Goal: Information Seeking & Learning: Check status

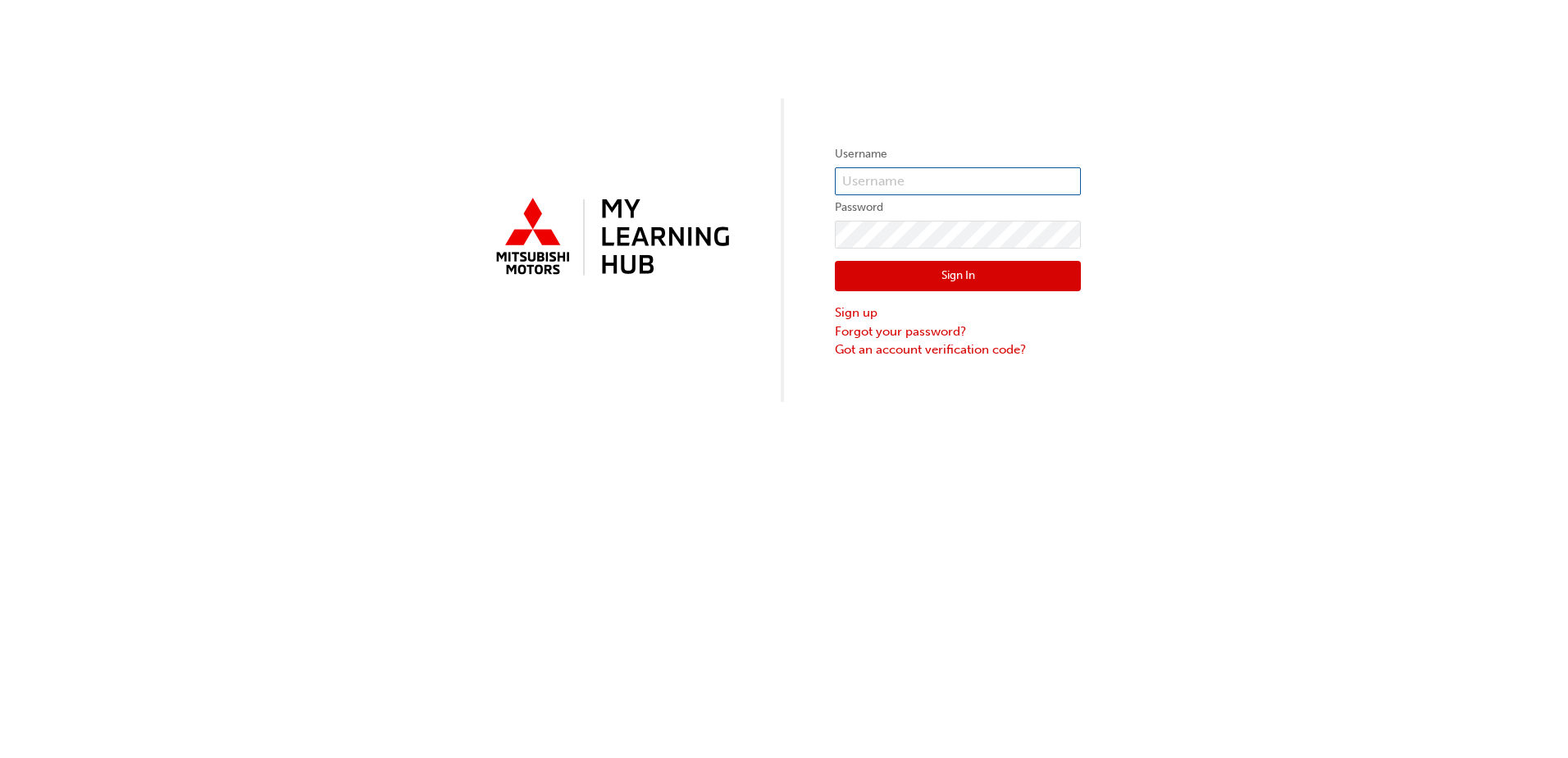
click at [896, 181] on input "text" at bounding box center [958, 182] width 246 height 28
type input "5000096"
click at [939, 264] on button "Sign In" at bounding box center [958, 277] width 246 height 31
click at [876, 175] on input "text" at bounding box center [958, 182] width 246 height 28
type input "5000096"
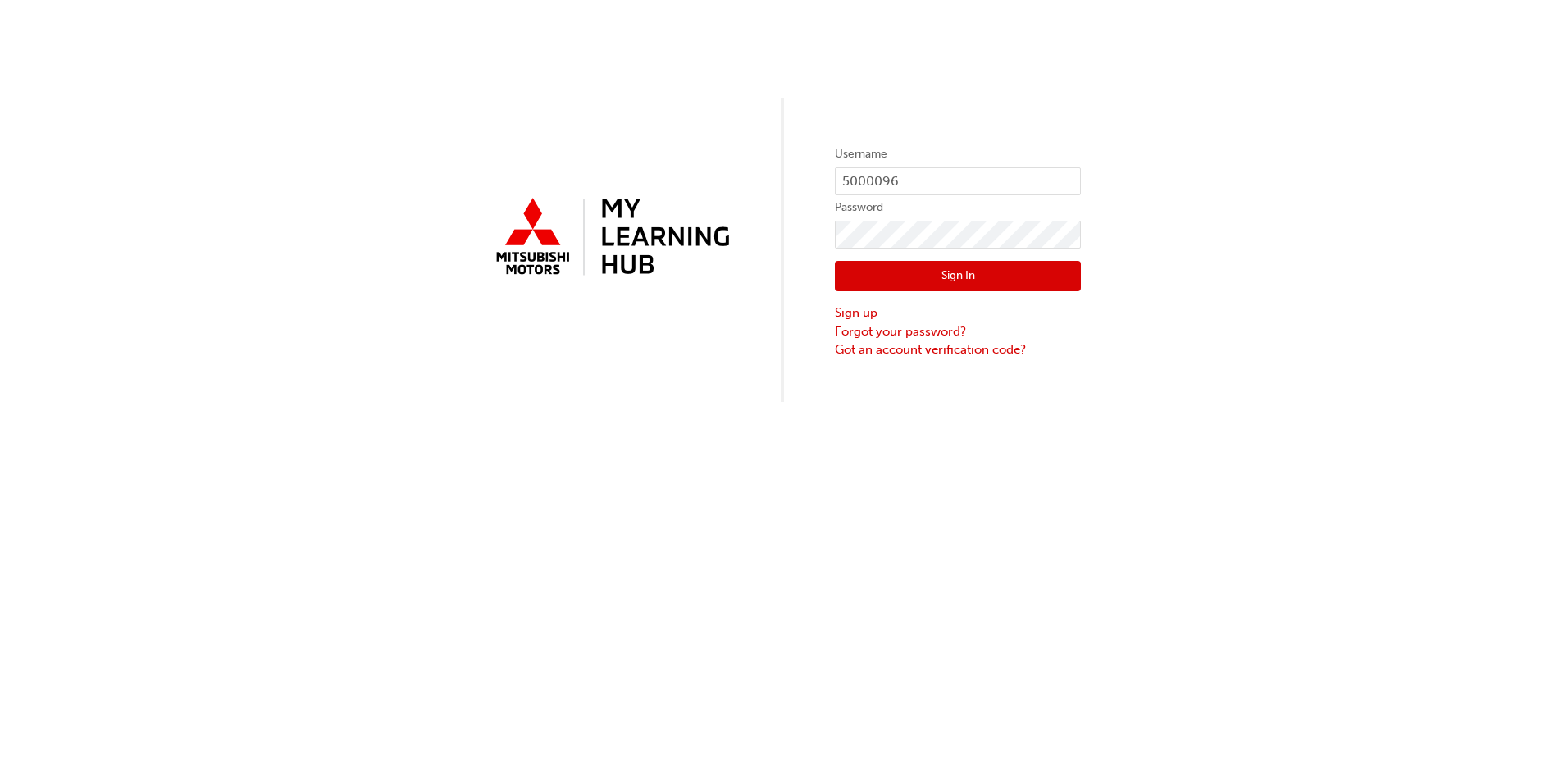
click at [906, 276] on button "Sign In" at bounding box center [958, 277] width 246 height 31
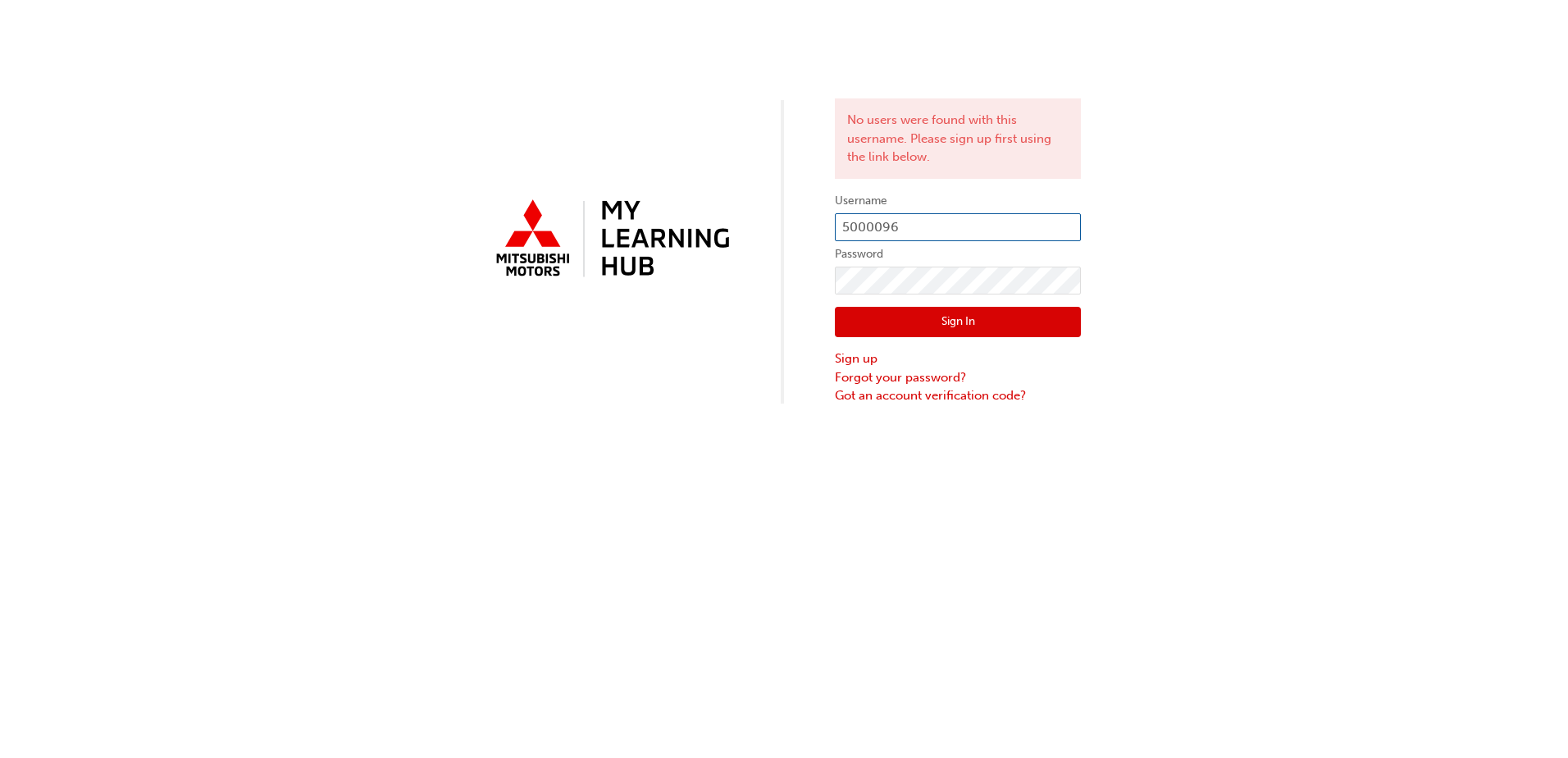
click at [845, 227] on input "5000096" at bounding box center [958, 227] width 246 height 28
type input "0005000096"
click at [903, 306] on div "Sign In Sign up Forgot your password? Got an account verification code?" at bounding box center [958, 349] width 246 height 111
click at [917, 323] on button "Sign In" at bounding box center [958, 322] width 246 height 31
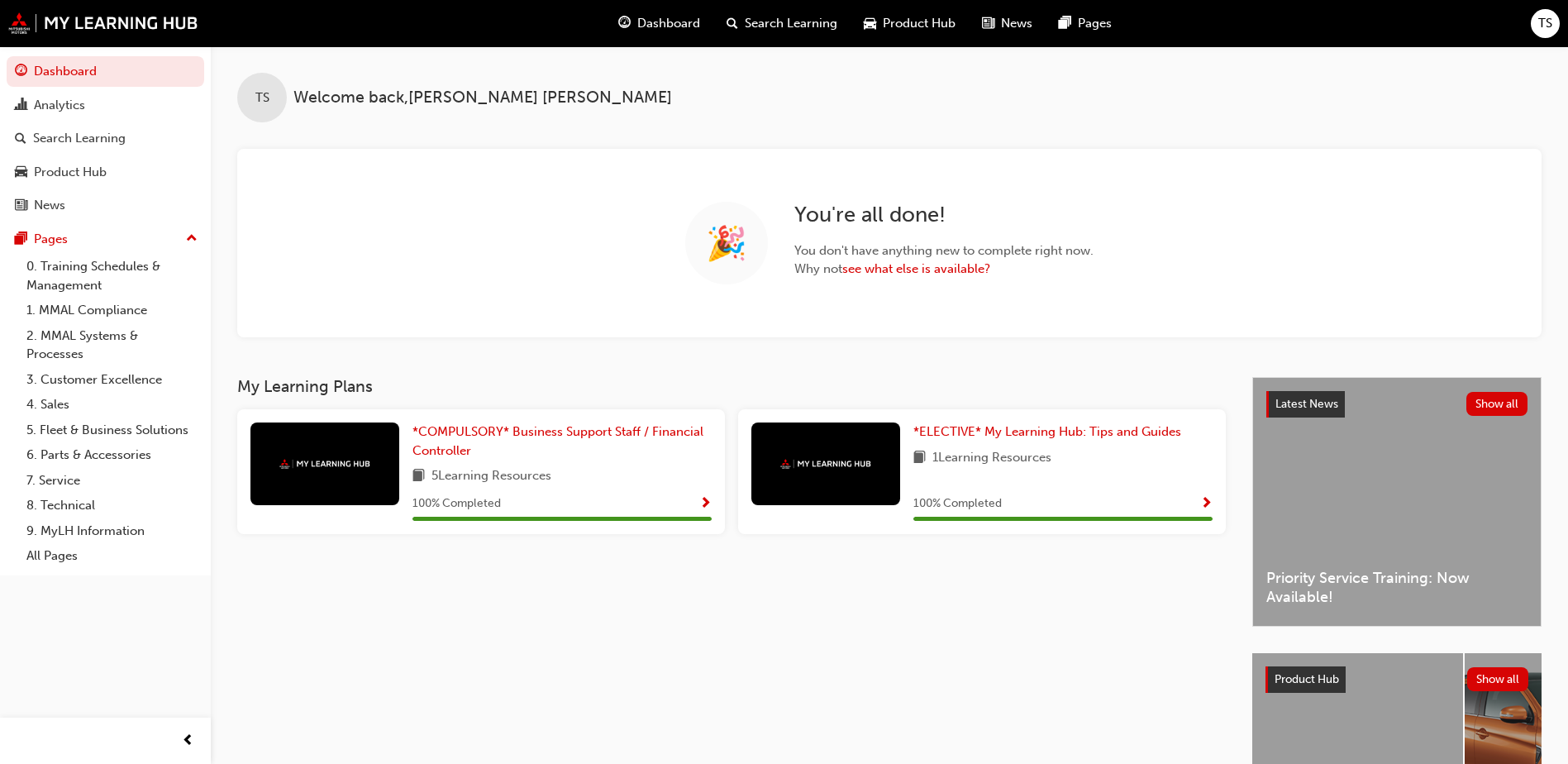
click at [657, 19] on span "Dashboard" at bounding box center [668, 24] width 63 height 19
click at [659, 18] on span "Dashboard" at bounding box center [668, 24] width 63 height 19
click at [66, 112] on div "Analytics" at bounding box center [59, 106] width 51 height 19
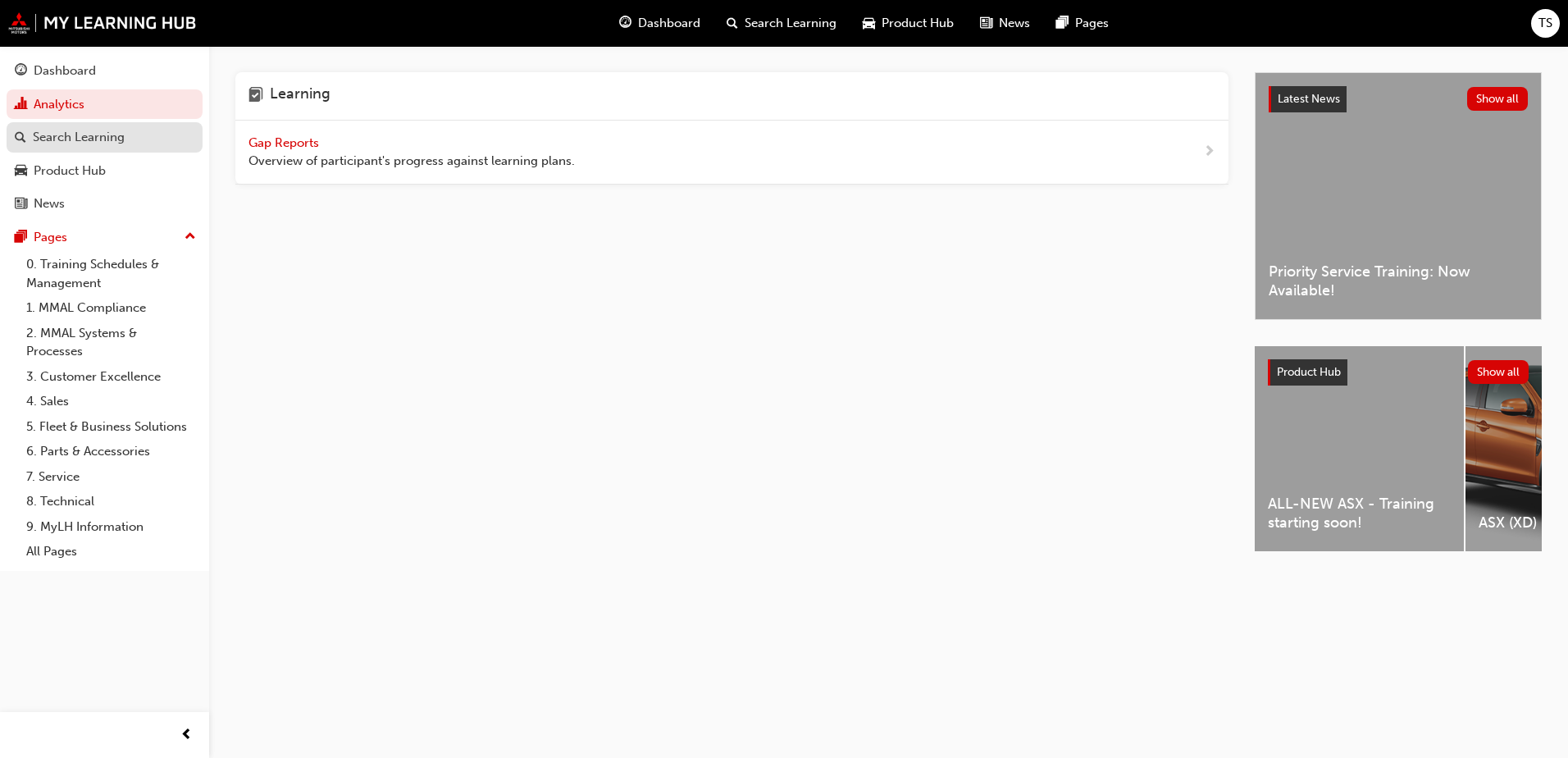
click at [71, 134] on div "Search Learning" at bounding box center [79, 137] width 92 height 19
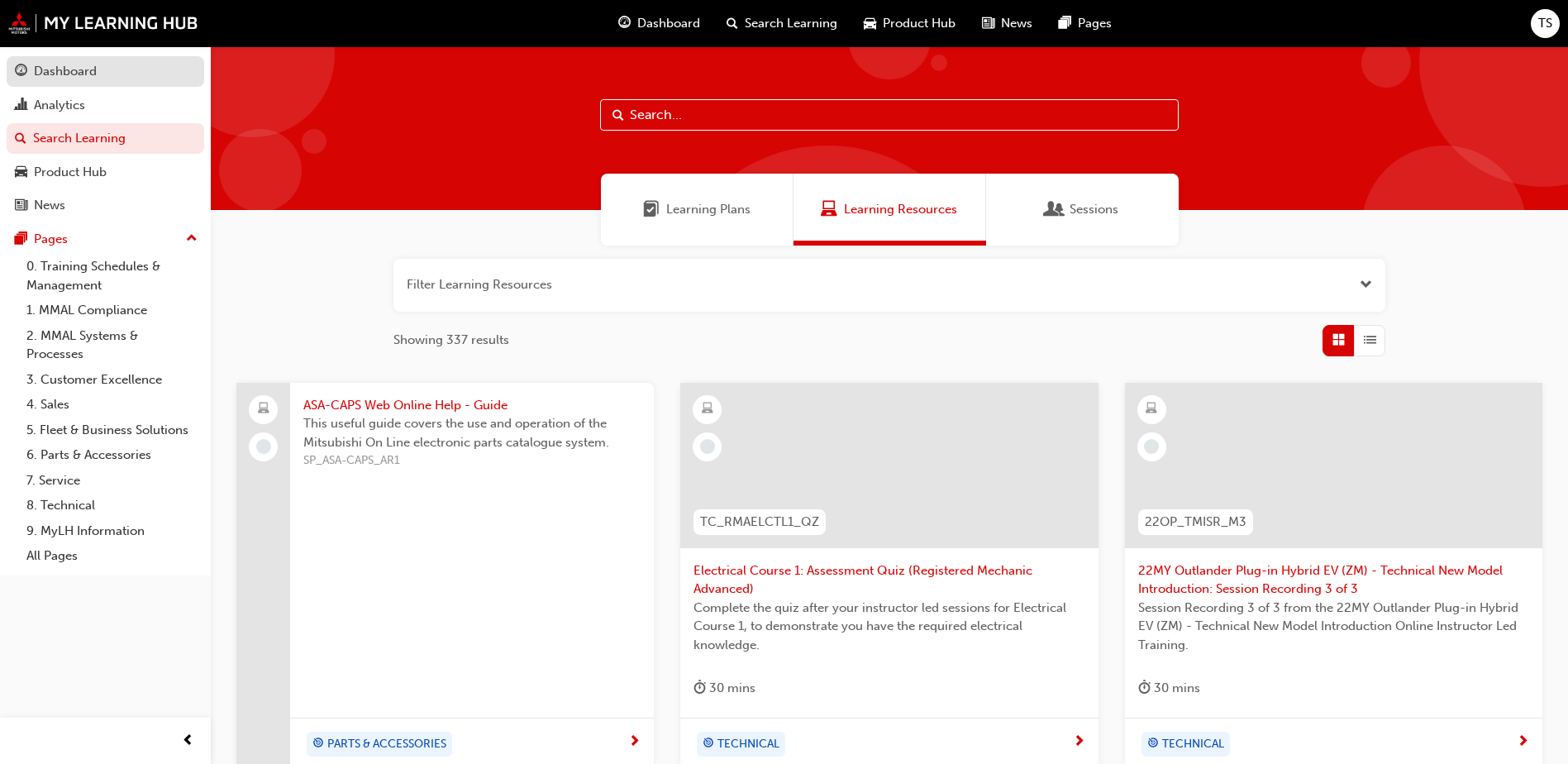
click at [62, 72] on div "Dashboard" at bounding box center [64, 71] width 63 height 19
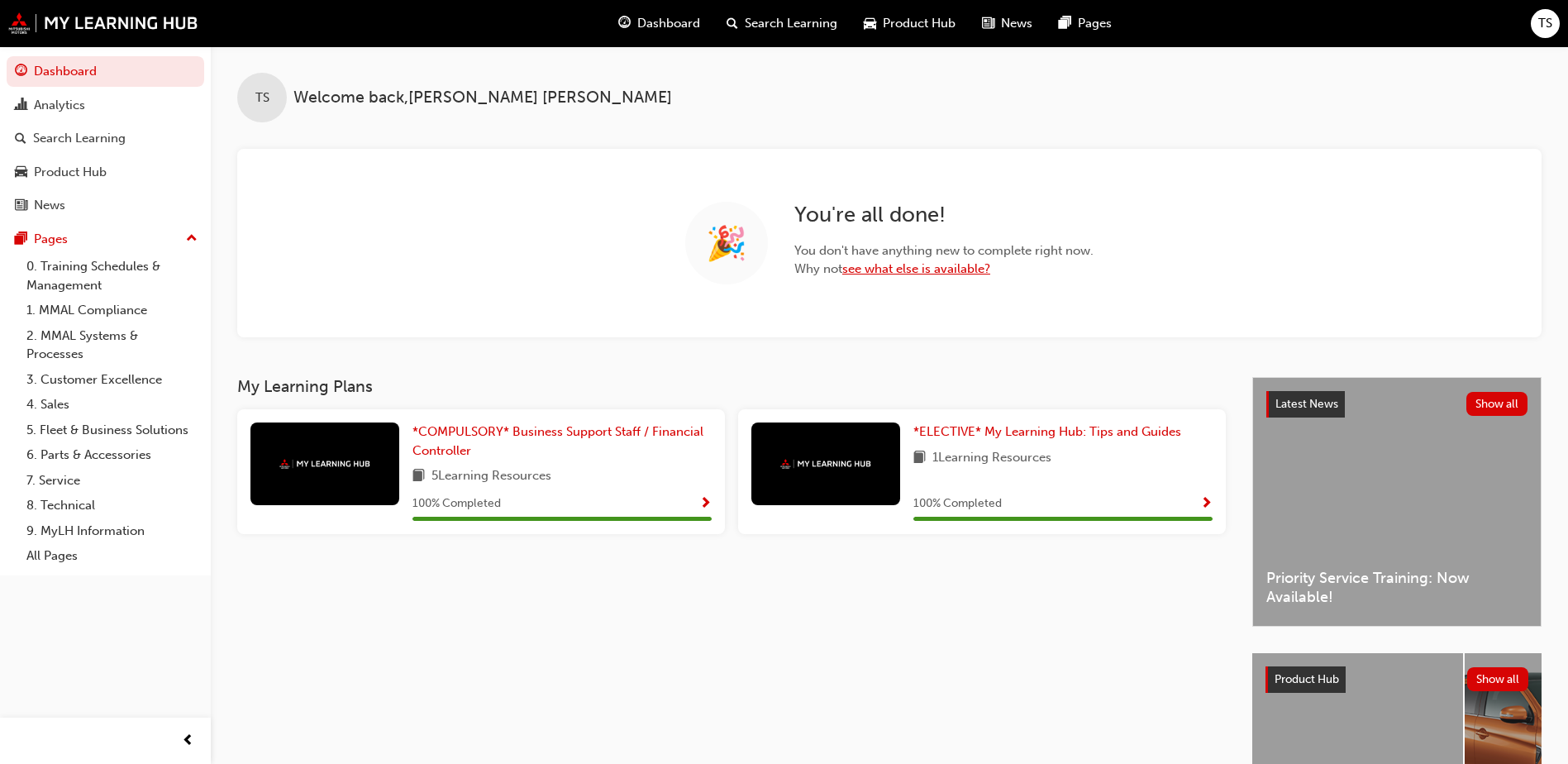
click at [915, 267] on link "see what else is available?" at bounding box center [917, 268] width 148 height 15
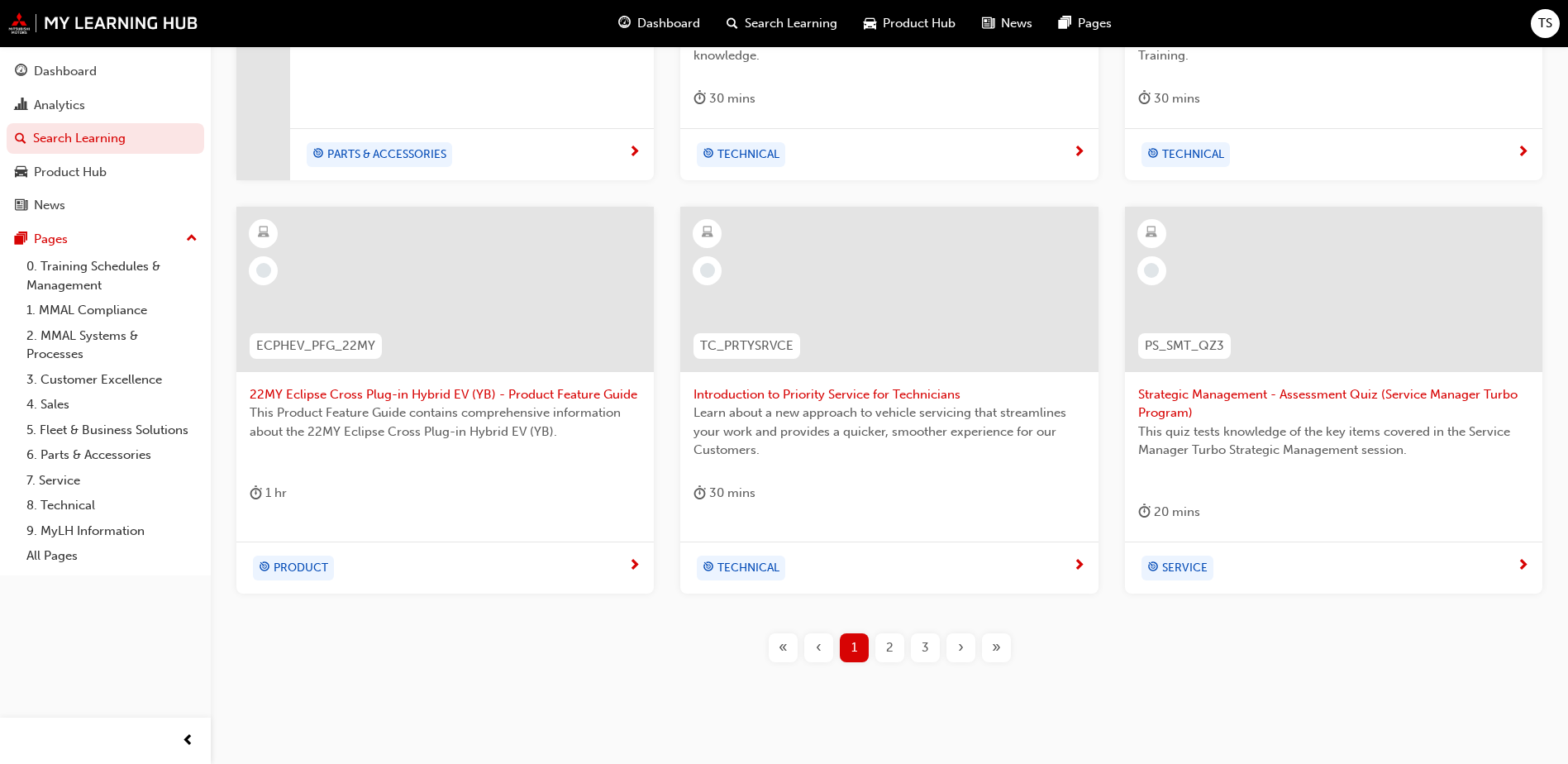
scroll to position [621, 0]
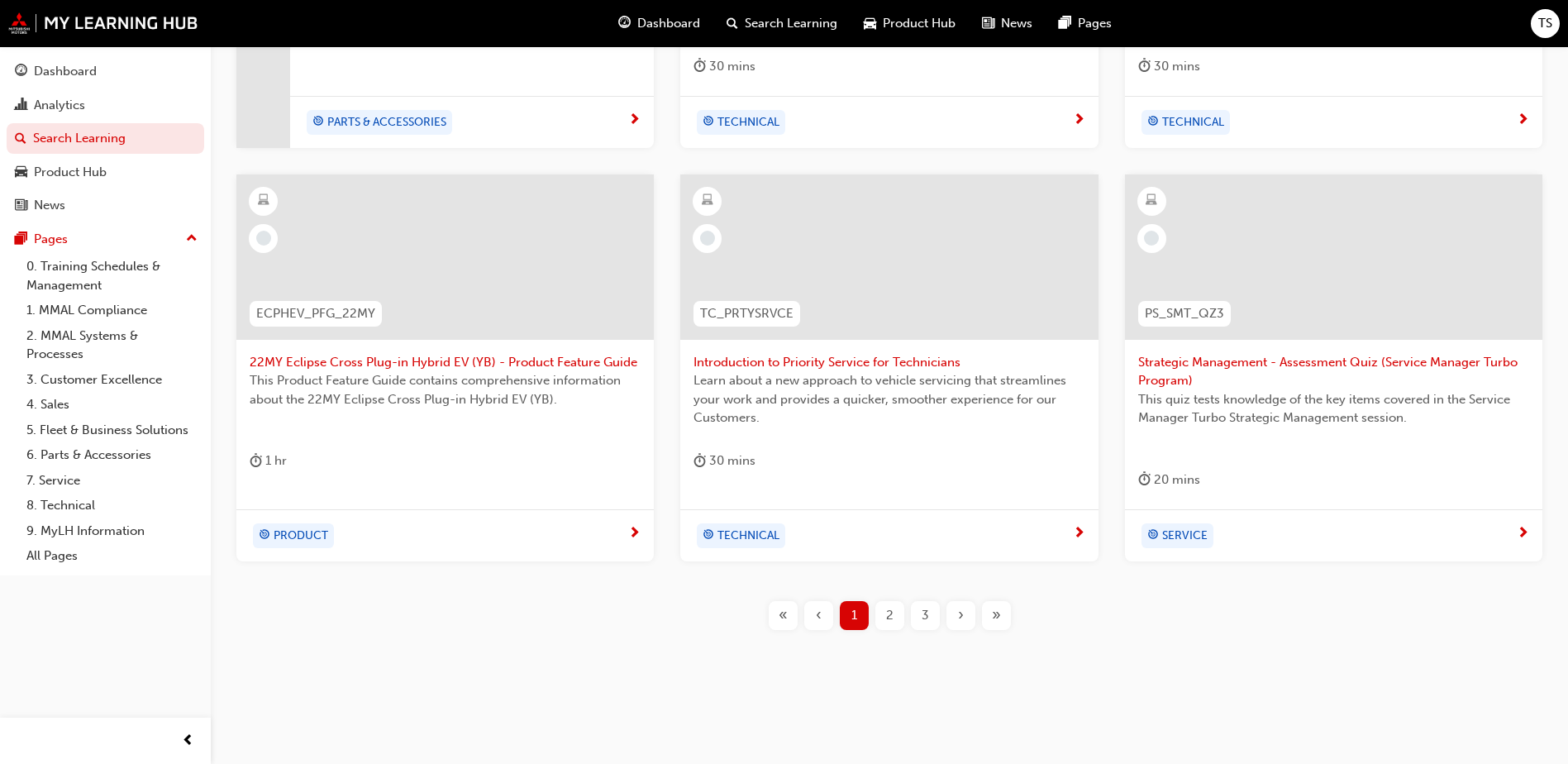
click at [891, 622] on span "2" at bounding box center [889, 615] width 7 height 19
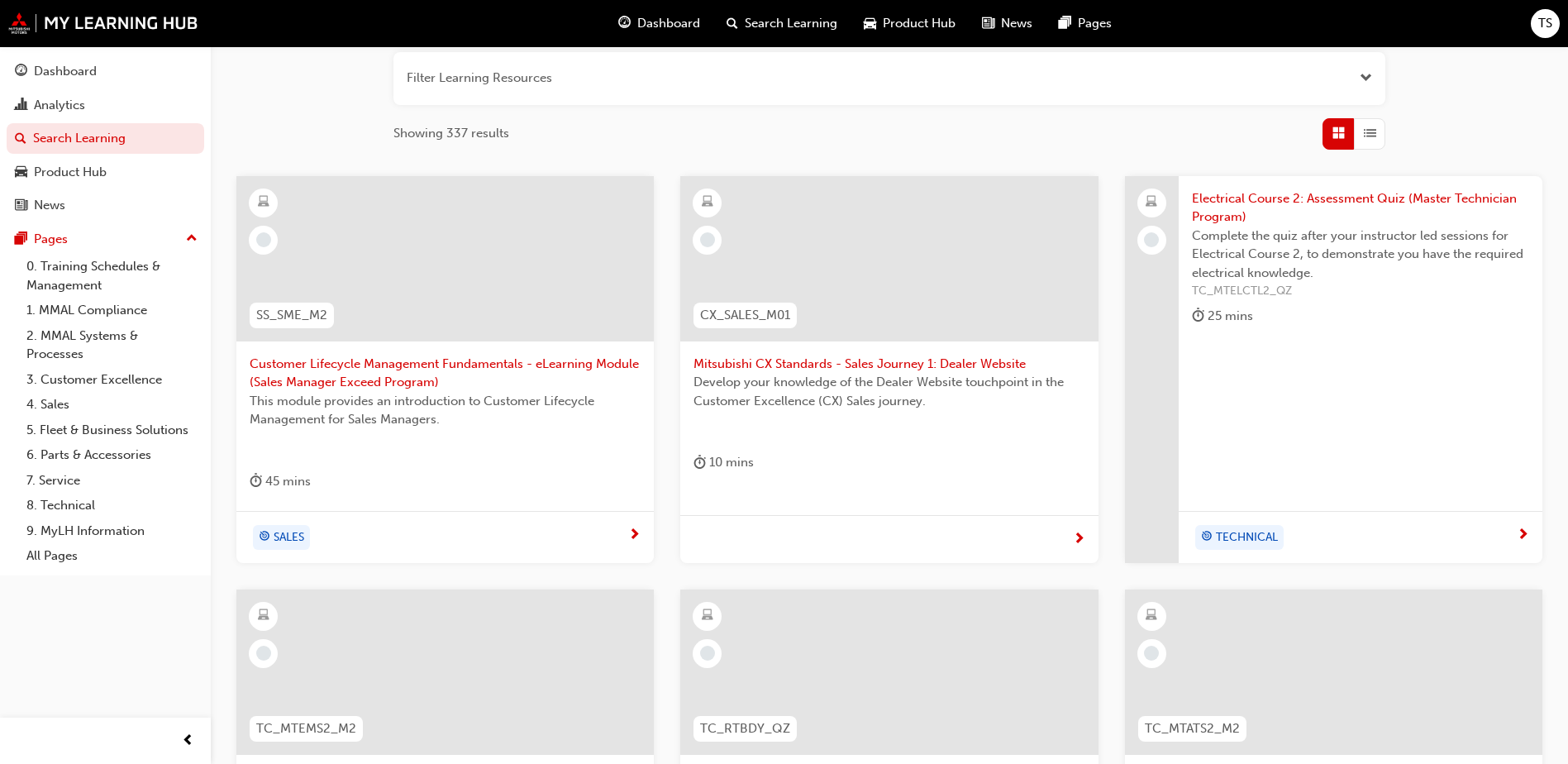
scroll to position [209, 0]
click at [744, 366] on span "Mitsubishi CX Standards - Sales Journey 1: Dealer Website" at bounding box center [889, 363] width 391 height 19
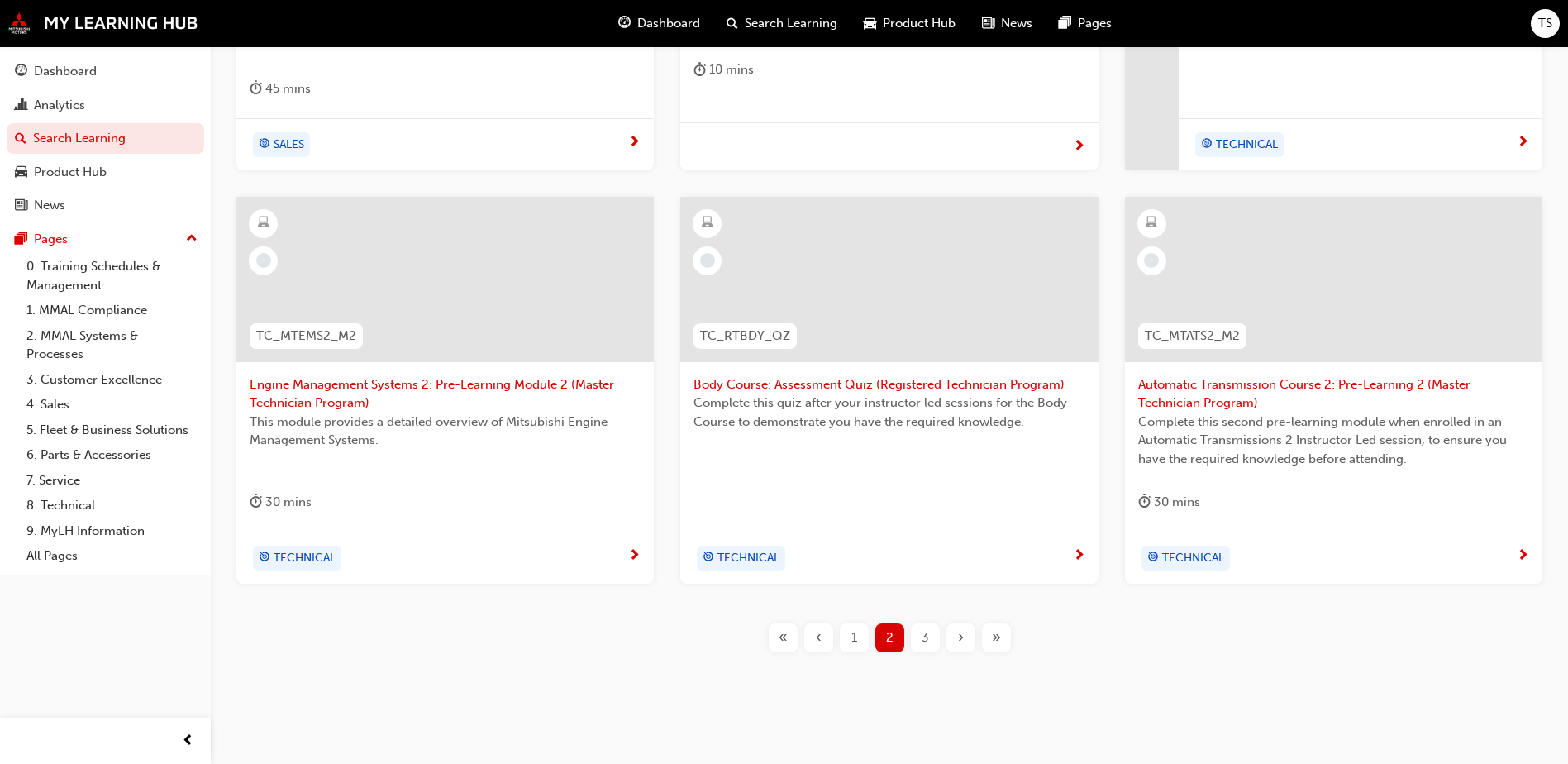
scroll to position [621, 0]
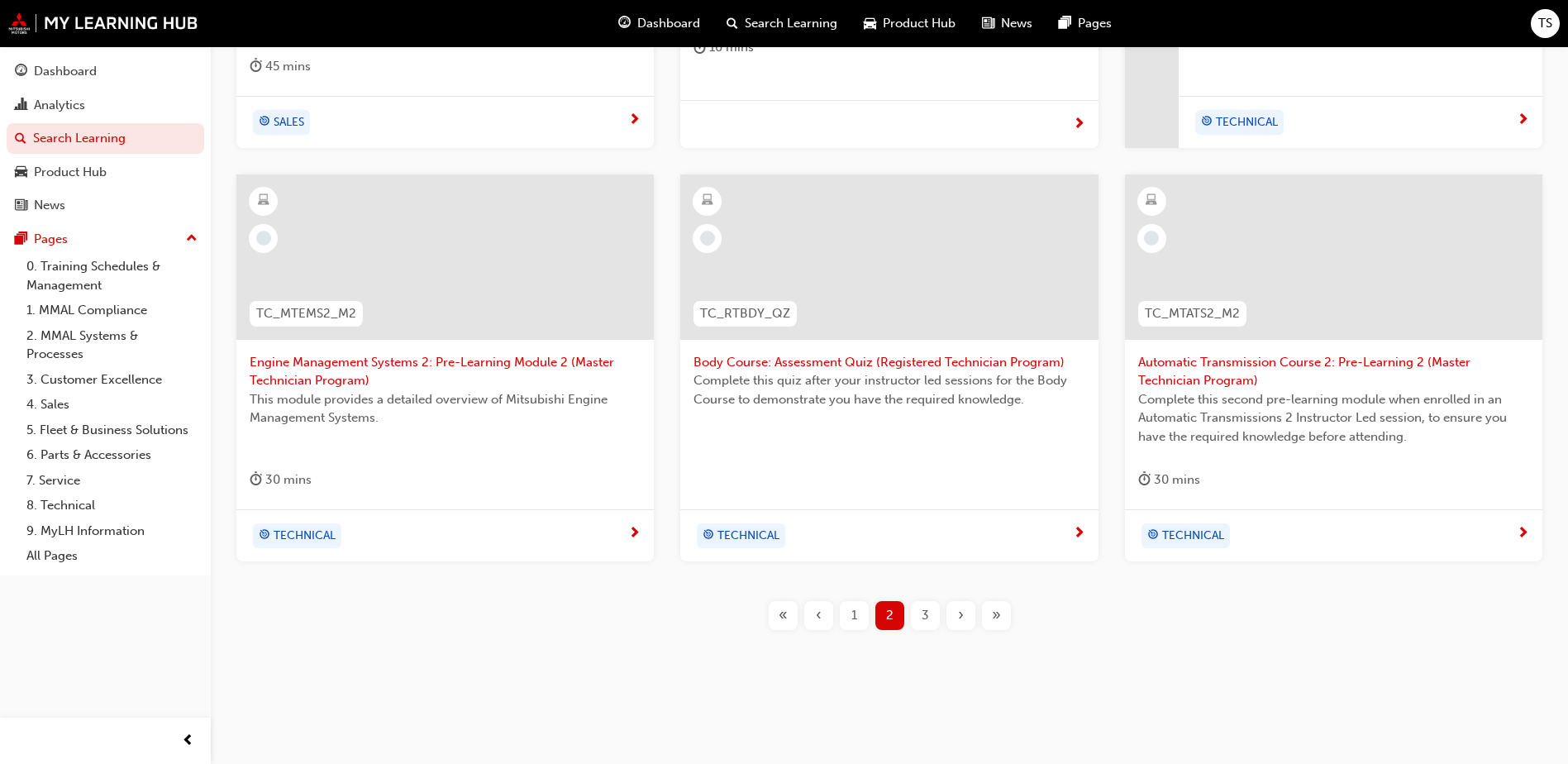
click at [918, 613] on div "3" at bounding box center [925, 615] width 29 height 29
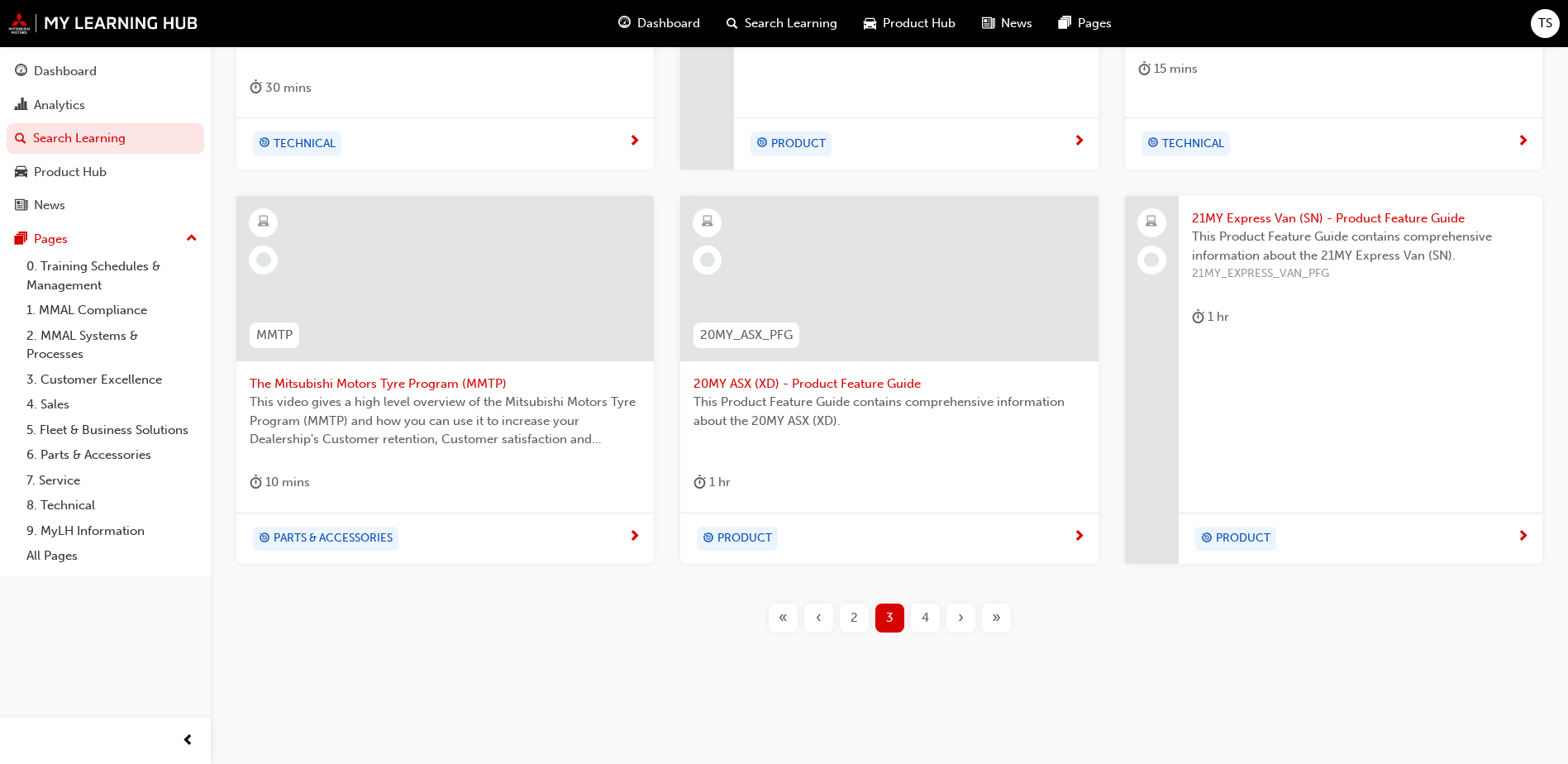
scroll to position [602, 0]
click at [926, 615] on span "4" at bounding box center [925, 615] width 7 height 19
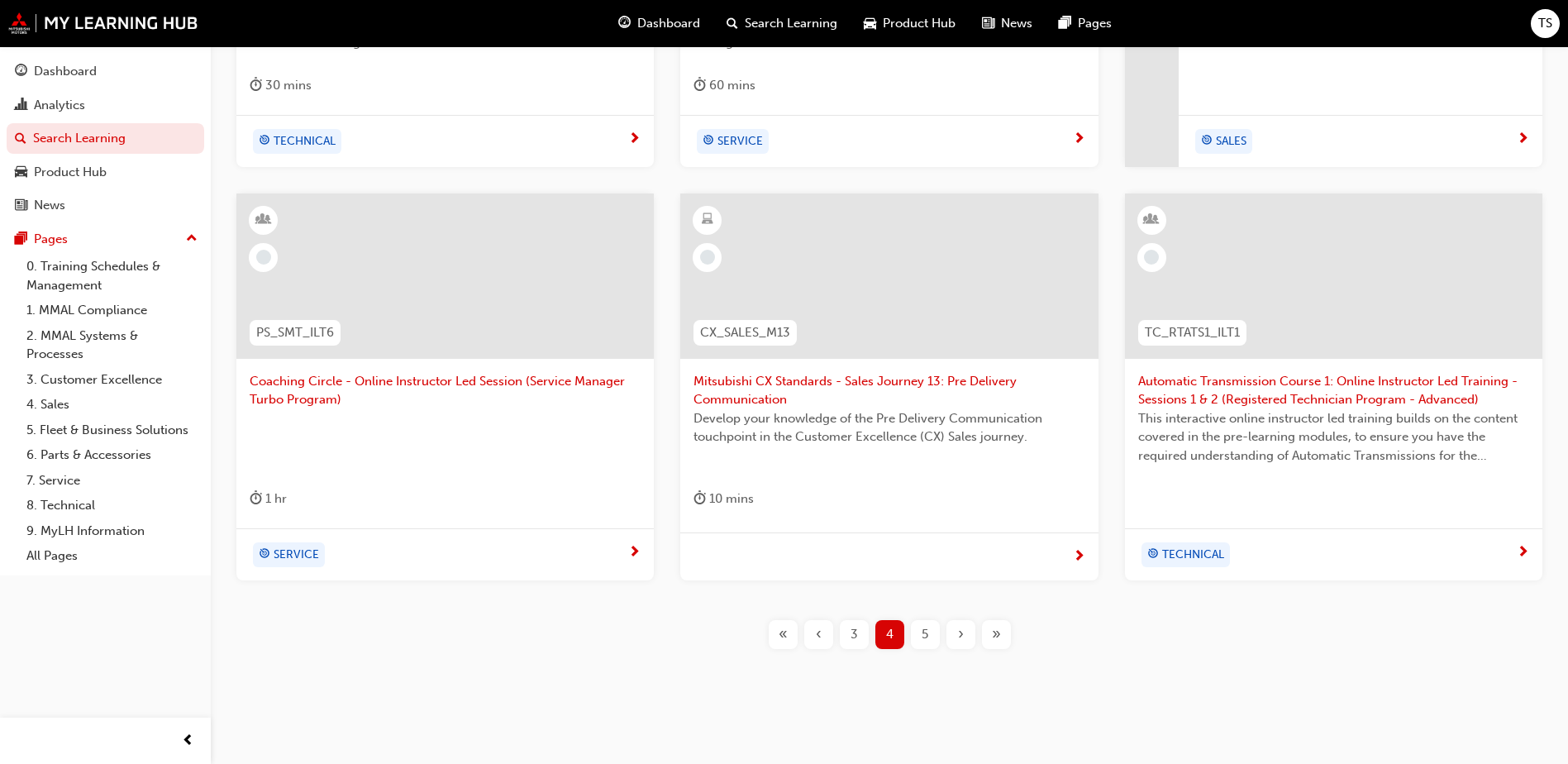
click at [926, 635] on span "5" at bounding box center [925, 635] width 7 height 19
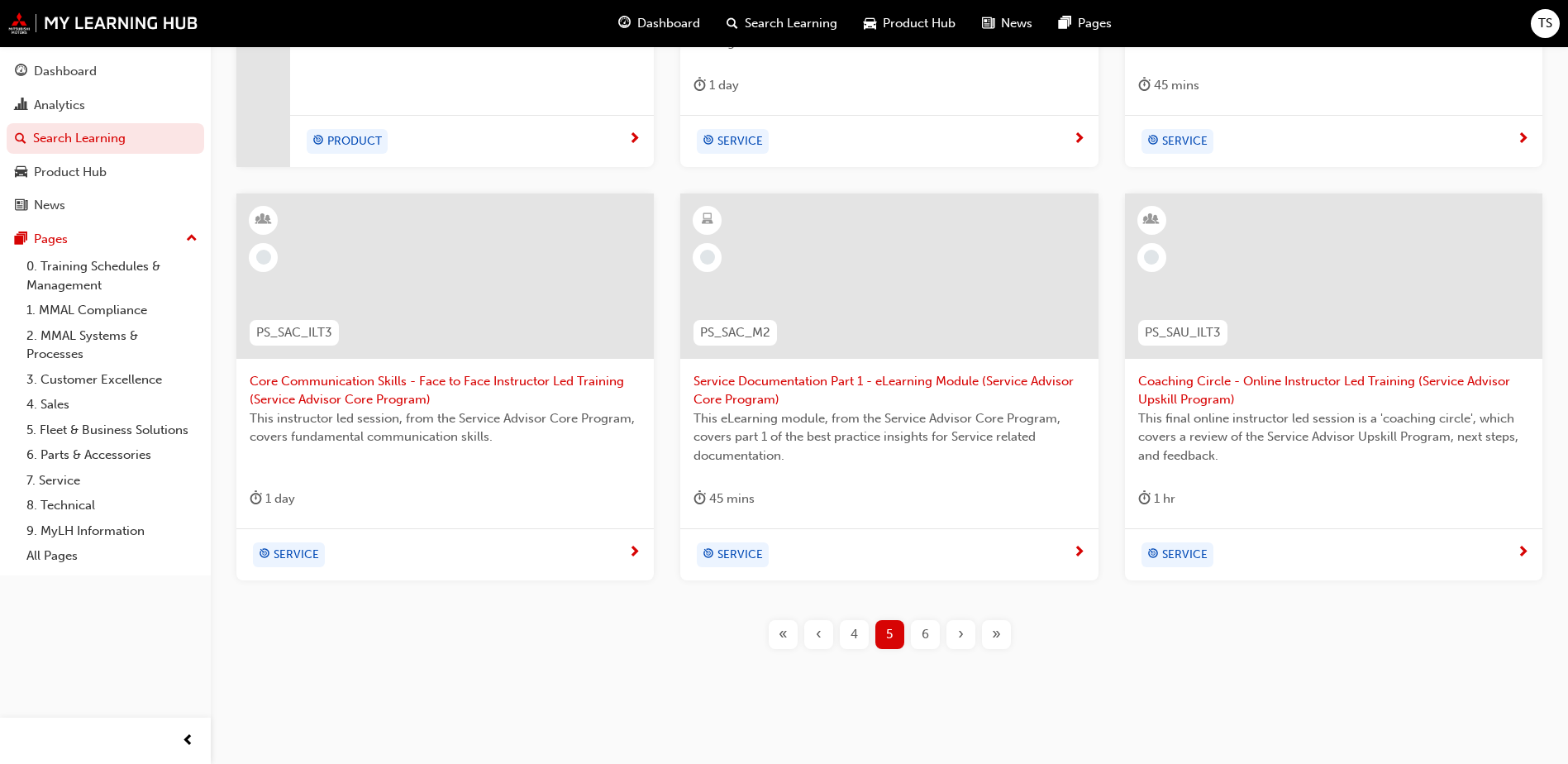
click at [861, 636] on div "4" at bounding box center [854, 634] width 29 height 29
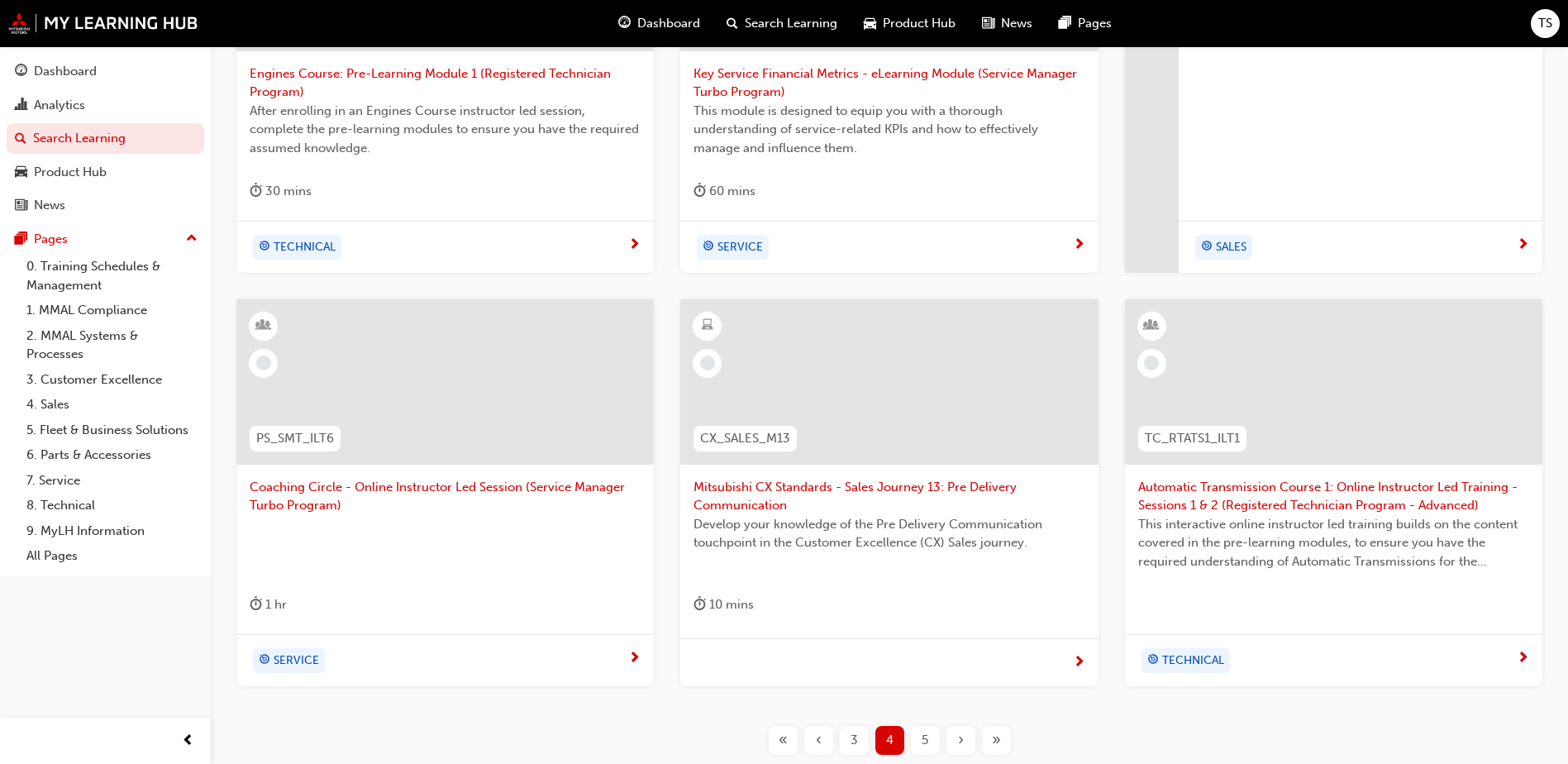
scroll to position [621, 0]
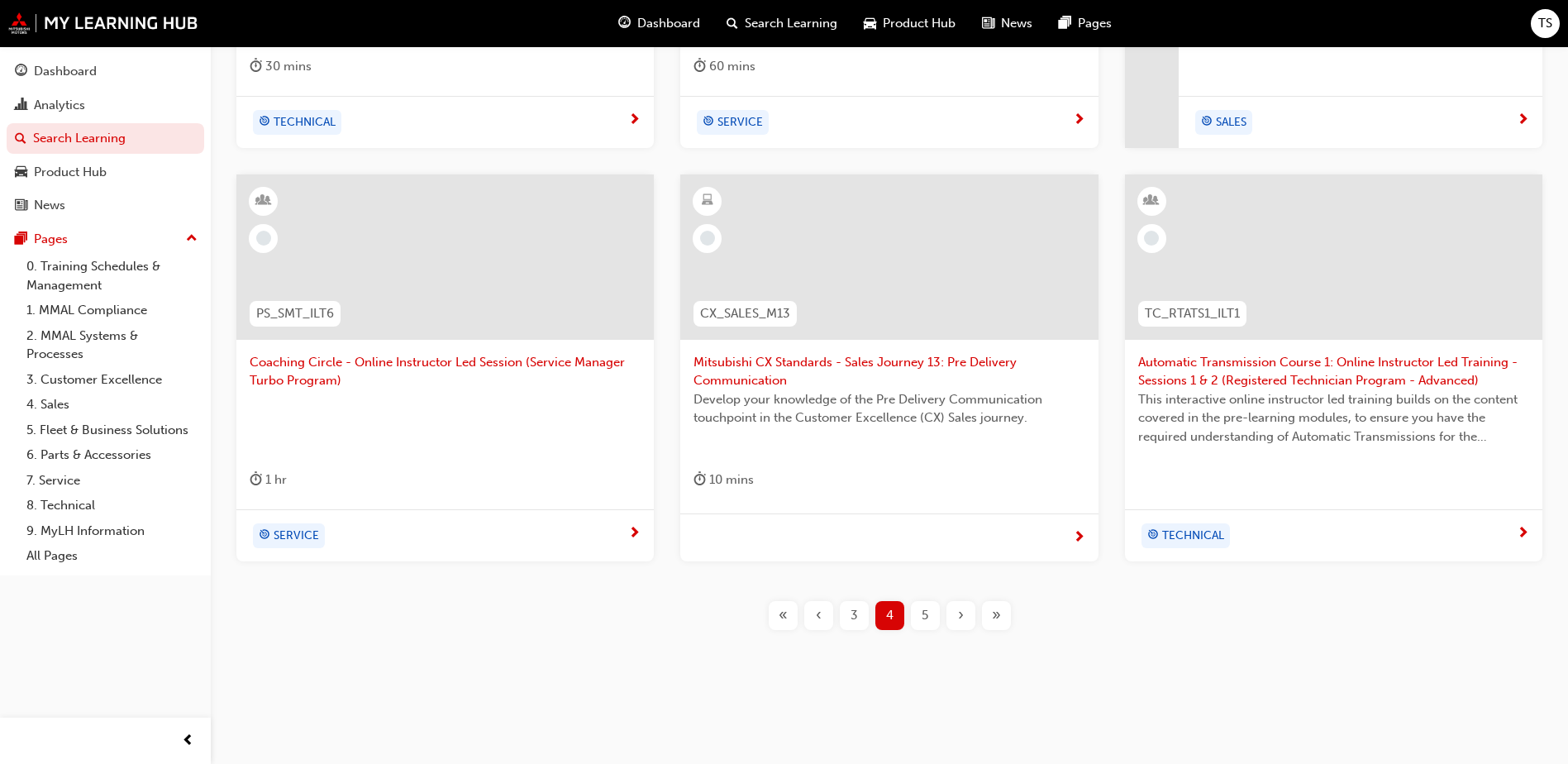
click at [920, 617] on div "5" at bounding box center [925, 615] width 29 height 29
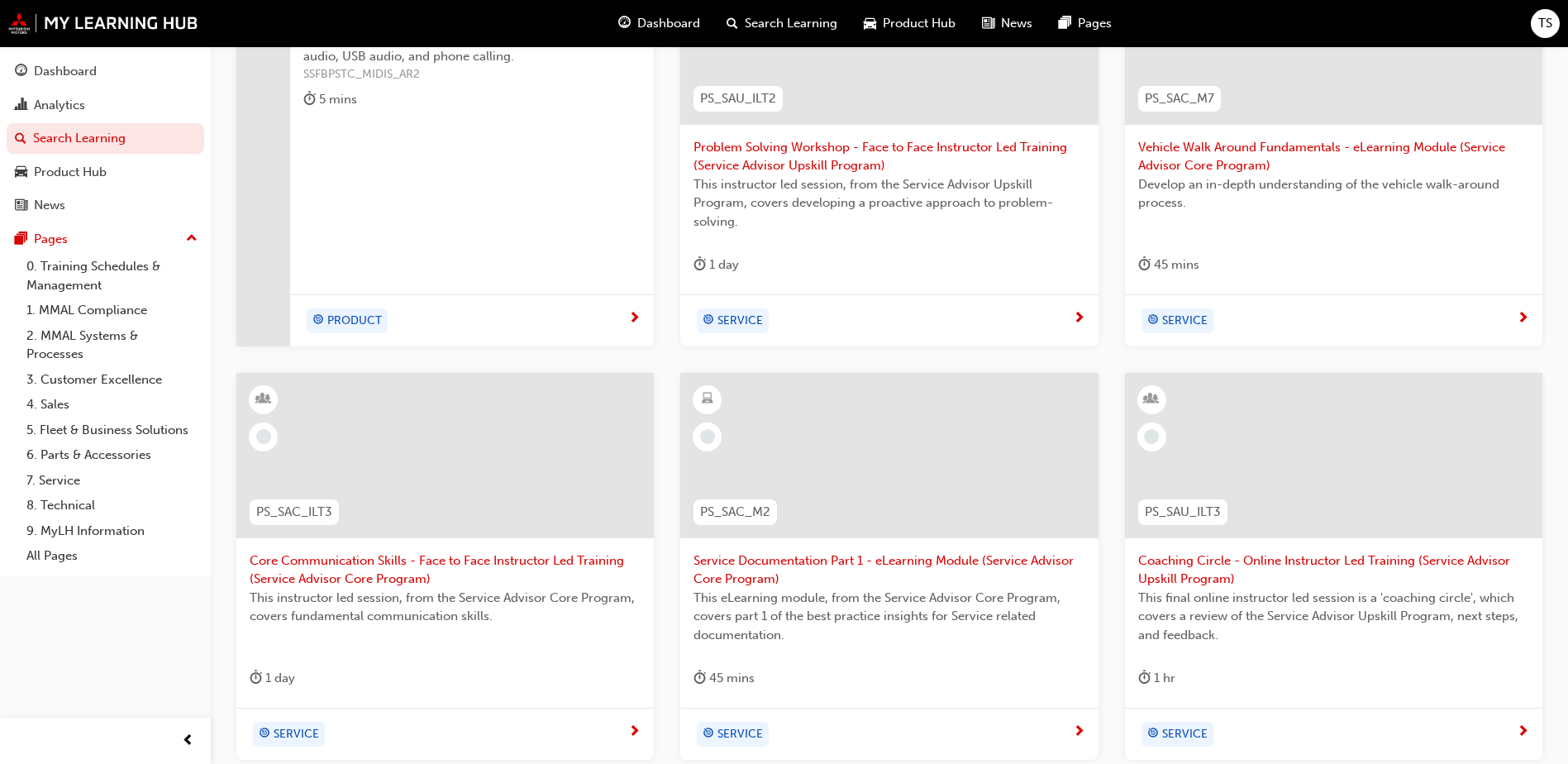
scroll to position [621, 0]
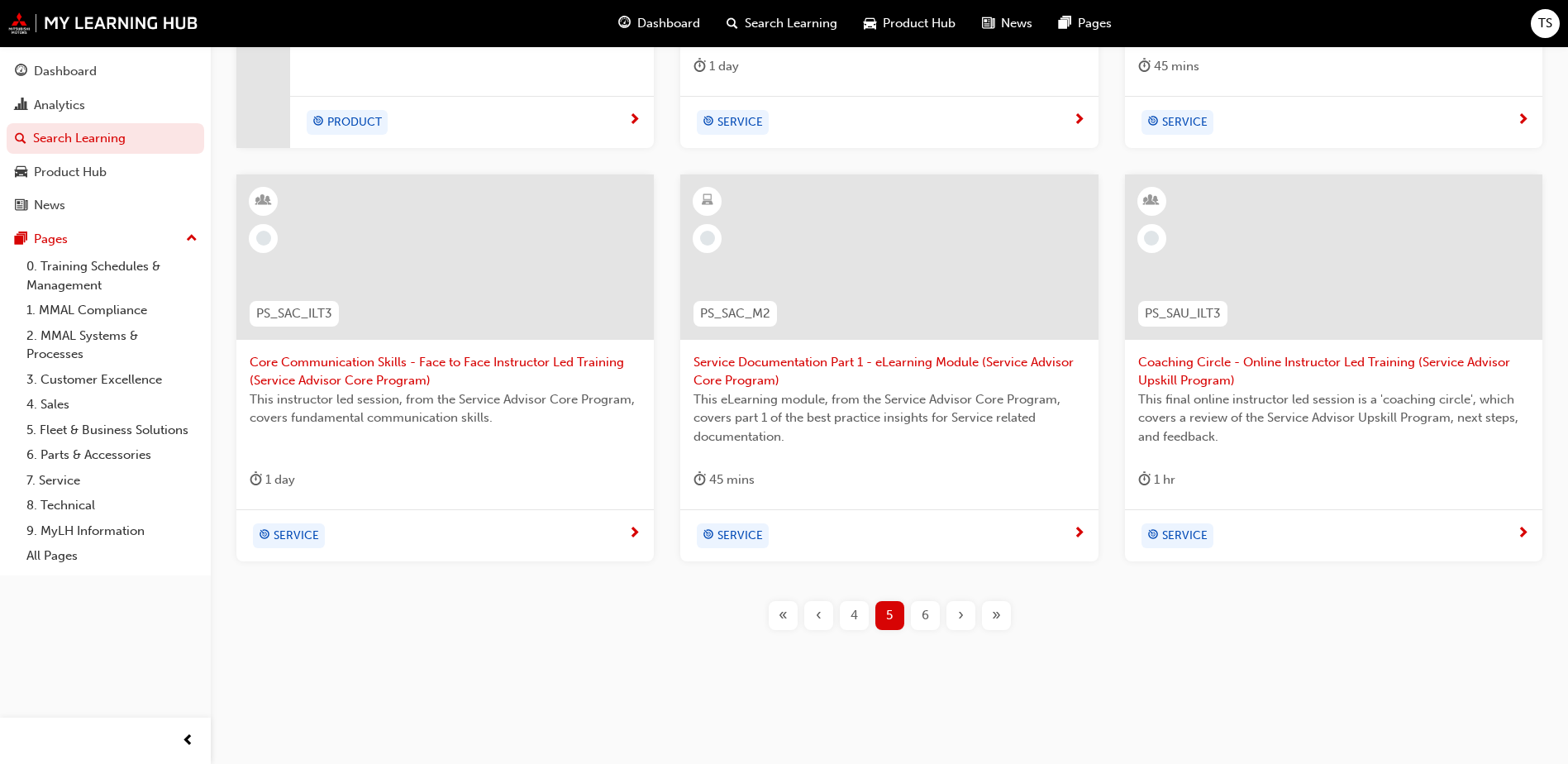
click at [922, 613] on span "6" at bounding box center [925, 615] width 7 height 19
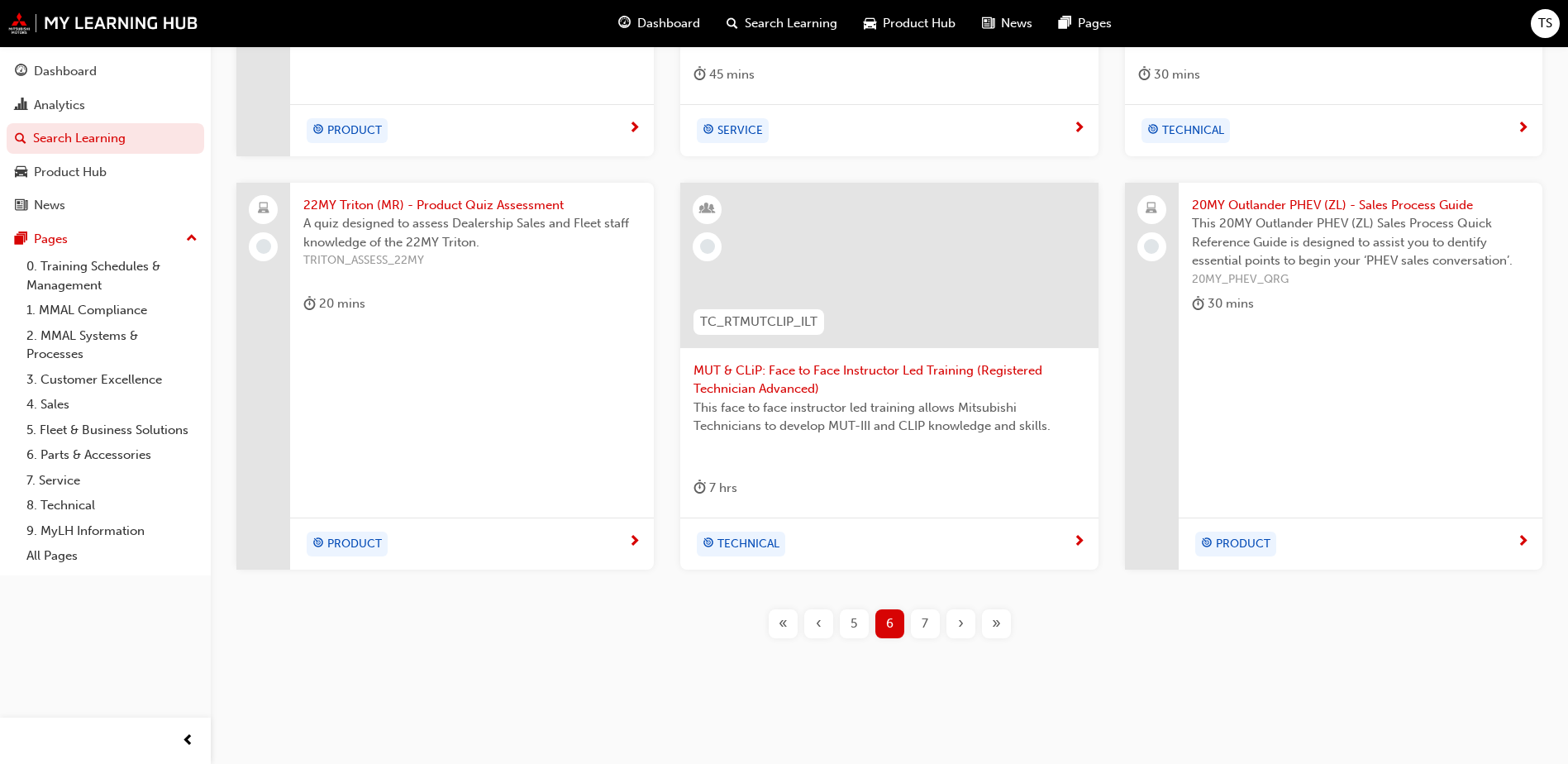
scroll to position [621, 0]
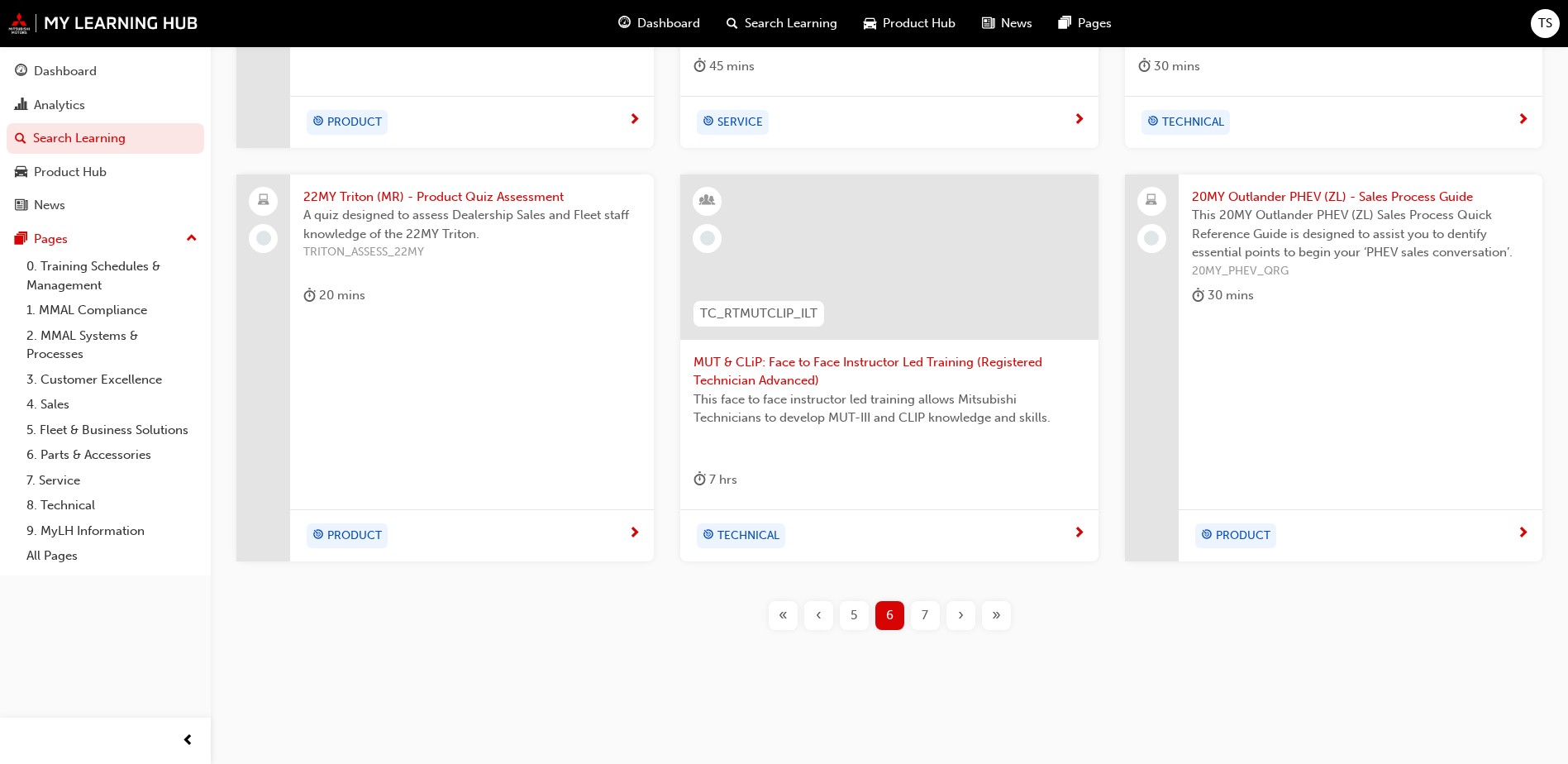
click at [914, 615] on div "7" at bounding box center [925, 615] width 29 height 29
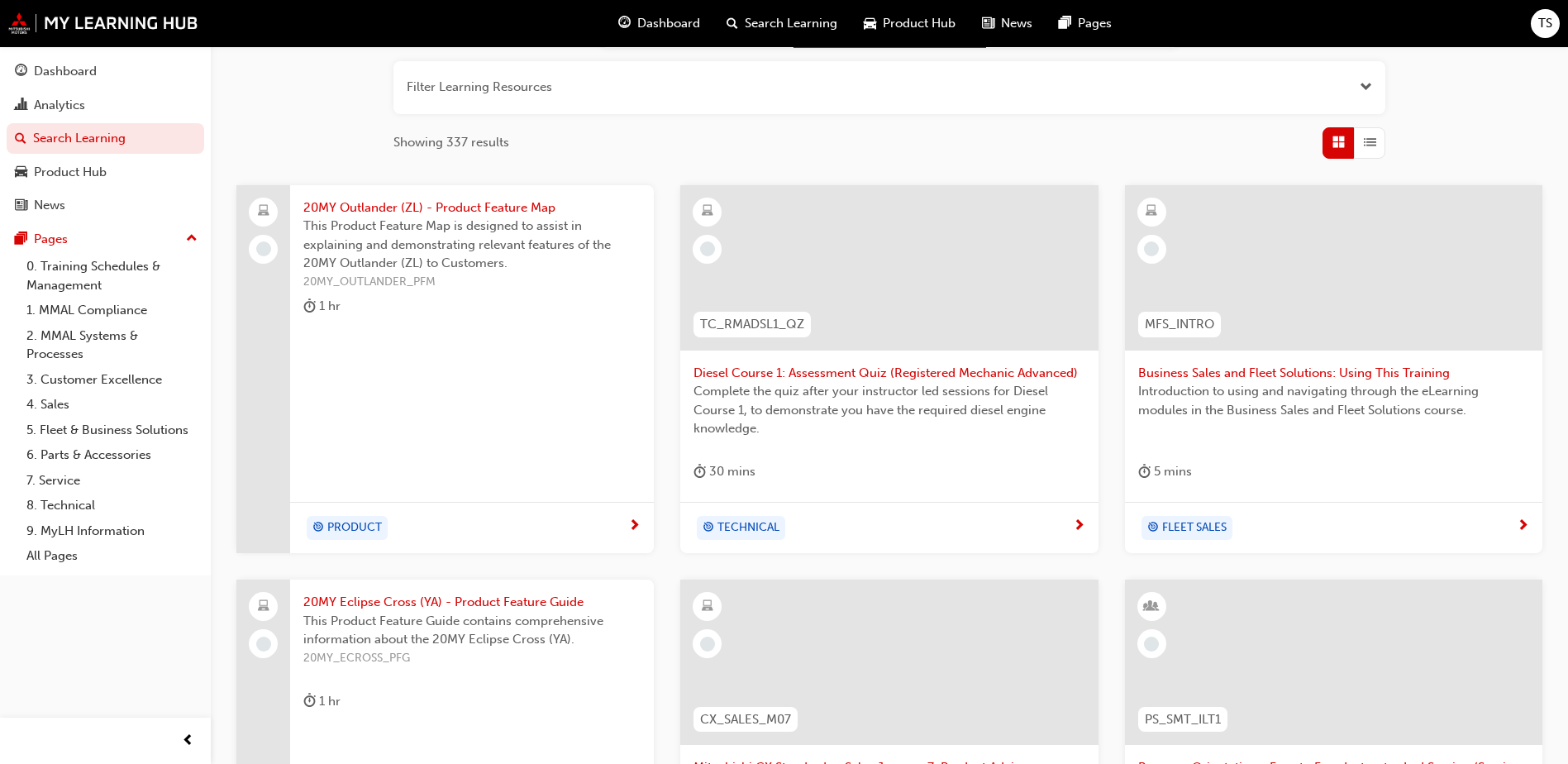
scroll to position [189, 0]
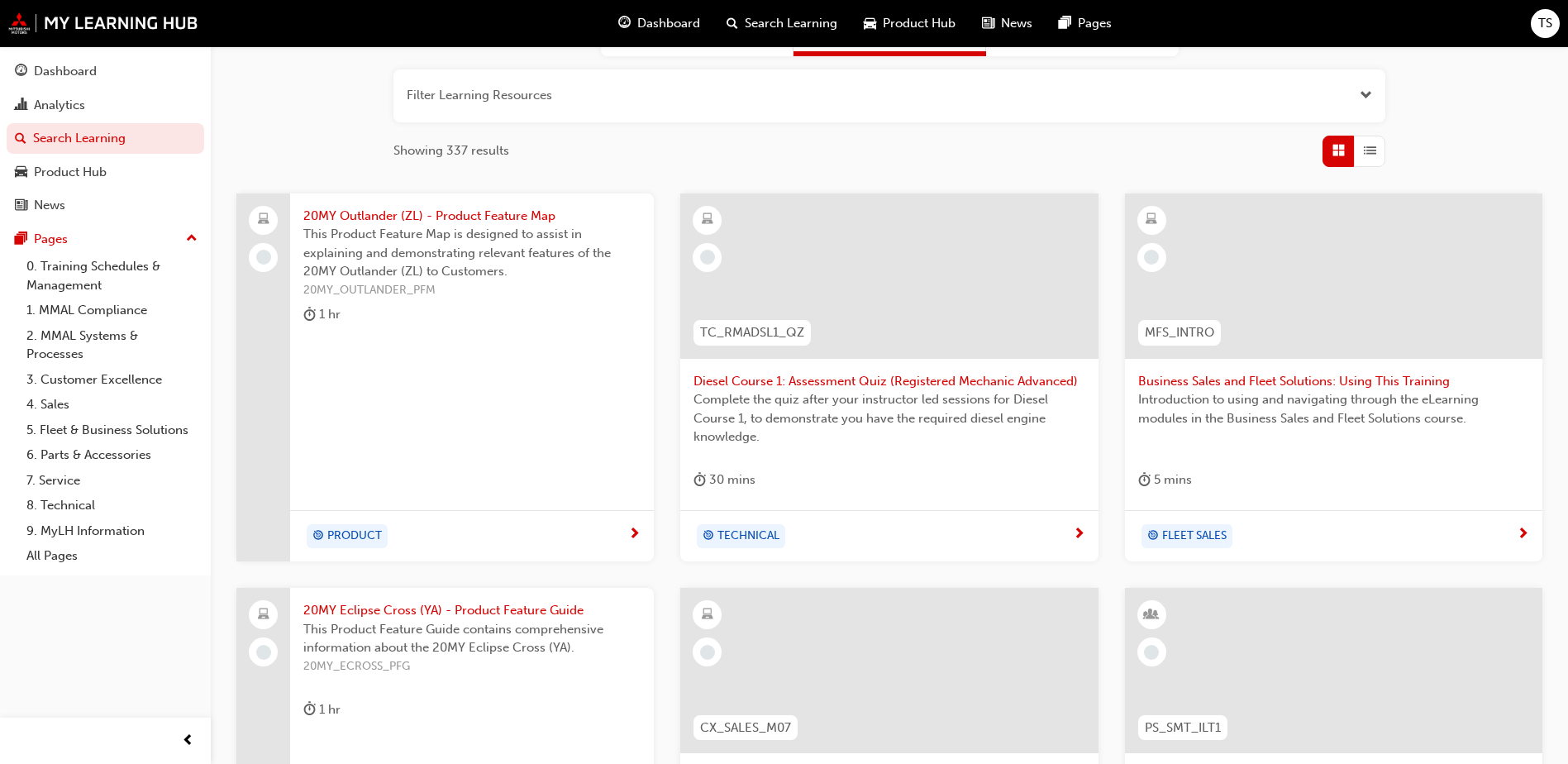
click at [1233, 382] on span "Business Sales and Fleet Solutions: Using This Training" at bounding box center [1334, 381] width 391 height 19
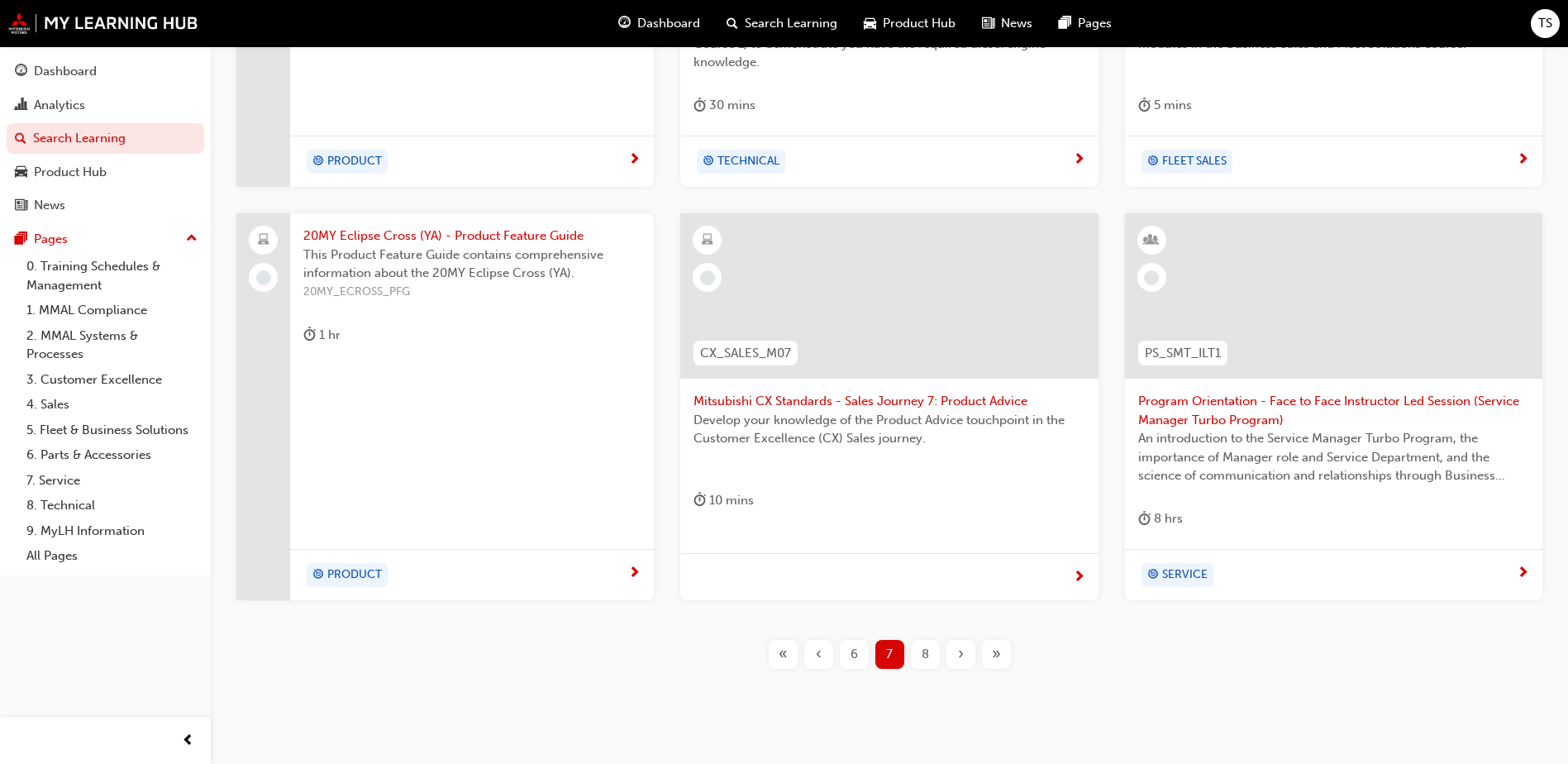
scroll to position [602, 0]
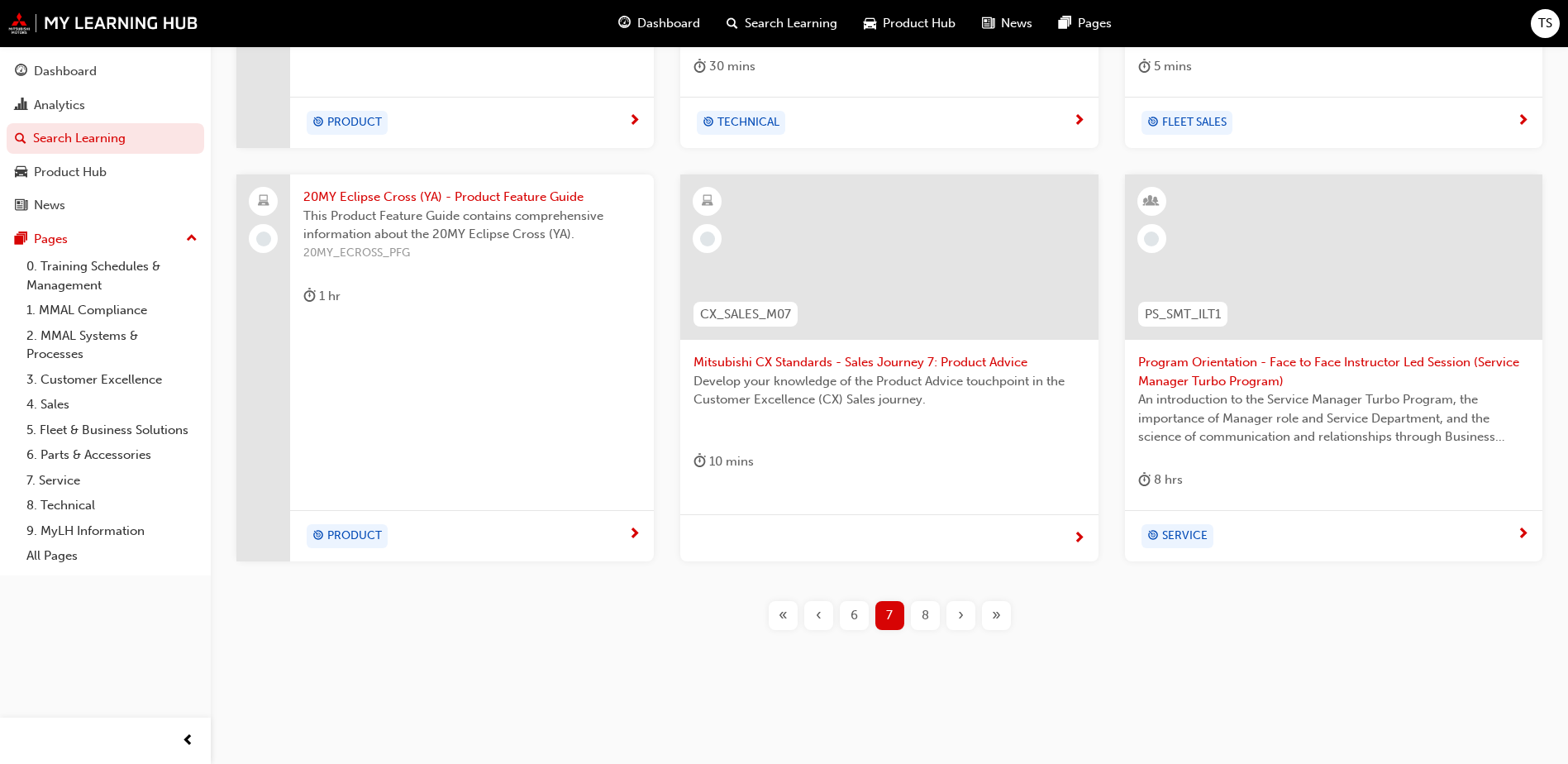
click at [934, 611] on div "8" at bounding box center [925, 615] width 29 height 29
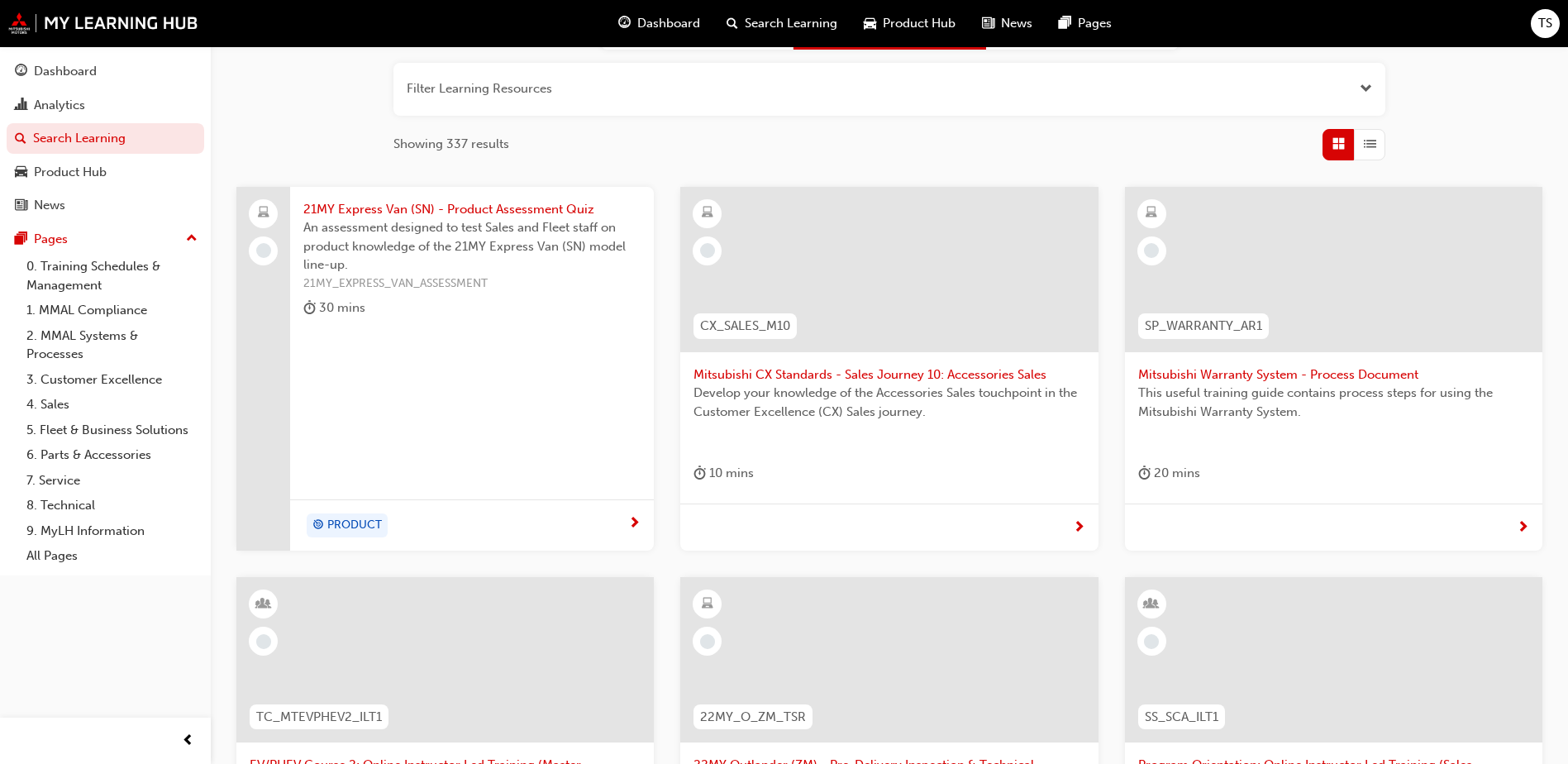
scroll to position [185, 0]
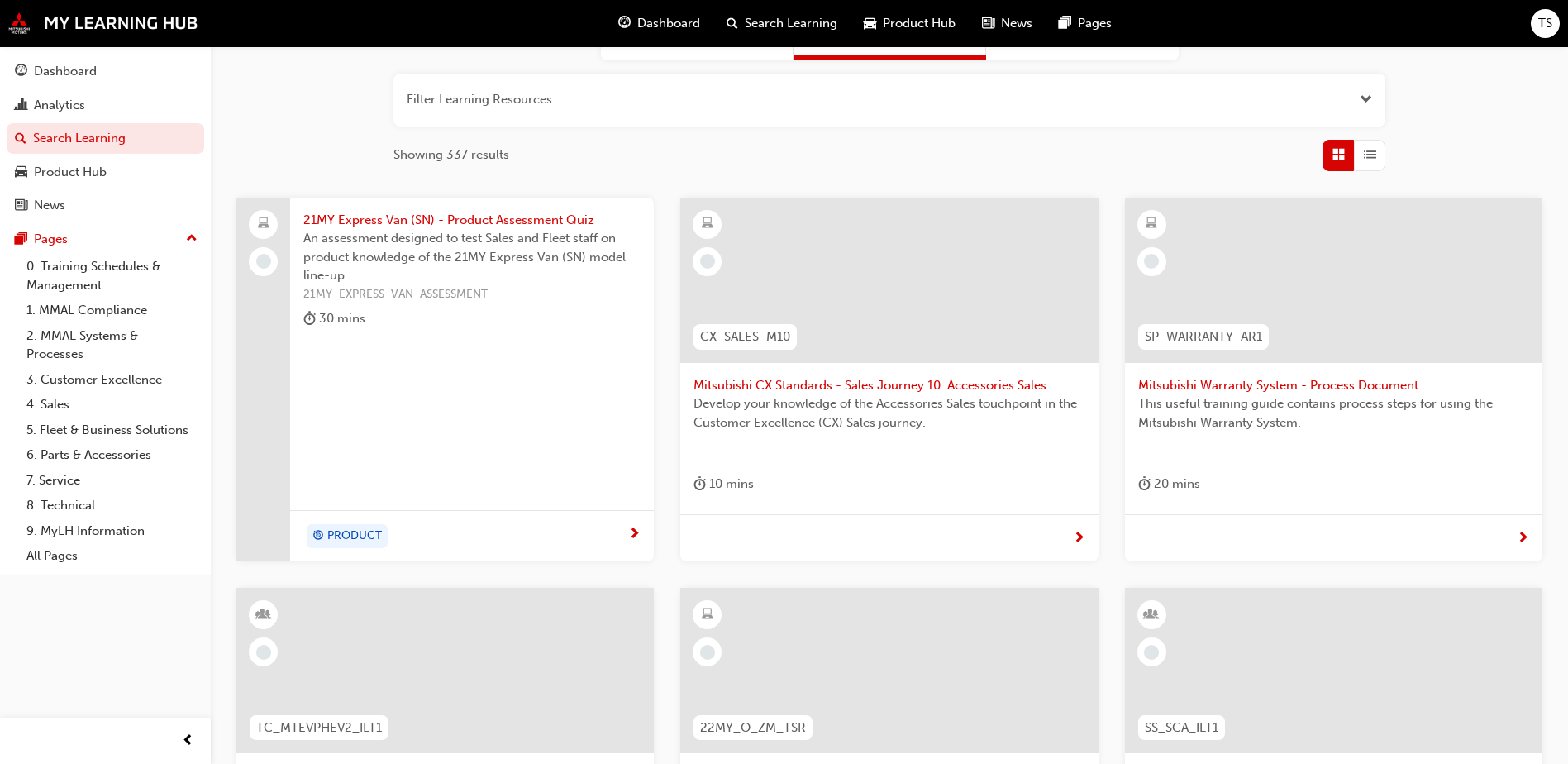
click at [1199, 380] on span "Mitsubishi Warranty System - Process Document" at bounding box center [1334, 386] width 391 height 19
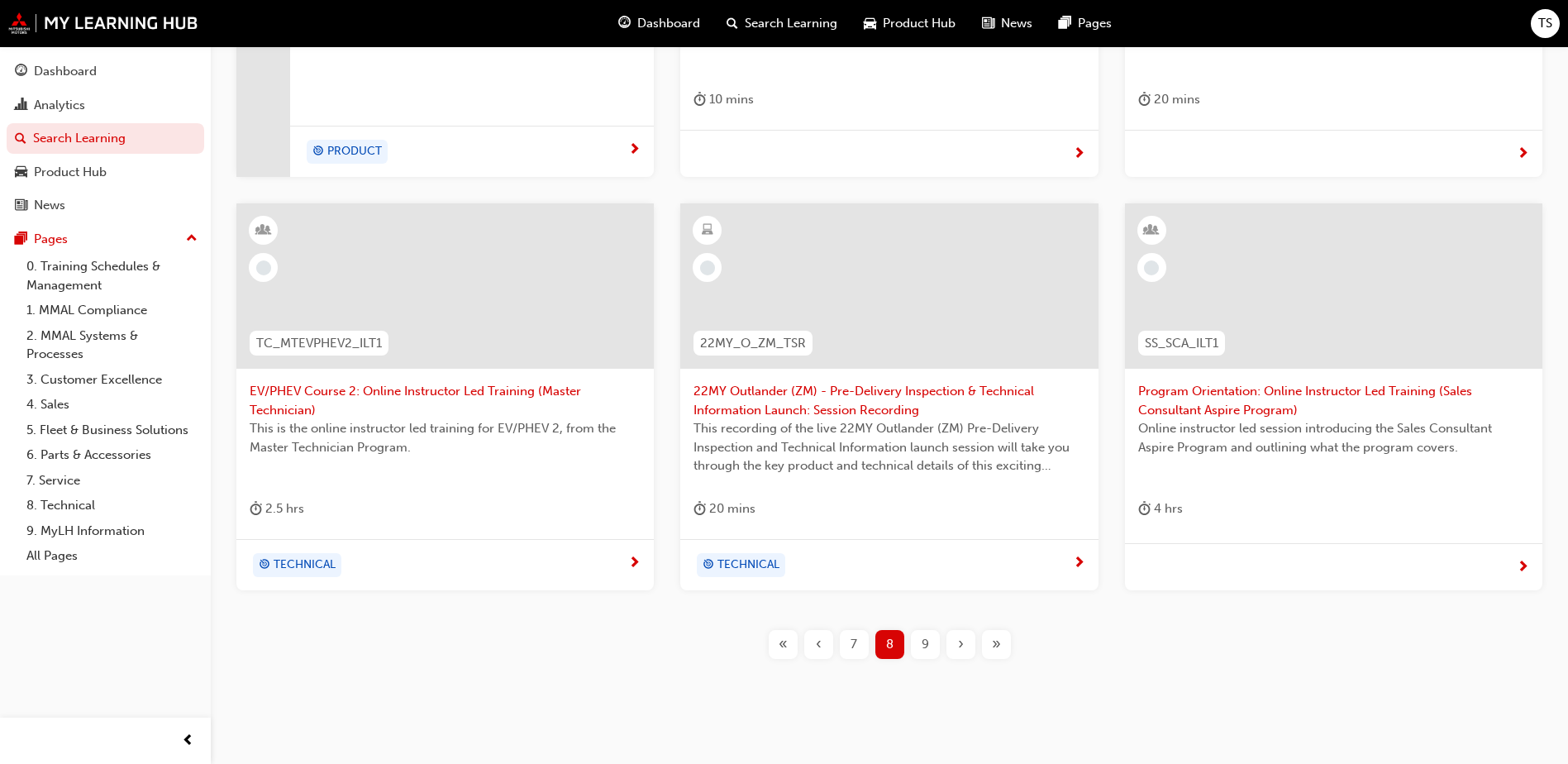
scroll to position [599, 0]
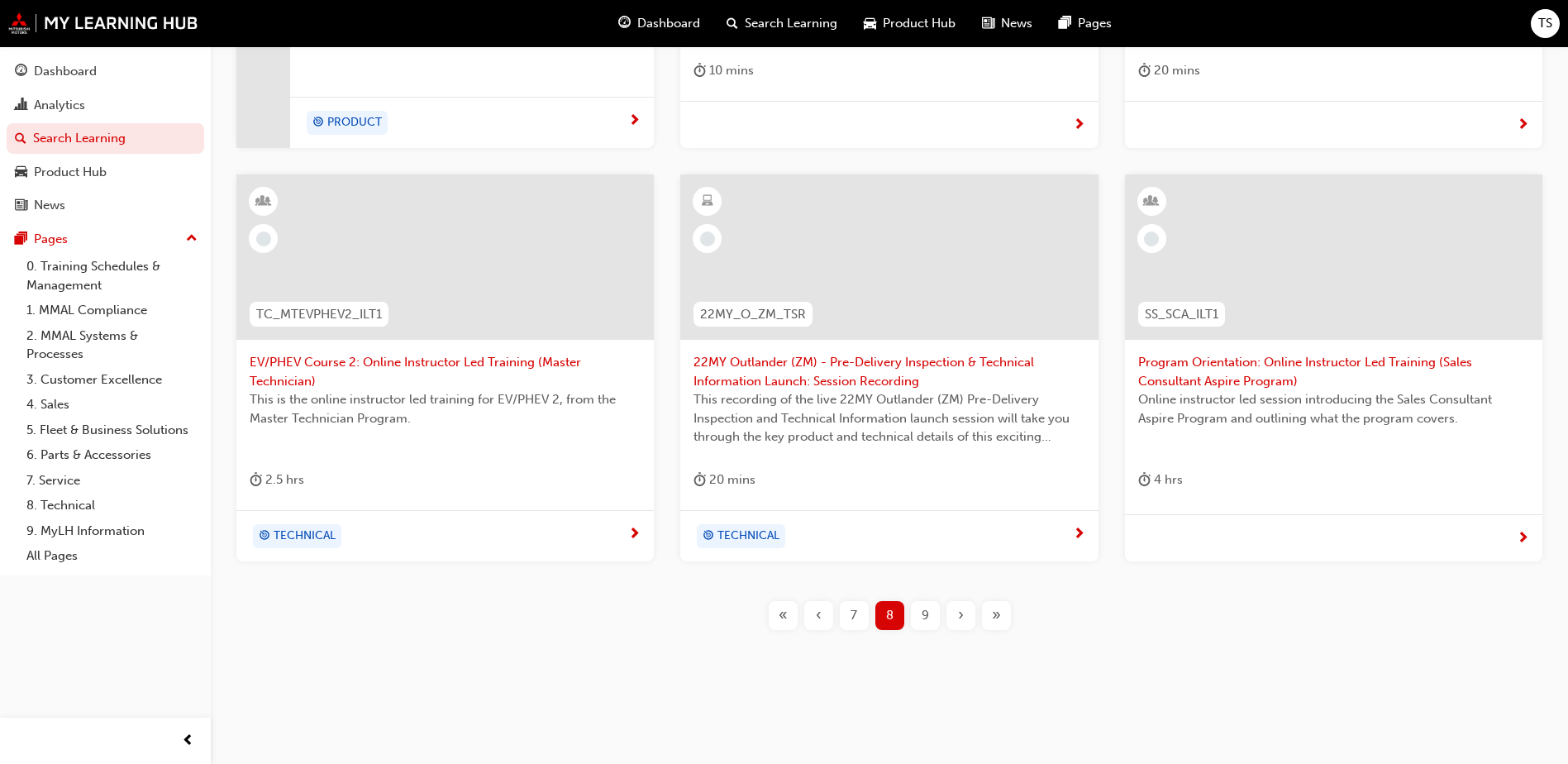
click at [918, 613] on div "9" at bounding box center [925, 615] width 29 height 29
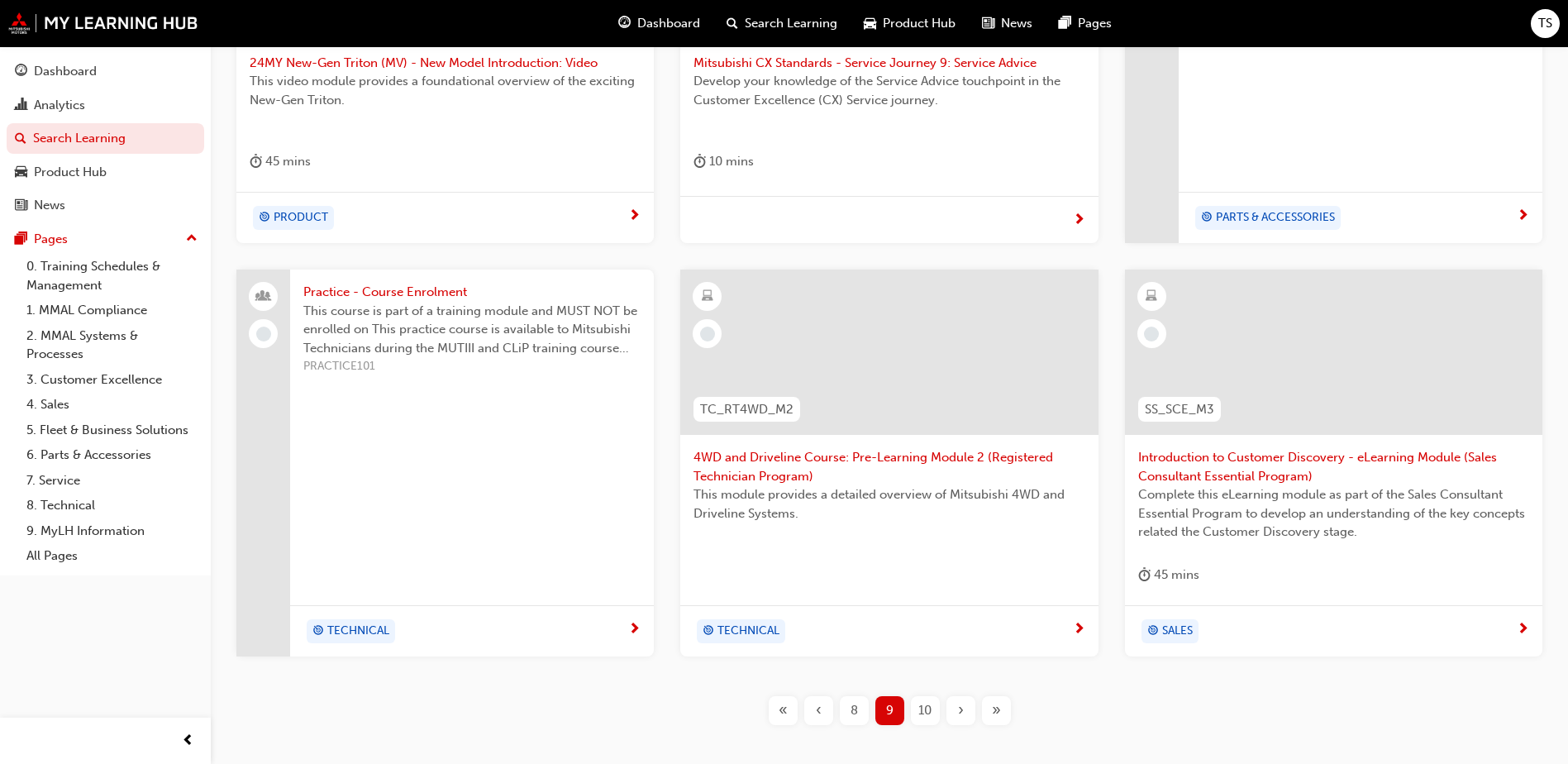
scroll to position [602, 0]
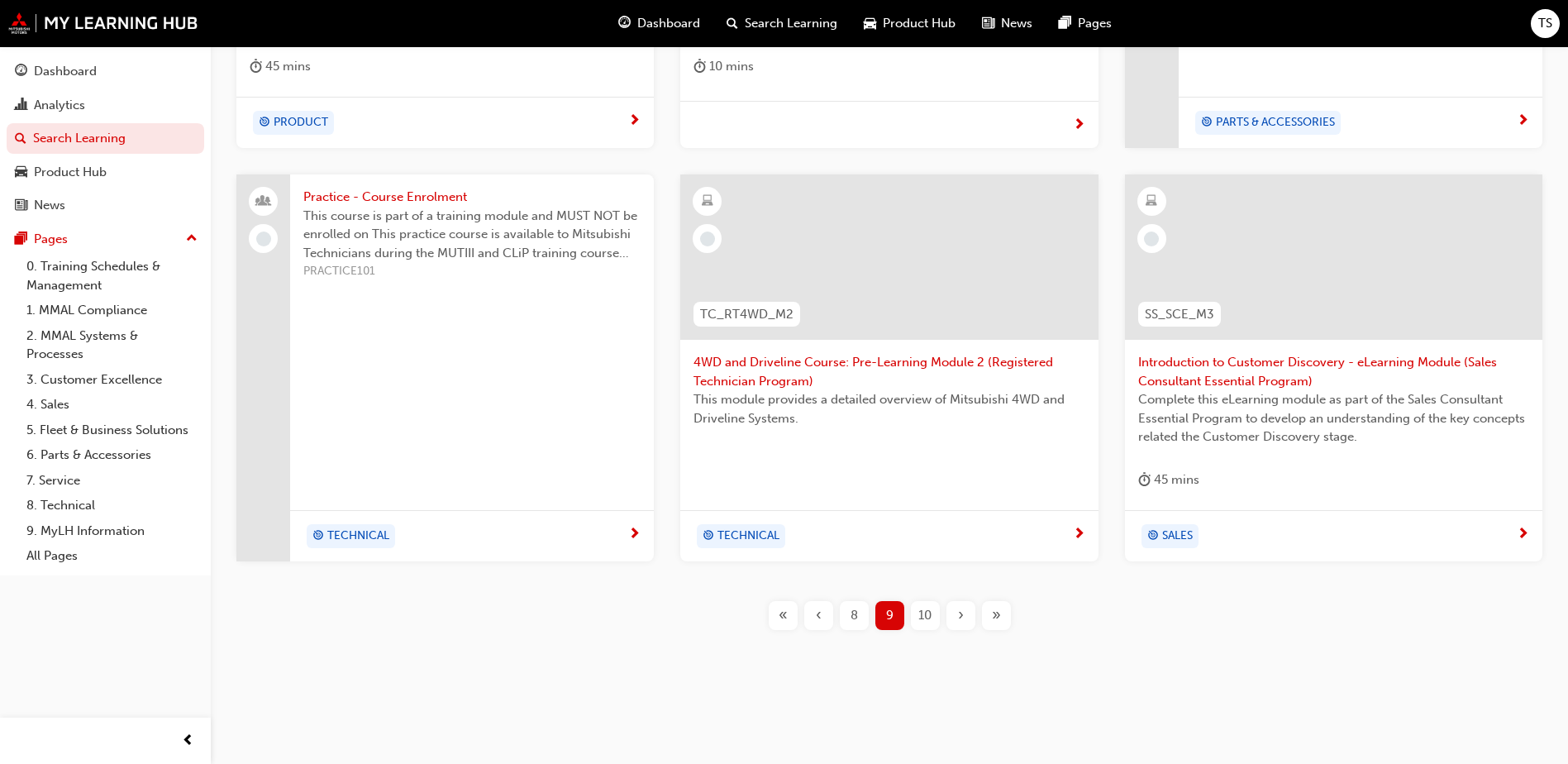
click at [912, 610] on div "10" at bounding box center [925, 615] width 29 height 29
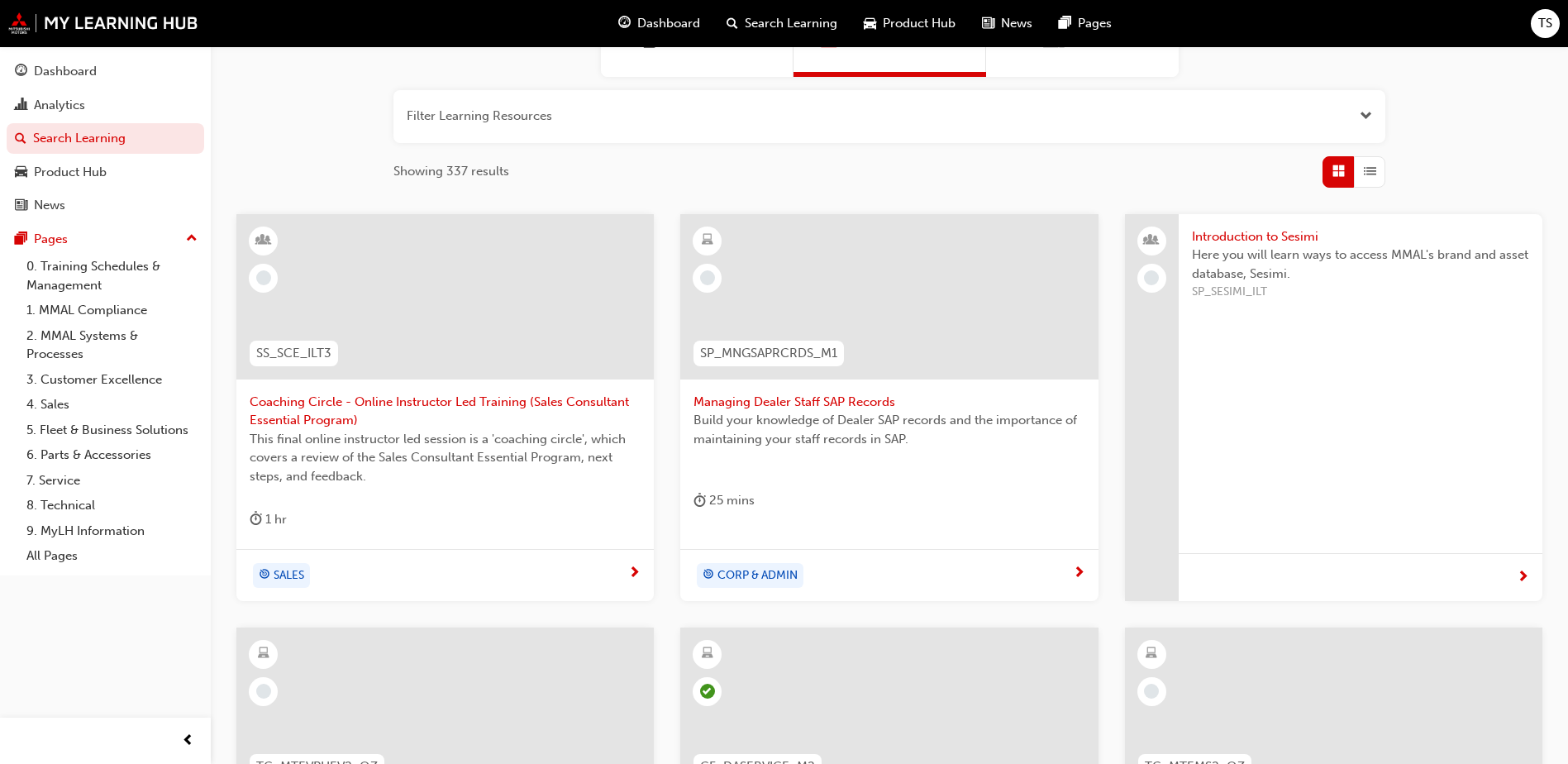
scroll to position [189, 0]
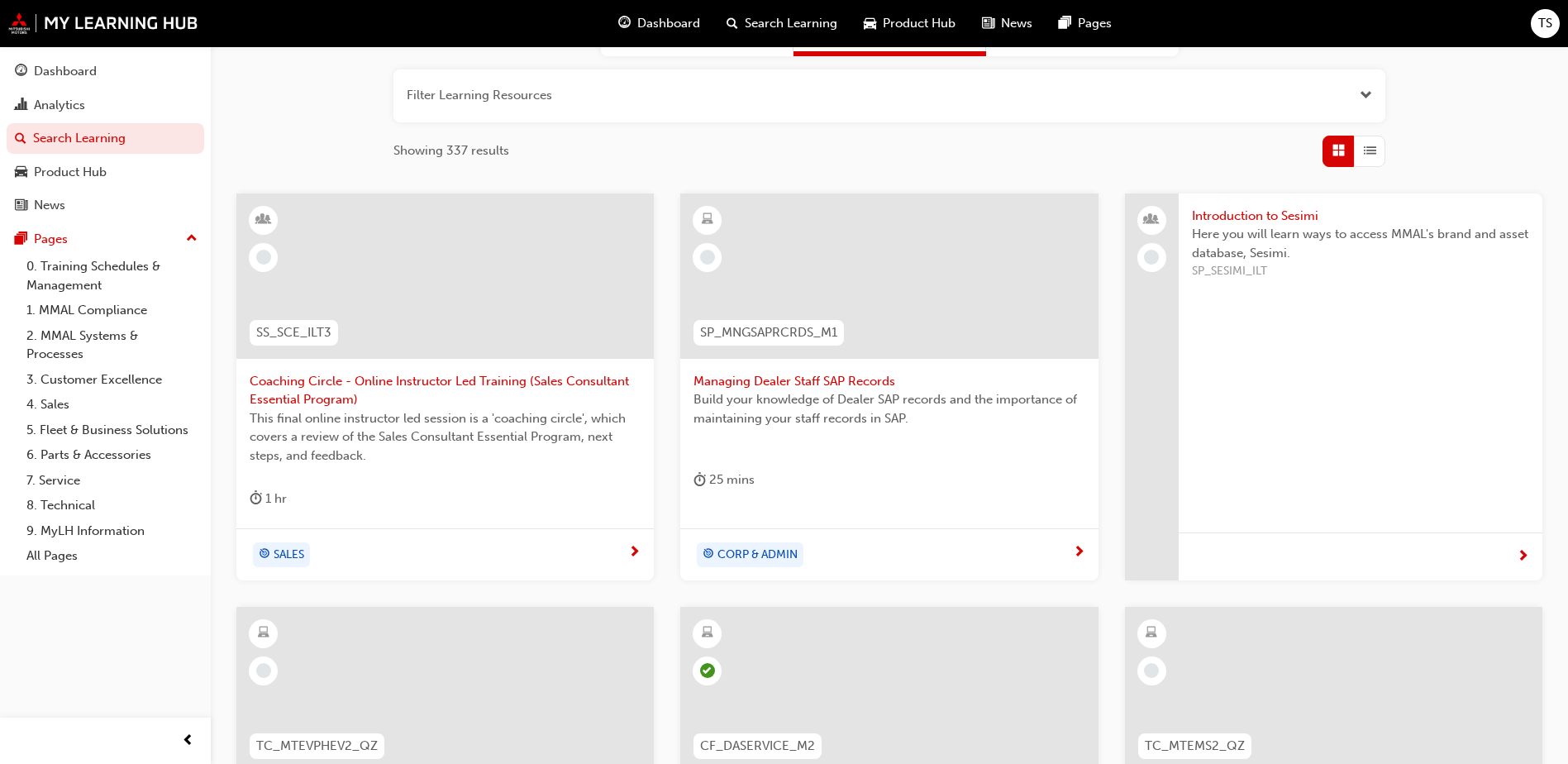
click at [844, 380] on span "Managing Dealer Staff SAP Records" at bounding box center [889, 381] width 391 height 19
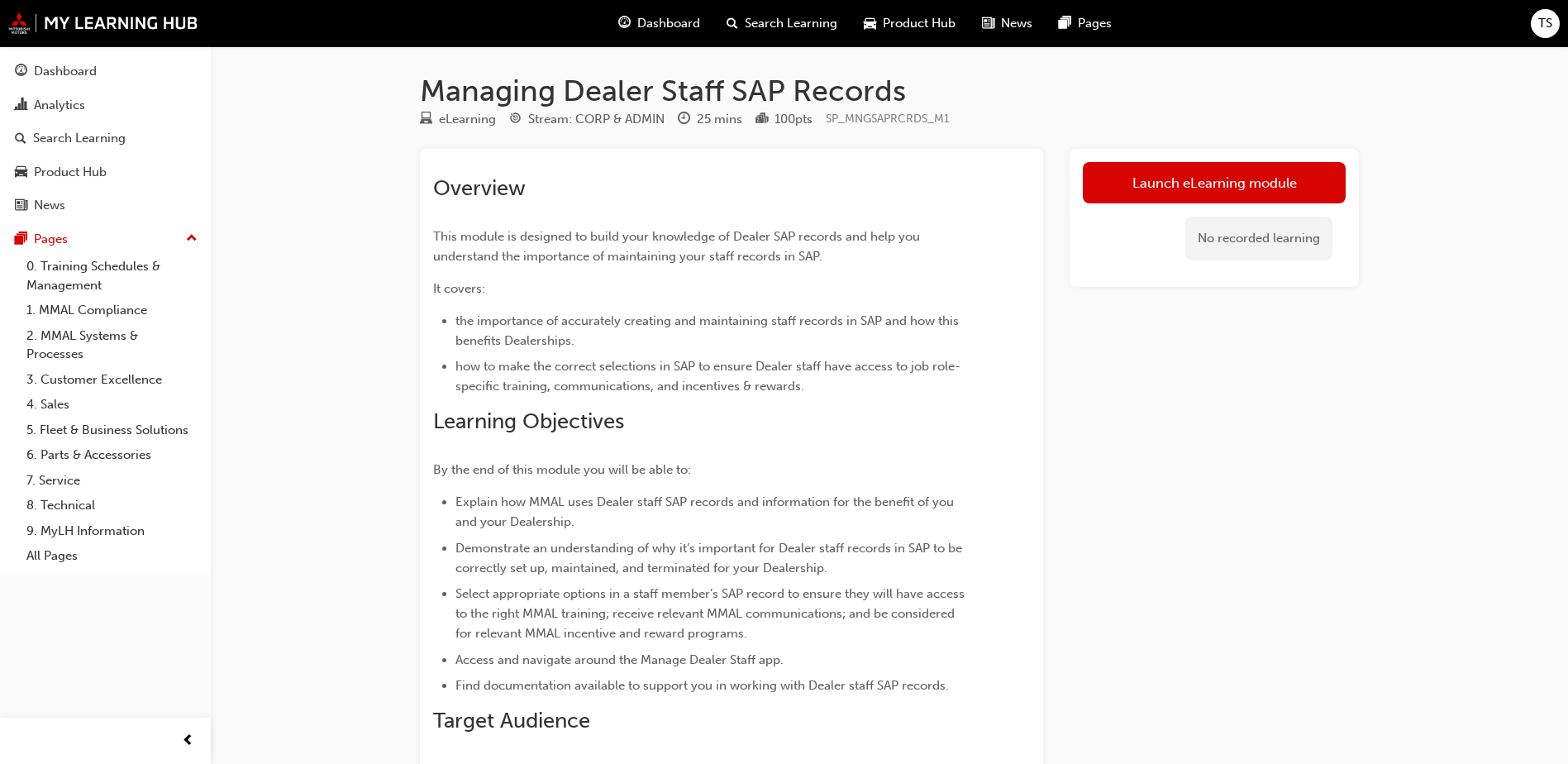
scroll to position [189, 0]
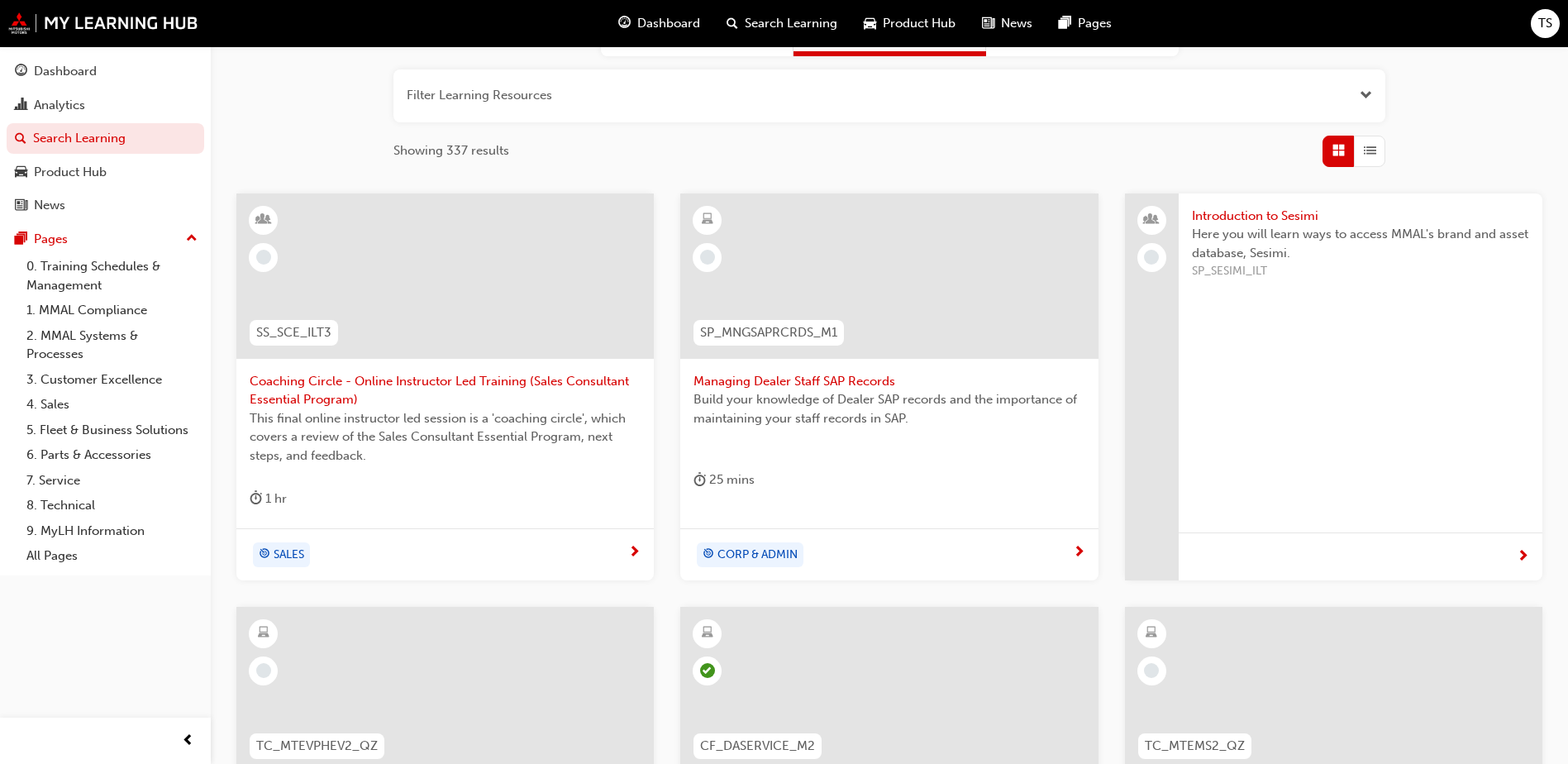
click at [1451, 389] on div "Introduction to Sesimi Here you will learn ways to access MMAL's brand and asse…" at bounding box center [1360, 386] width 364 height 386
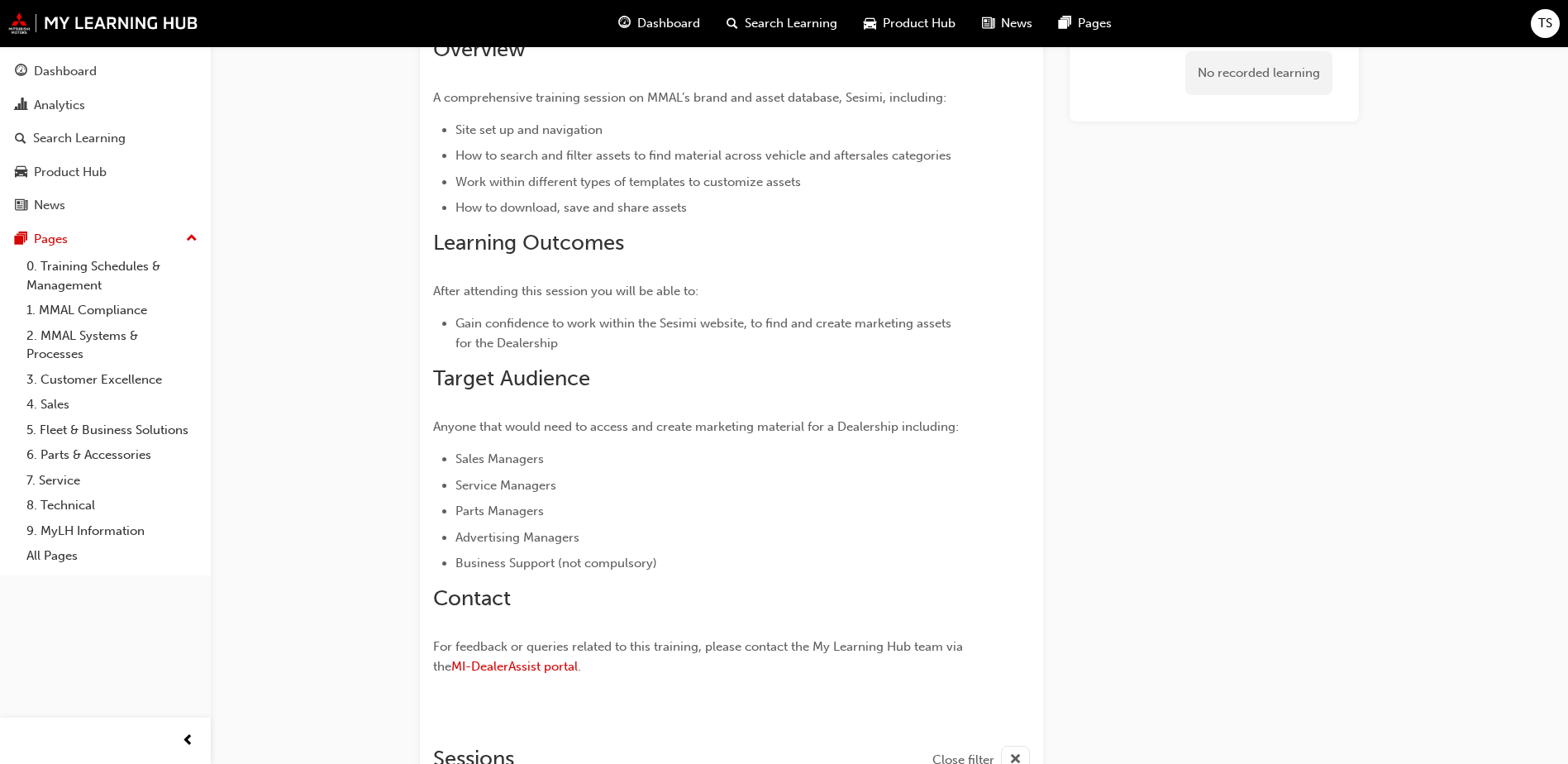
scroll to position [89, 0]
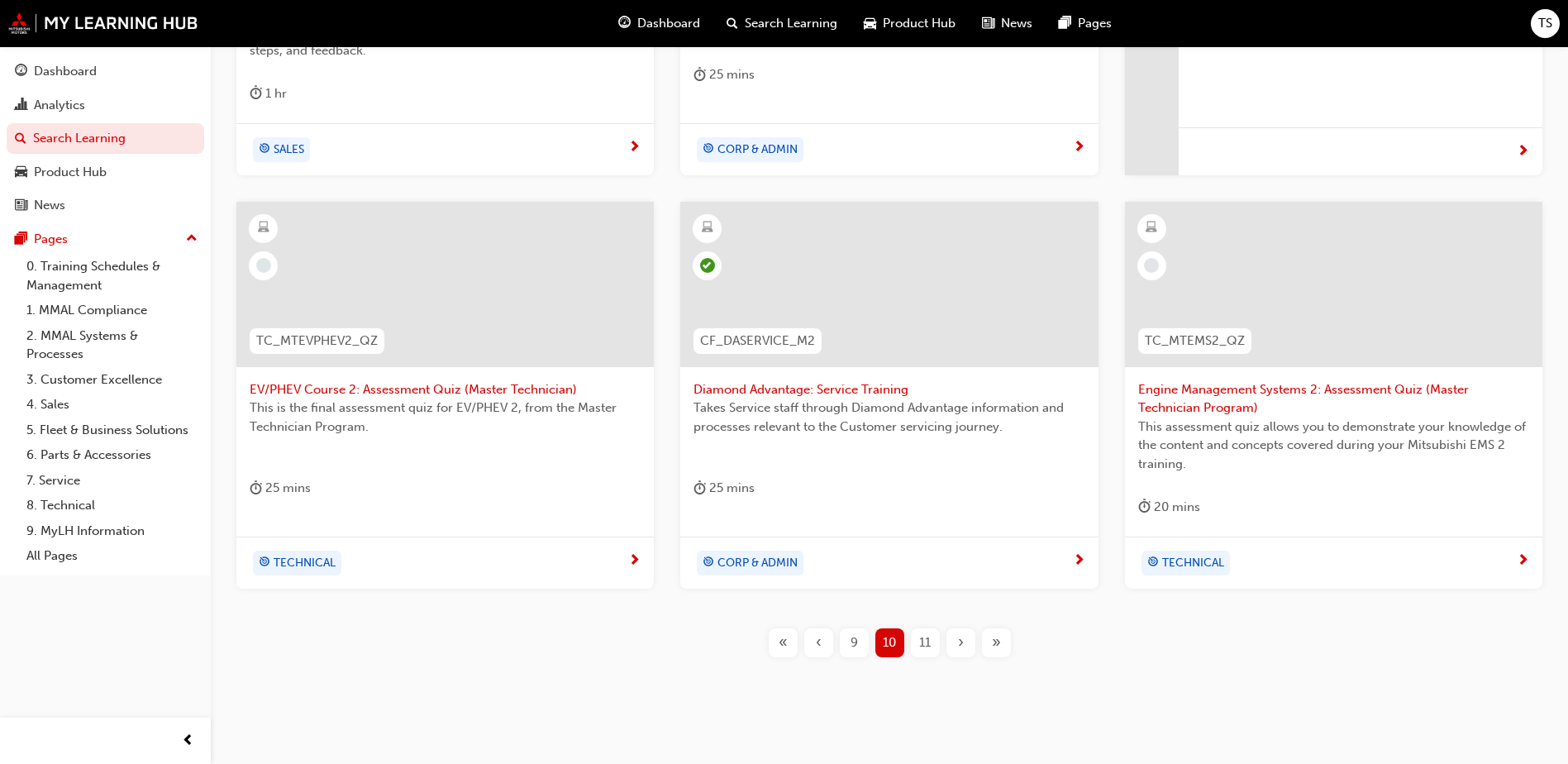
scroll to position [602, 0]
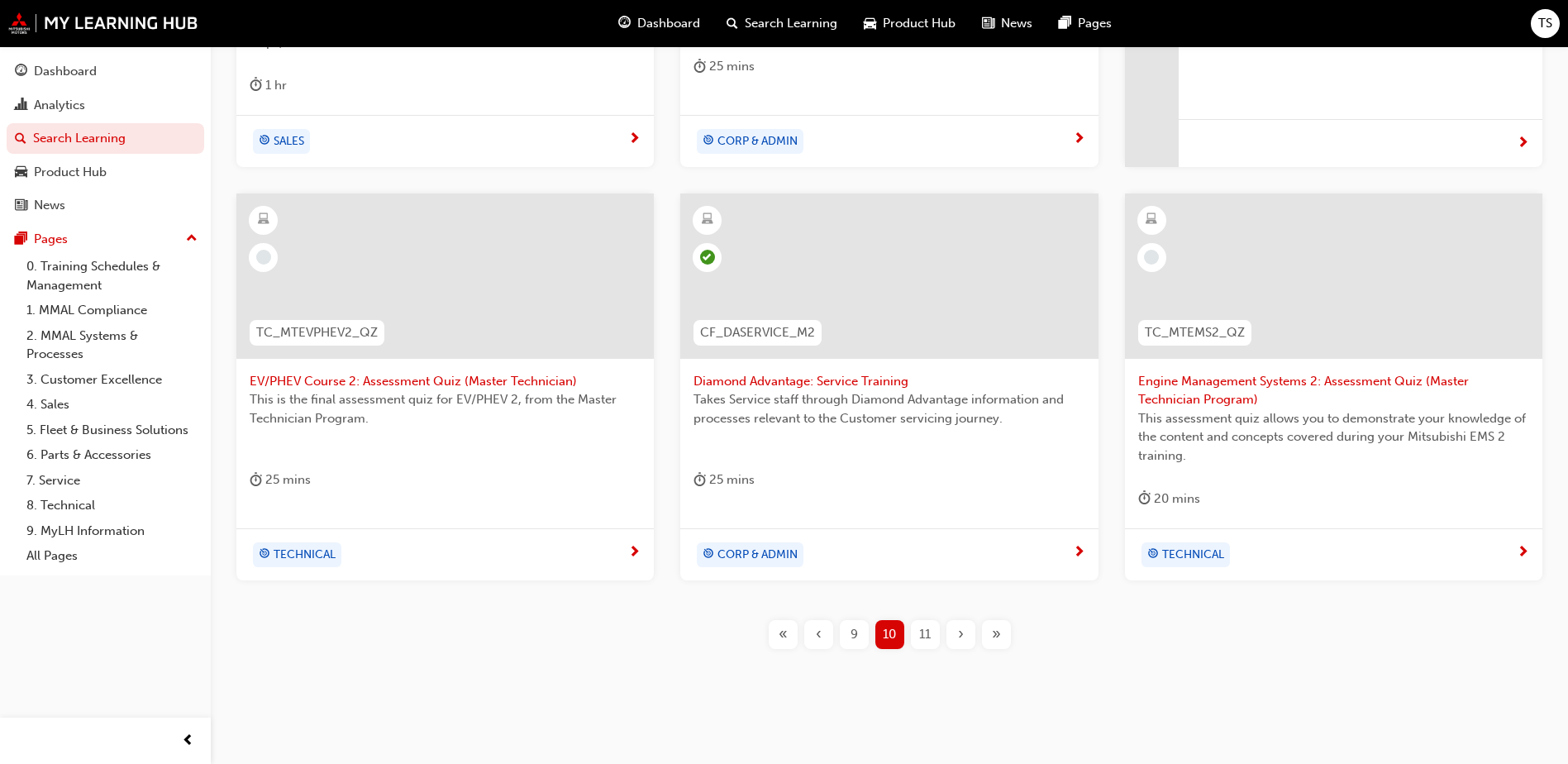
click at [838, 405] on span "Takes Service staff through Diamond Advantage information and processes relevan…" at bounding box center [889, 408] width 391 height 37
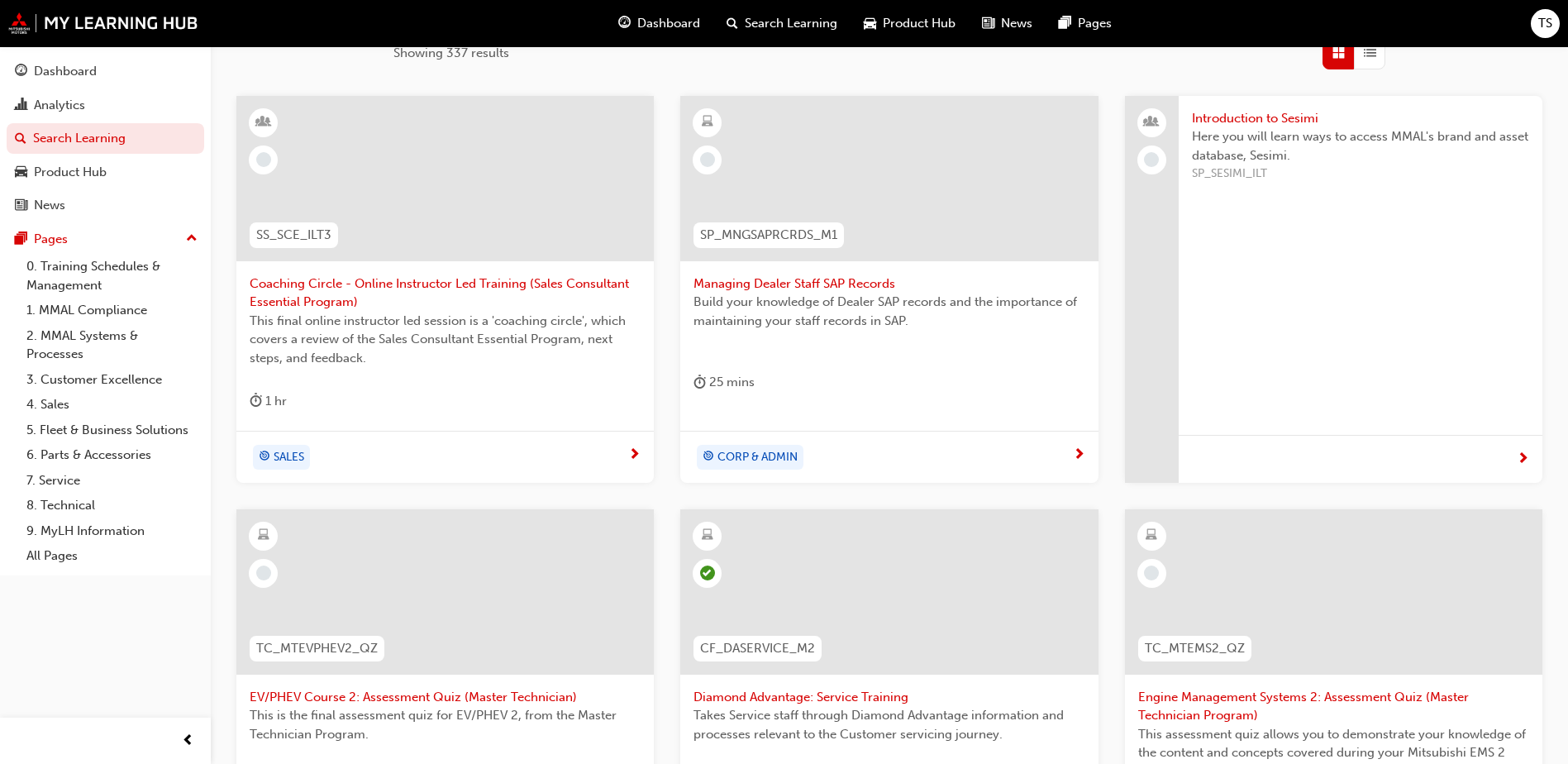
scroll to position [258, 0]
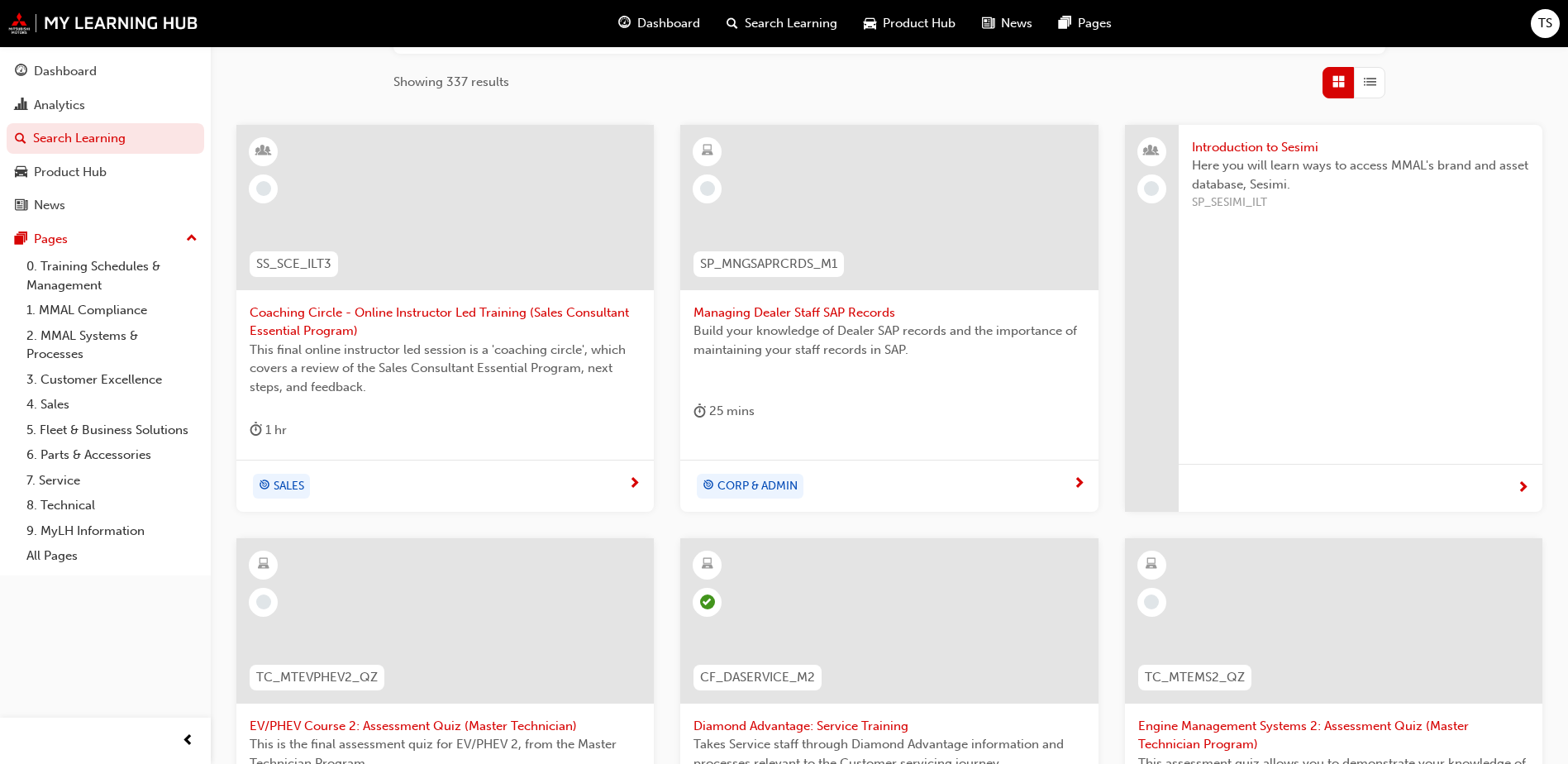
click at [875, 335] on span "Build your knowledge of Dealer SAP records and the importance of maintaining yo…" at bounding box center [889, 340] width 391 height 37
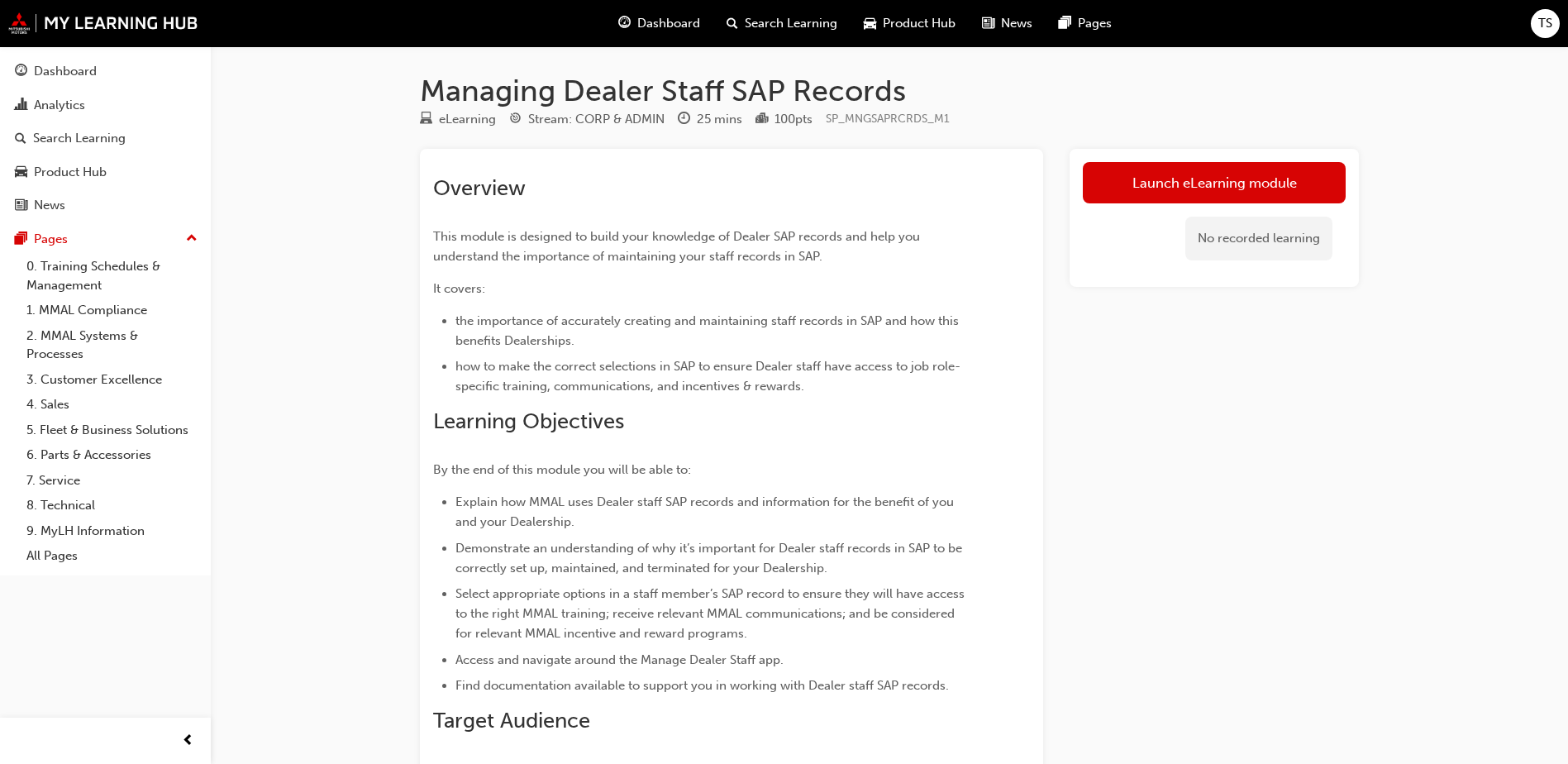
scroll to position [258, 0]
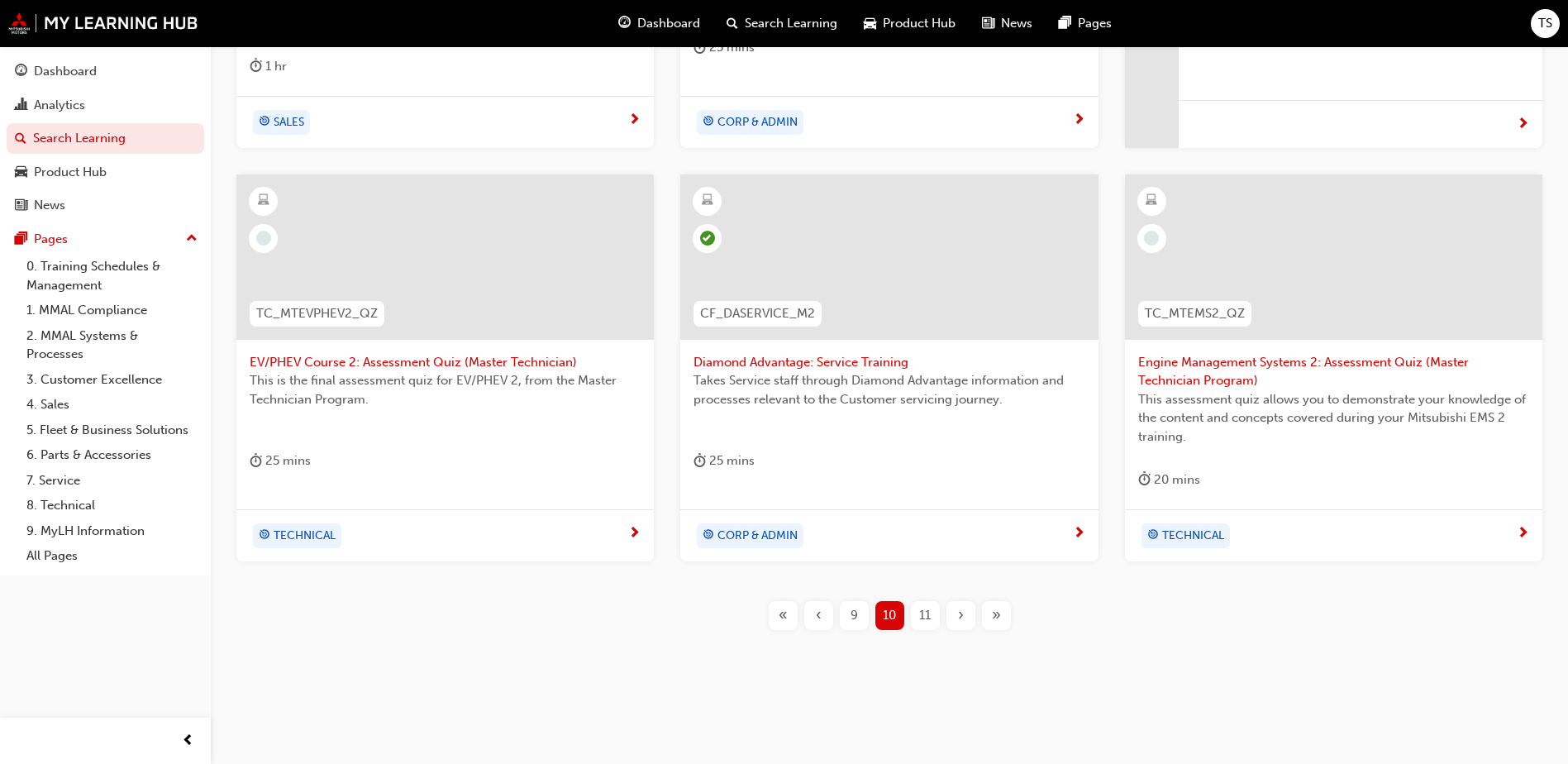
click at [920, 621] on span "11" at bounding box center [924, 615] width 11 height 19
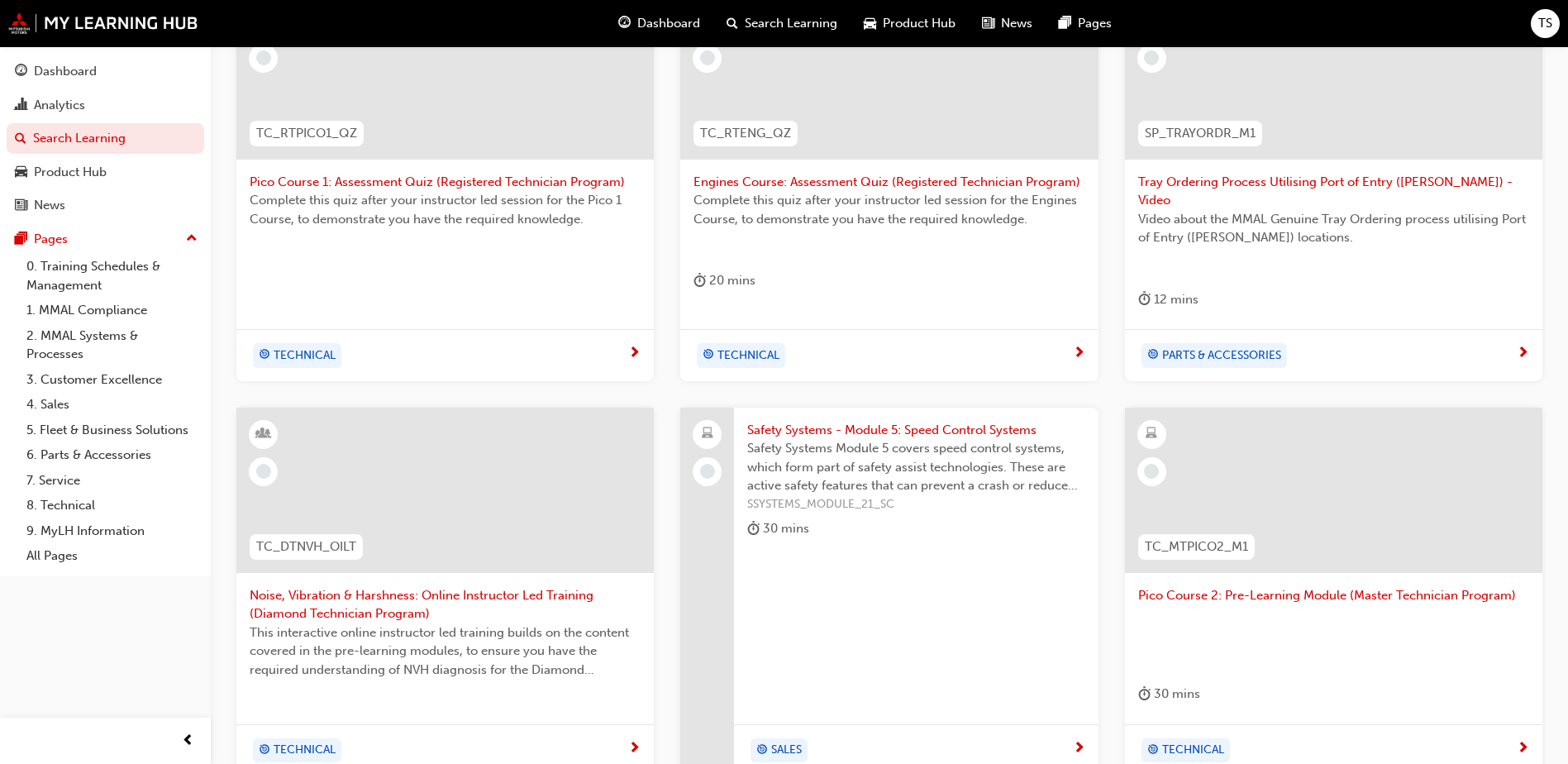
scroll to position [584, 0]
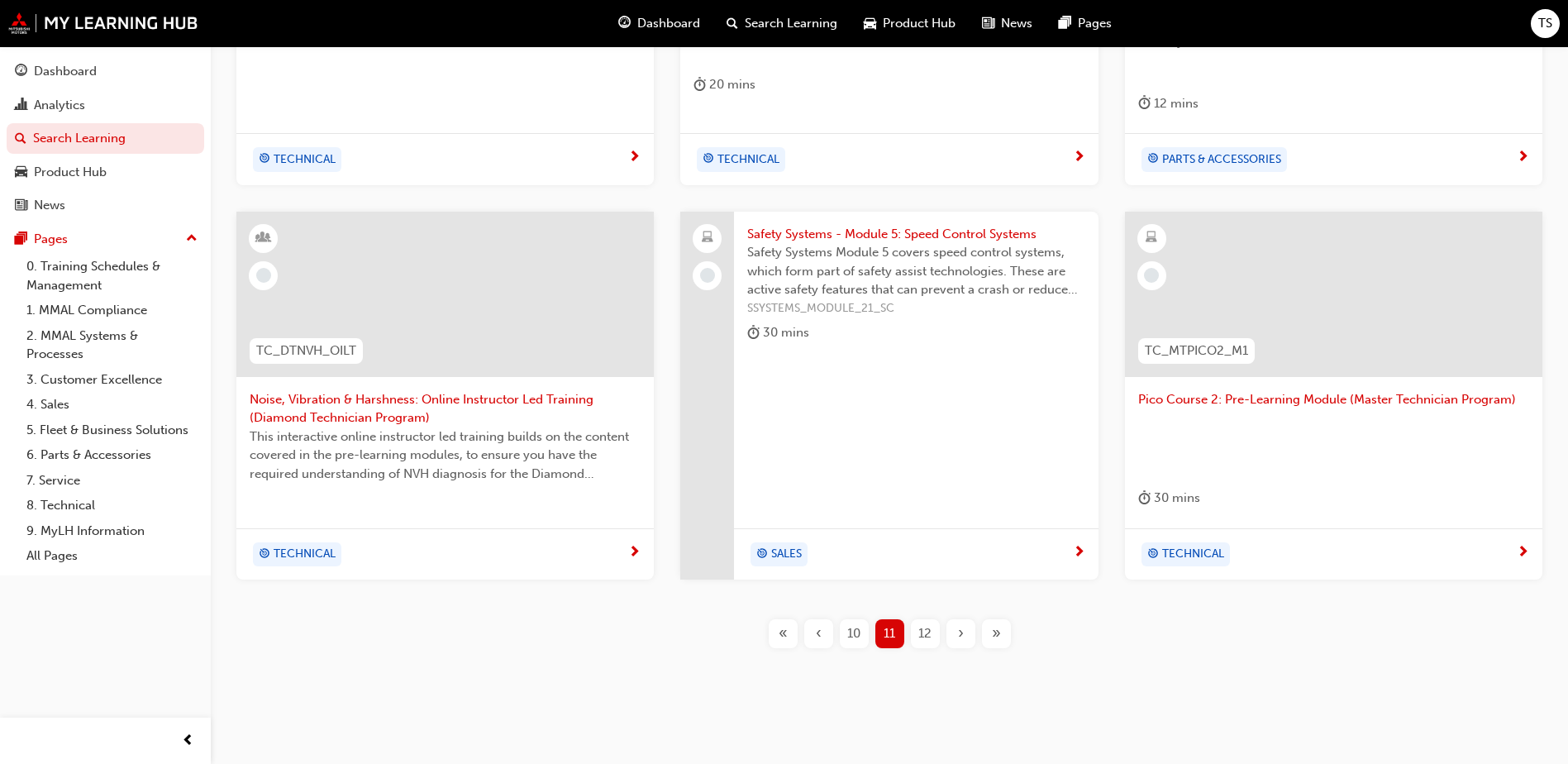
click at [932, 619] on div "12" at bounding box center [925, 633] width 29 height 29
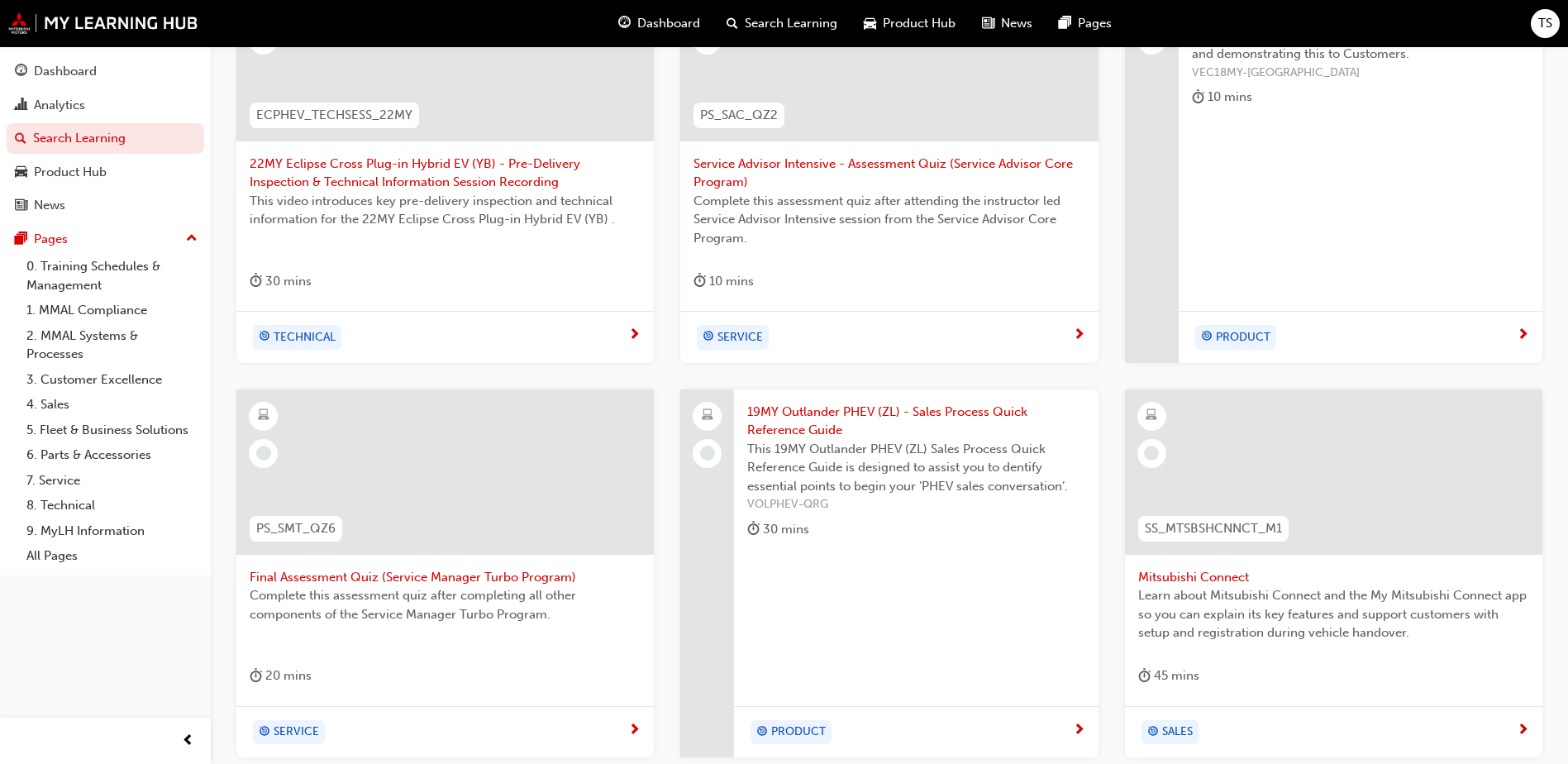
scroll to position [602, 0]
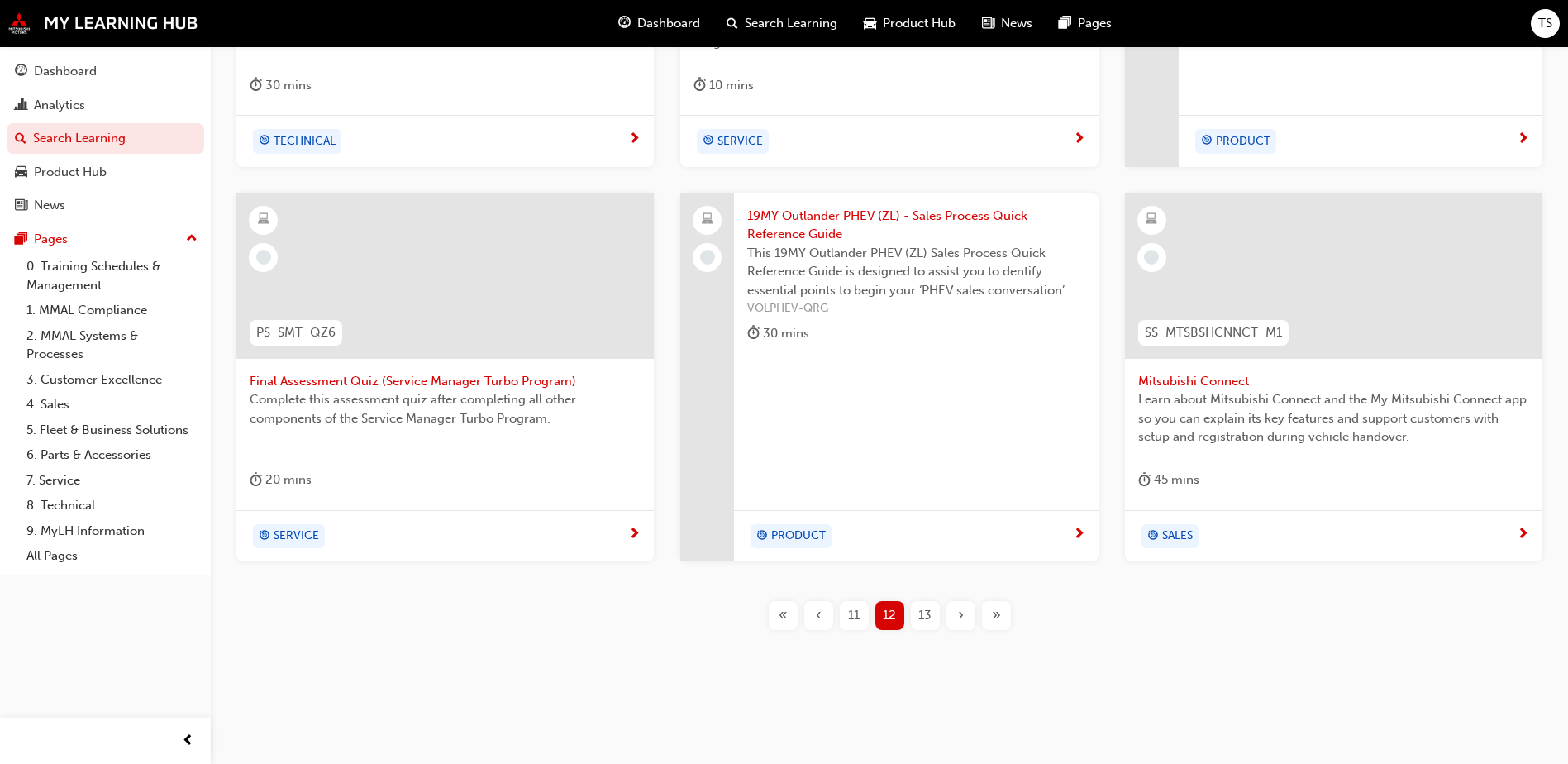
click at [924, 616] on span "13" at bounding box center [924, 615] width 13 height 19
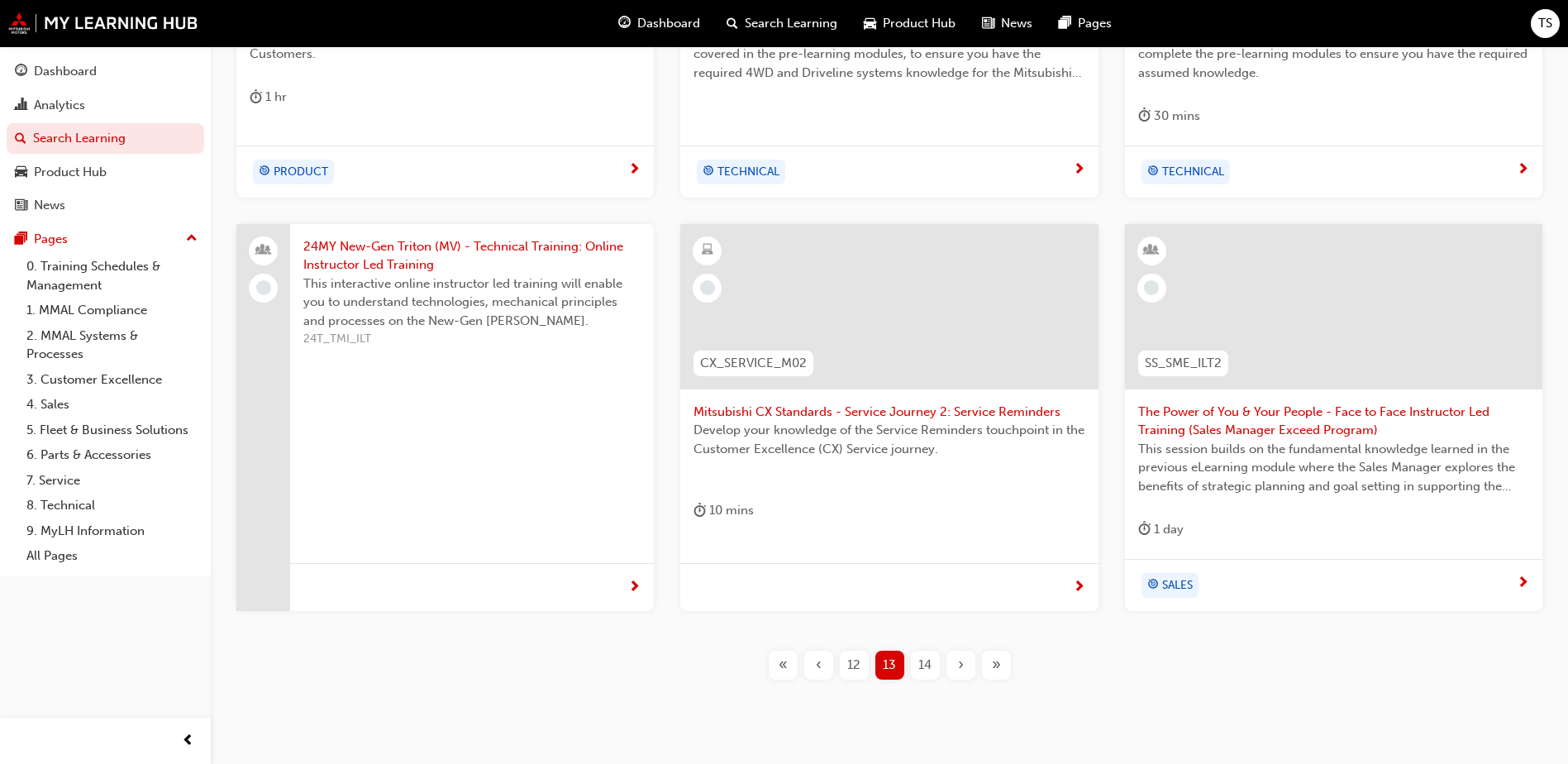
scroll to position [578, 0]
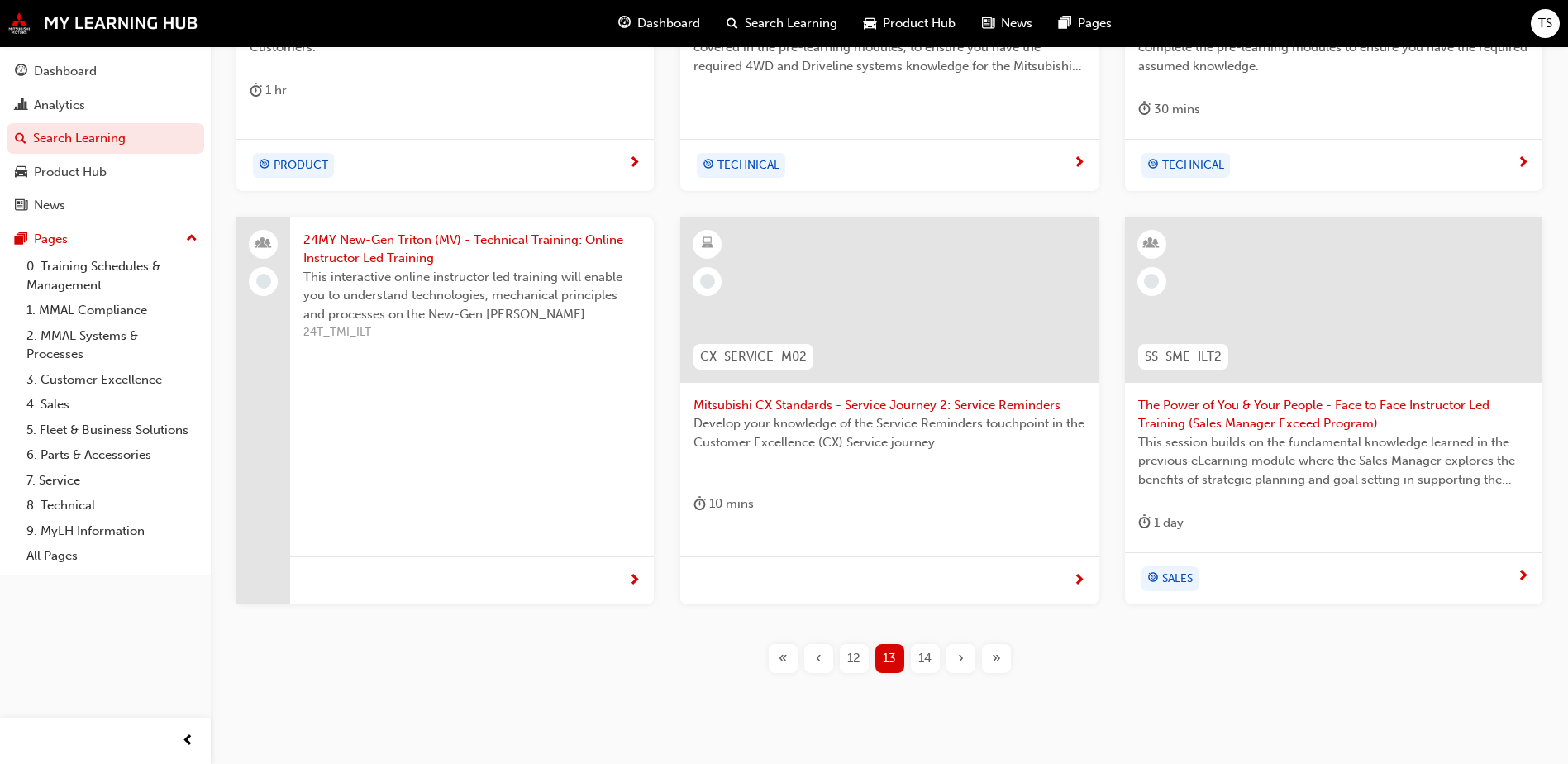
click at [921, 657] on span "14" at bounding box center [924, 658] width 13 height 19
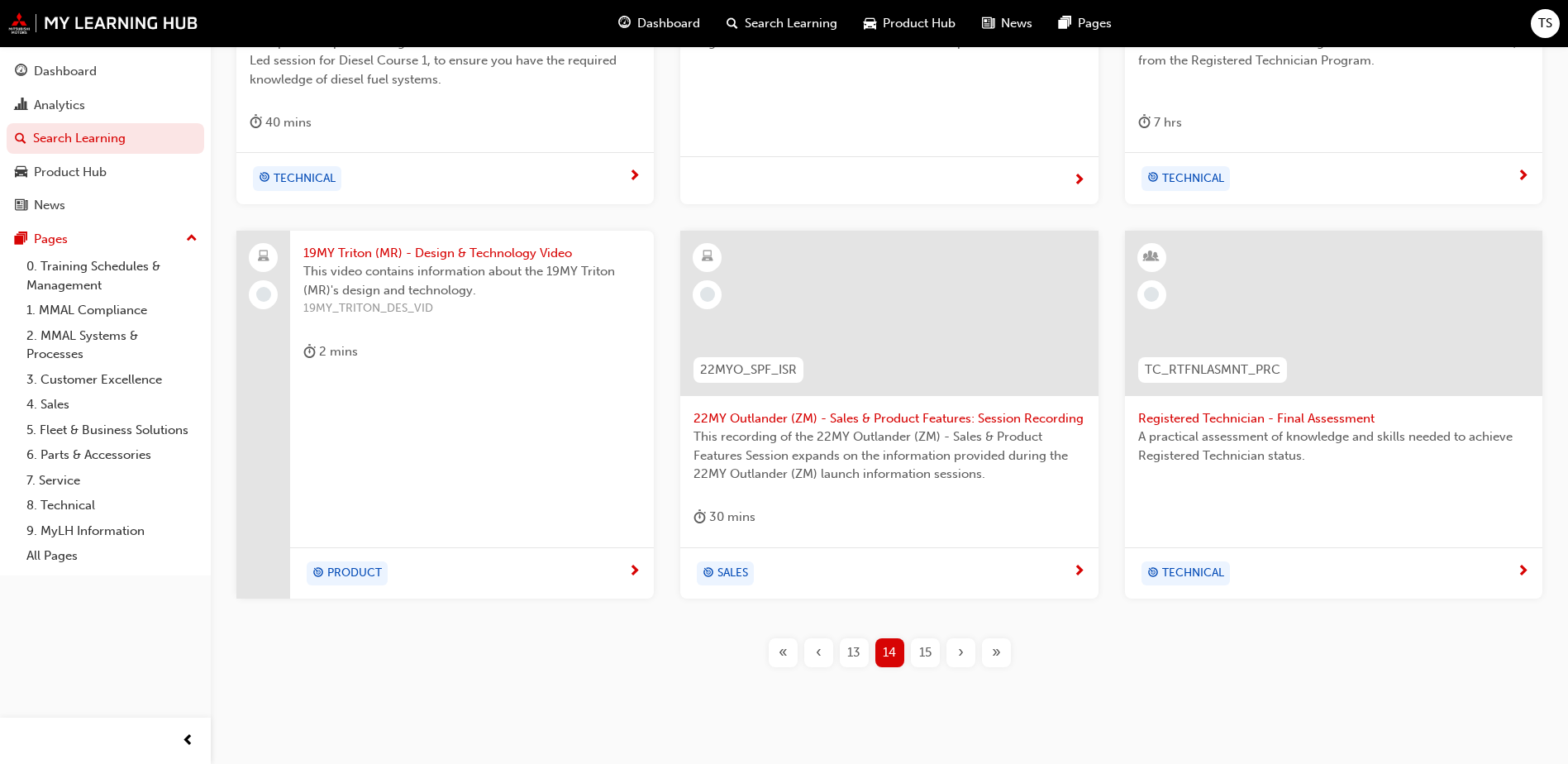
scroll to position [602, 0]
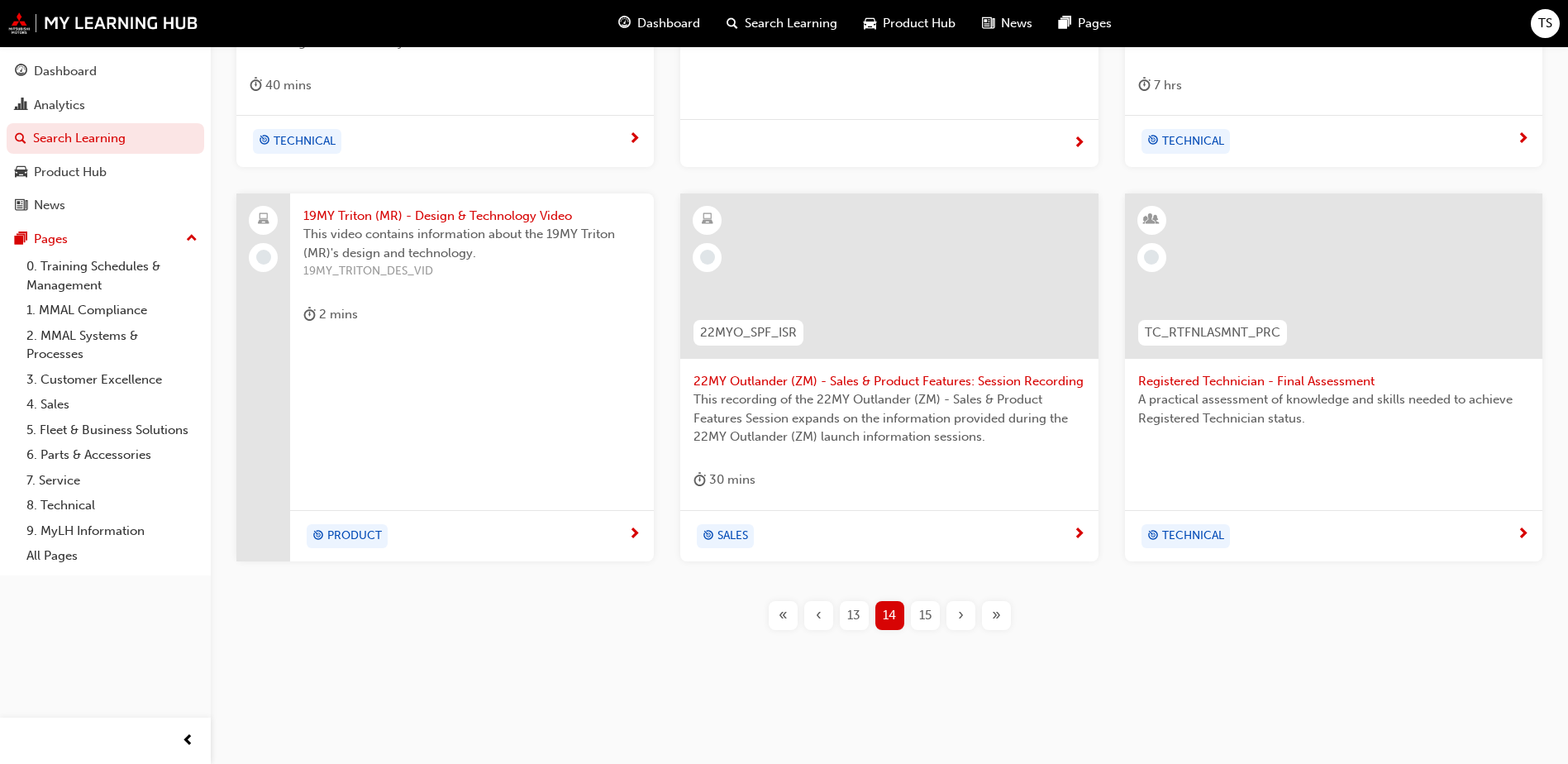
click at [924, 615] on span "15" at bounding box center [925, 615] width 12 height 19
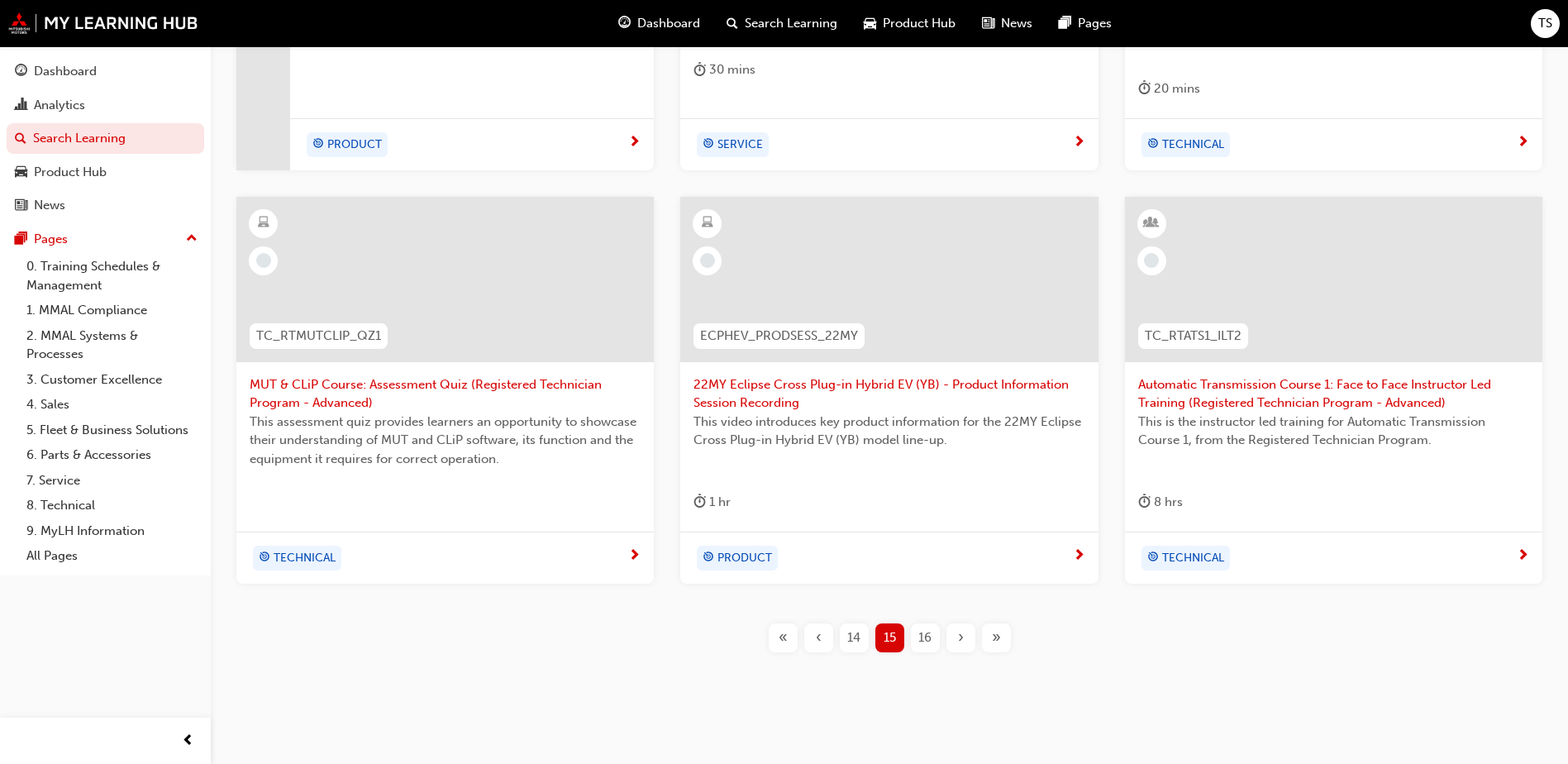
scroll to position [602, 0]
click at [933, 638] on div "16" at bounding box center [925, 634] width 29 height 29
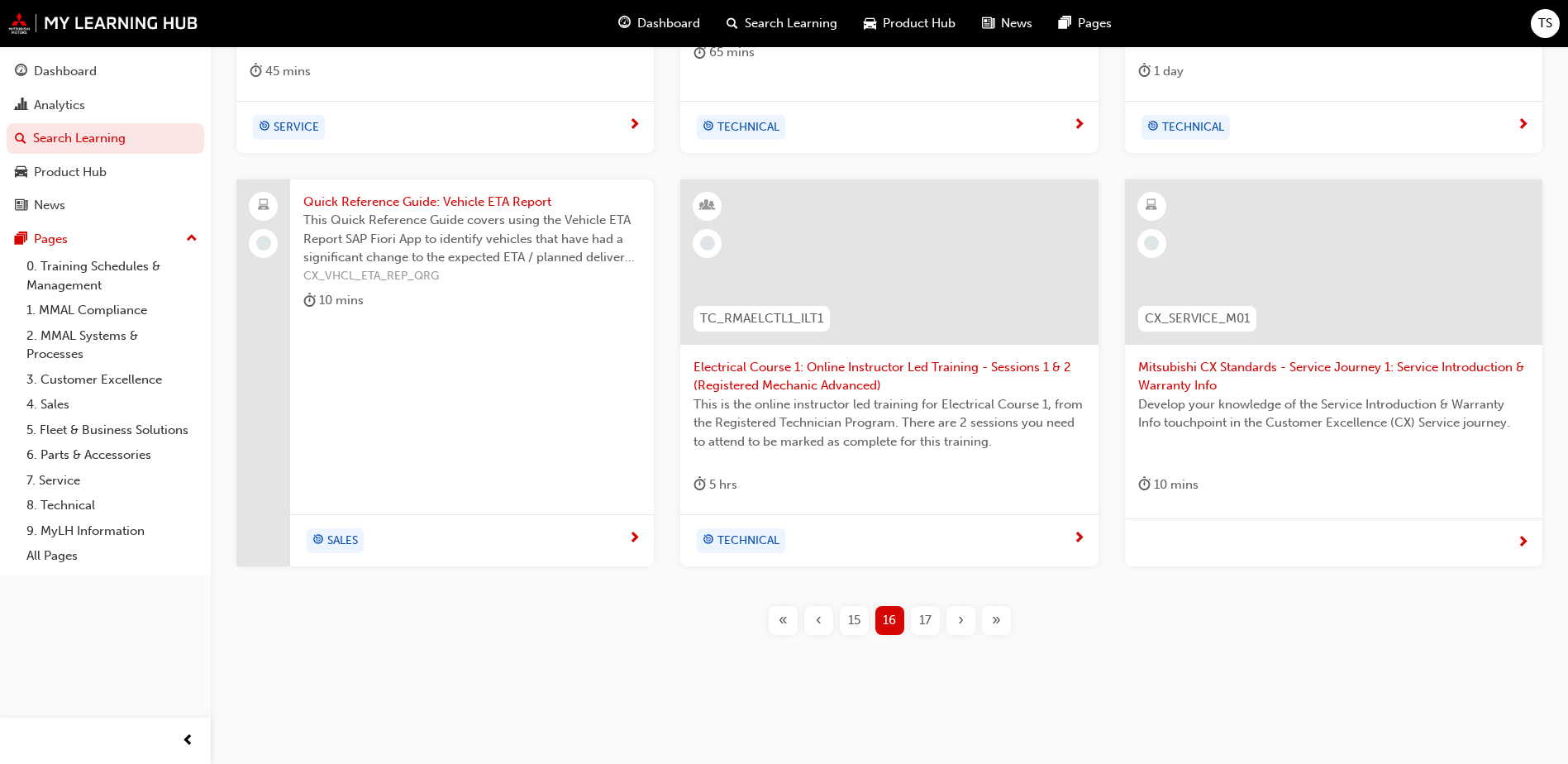
scroll to position [621, 0]
click at [930, 620] on span "17" at bounding box center [925, 615] width 12 height 19
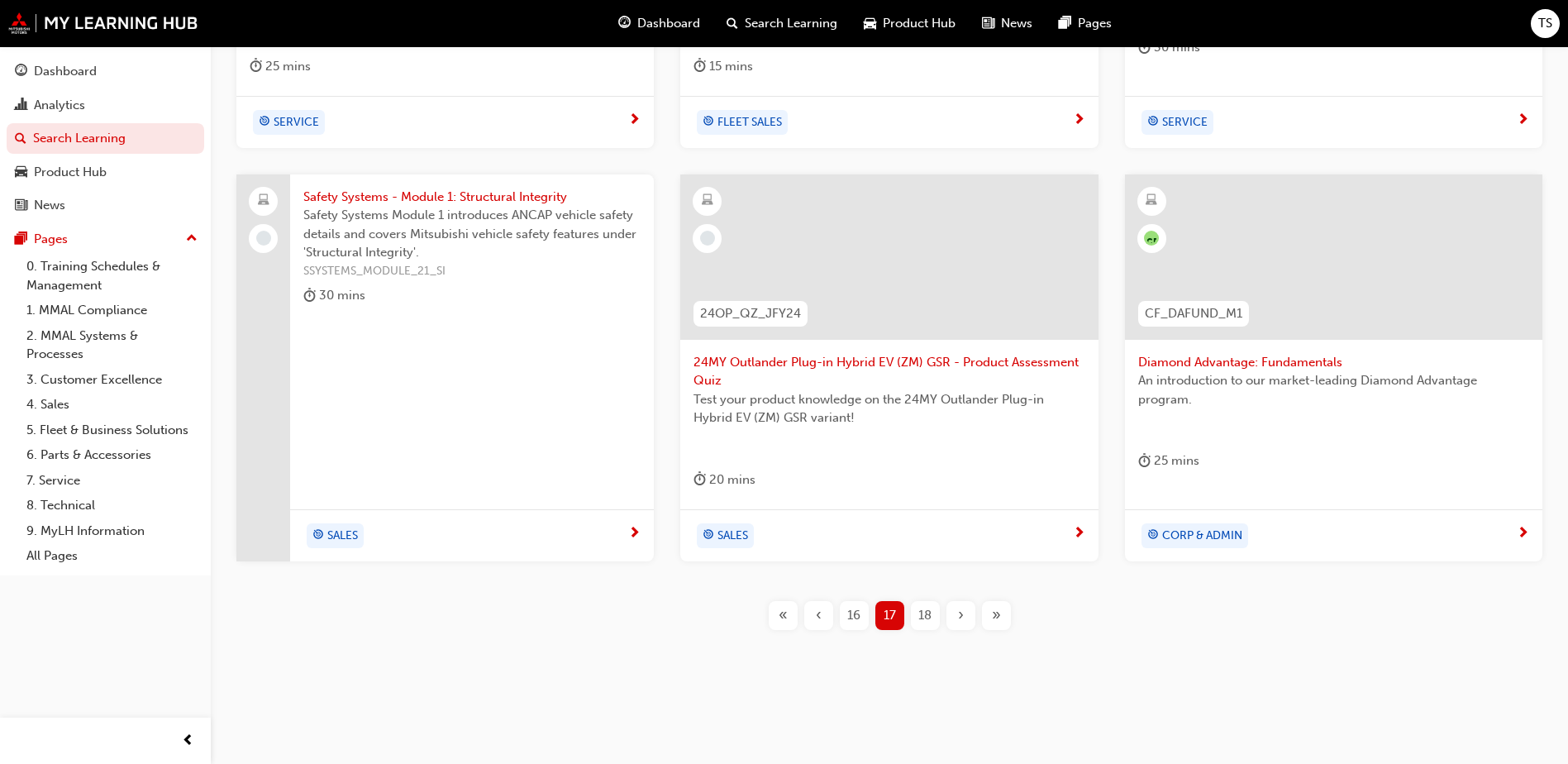
click at [1254, 371] on span "An introduction to our market-leading Diamond Advantage program." at bounding box center [1334, 390] width 391 height 37
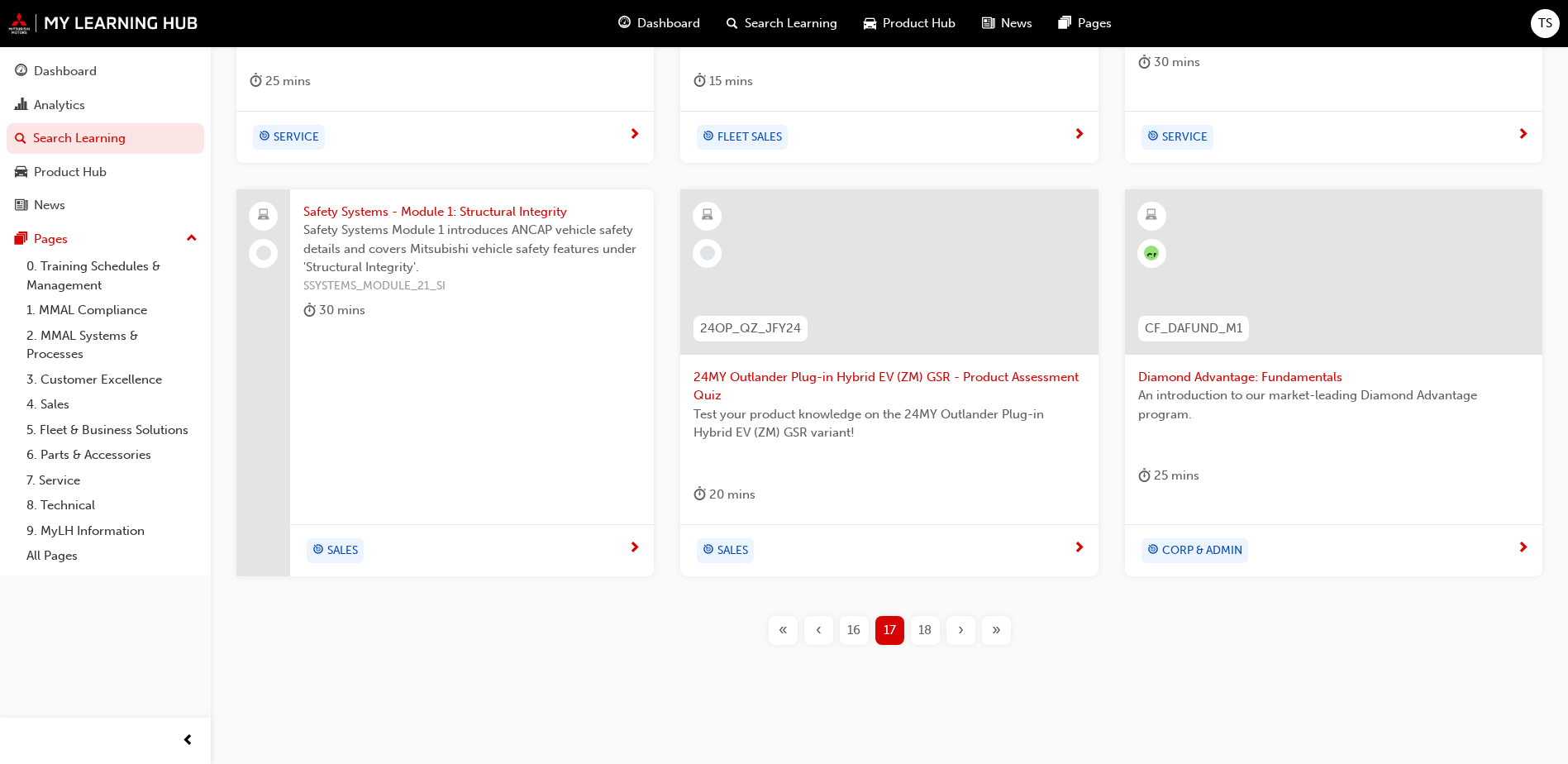
scroll to position [621, 0]
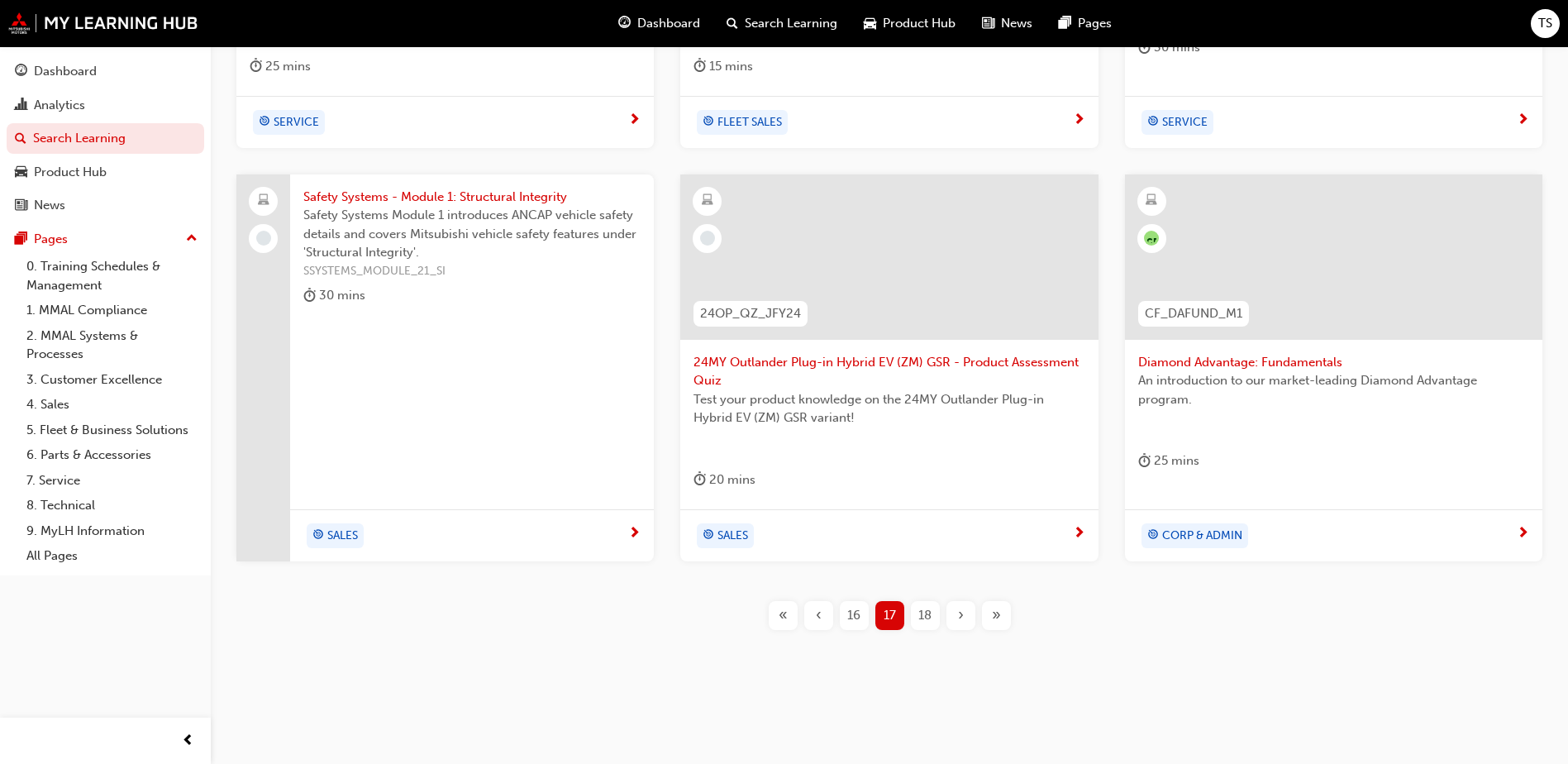
click at [925, 615] on span "18" at bounding box center [924, 615] width 13 height 19
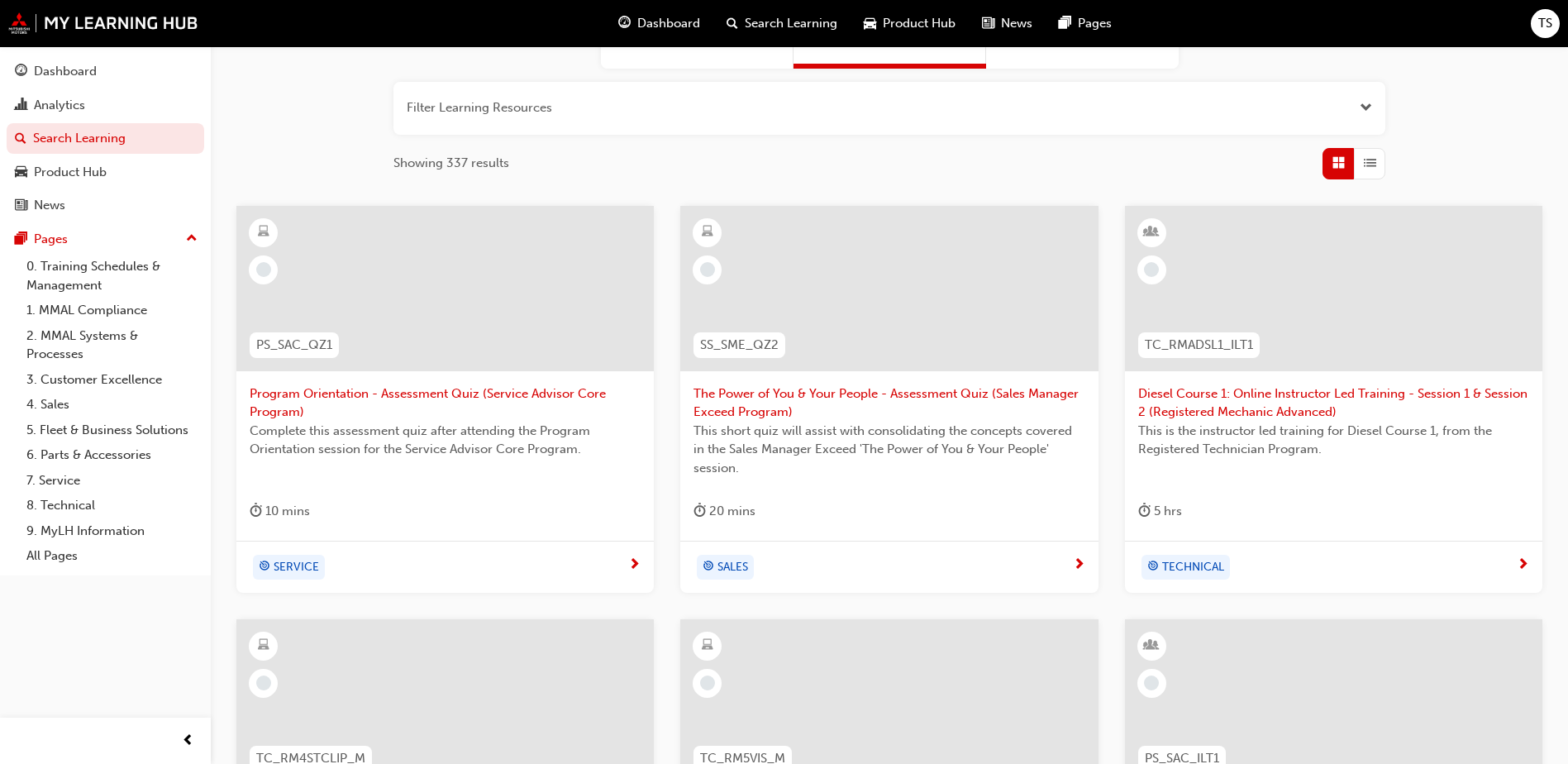
scroll to position [209, 0]
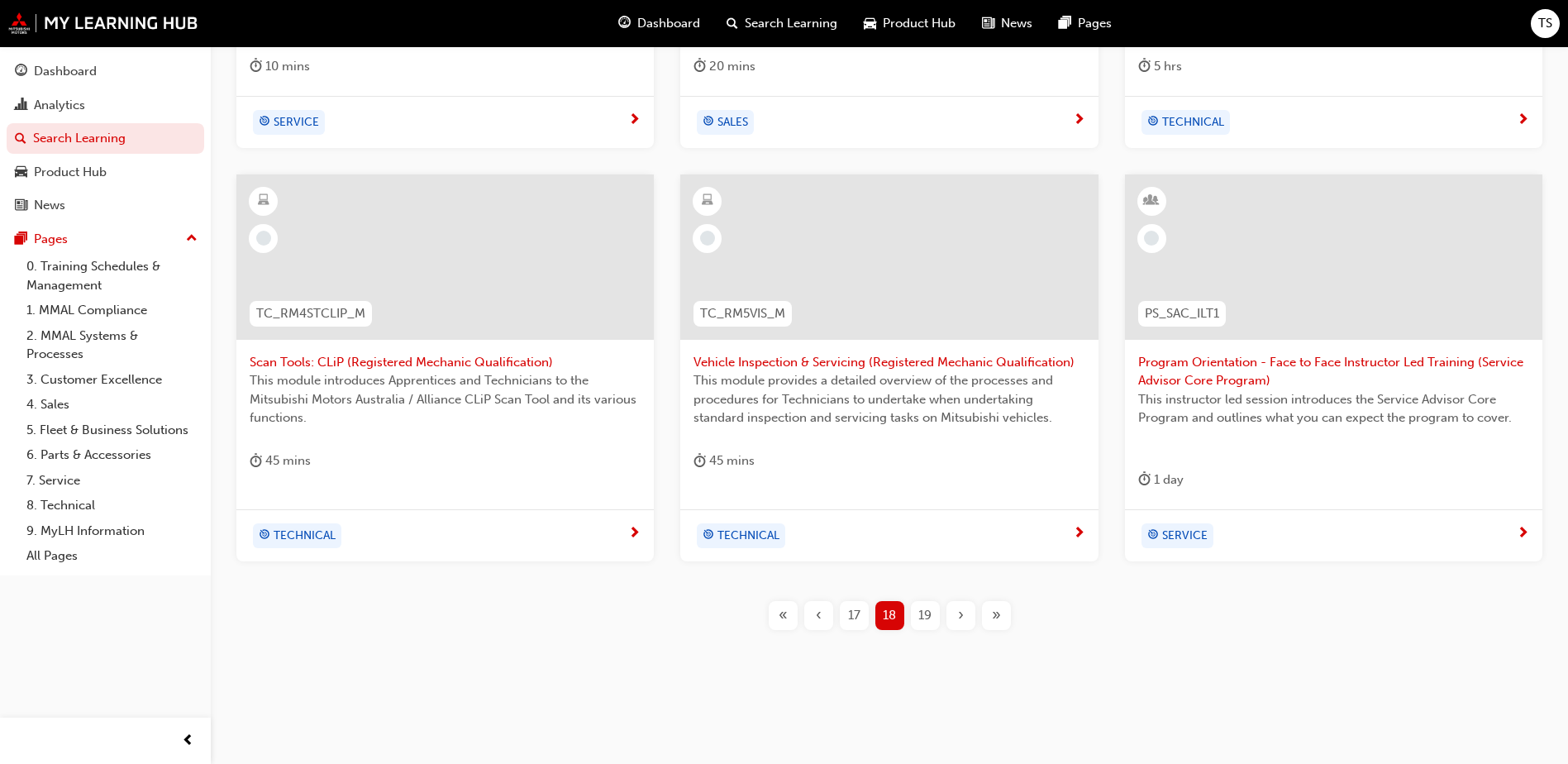
click at [926, 619] on span "19" at bounding box center [924, 615] width 13 height 19
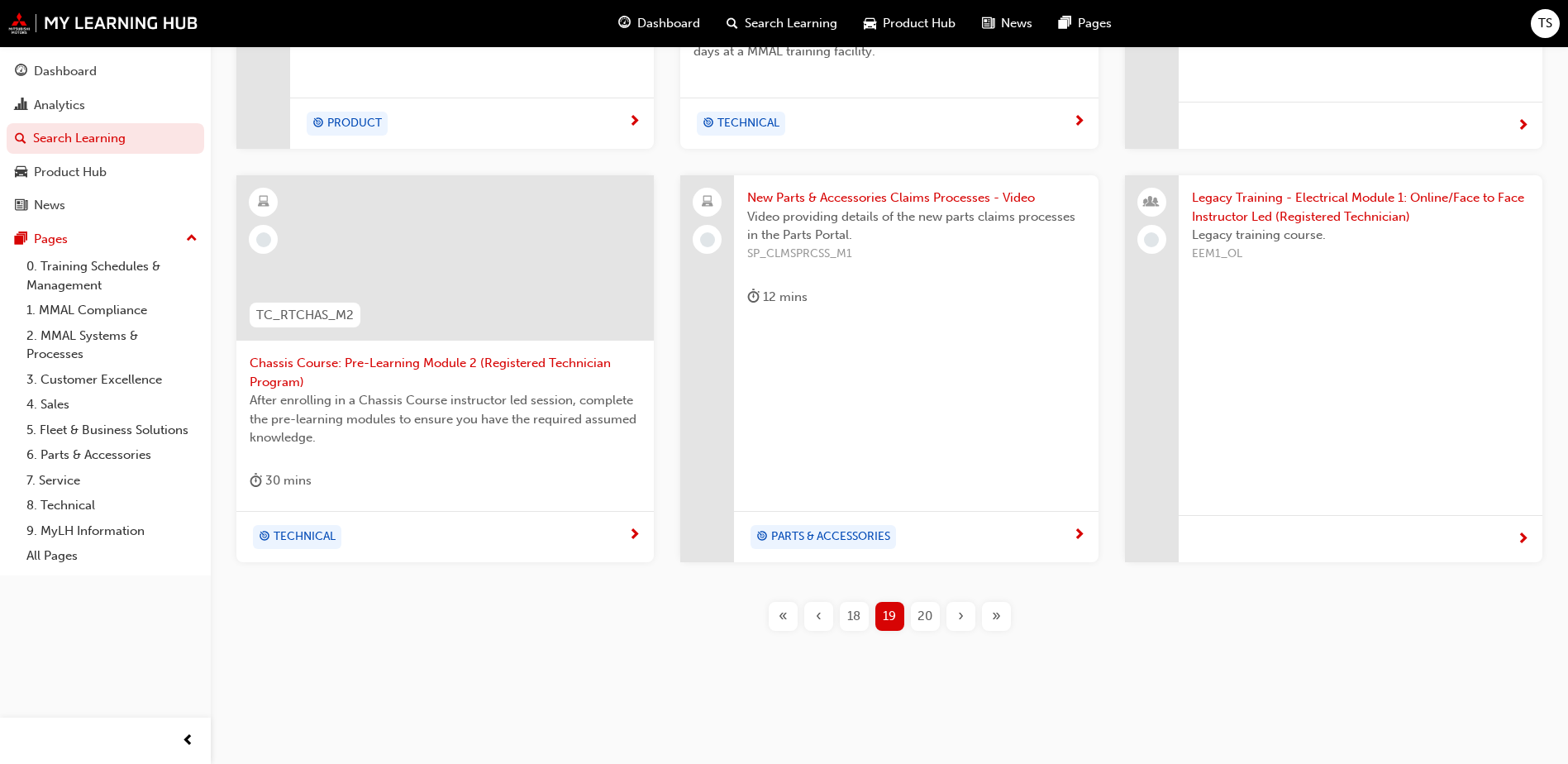
scroll to position [594, 0]
click at [920, 618] on span "20" at bounding box center [924, 615] width 15 height 19
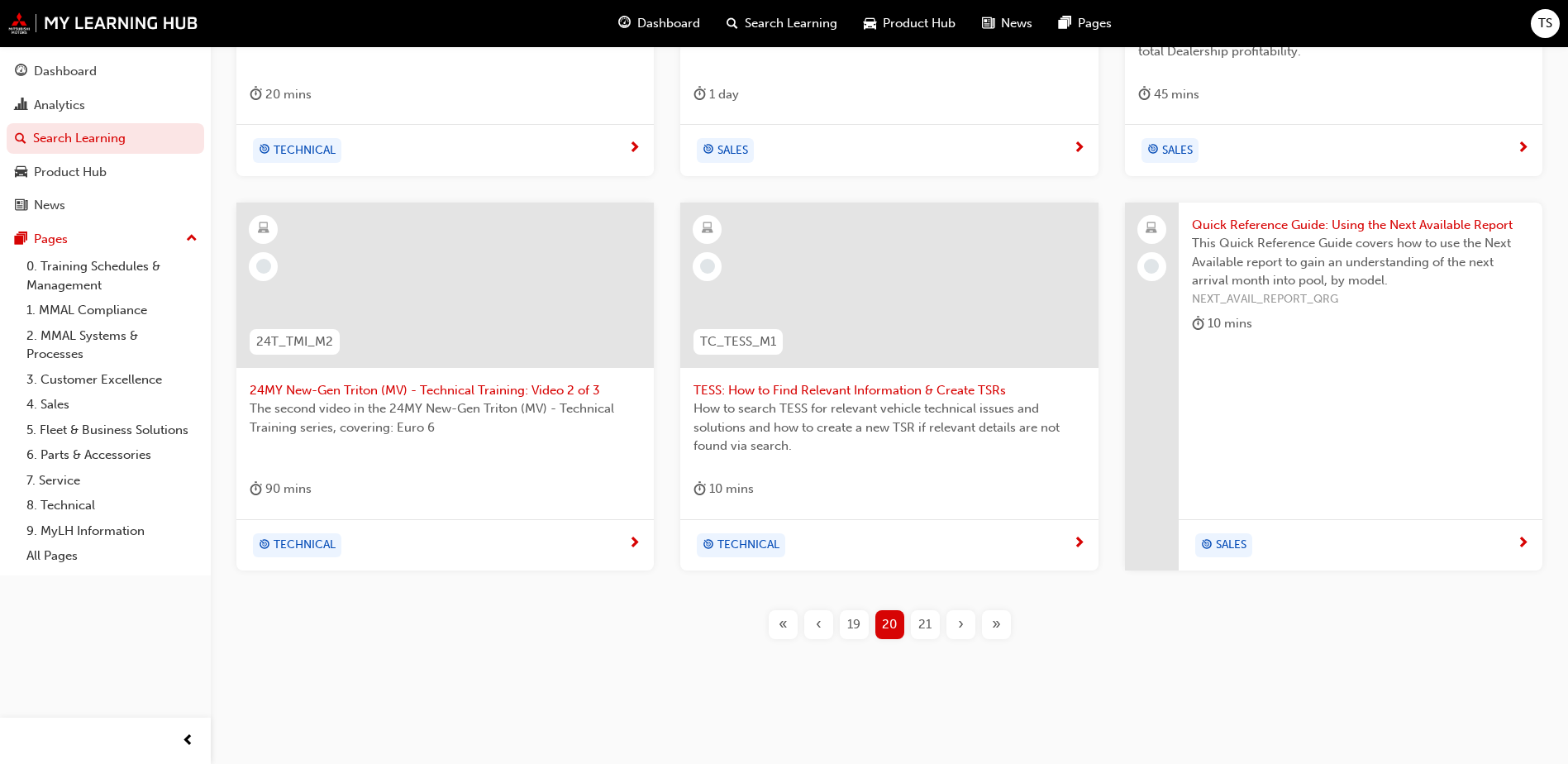
scroll to position [594, 0]
click at [922, 624] on span "21" at bounding box center [924, 624] width 13 height 19
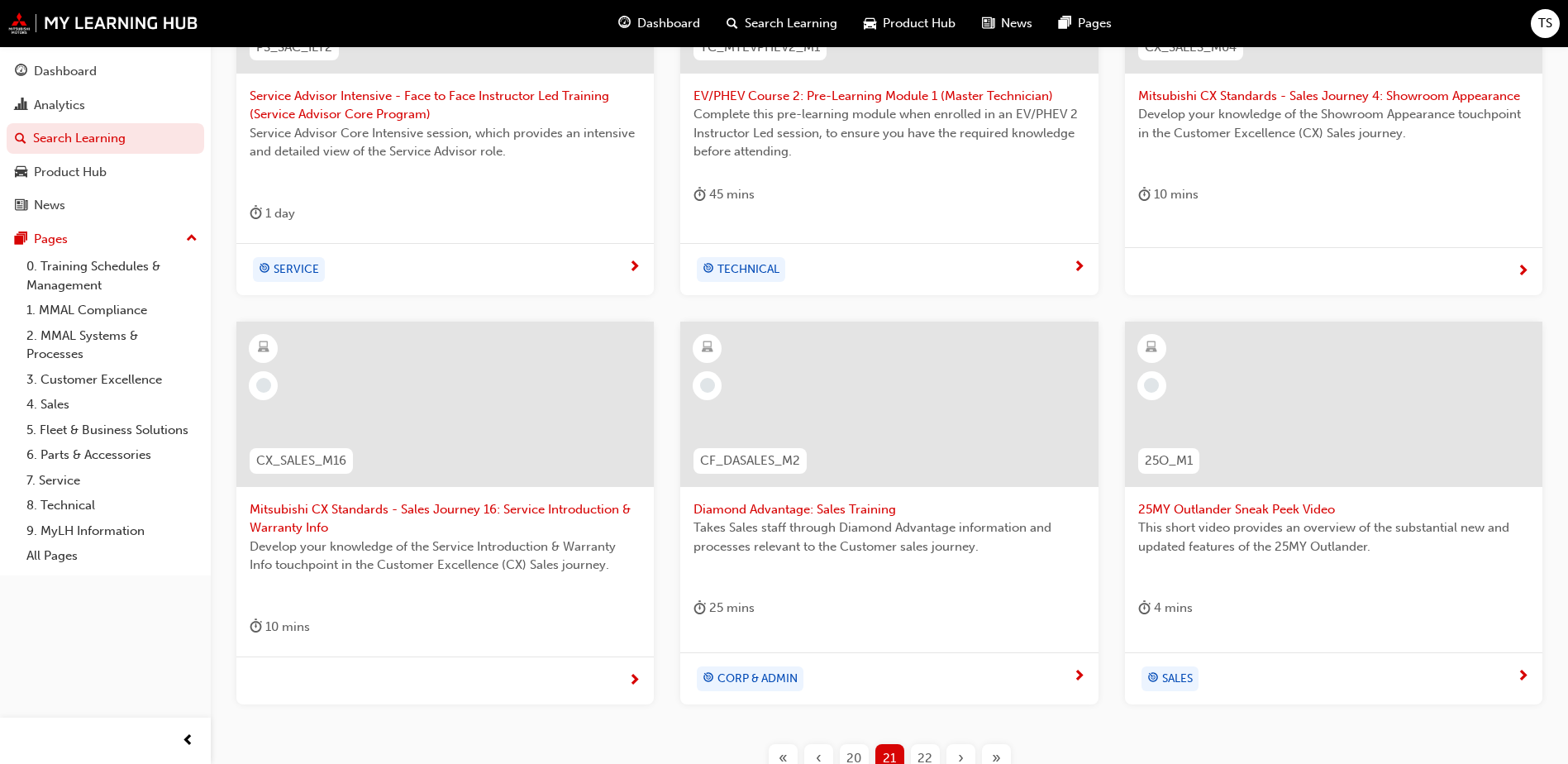
scroll to position [429, 0]
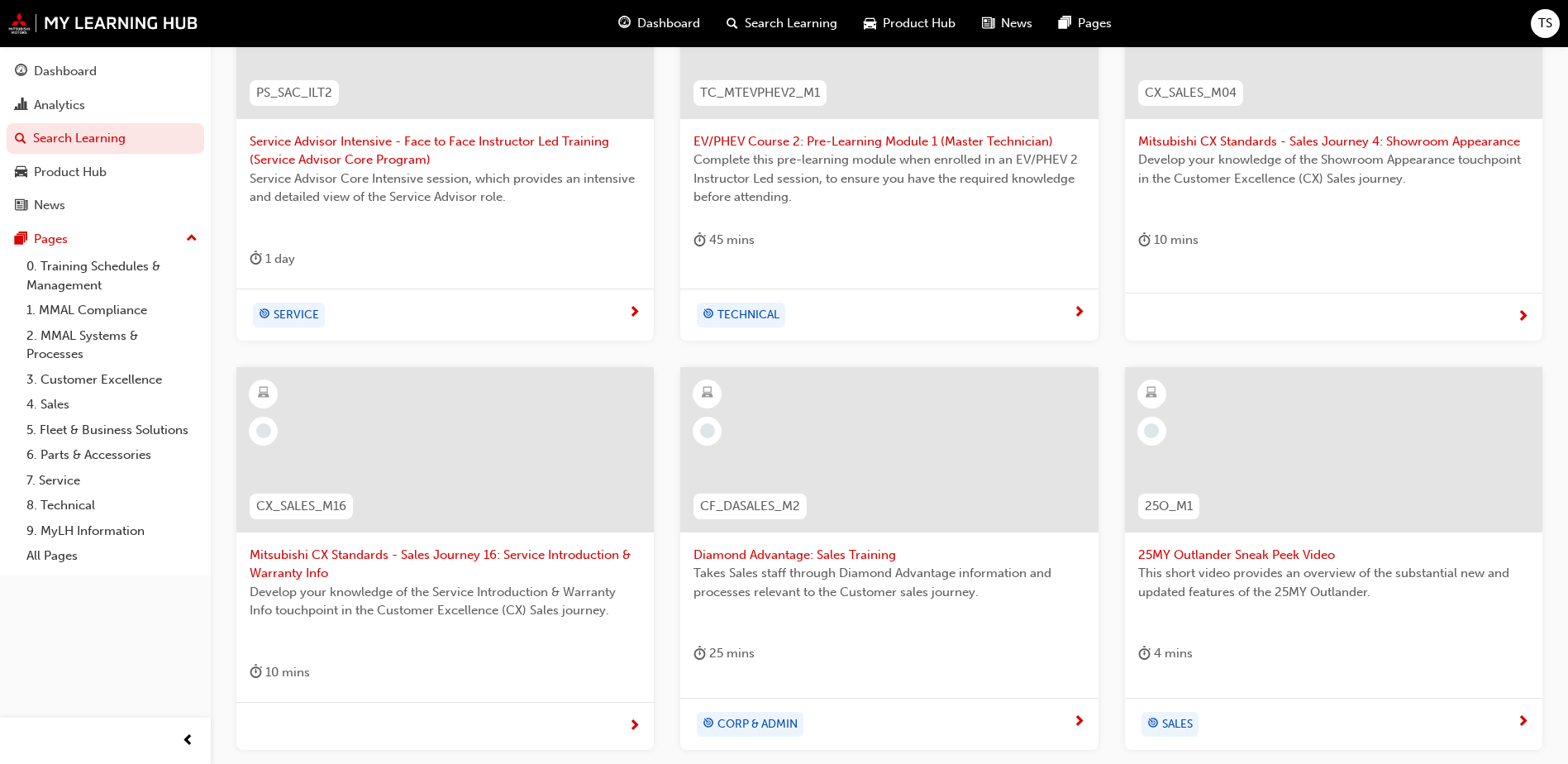
click at [810, 549] on span "Diamond Advantage: Sales Training" at bounding box center [889, 555] width 391 height 19
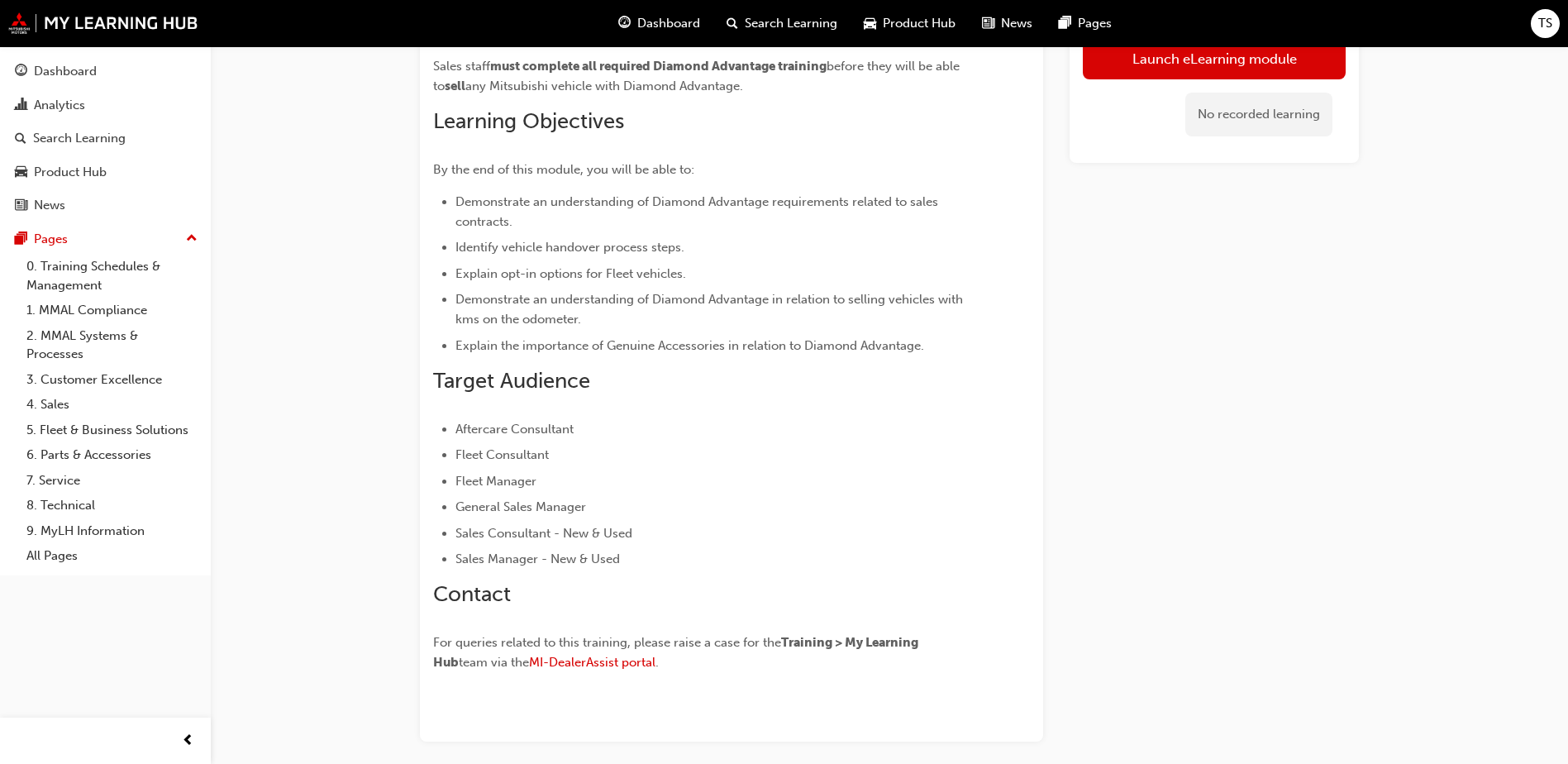
scroll to position [248, 0]
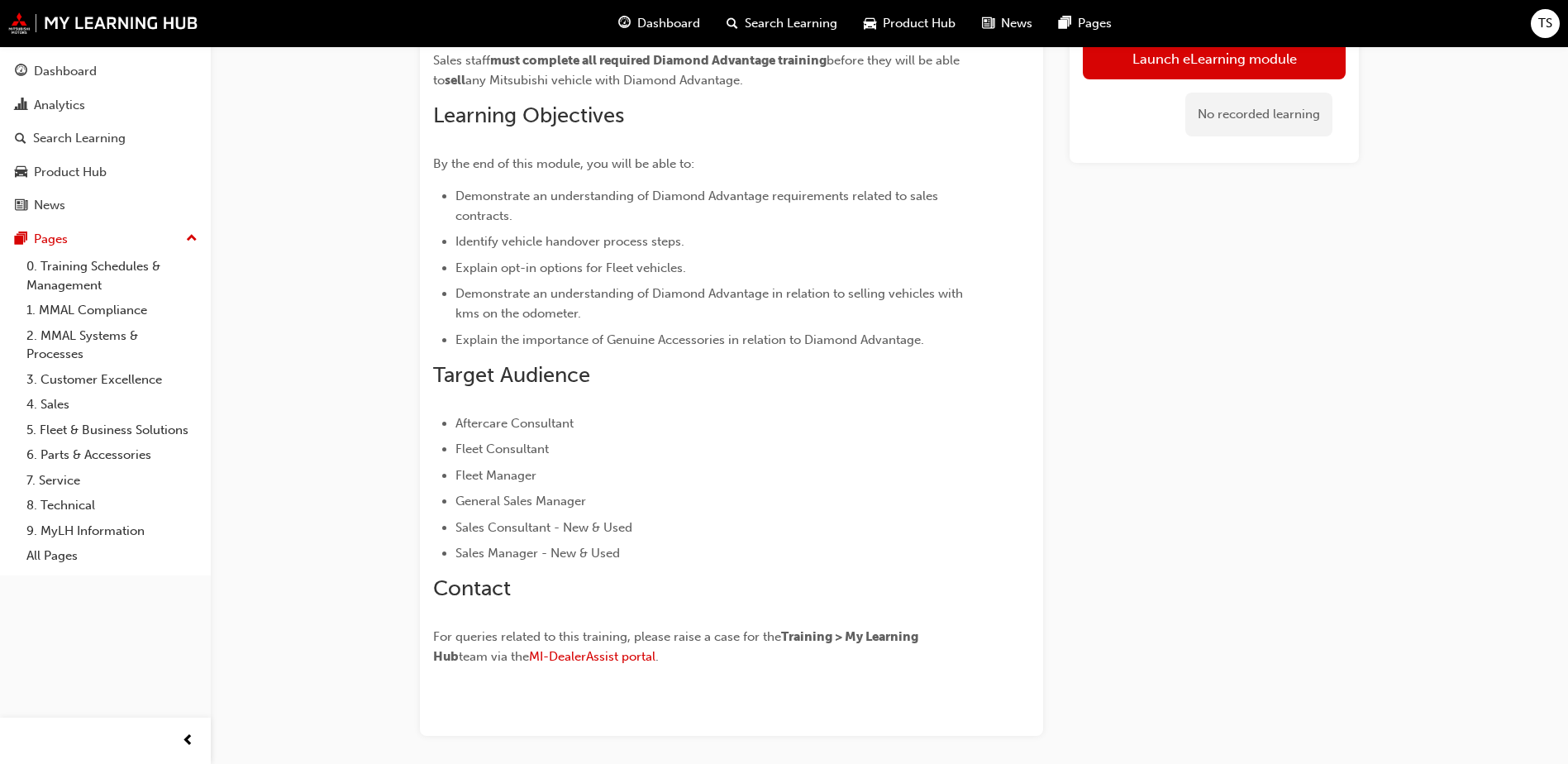
scroll to position [423, 0]
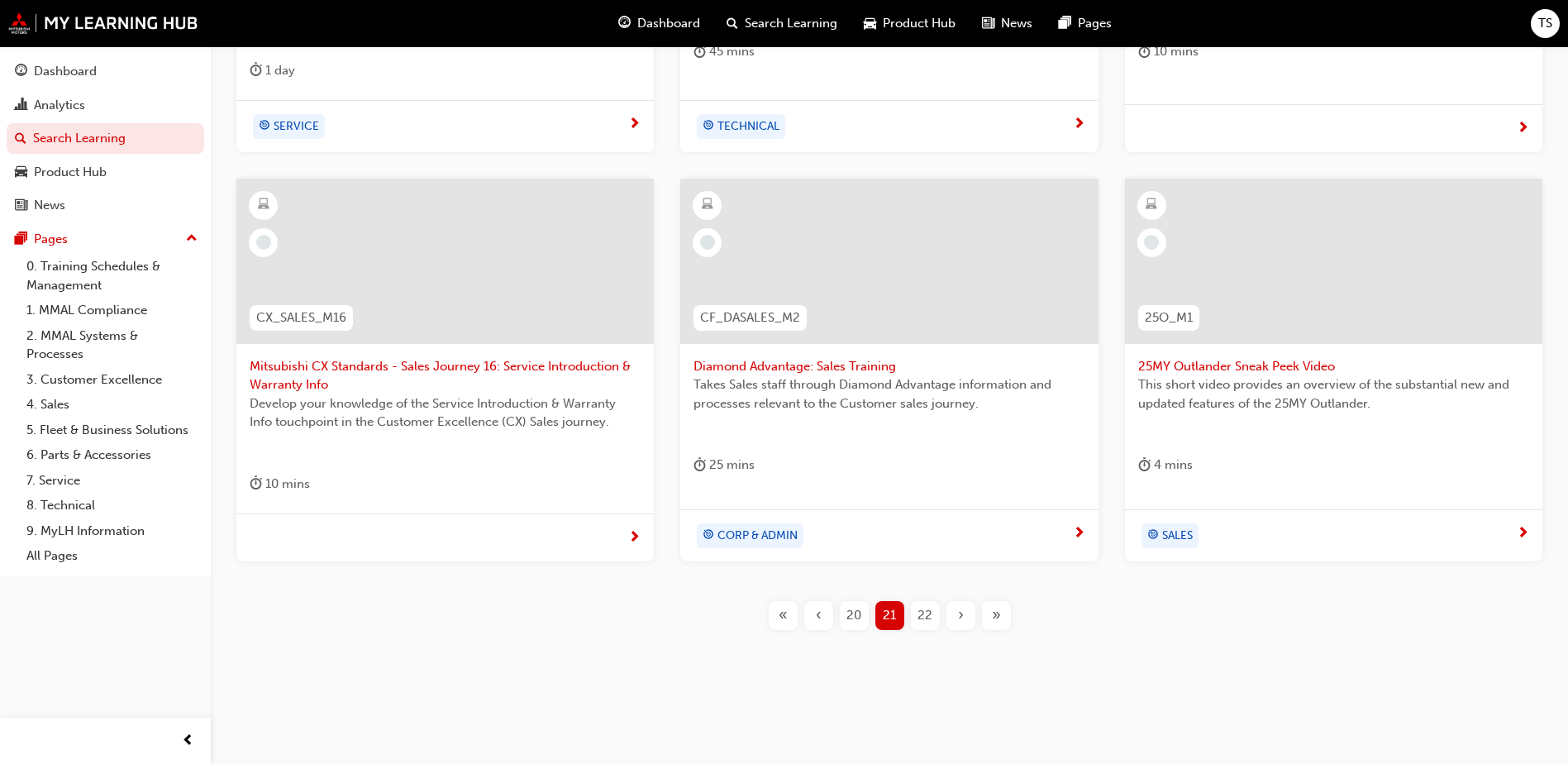
click at [927, 621] on span "22" at bounding box center [924, 615] width 15 height 19
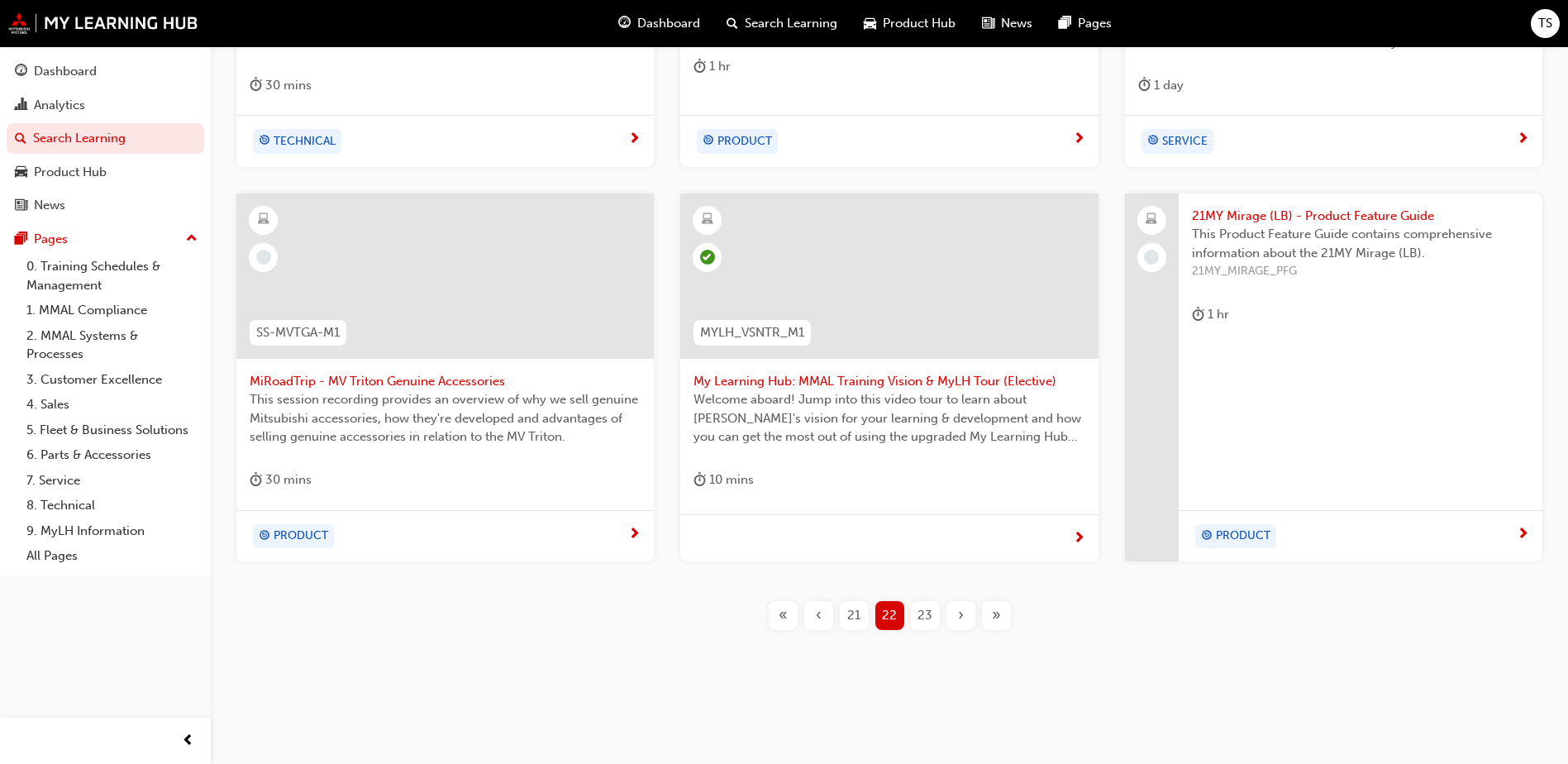
click at [764, 381] on span "My Learning Hub: MMAL Training Vision & MyLH Tour (Elective)" at bounding box center [889, 381] width 391 height 19
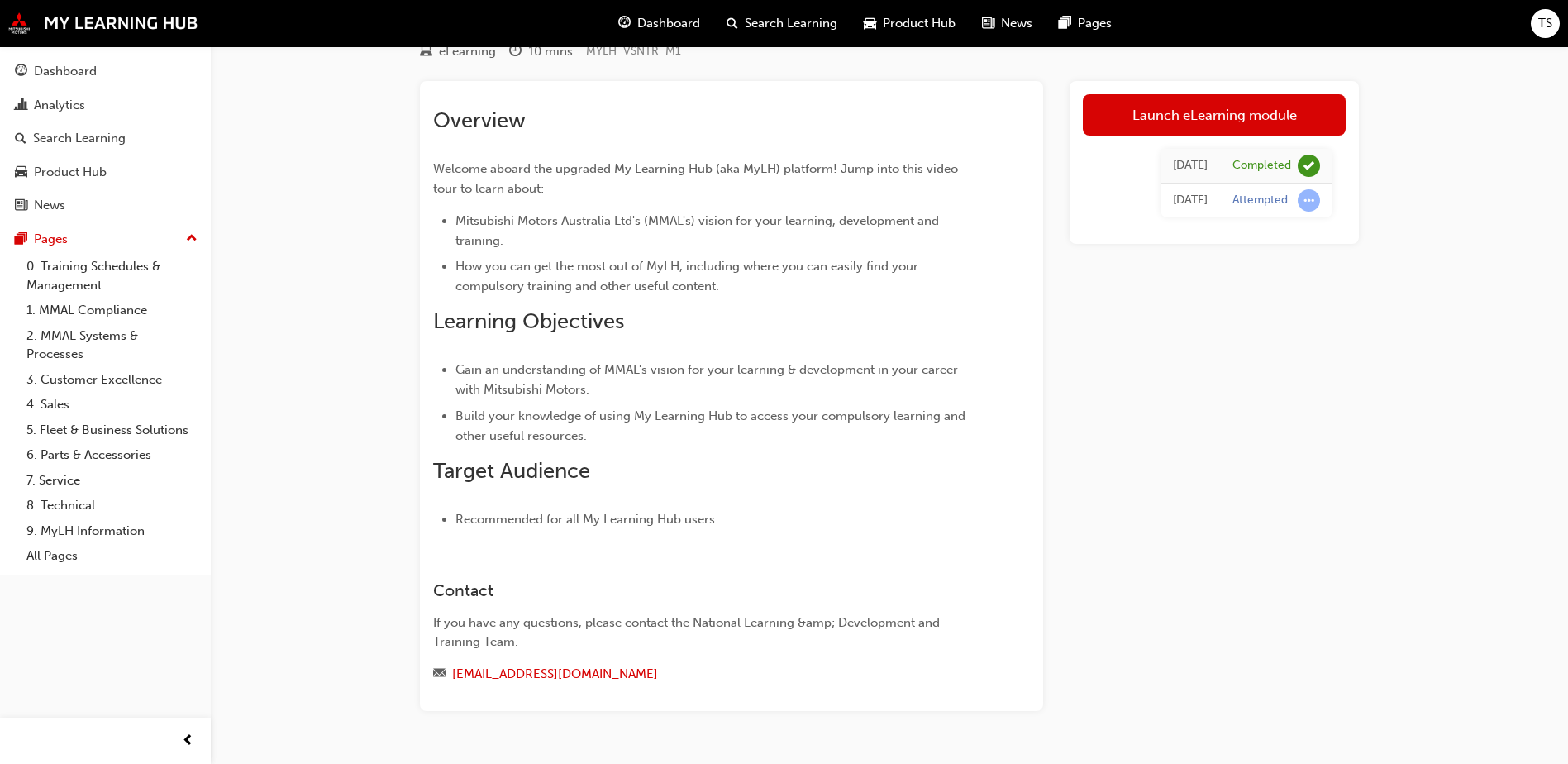
scroll to position [26, 0]
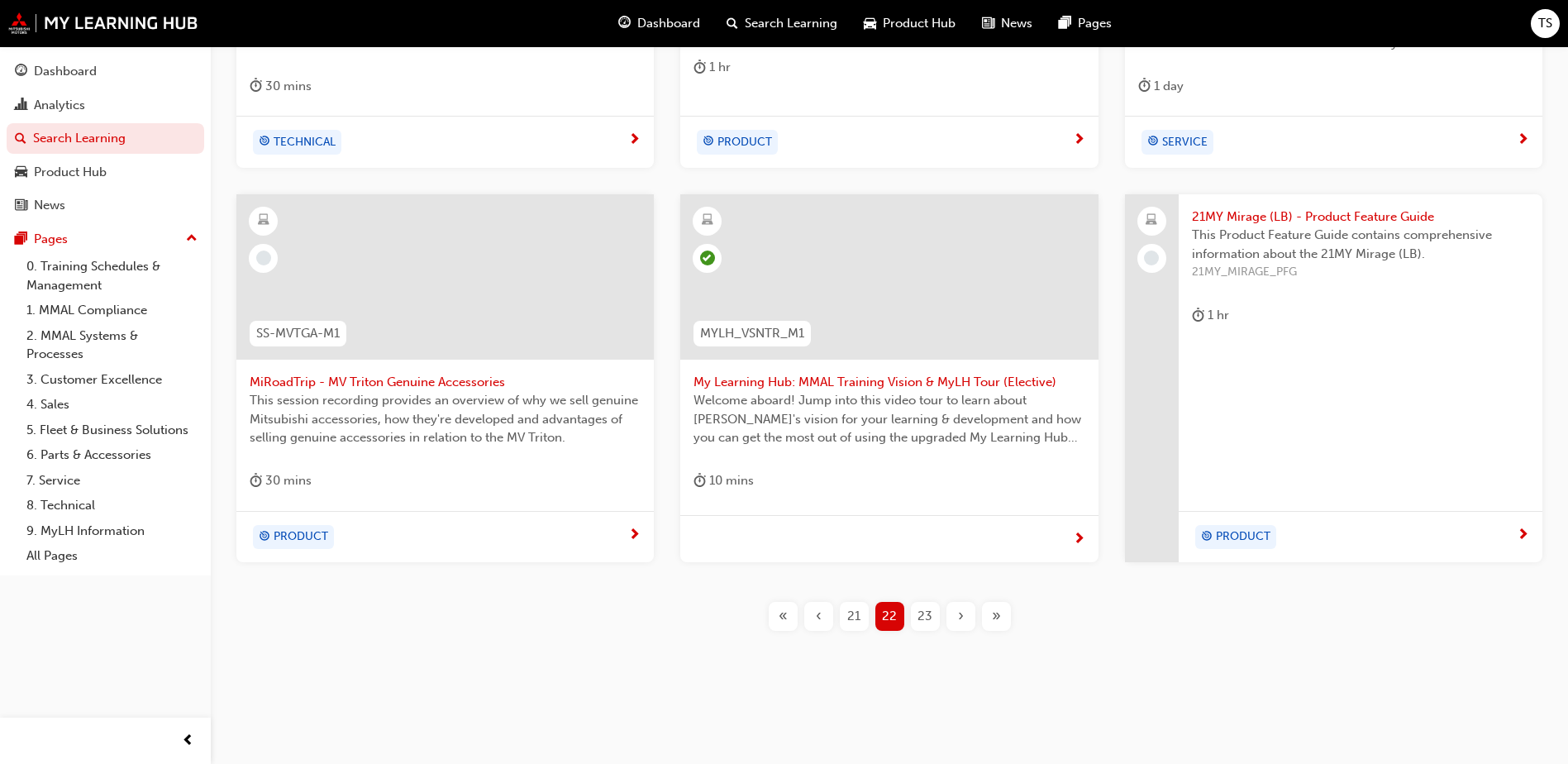
scroll to position [602, 0]
click at [920, 609] on span "23" at bounding box center [924, 615] width 15 height 19
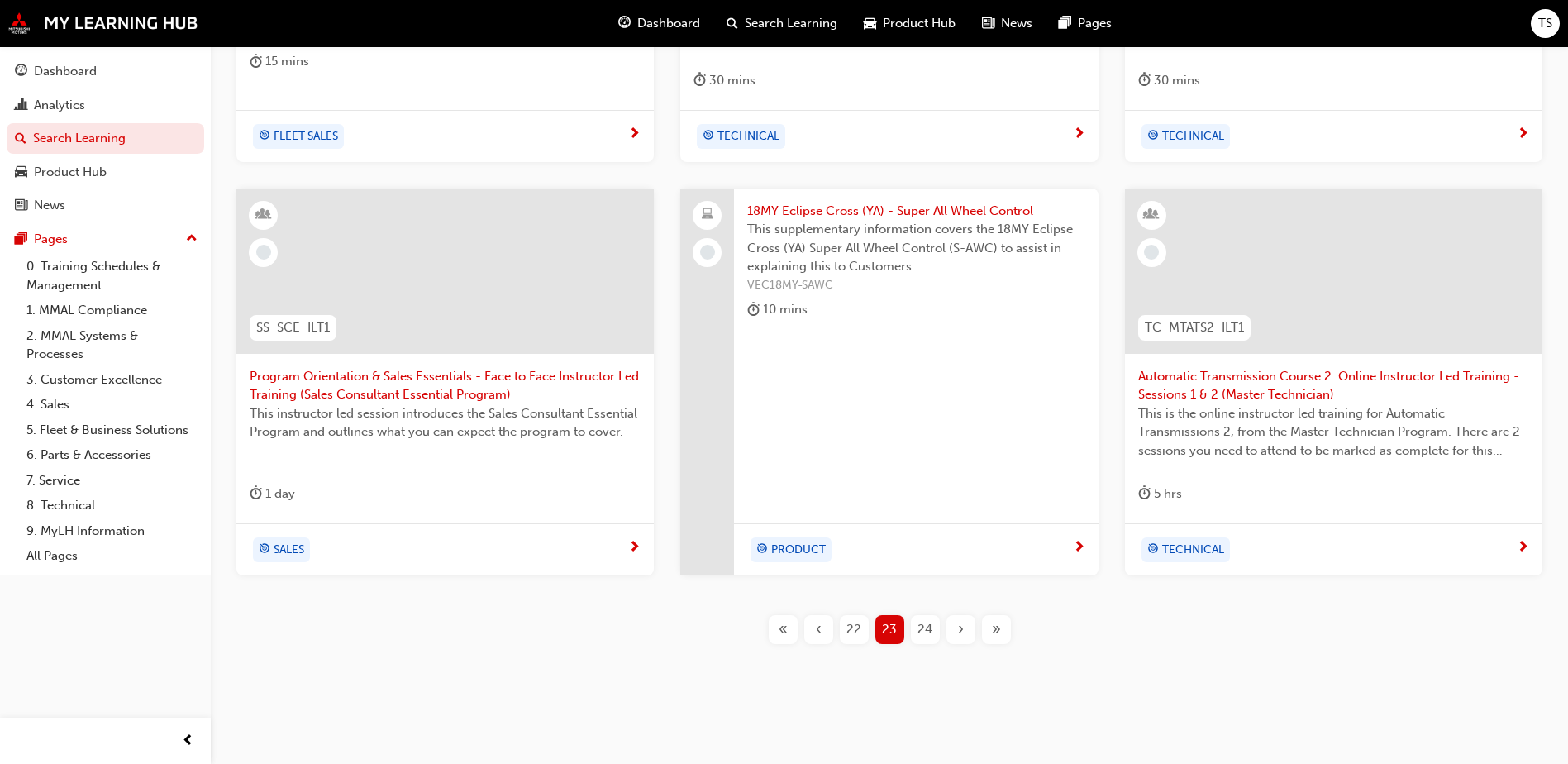
scroll to position [621, 0]
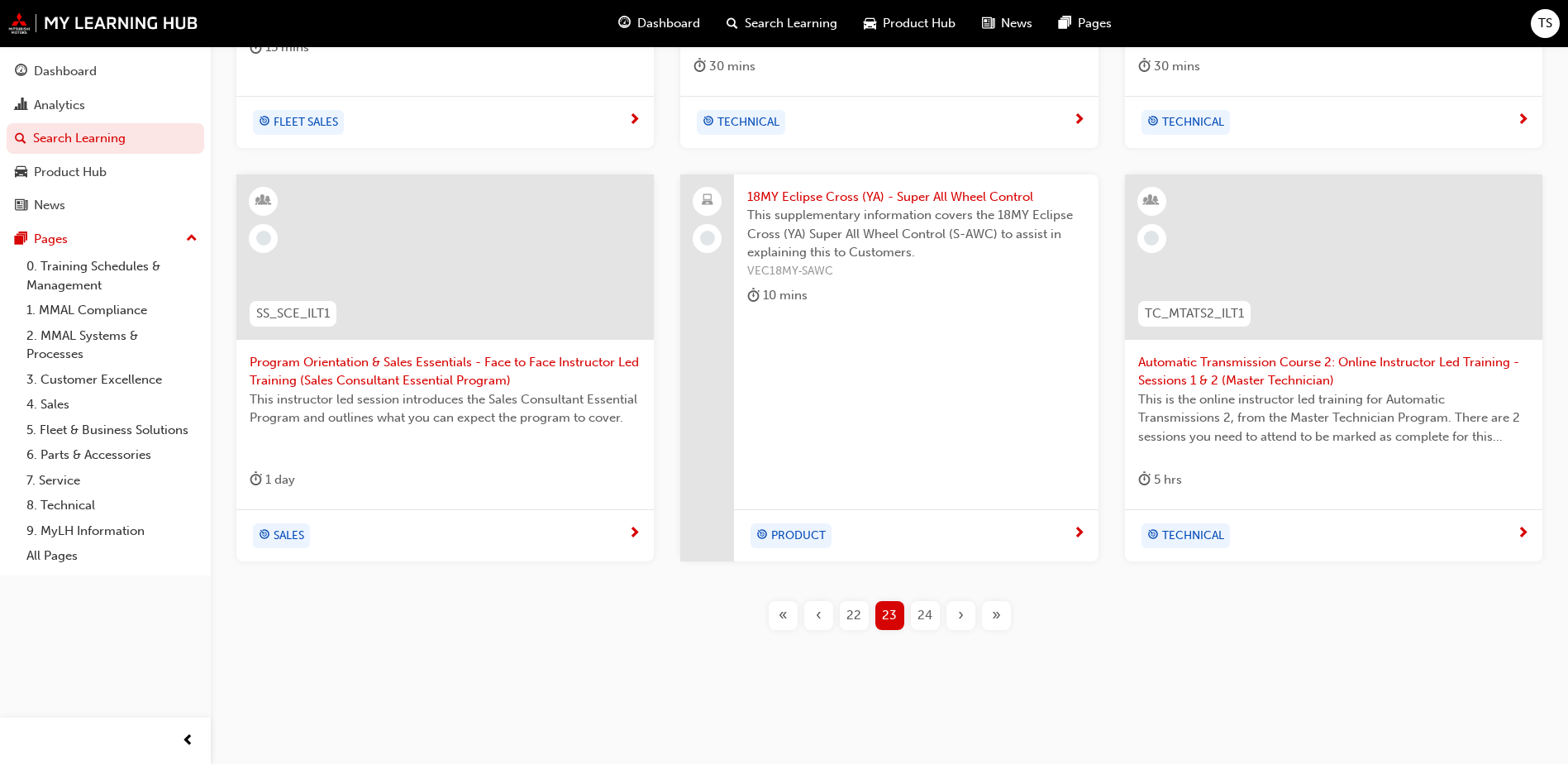
click at [923, 615] on span "24" at bounding box center [924, 615] width 15 height 19
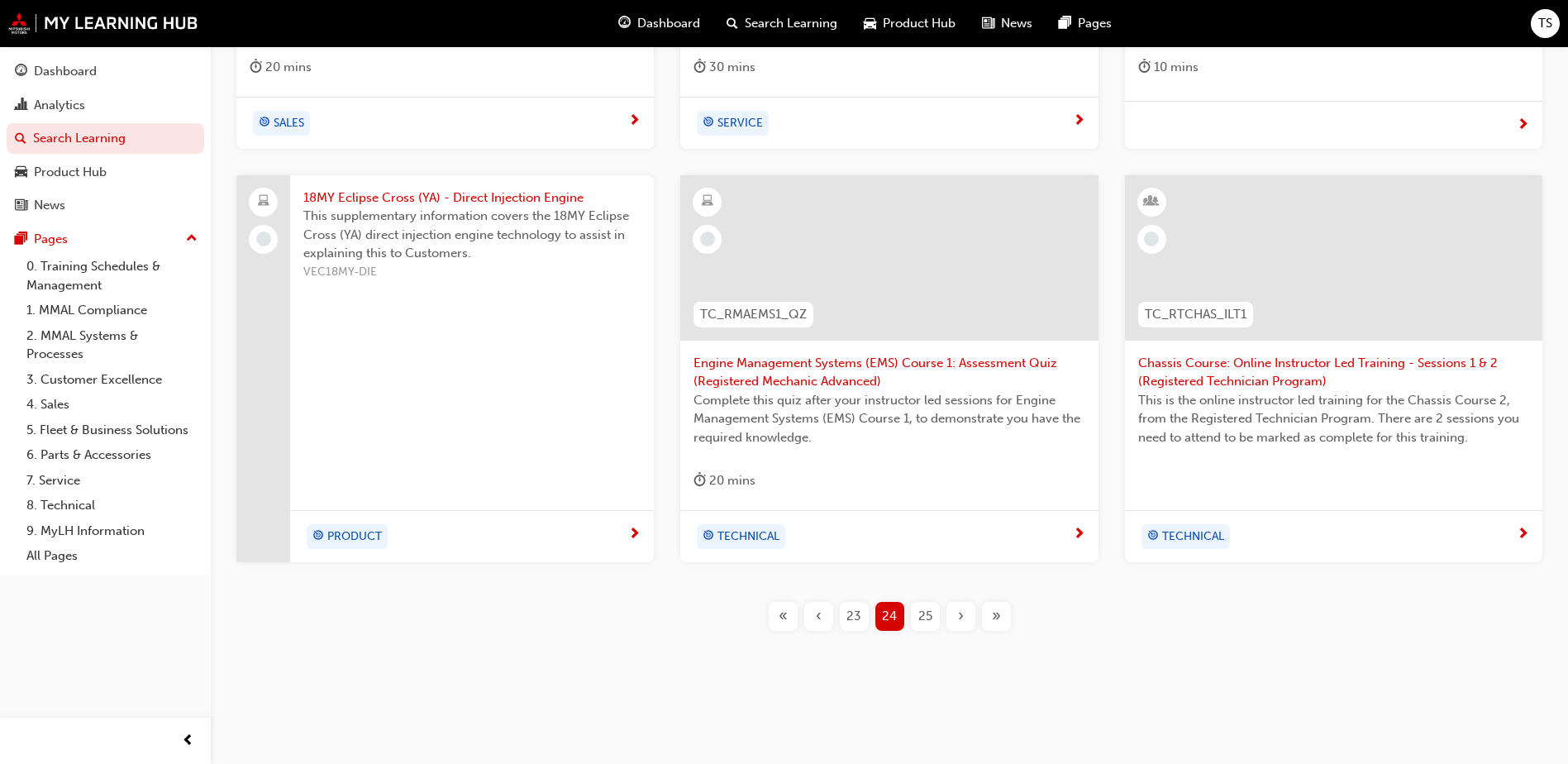
scroll to position [621, 0]
click at [918, 615] on span "25" at bounding box center [925, 615] width 14 height 19
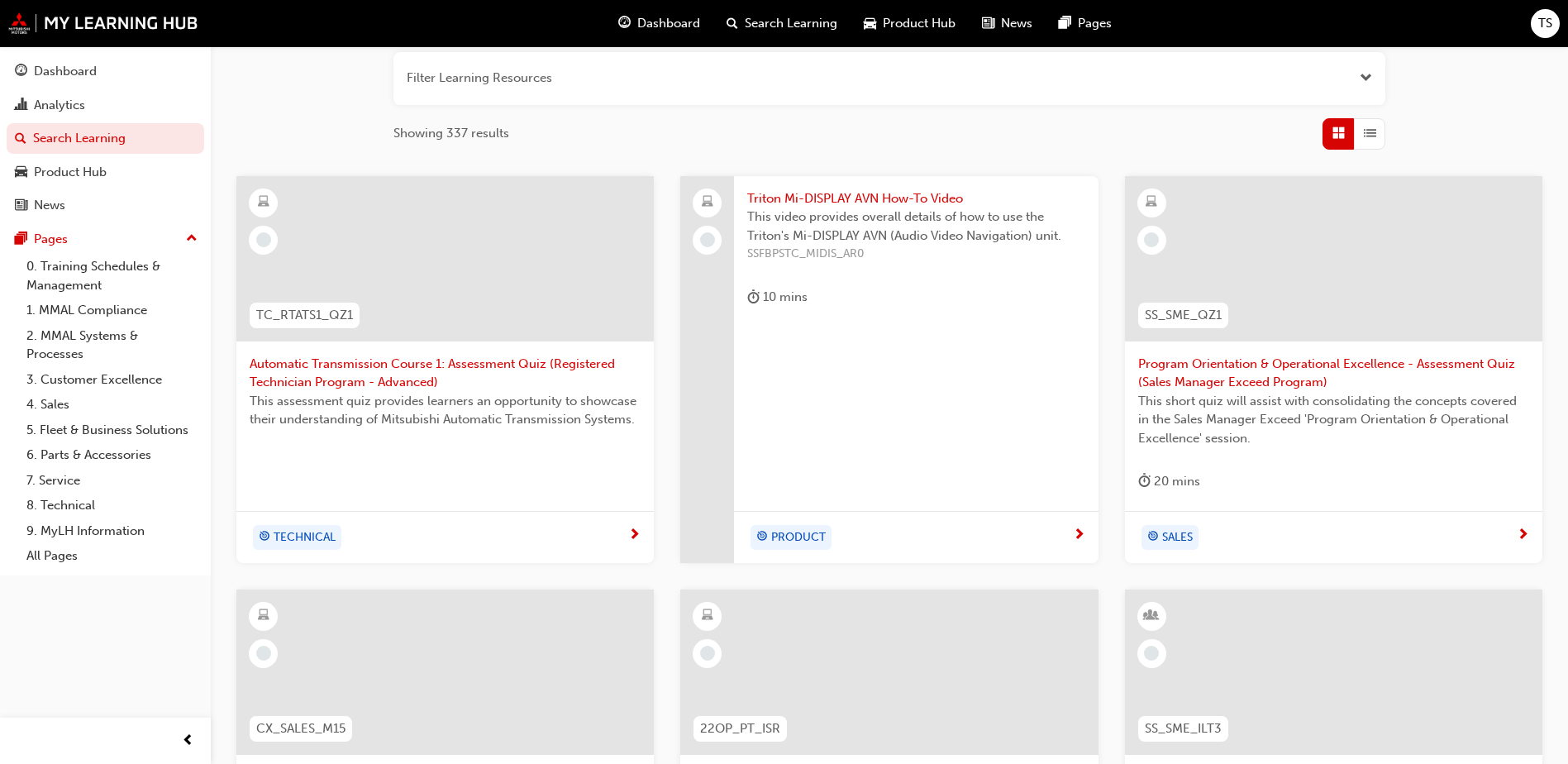
scroll to position [621, 0]
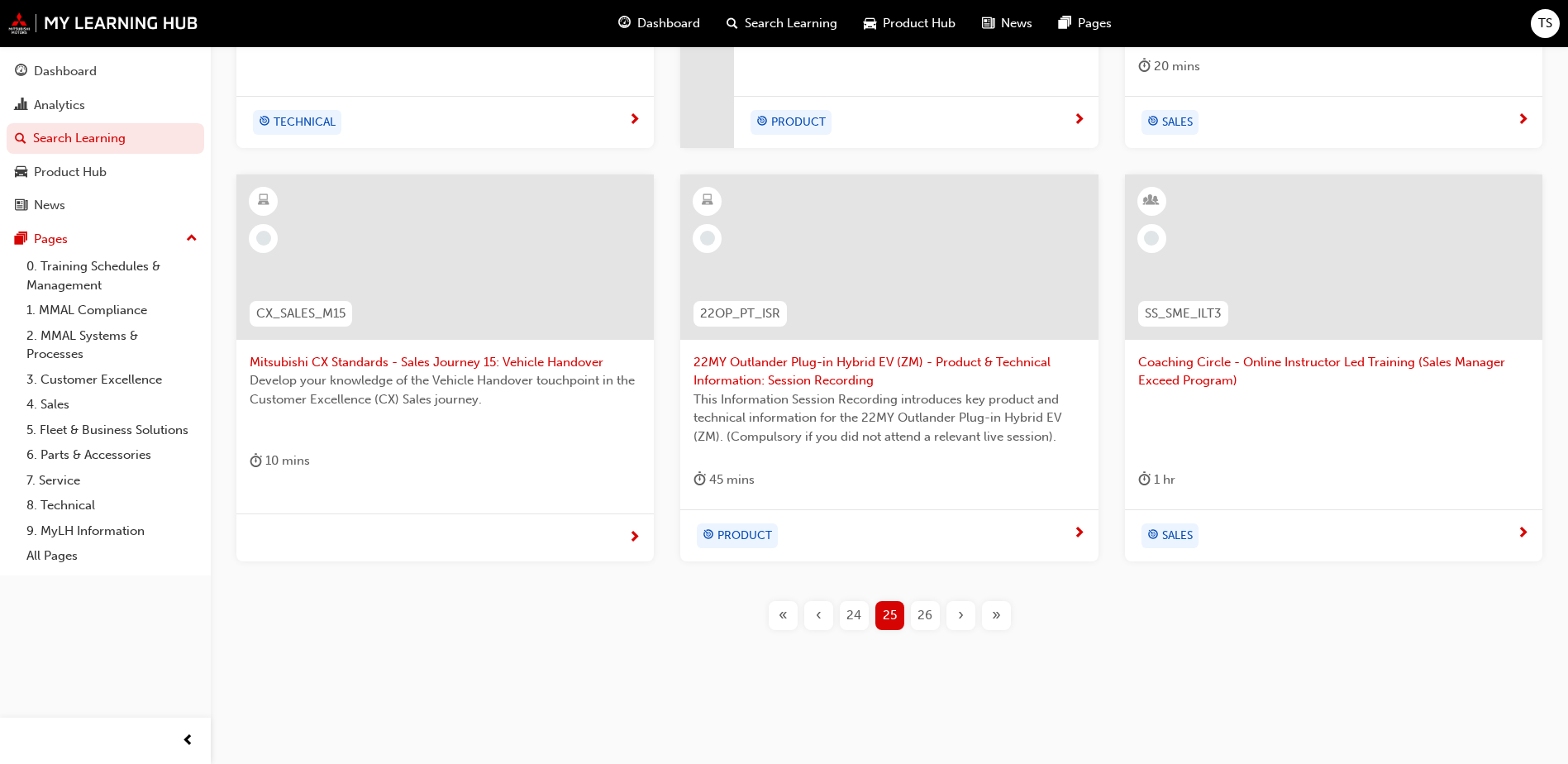
click at [919, 613] on span "26" at bounding box center [924, 615] width 15 height 19
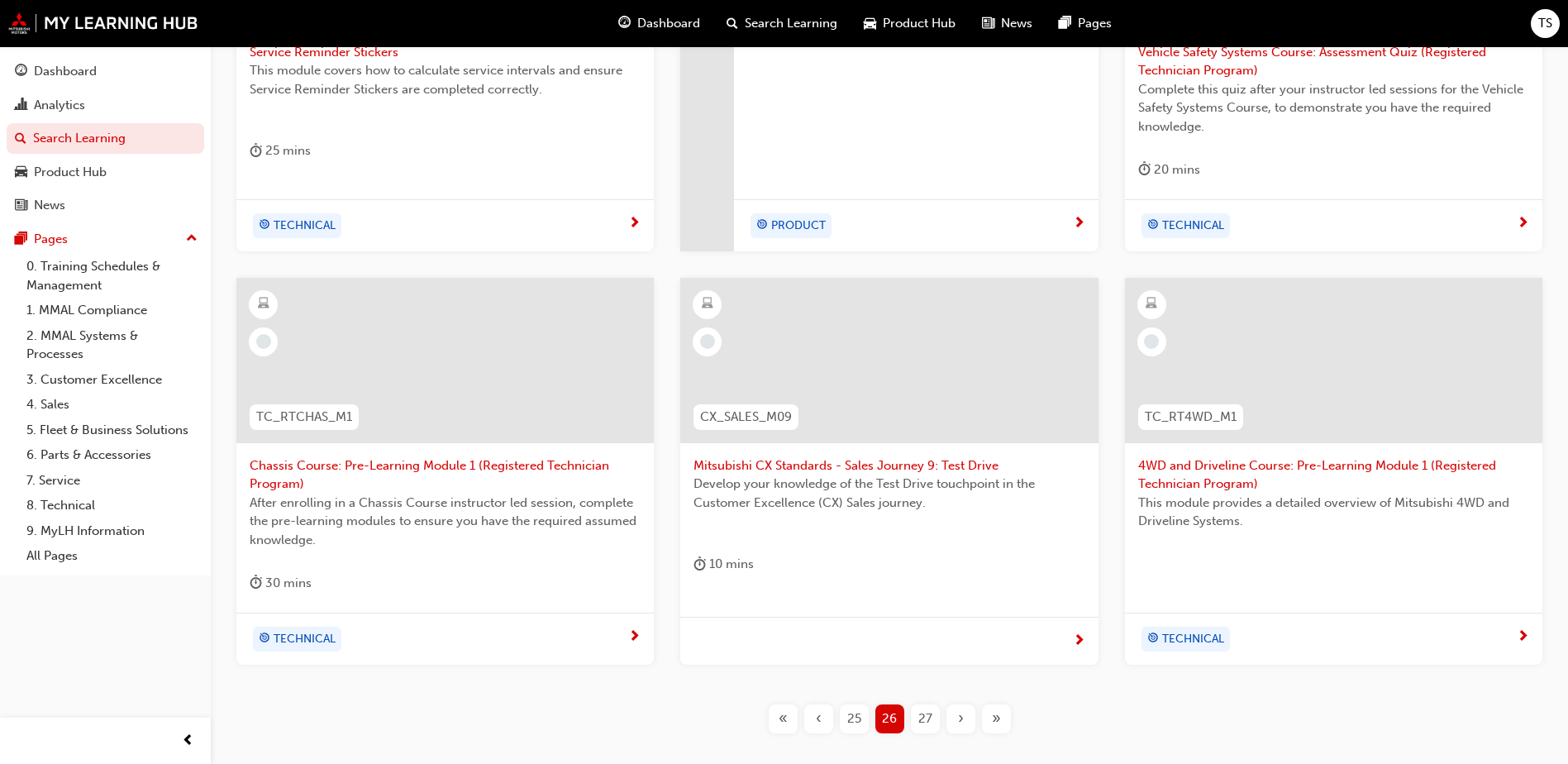
scroll to position [621, 0]
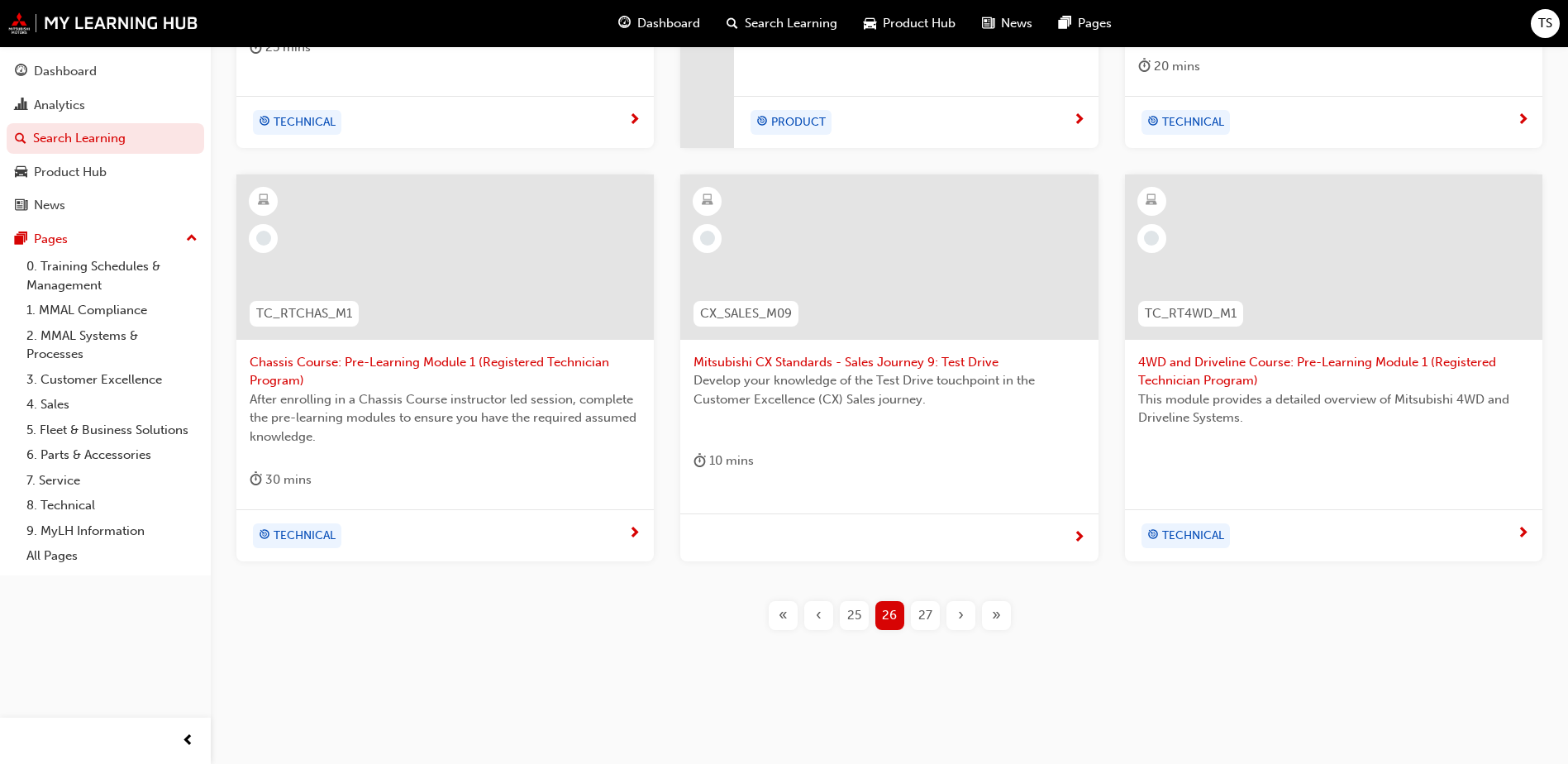
click at [923, 618] on span "27" at bounding box center [925, 615] width 14 height 19
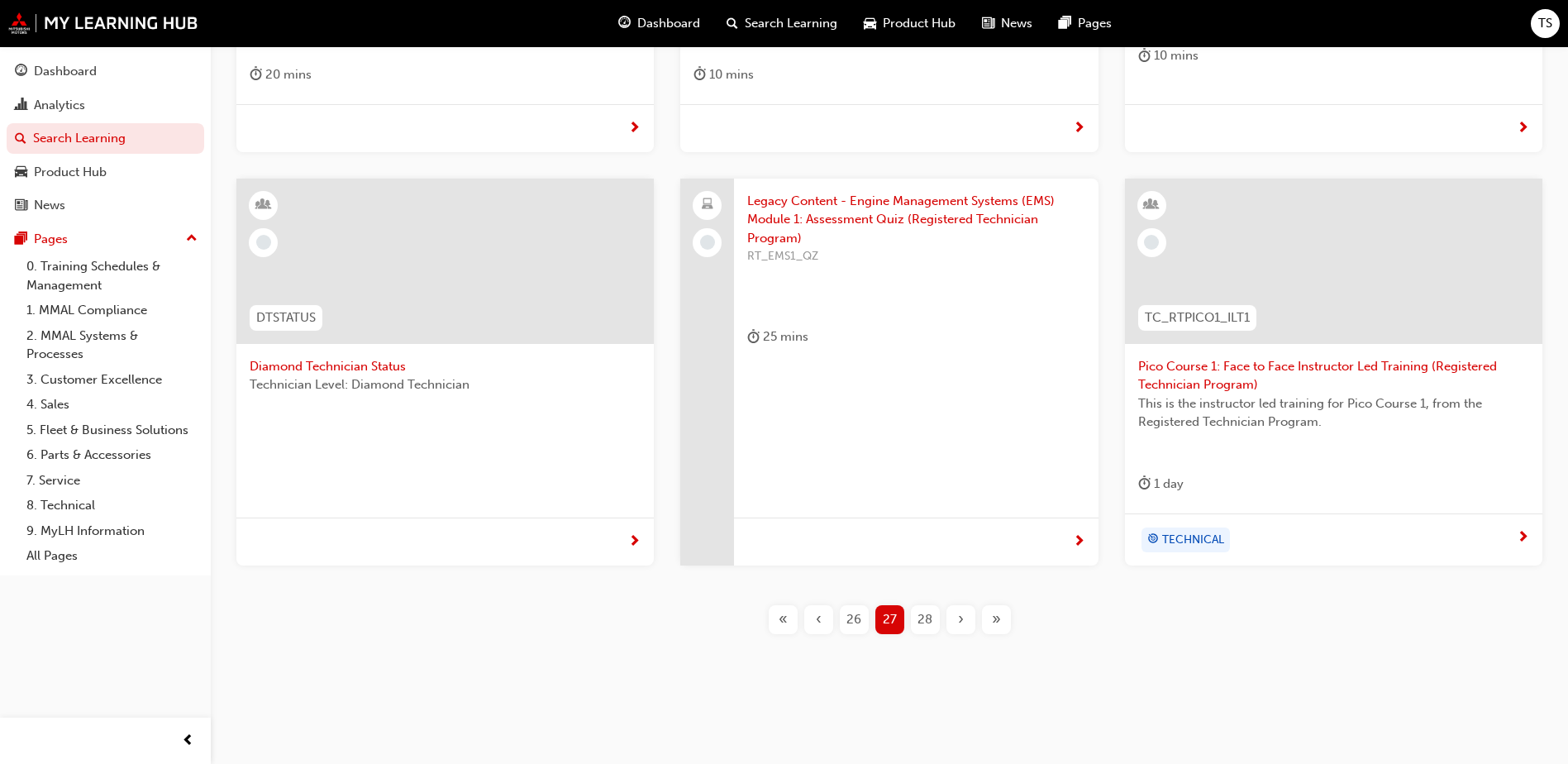
scroll to position [617, 0]
click at [930, 617] on span "28" at bounding box center [924, 615] width 15 height 19
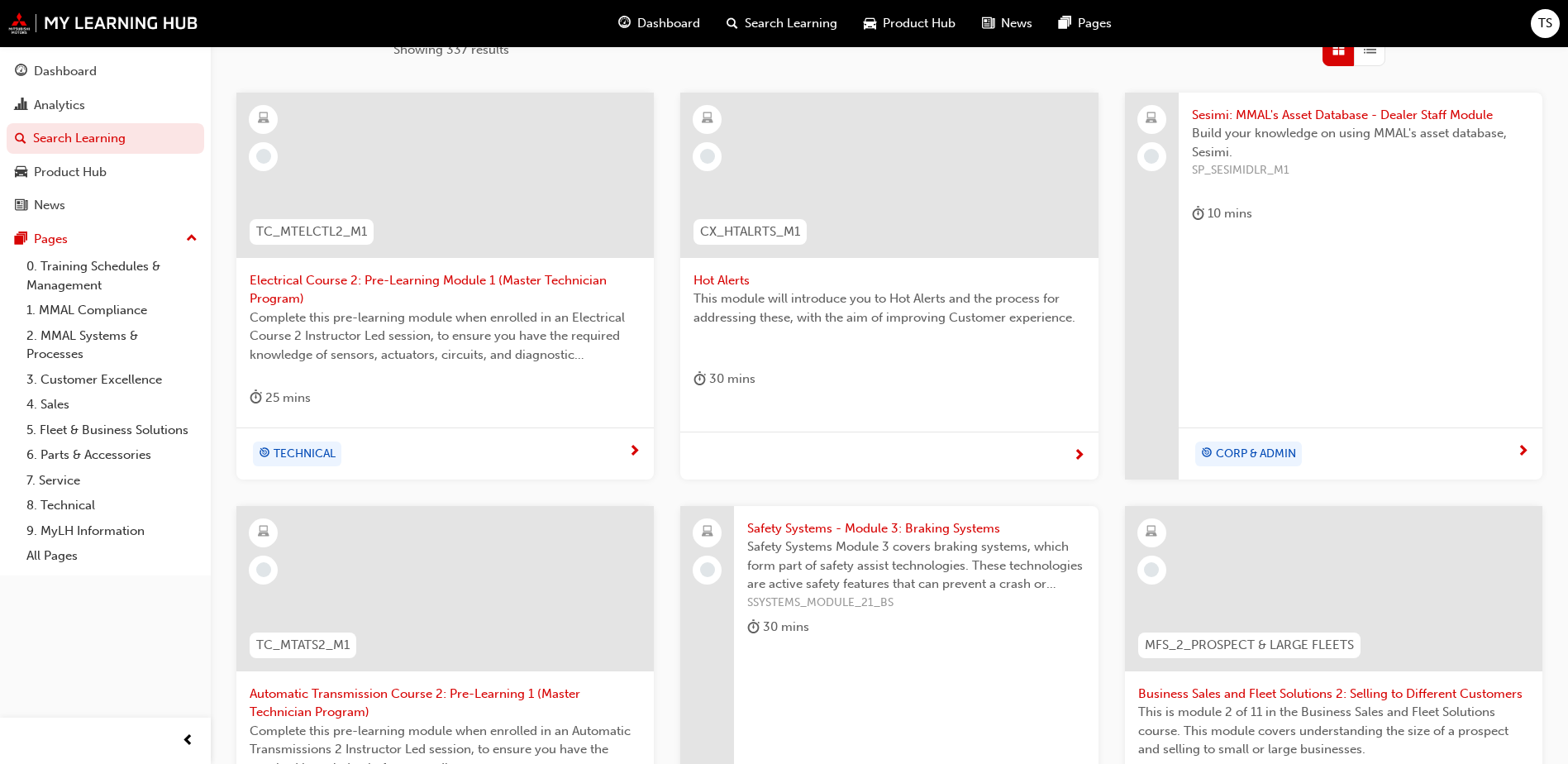
scroll to position [287, 0]
click at [1255, 131] on span "Build your knowledge on using MMAL's asset database, Sesimi." at bounding box center [1360, 146] width 337 height 37
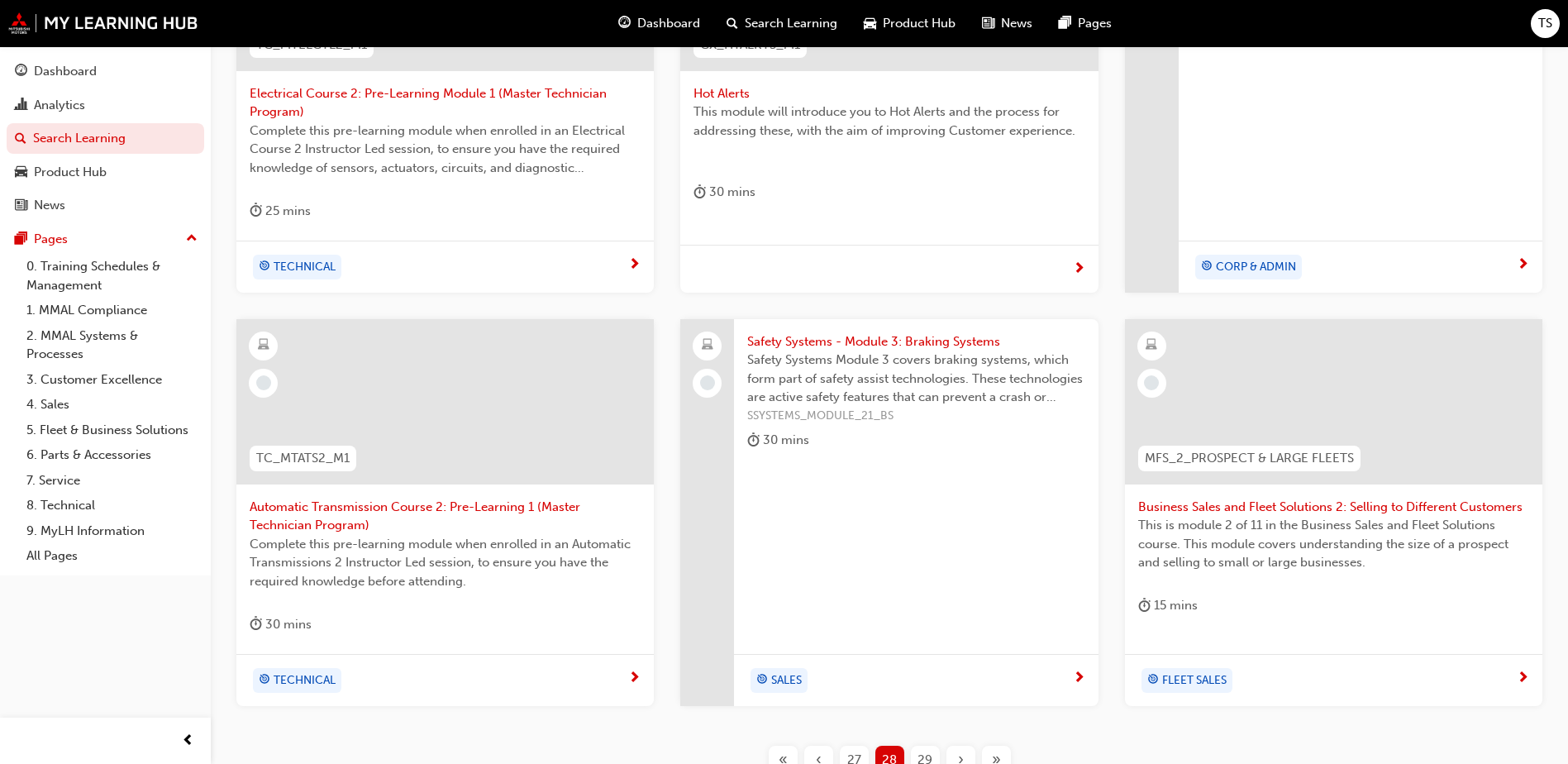
scroll to position [534, 0]
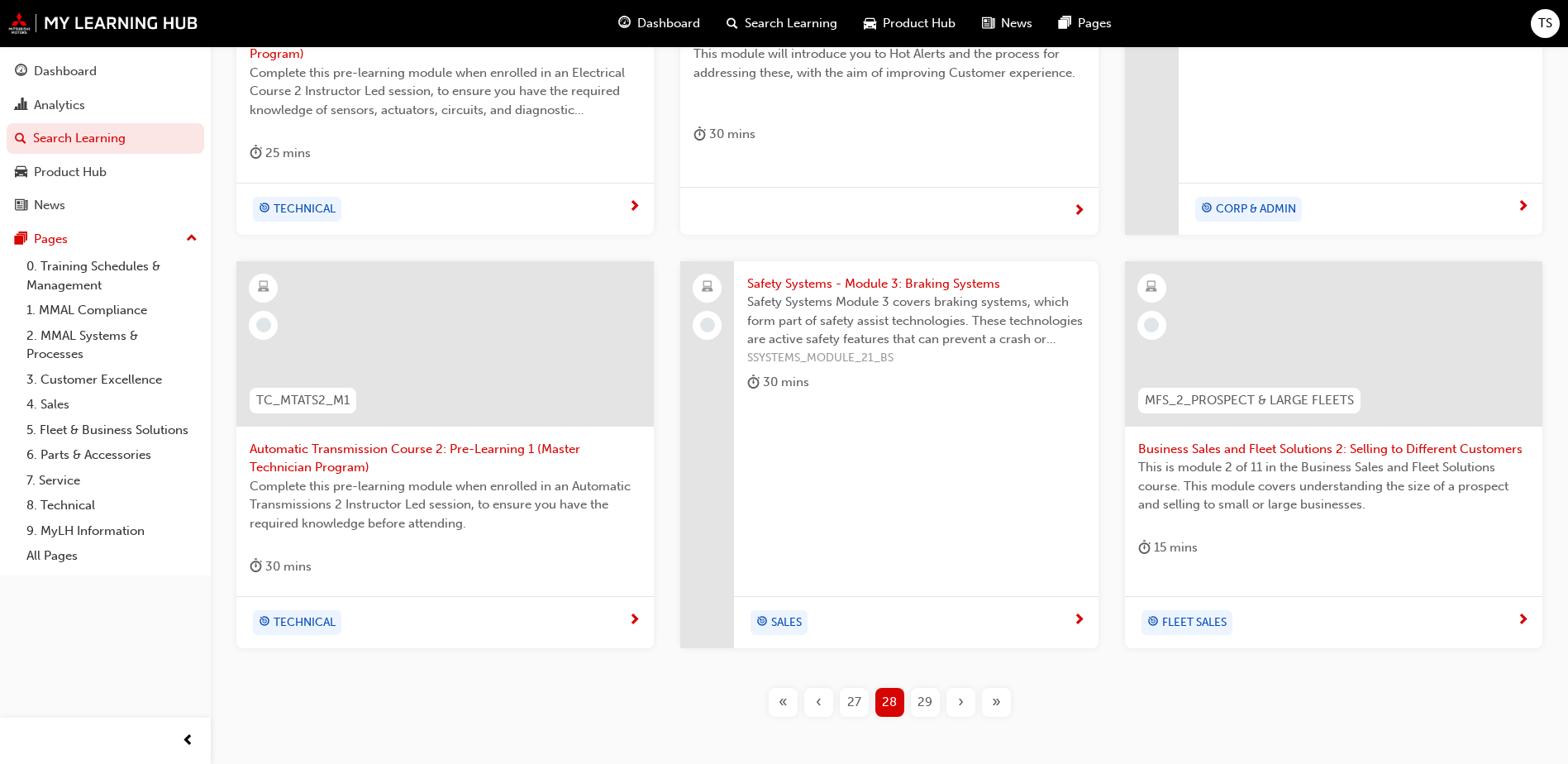
click at [922, 702] on span "29" at bounding box center [924, 702] width 15 height 19
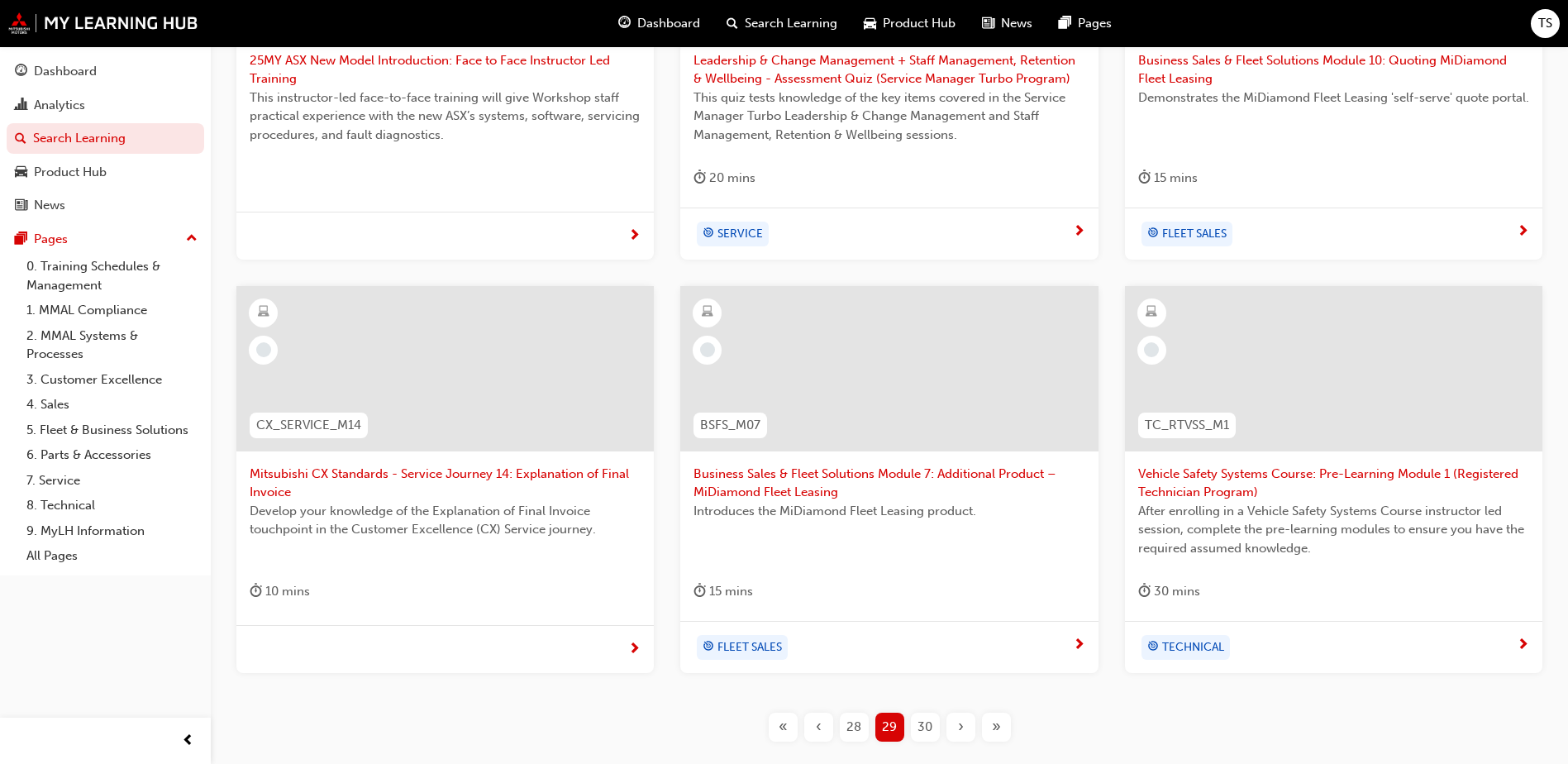
scroll to position [621, 0]
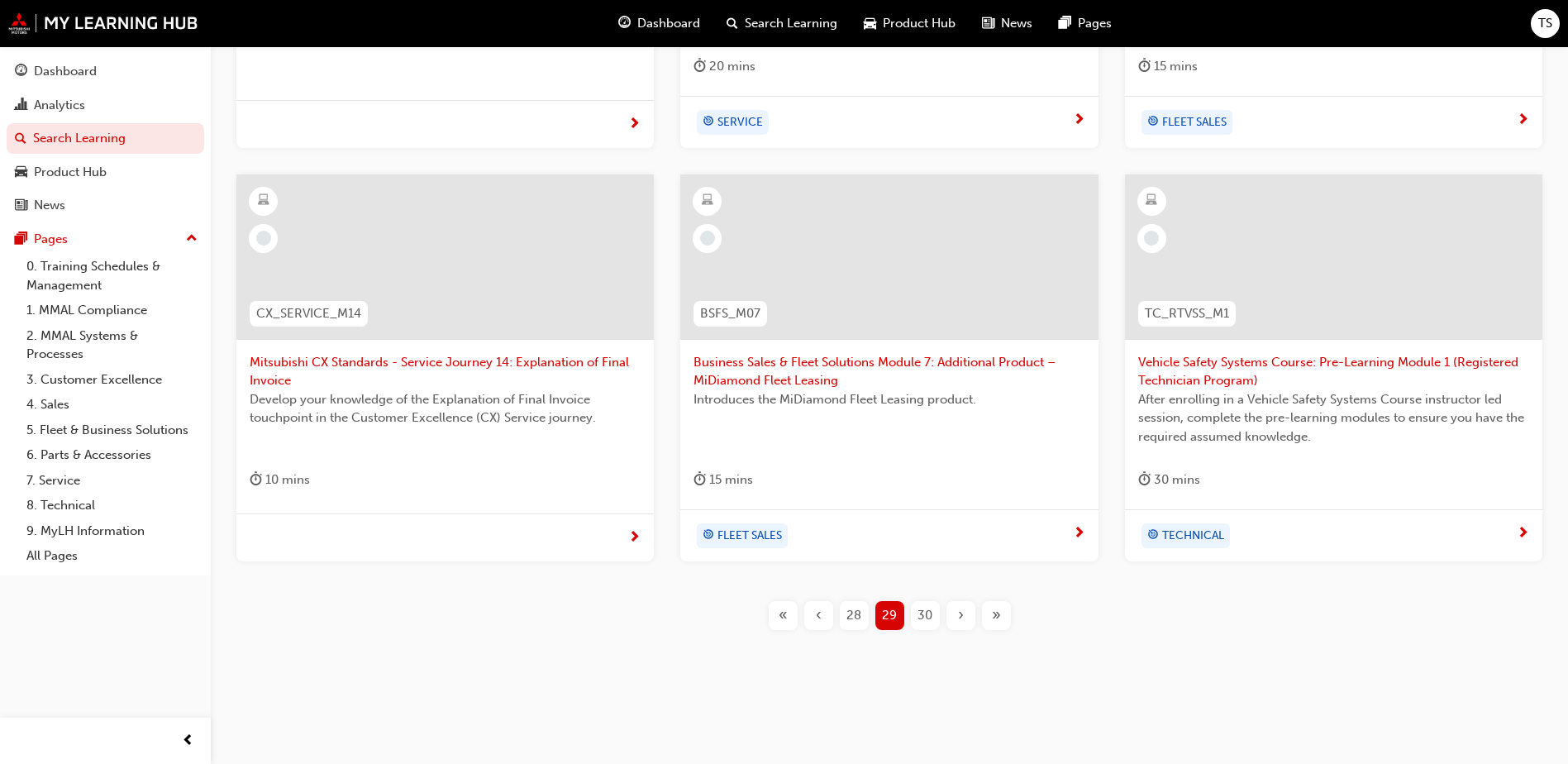
click at [922, 617] on span "30" at bounding box center [924, 615] width 15 height 19
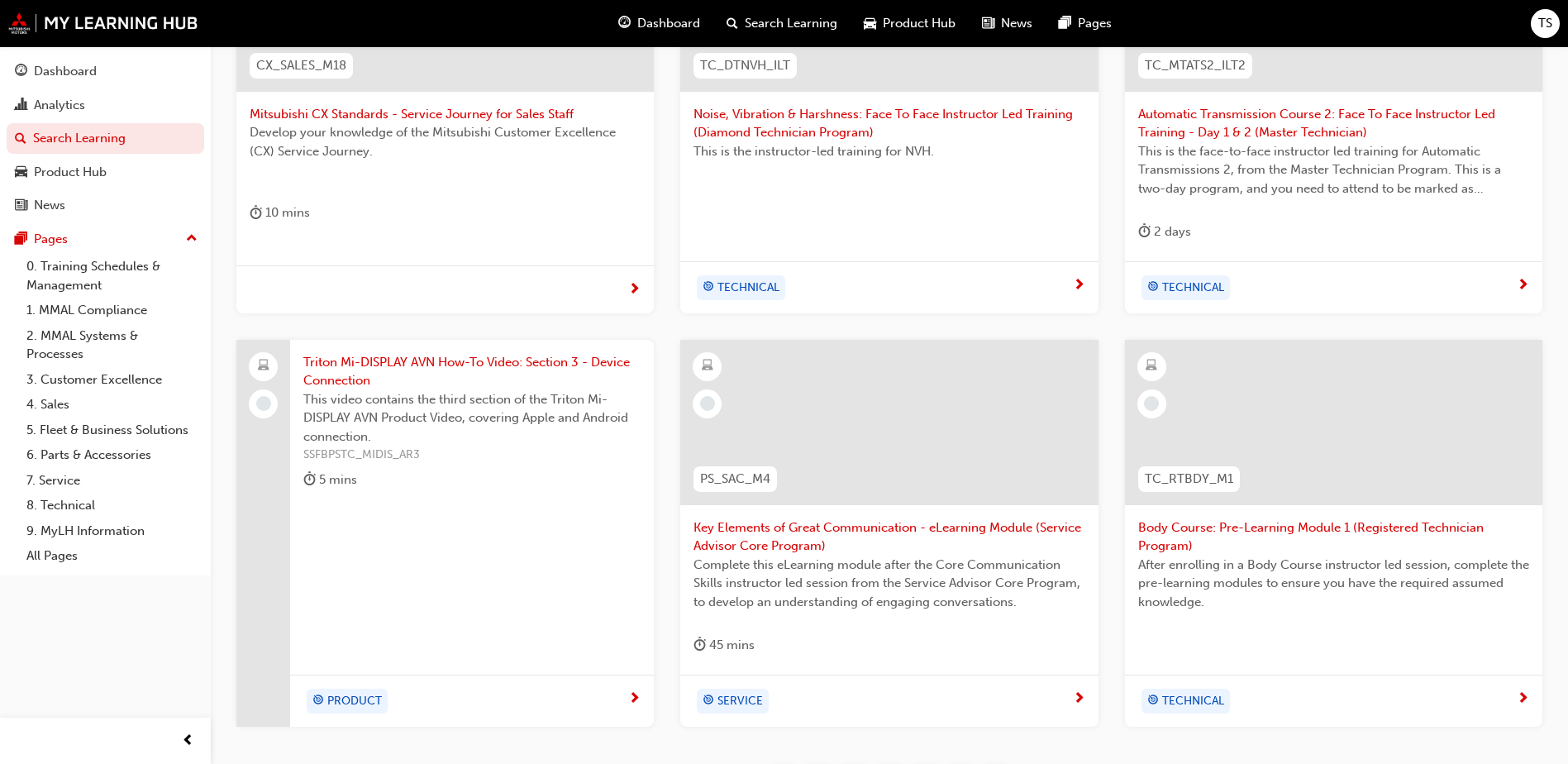
scroll to position [621, 0]
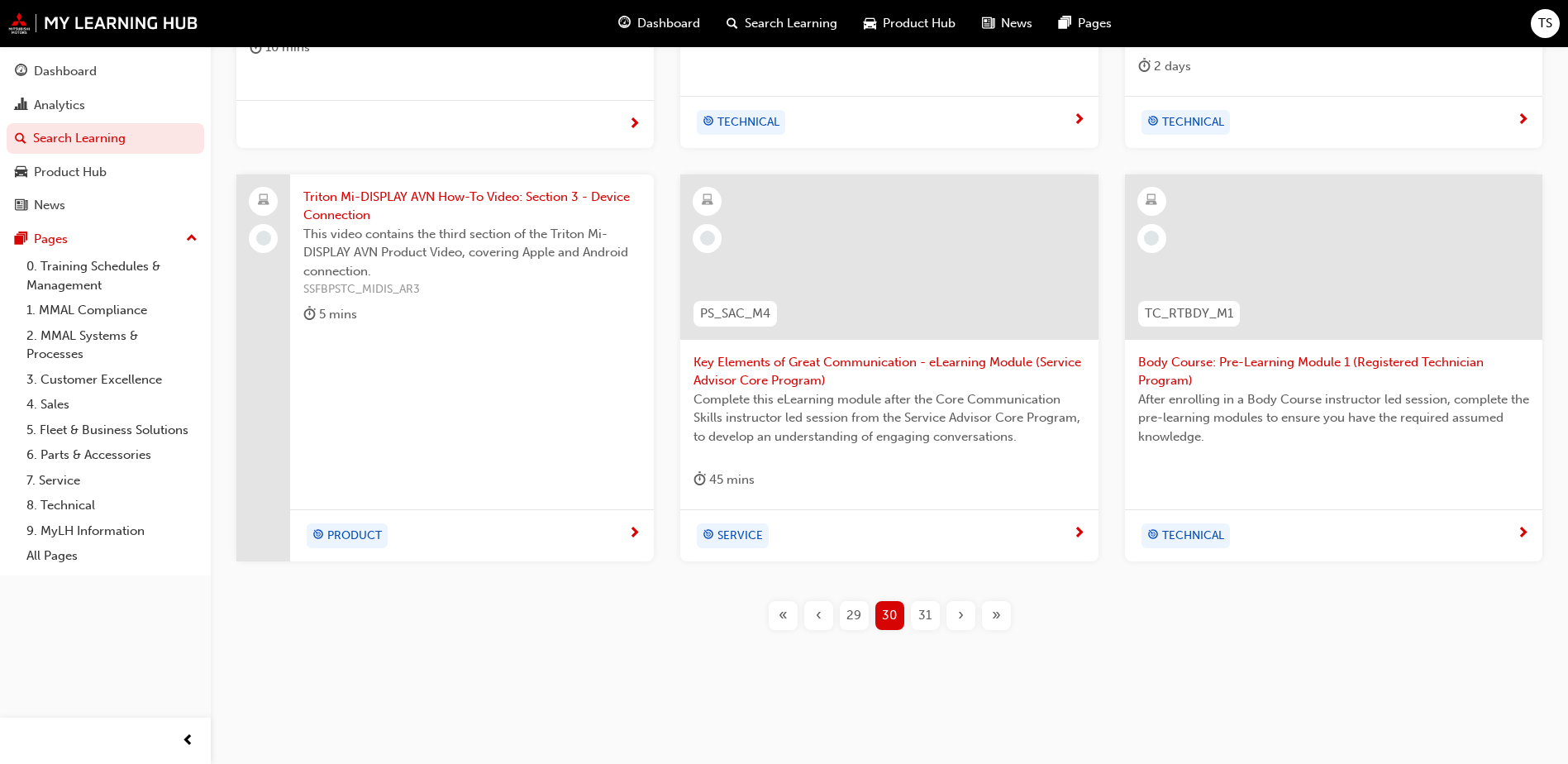
click at [916, 613] on div "31" at bounding box center [925, 615] width 29 height 29
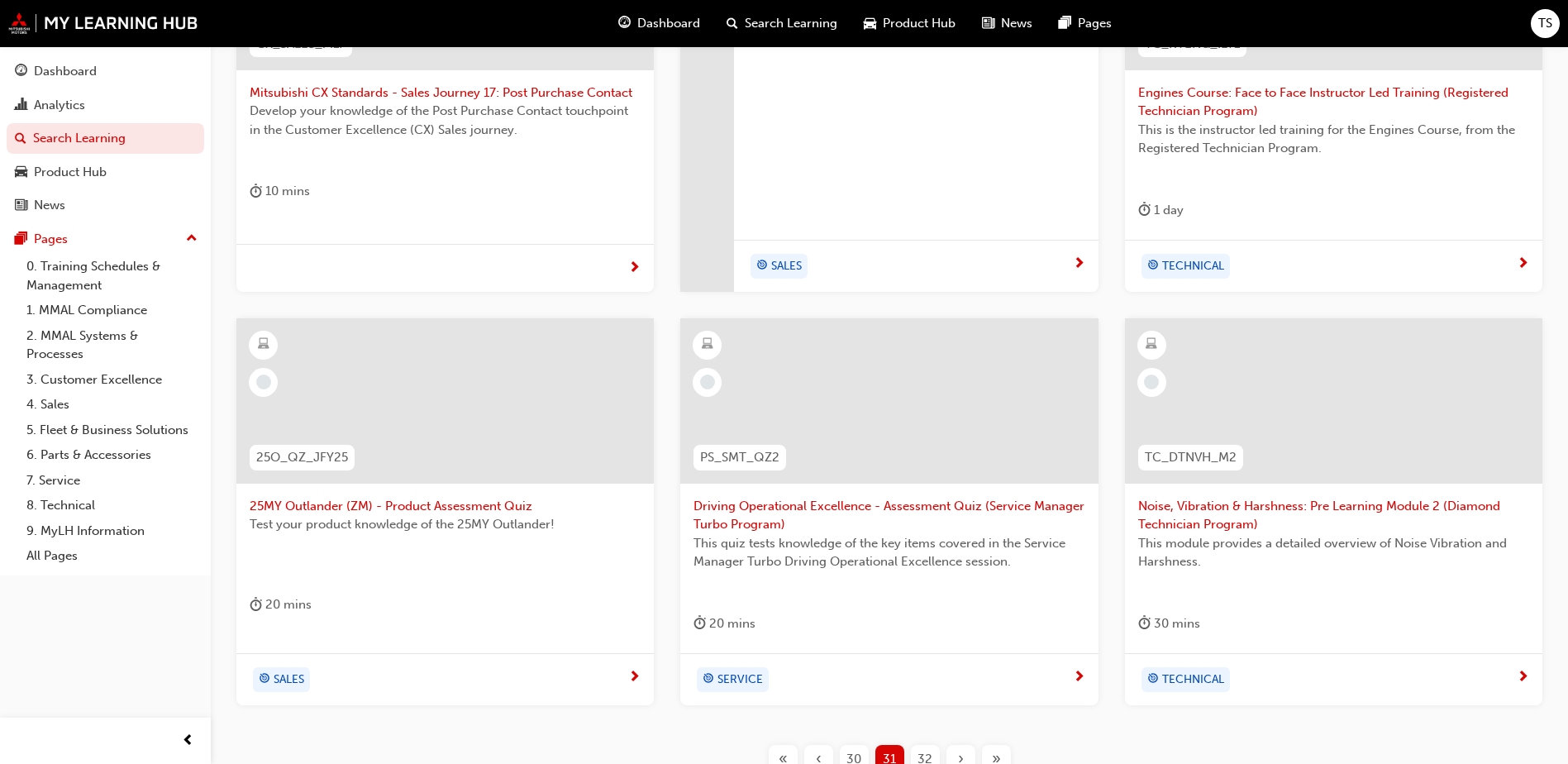
scroll to position [456, 0]
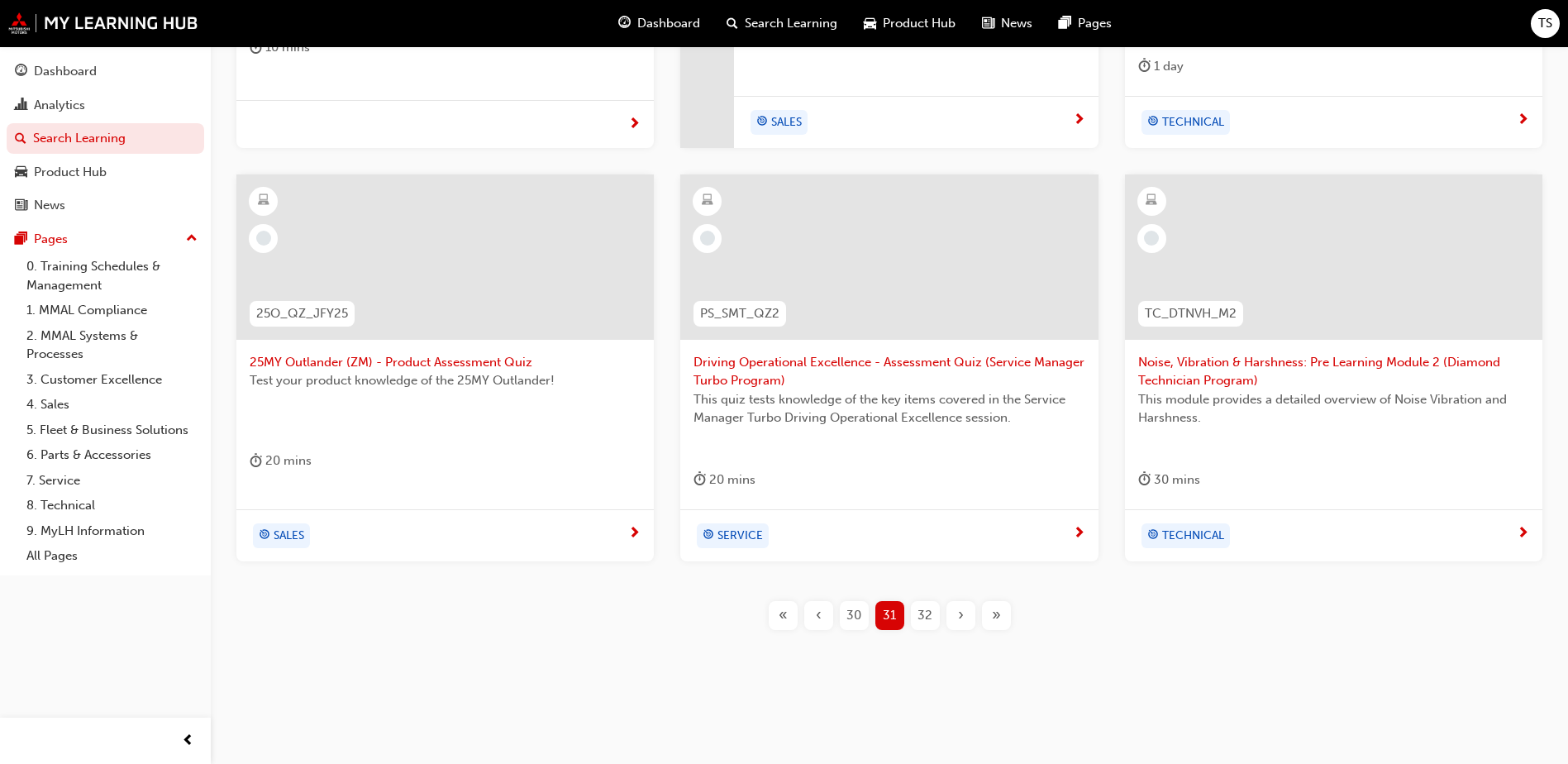
click at [924, 618] on span "32" at bounding box center [924, 615] width 15 height 19
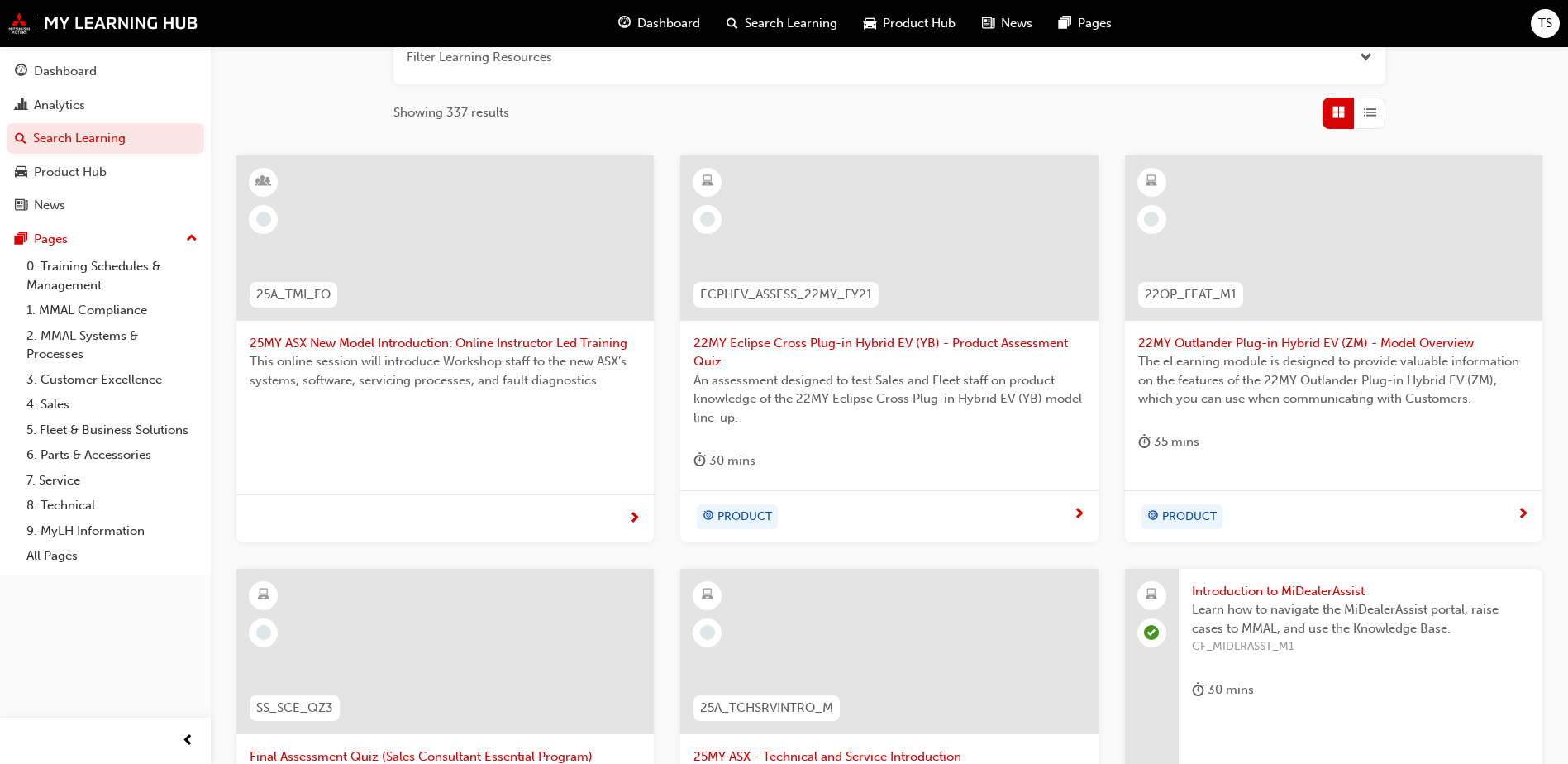
scroll to position [189, 0]
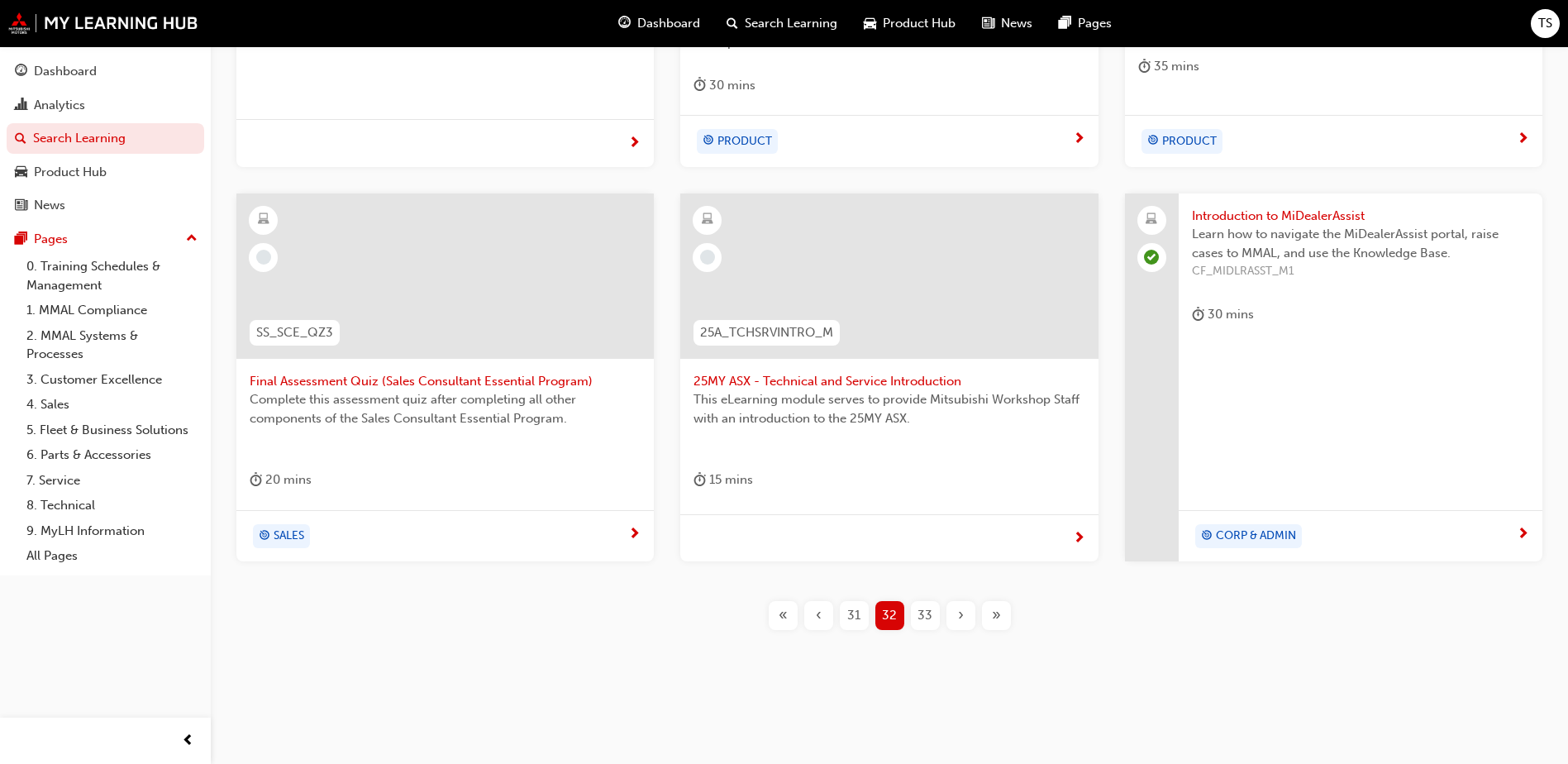
click at [931, 616] on span "33" at bounding box center [924, 615] width 15 height 19
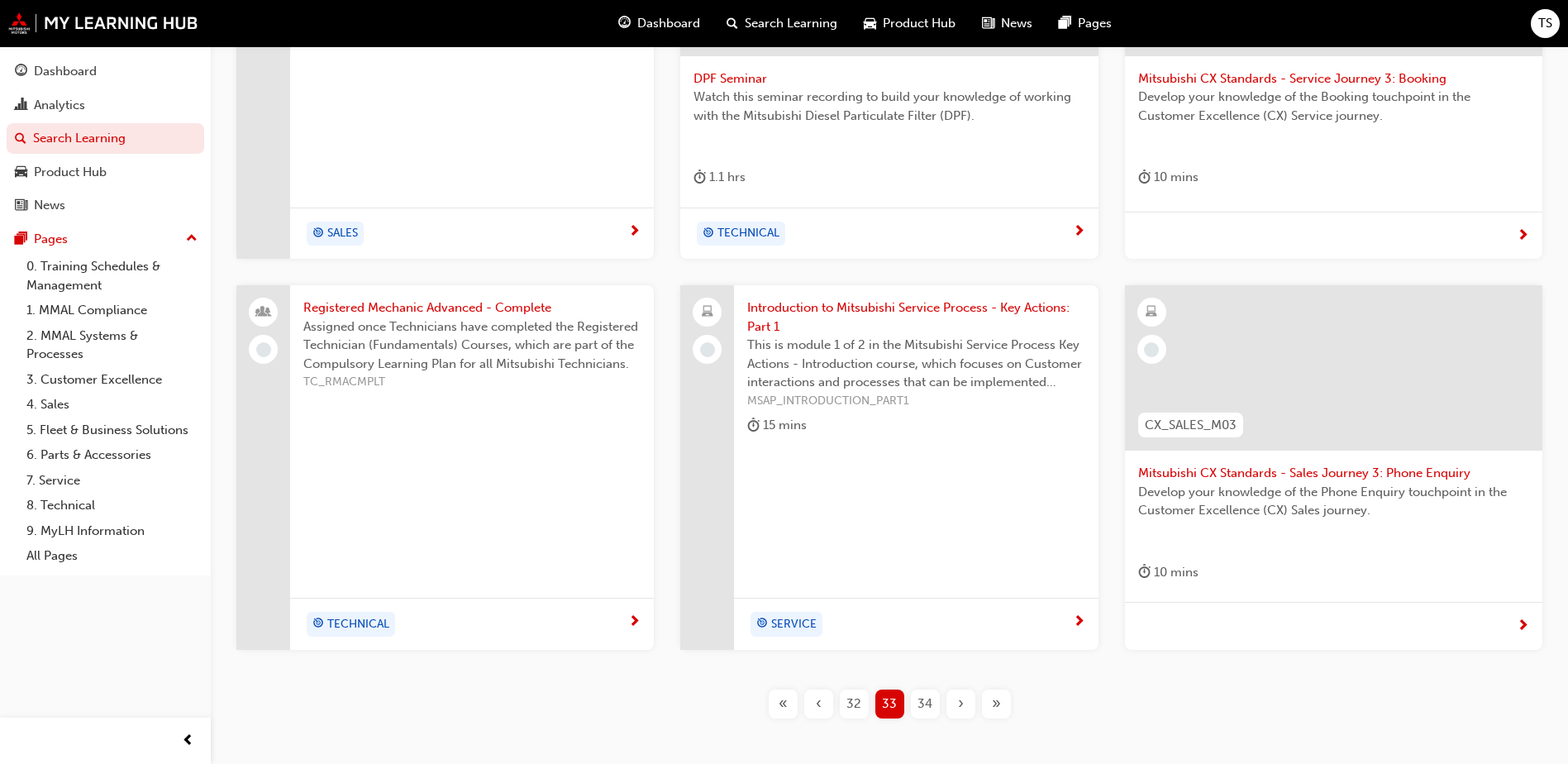
scroll to position [580, 0]
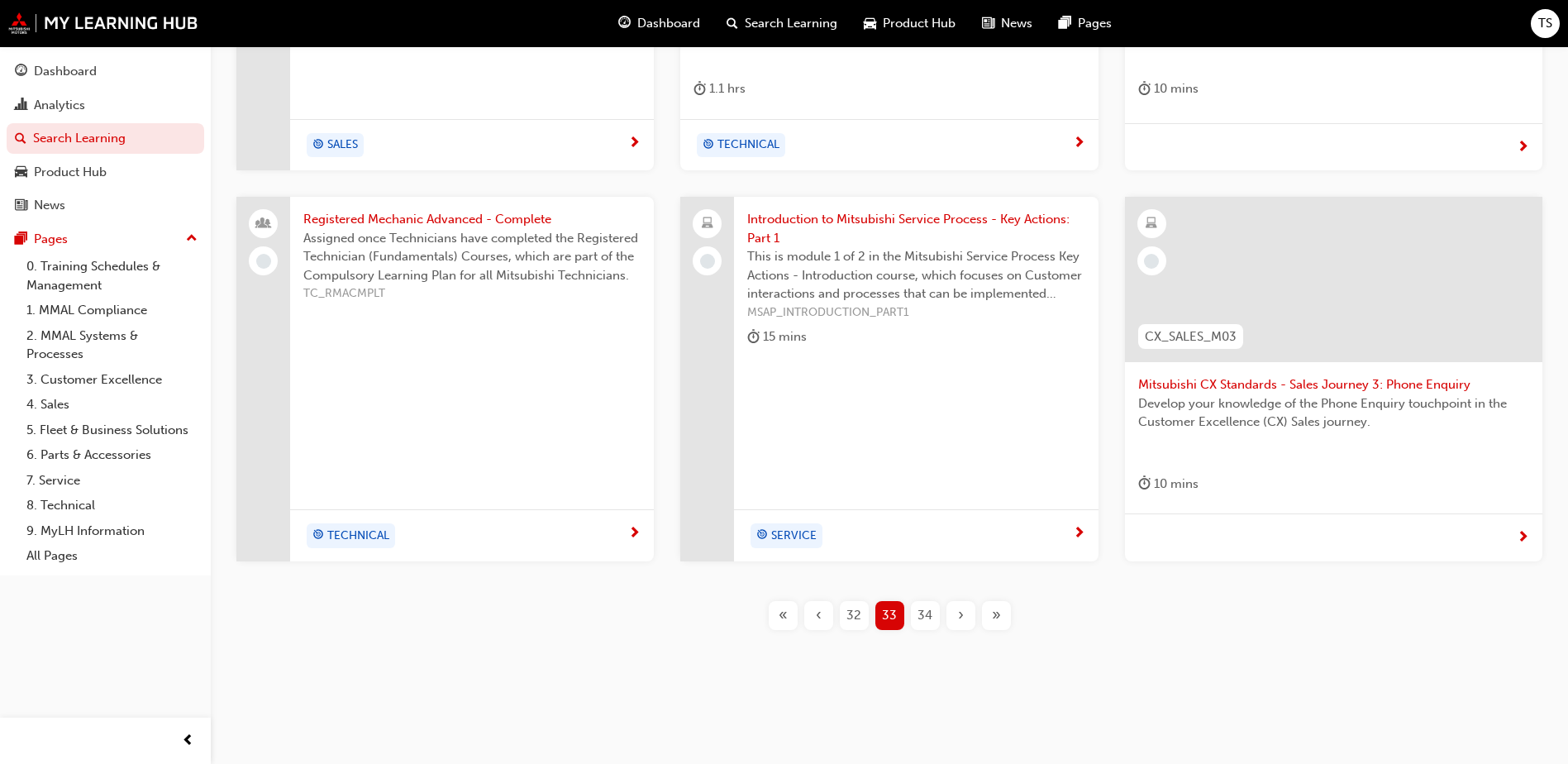
click at [926, 621] on span "34" at bounding box center [924, 615] width 15 height 19
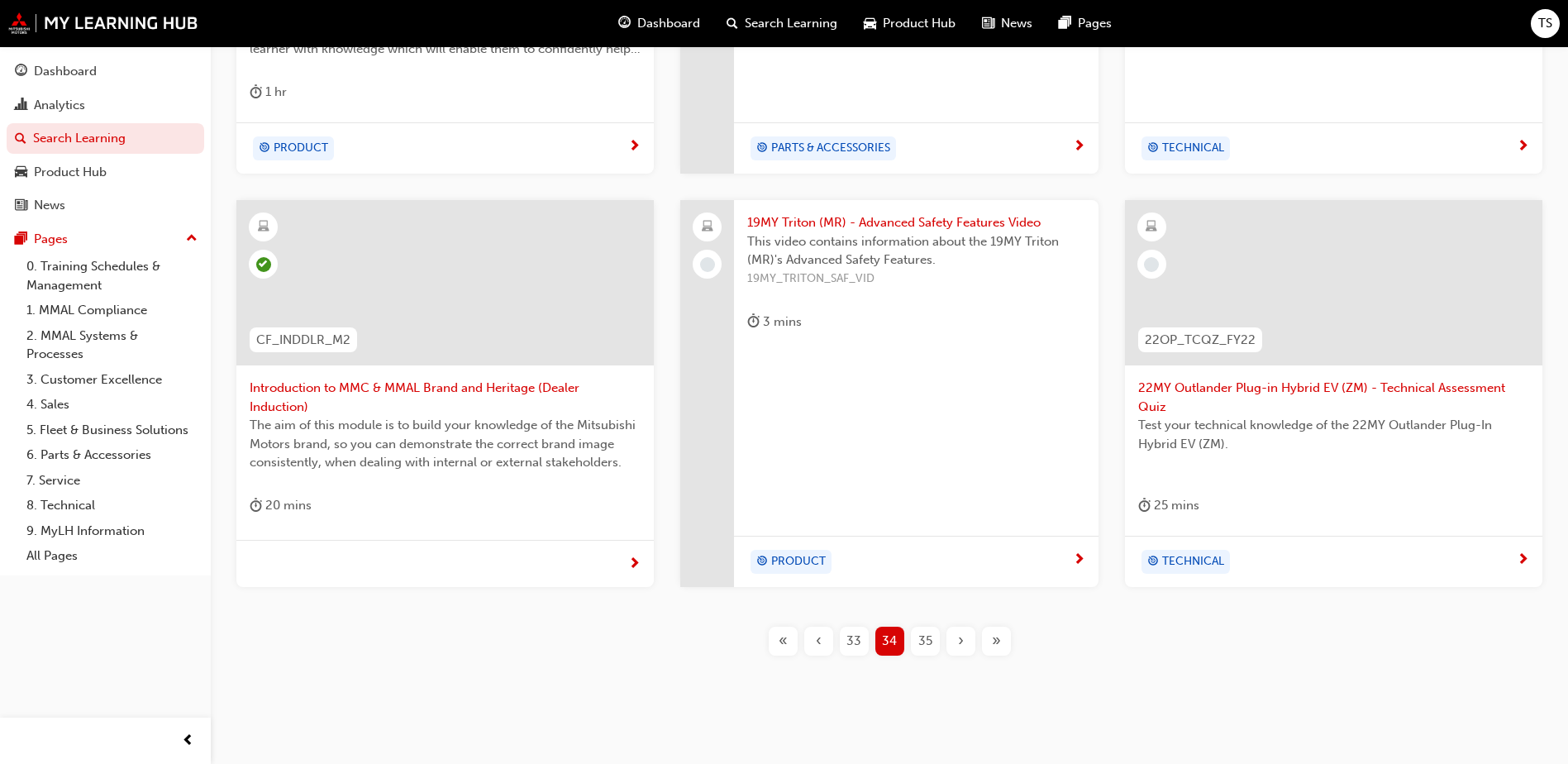
scroll to position [580, 0]
click at [924, 635] on span "35" at bounding box center [925, 638] width 14 height 19
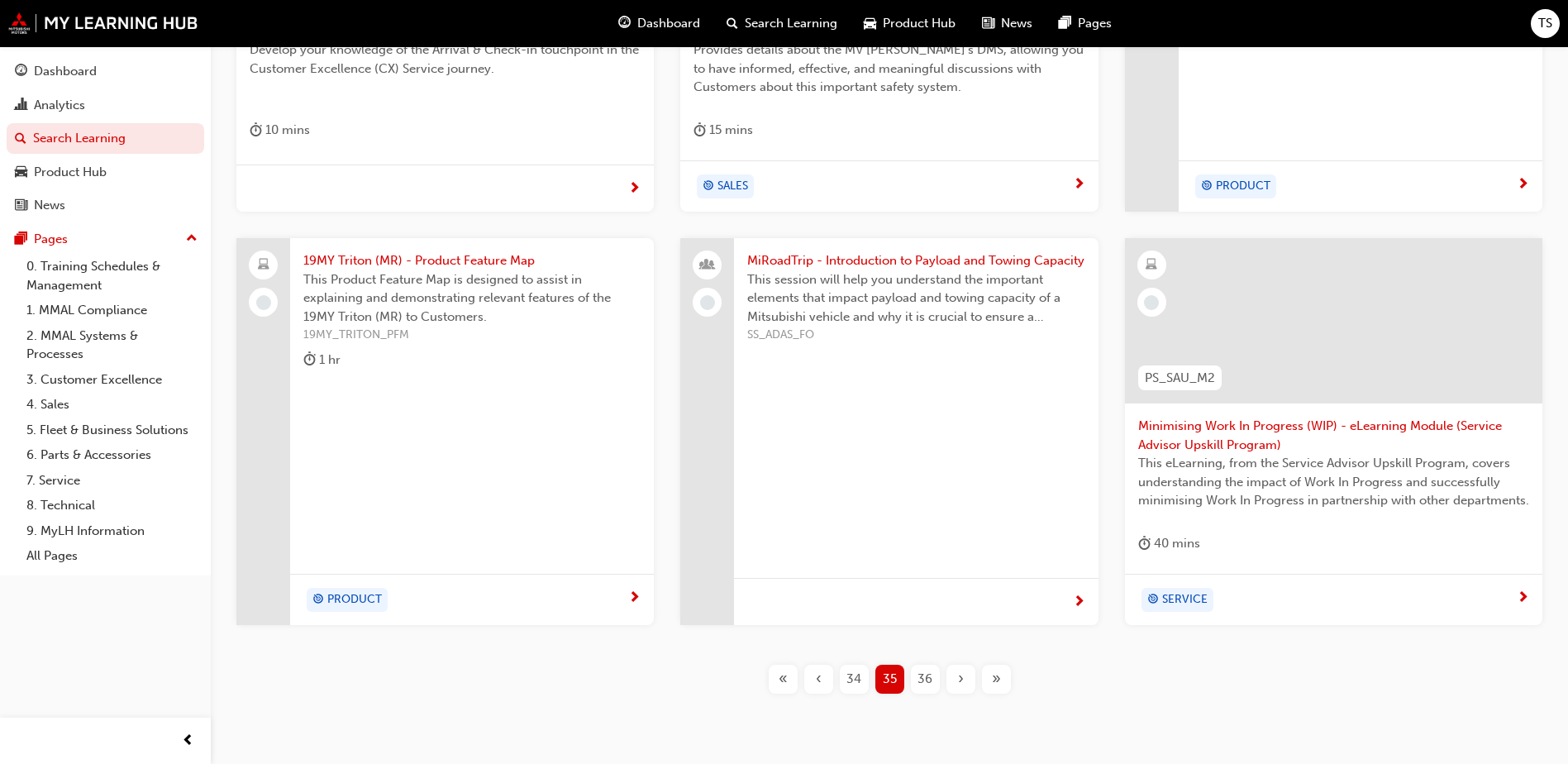
scroll to position [580, 0]
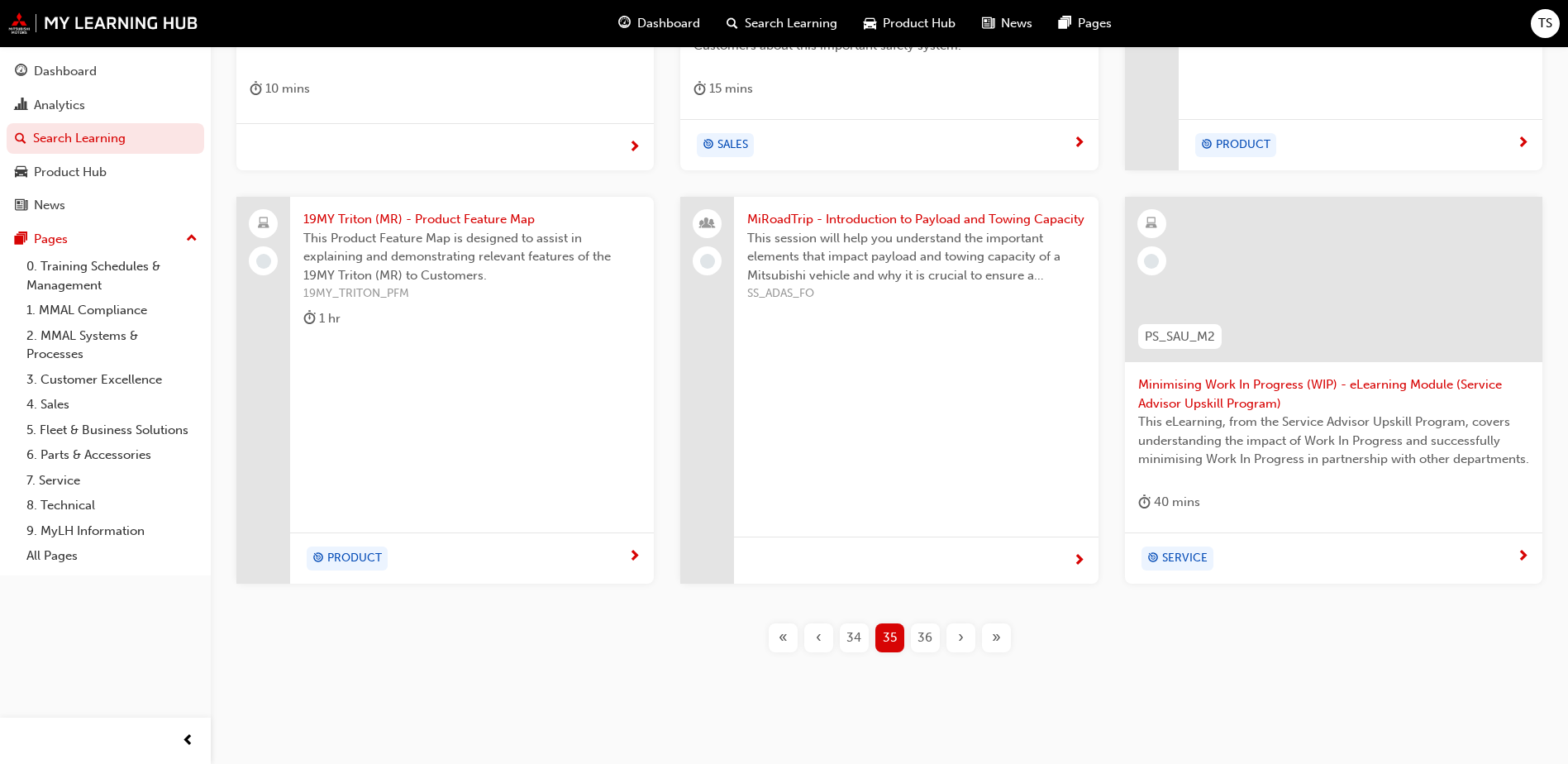
click at [925, 640] on span "36" at bounding box center [924, 638] width 15 height 19
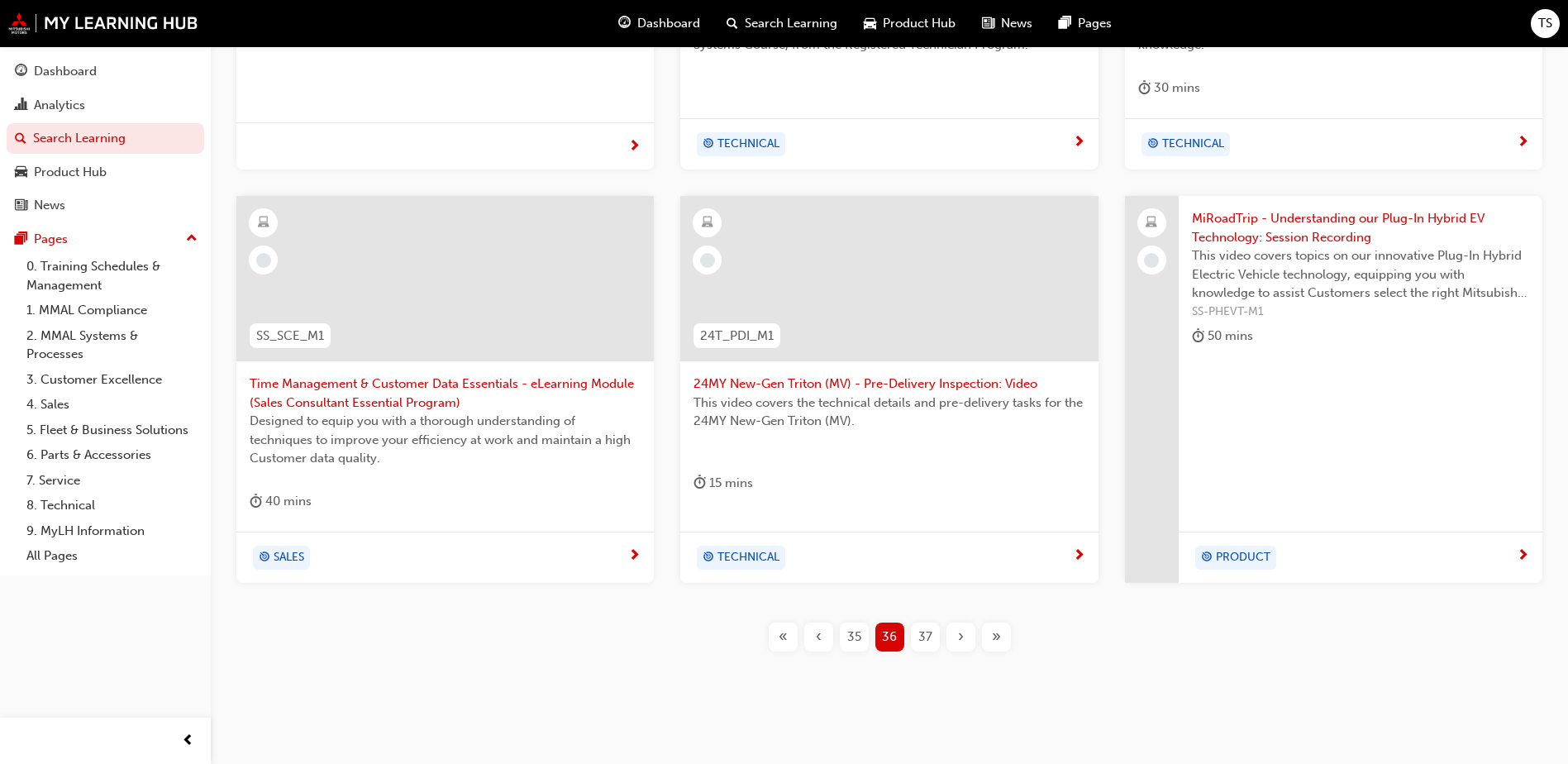
scroll to position [602, 0]
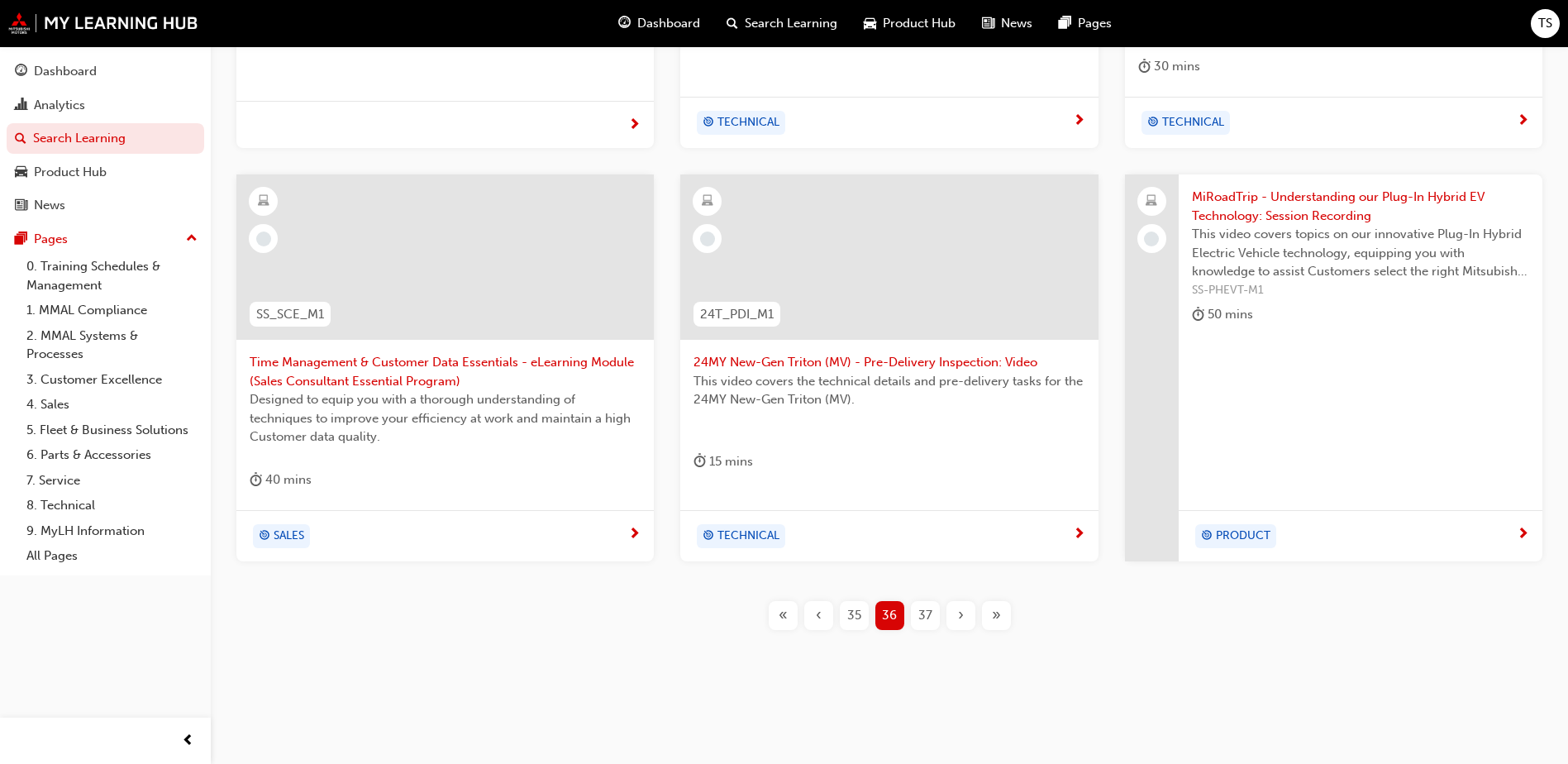
click at [923, 615] on span "37" at bounding box center [925, 615] width 14 height 19
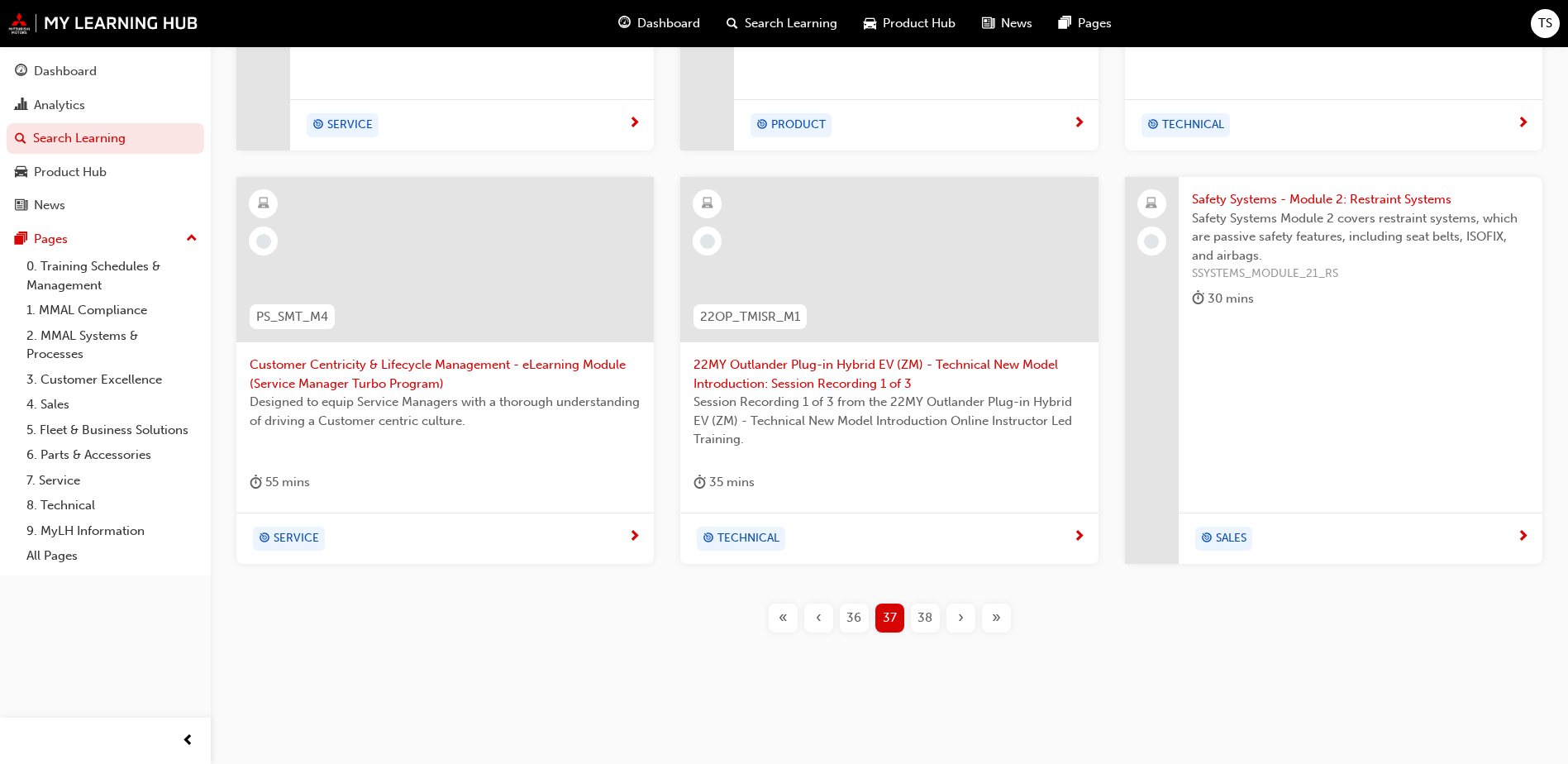
scroll to position [594, 0]
click at [924, 620] on span "38" at bounding box center [924, 615] width 15 height 19
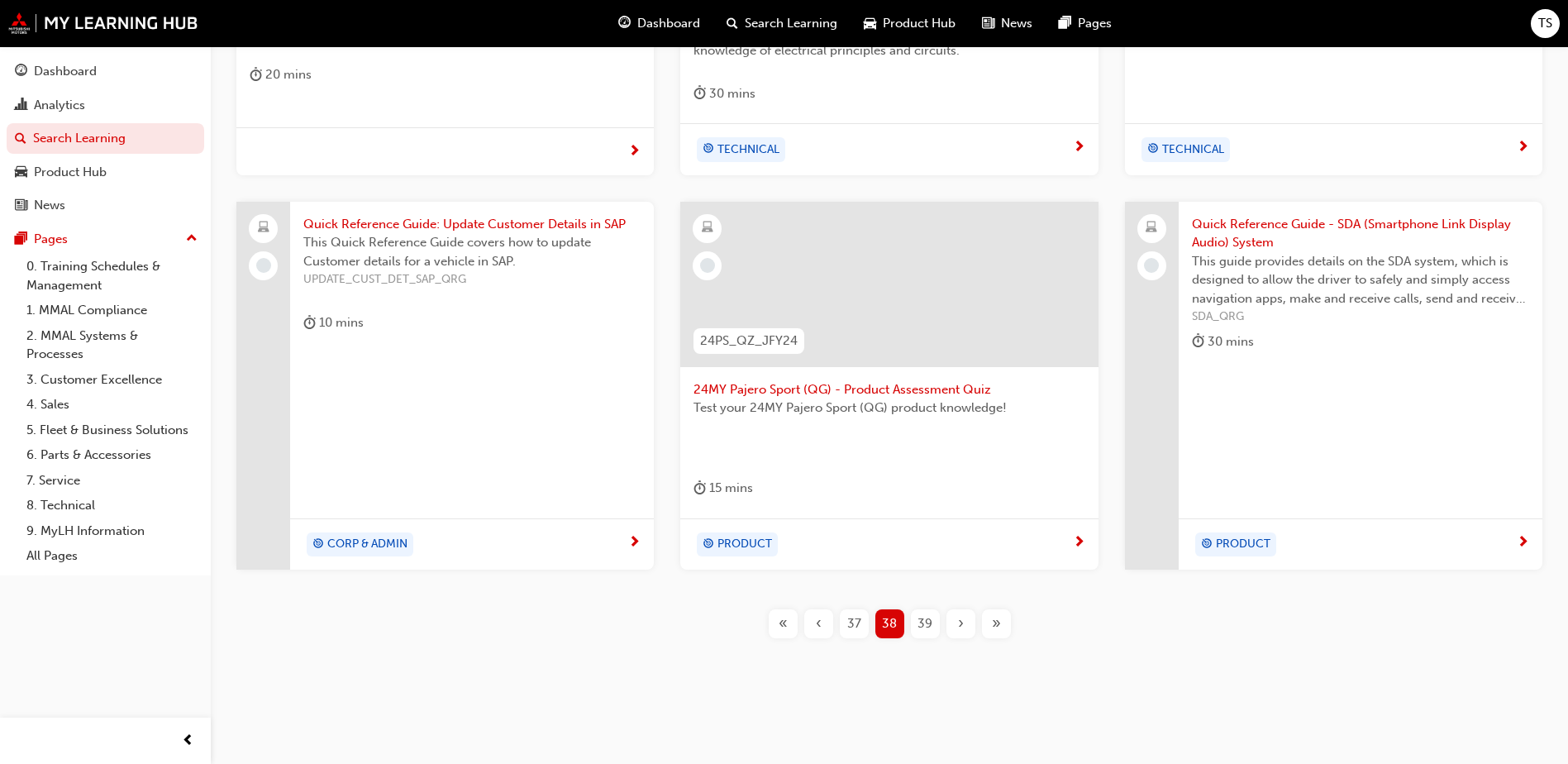
click at [404, 239] on span "This Quick Reference Guide covers how to update Customer details for a vehicle …" at bounding box center [472, 252] width 337 height 37
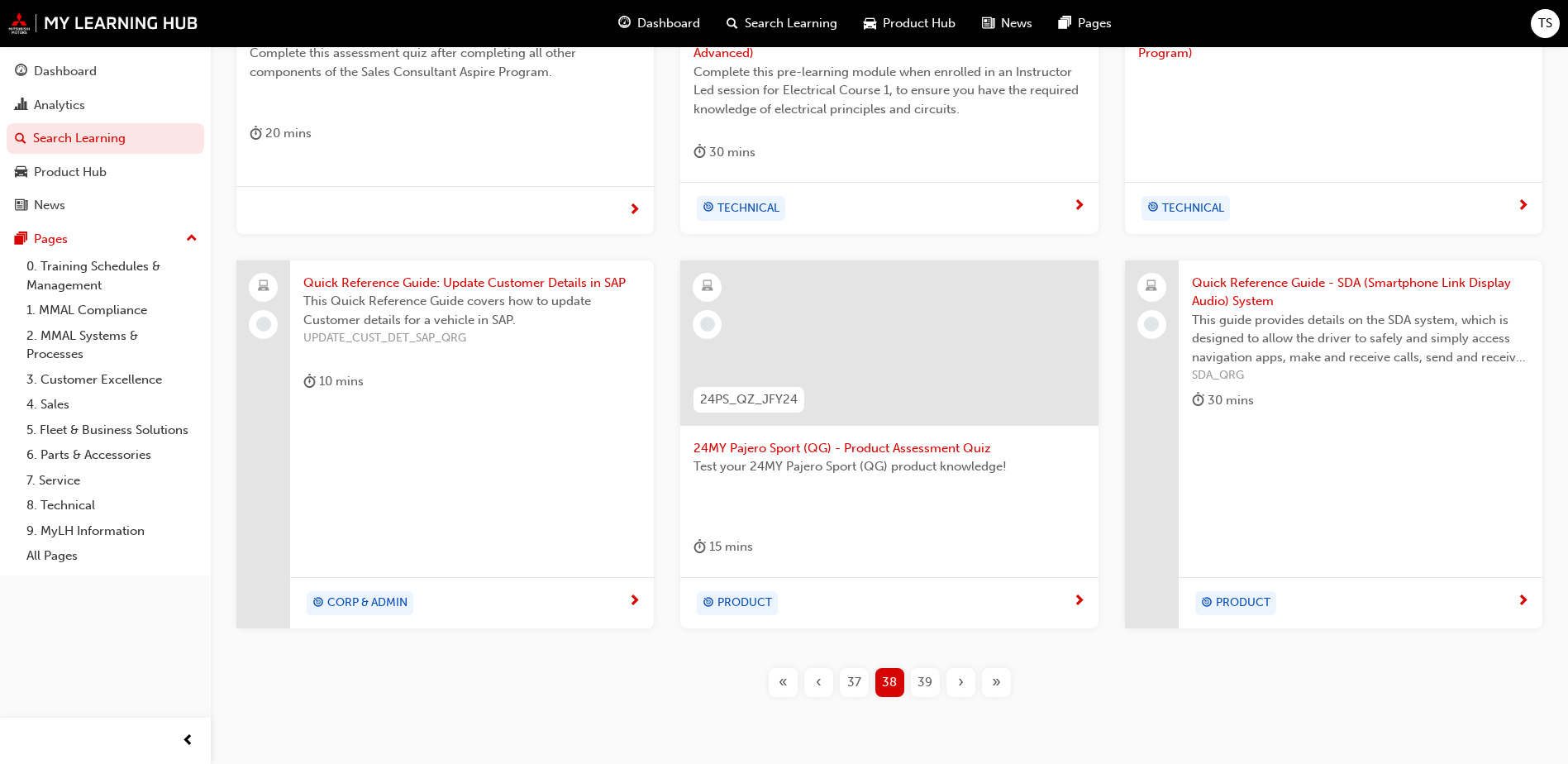
scroll to position [602, 0]
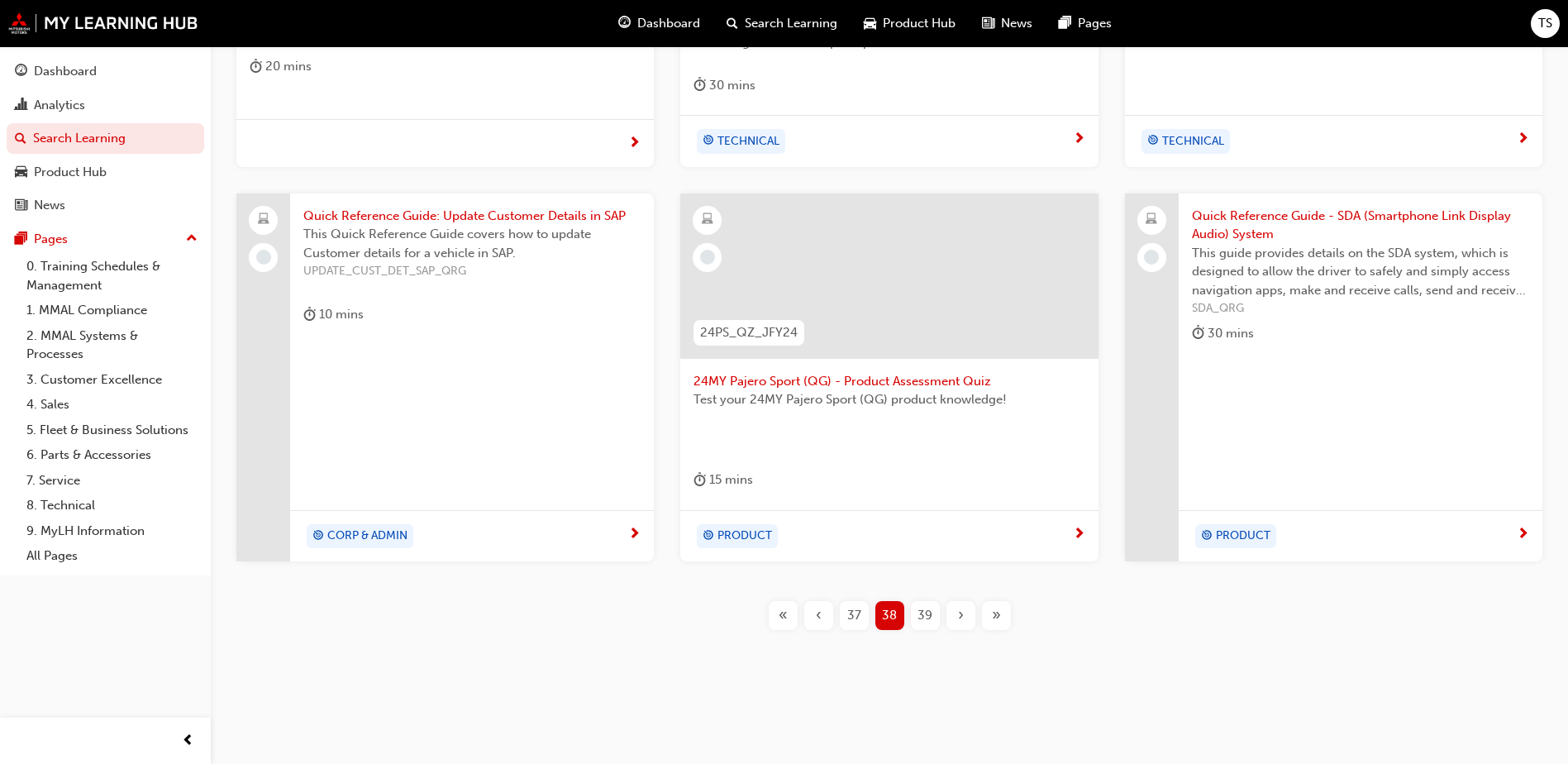
click at [923, 618] on span "39" at bounding box center [924, 615] width 15 height 19
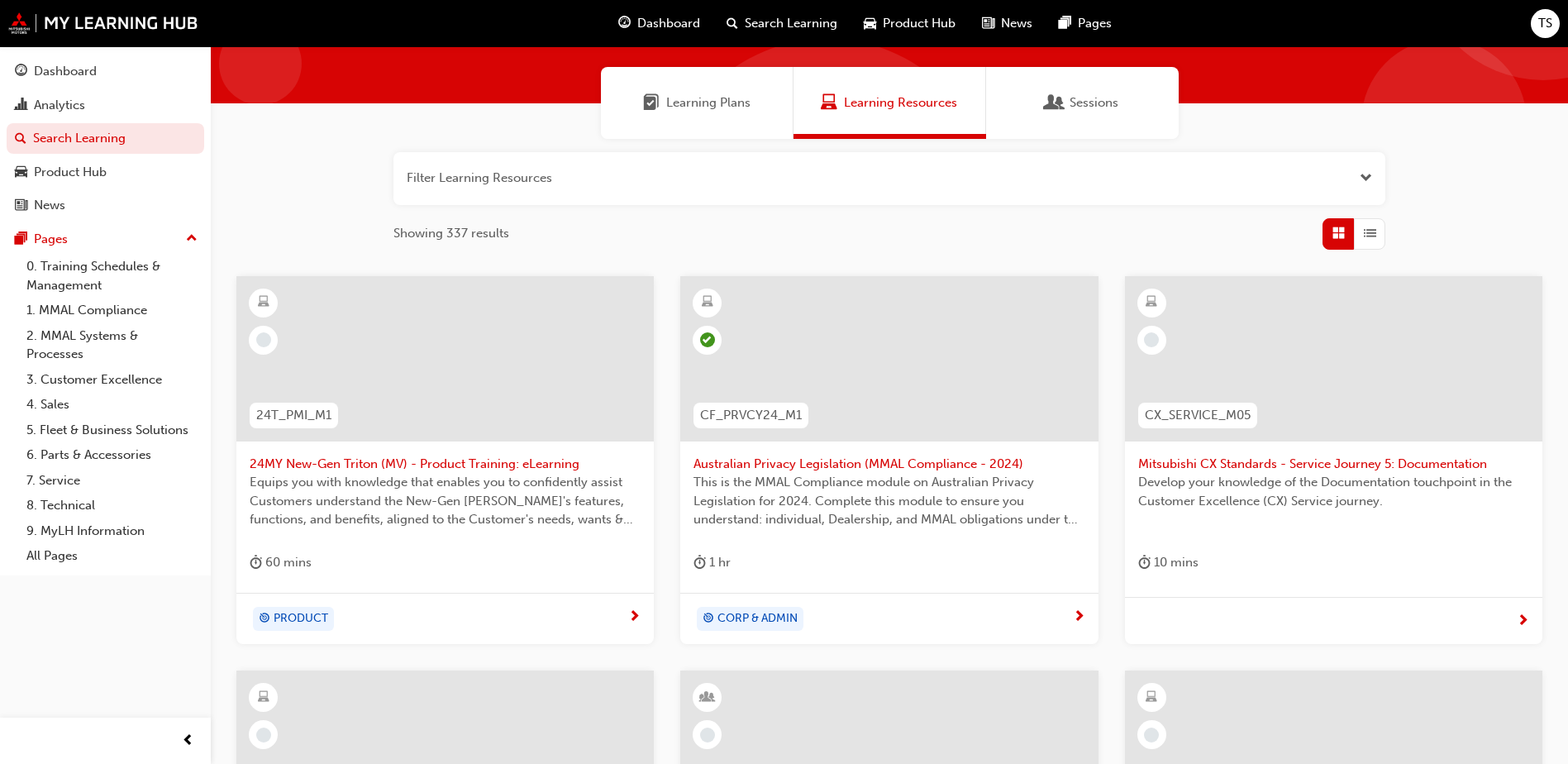
scroll to position [24, 0]
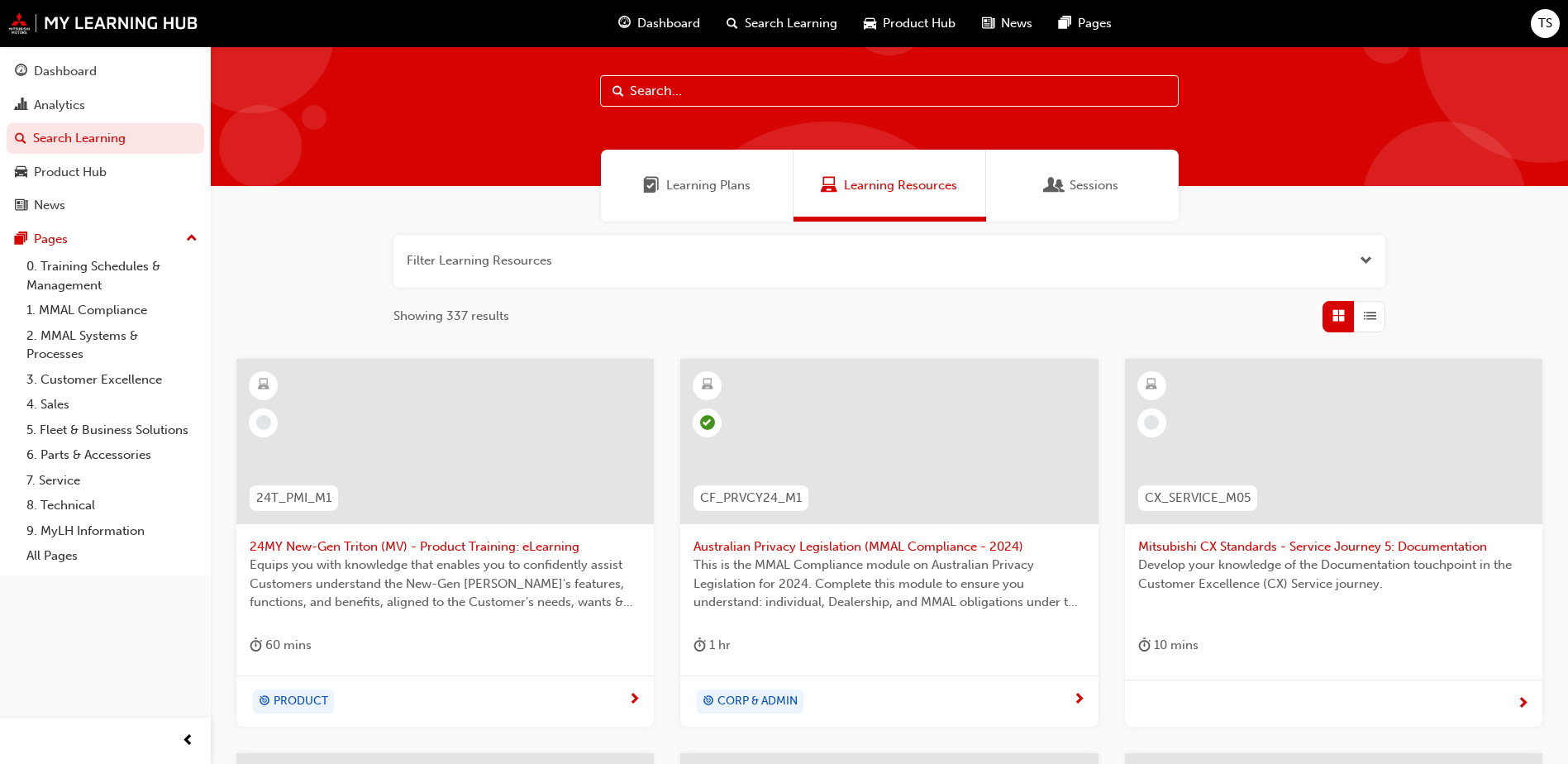
click at [191, 241] on span "up-icon" at bounding box center [191, 239] width 11 height 21
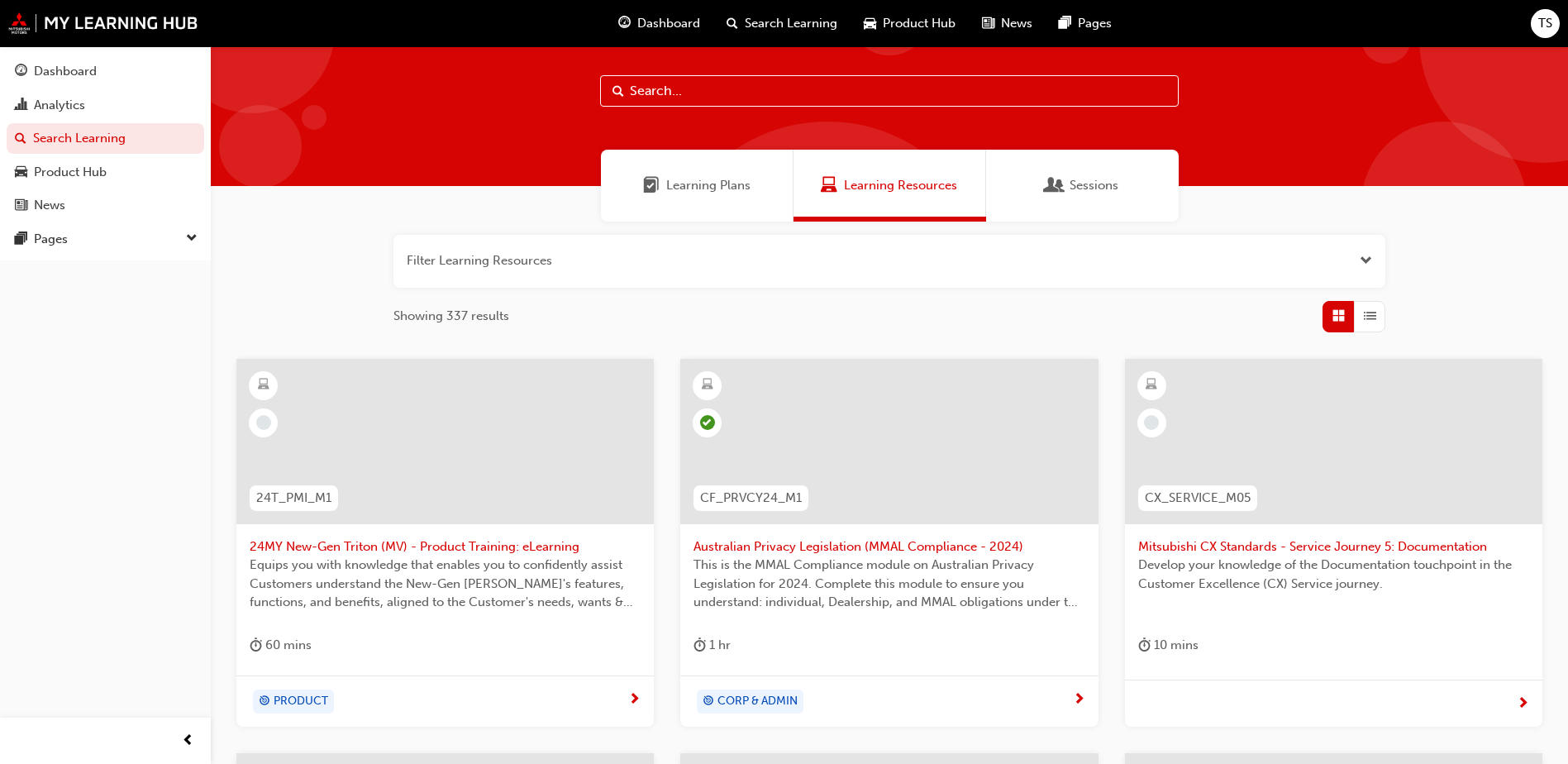
click at [191, 242] on span "down-icon" at bounding box center [191, 239] width 11 height 21
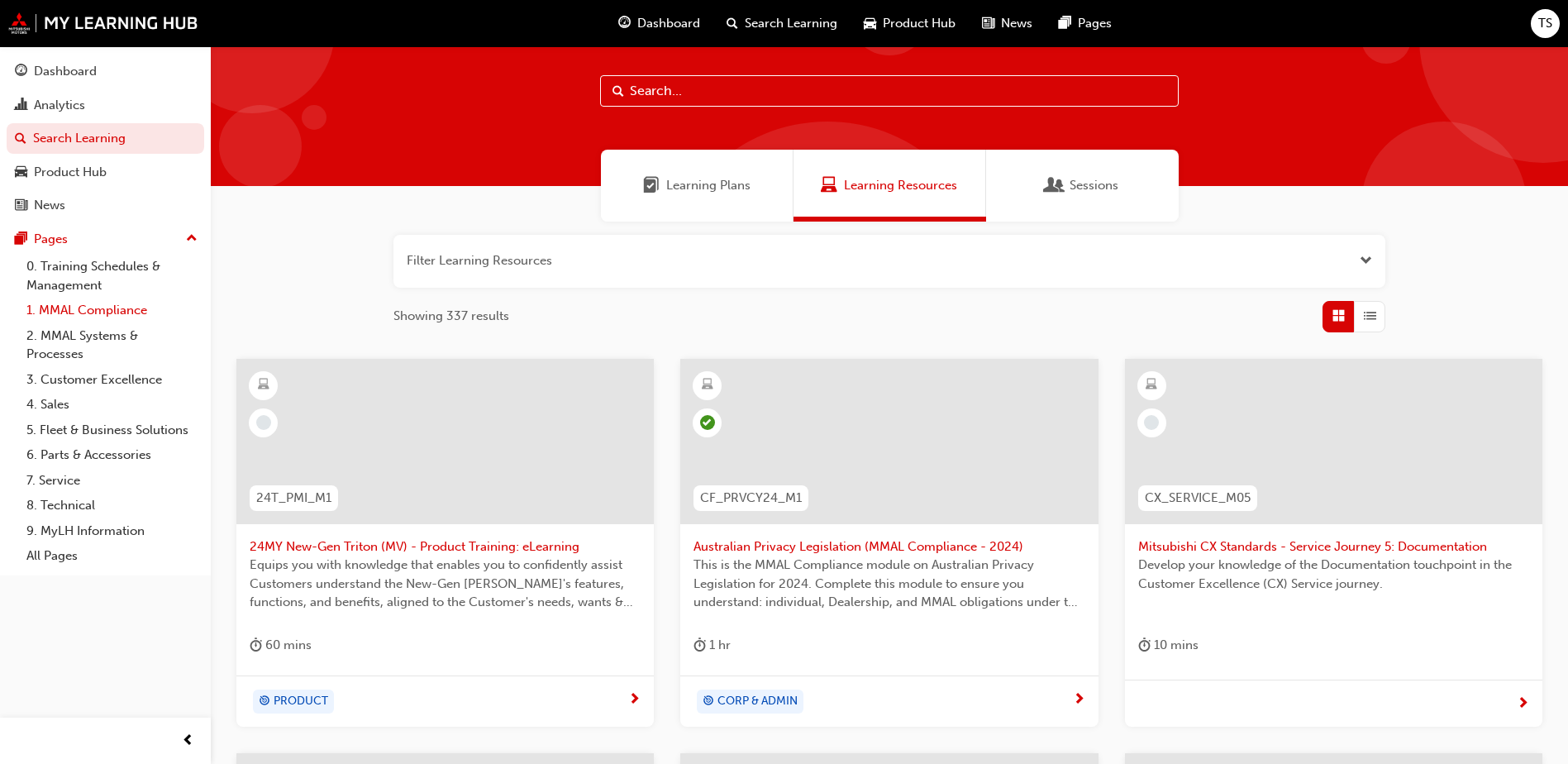
click at [141, 310] on link "1. MMAL Compliance" at bounding box center [112, 310] width 184 height 26
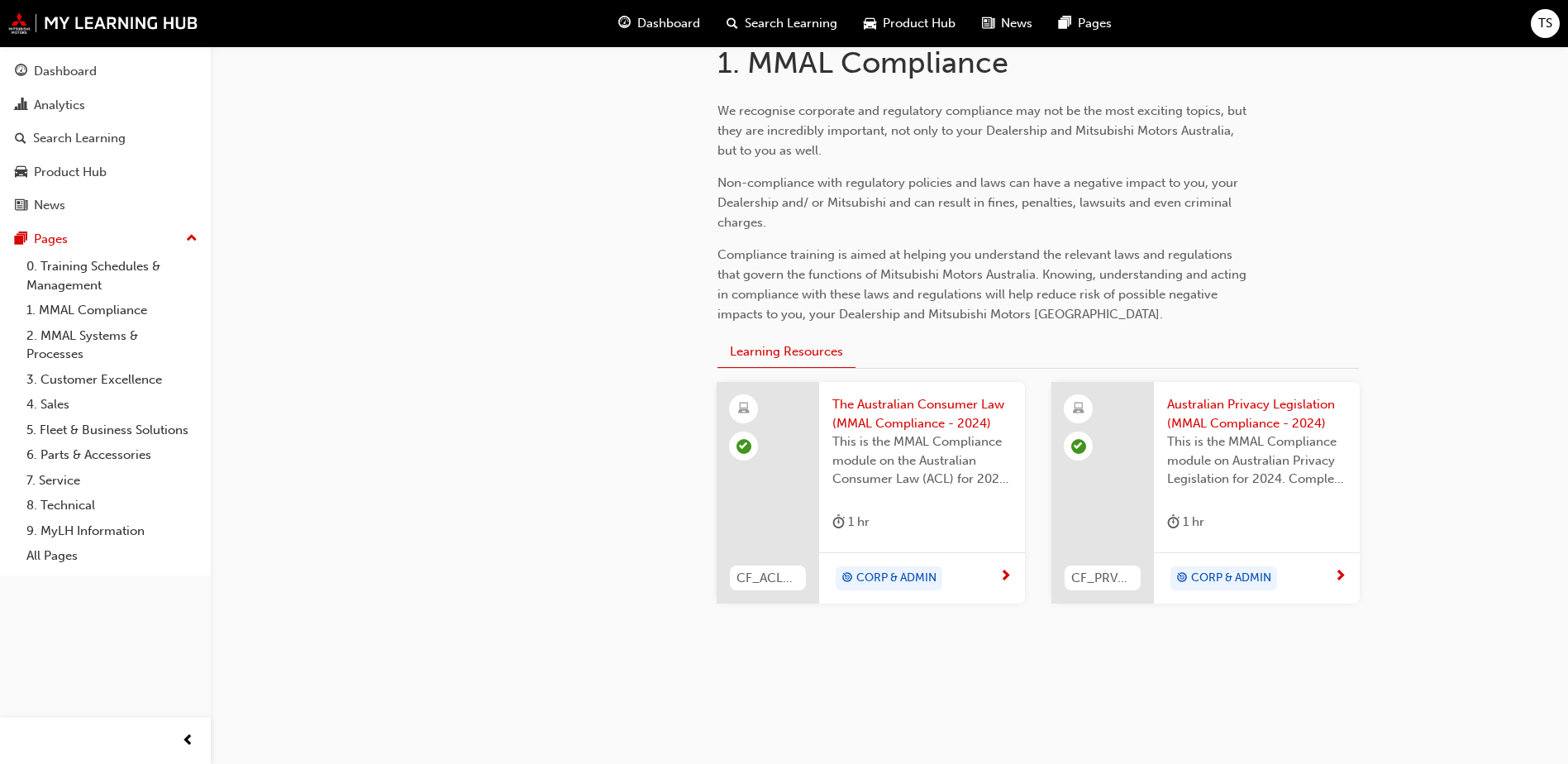
scroll to position [378, 0]
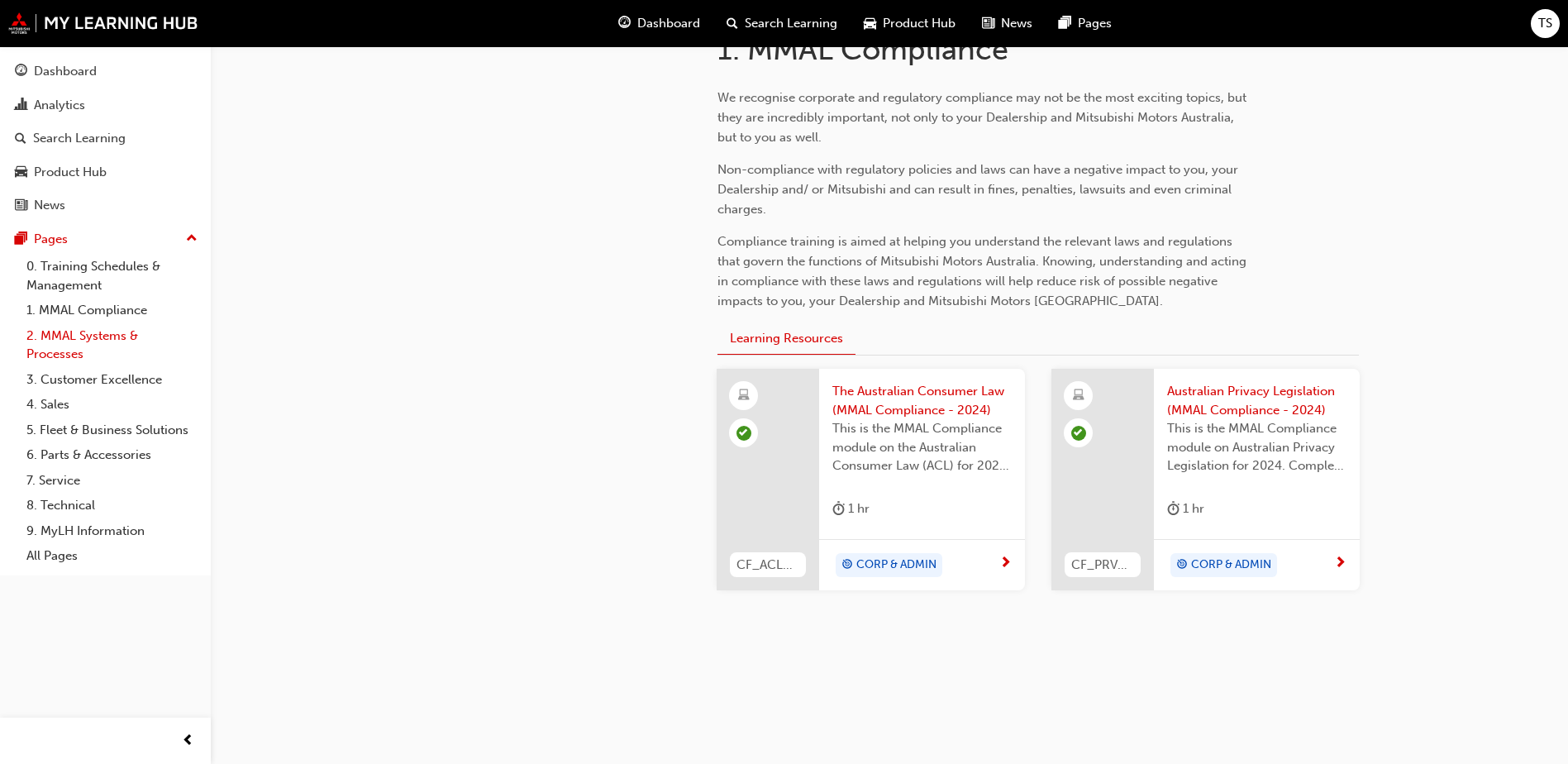
click at [66, 333] on link "2. MMAL Systems & Processes" at bounding box center [112, 345] width 184 height 44
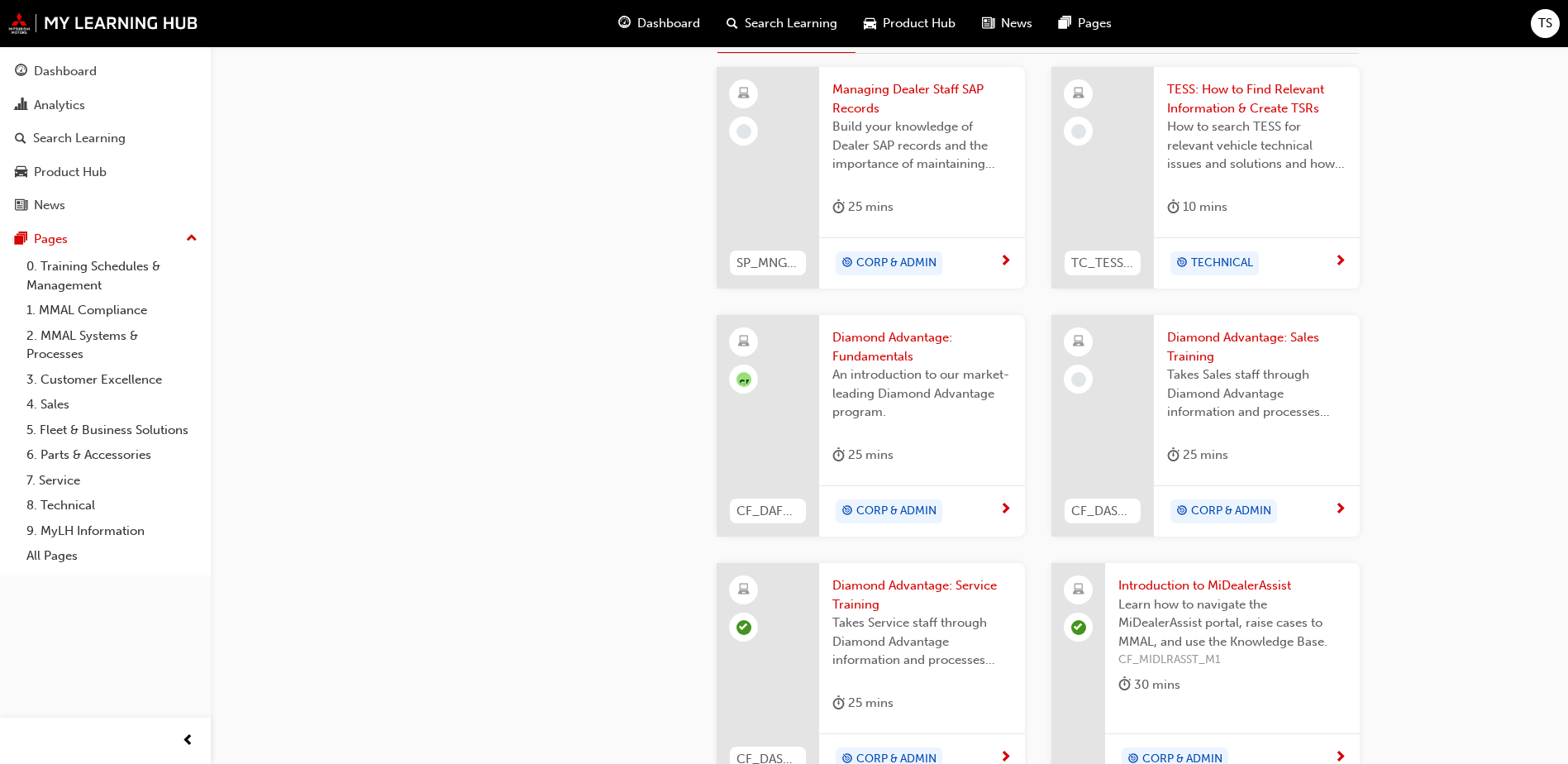
scroll to position [695, 0]
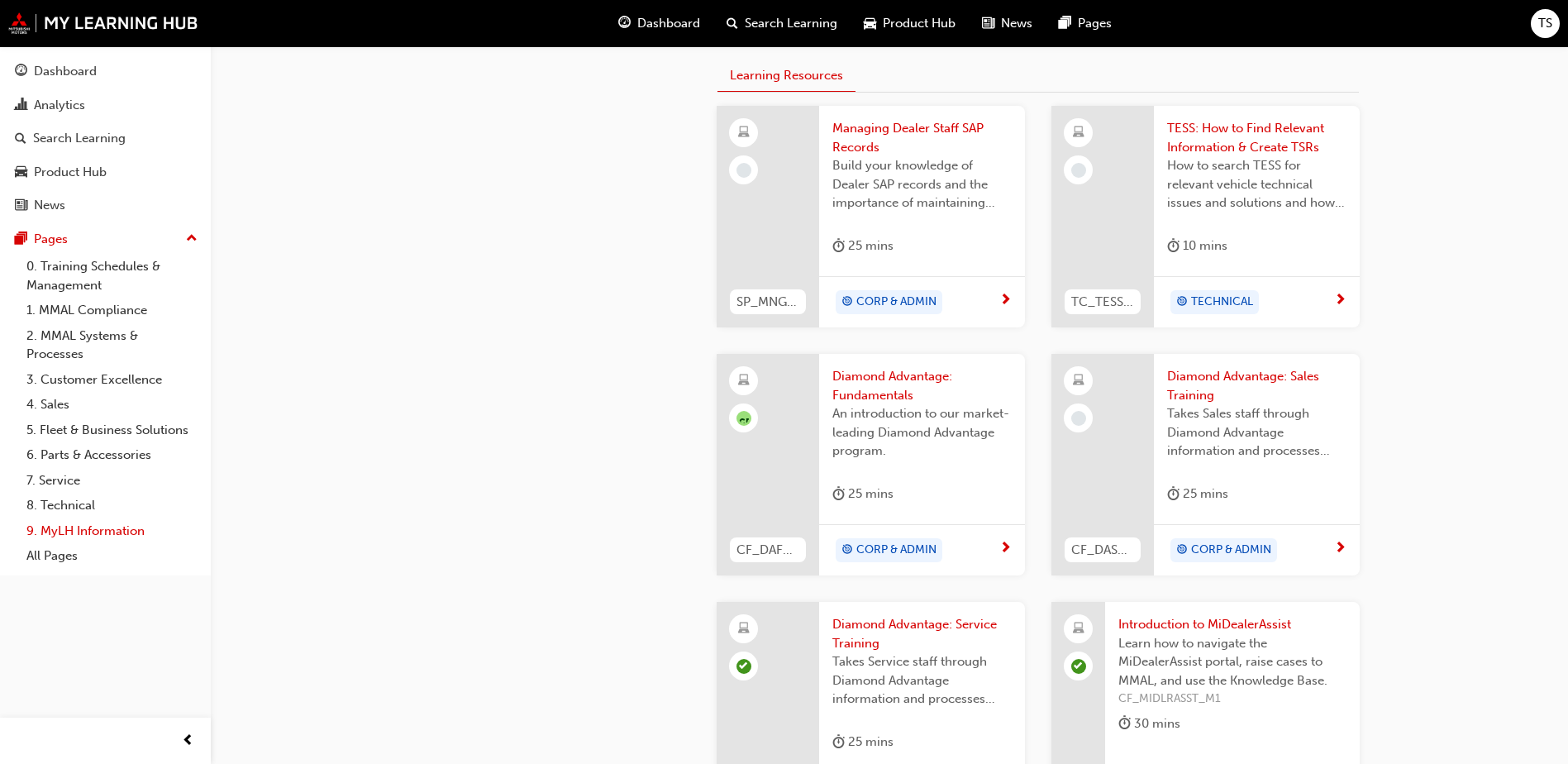
click at [66, 533] on link "9. MyLH Information" at bounding box center [112, 531] width 184 height 26
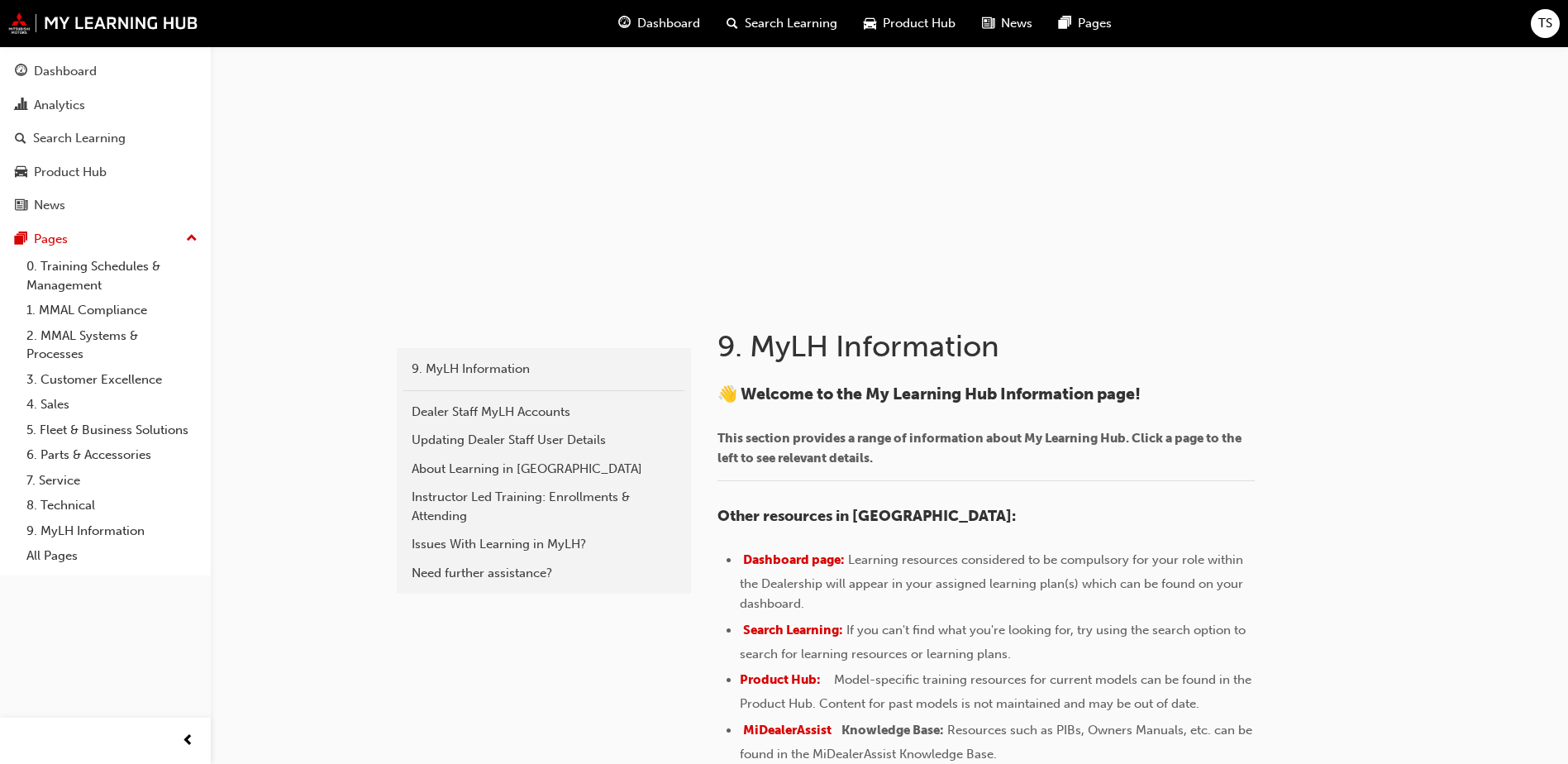
scroll to position [363, 0]
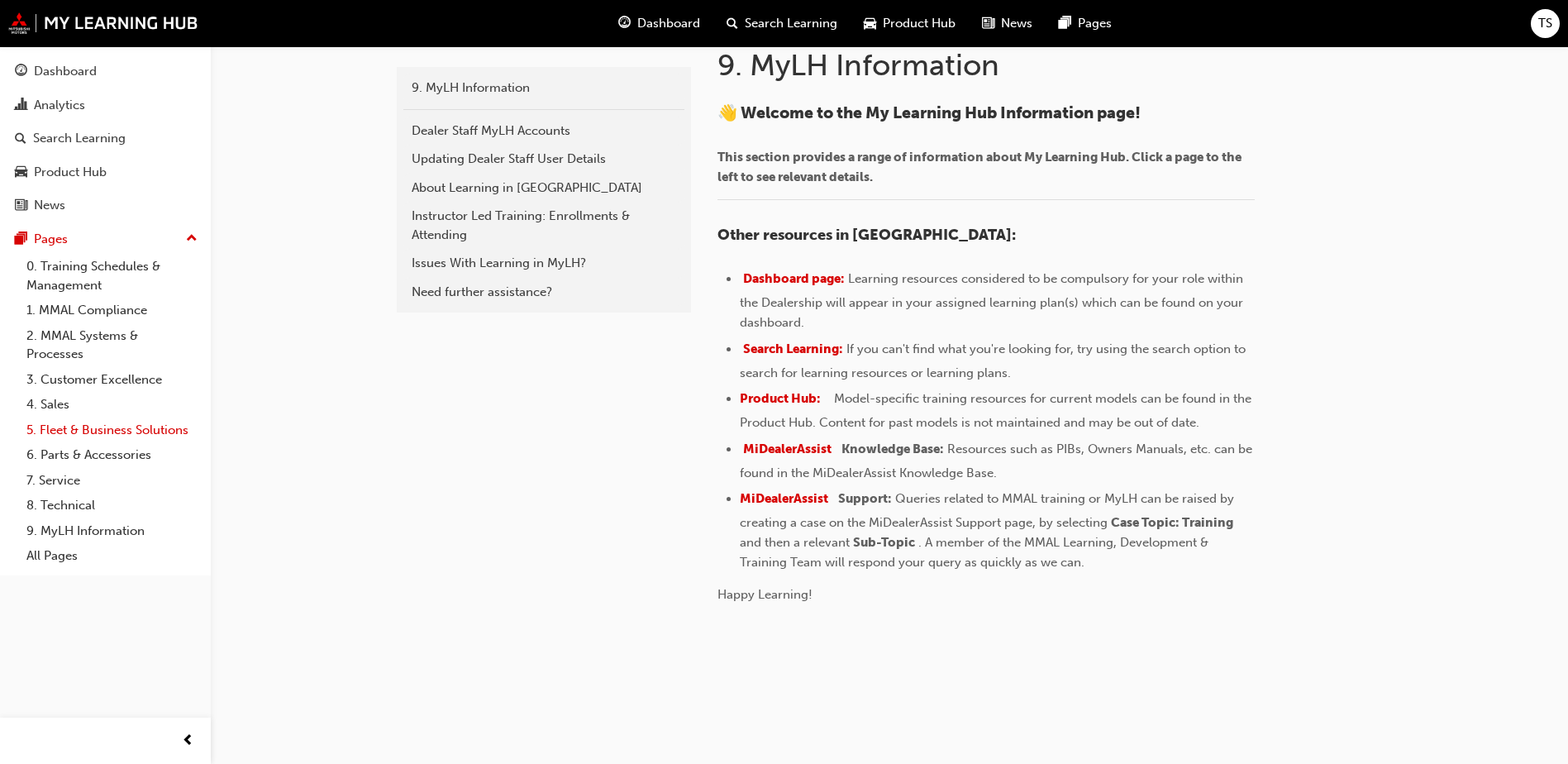
click at [82, 432] on link "5. Fleet & Business Solutions" at bounding box center [112, 430] width 184 height 26
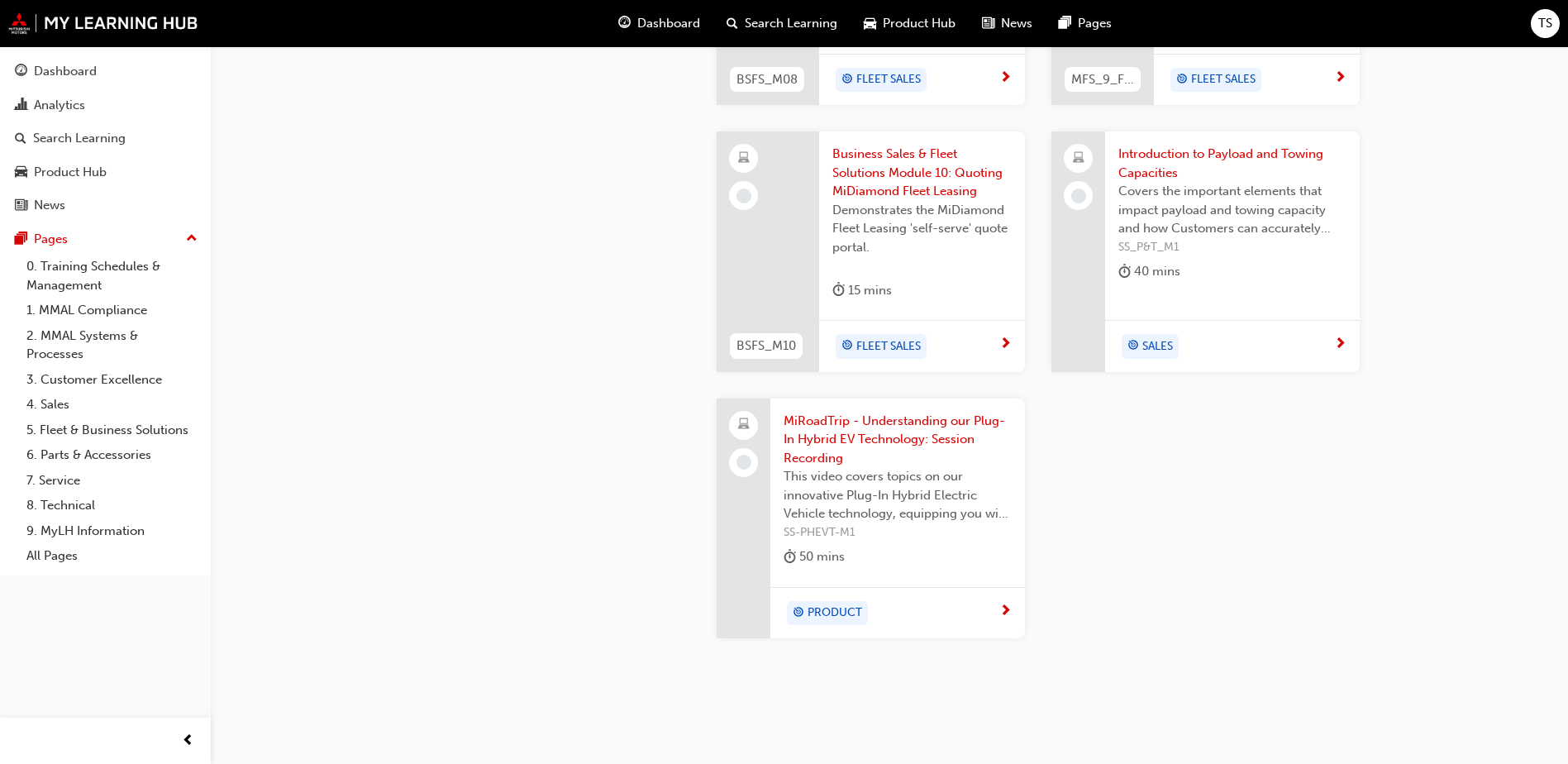
scroll to position [1971, 0]
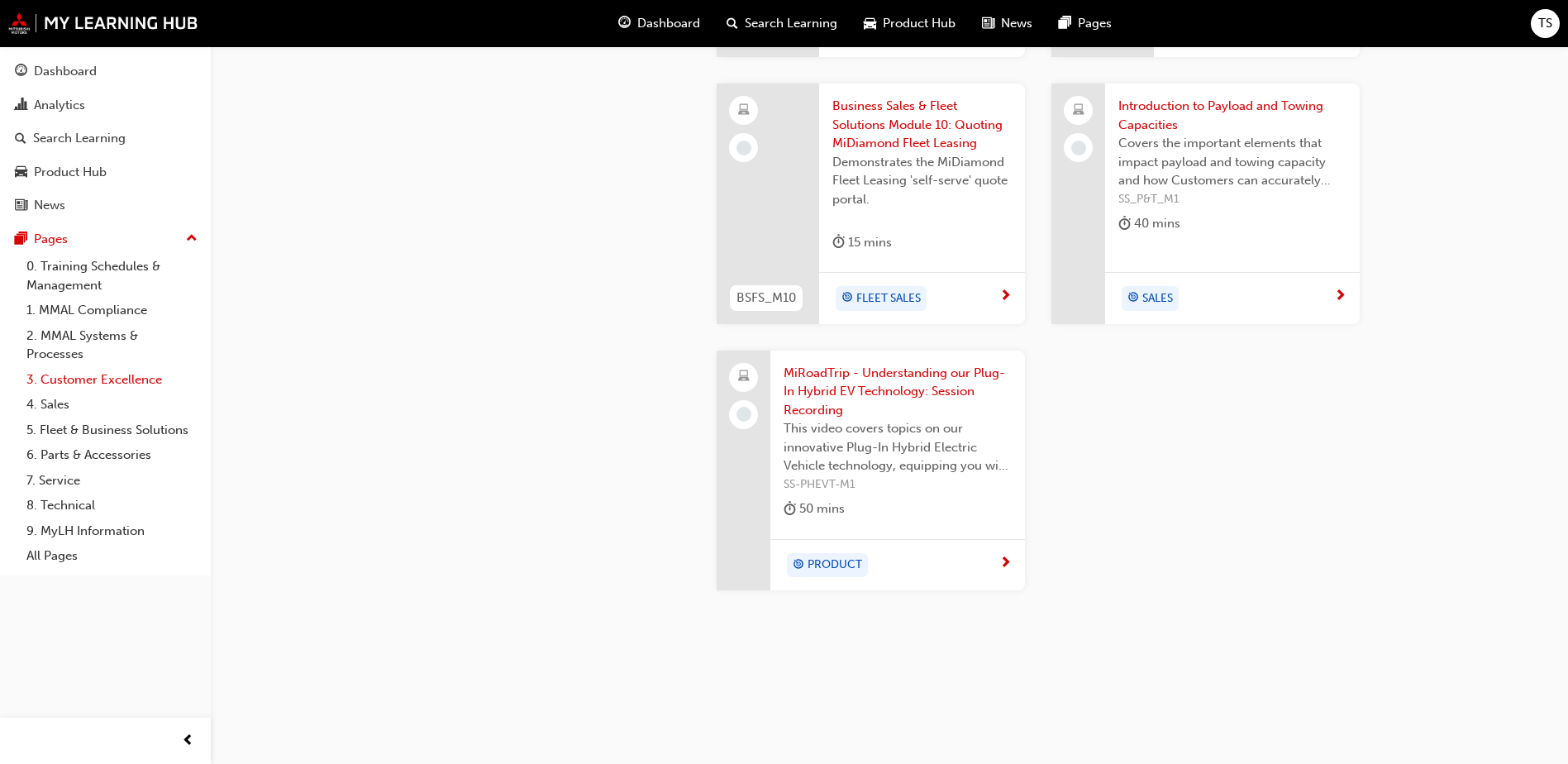
click at [74, 379] on link "3. Customer Excellence" at bounding box center [112, 379] width 184 height 26
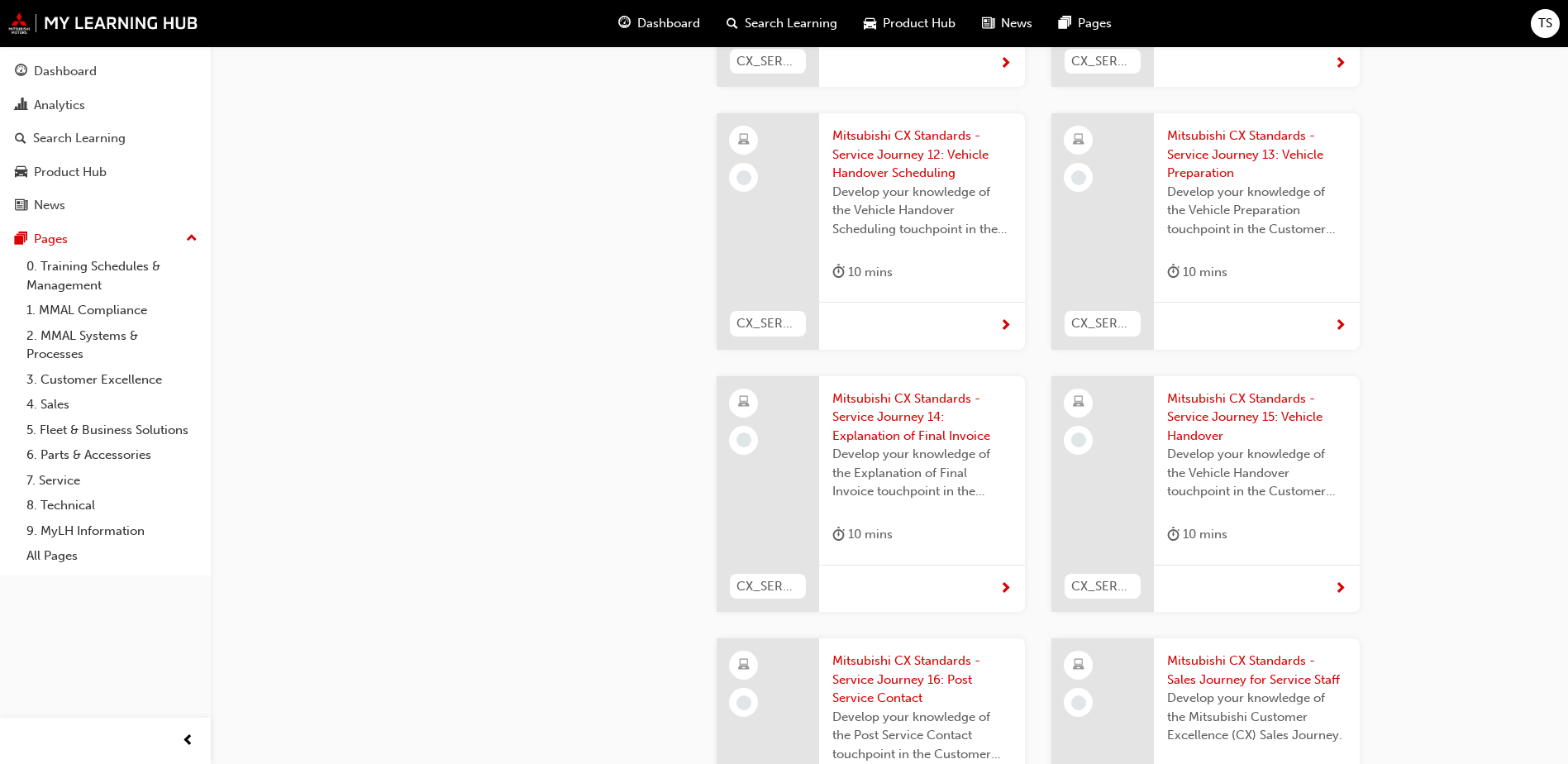
scroll to position [3967, 0]
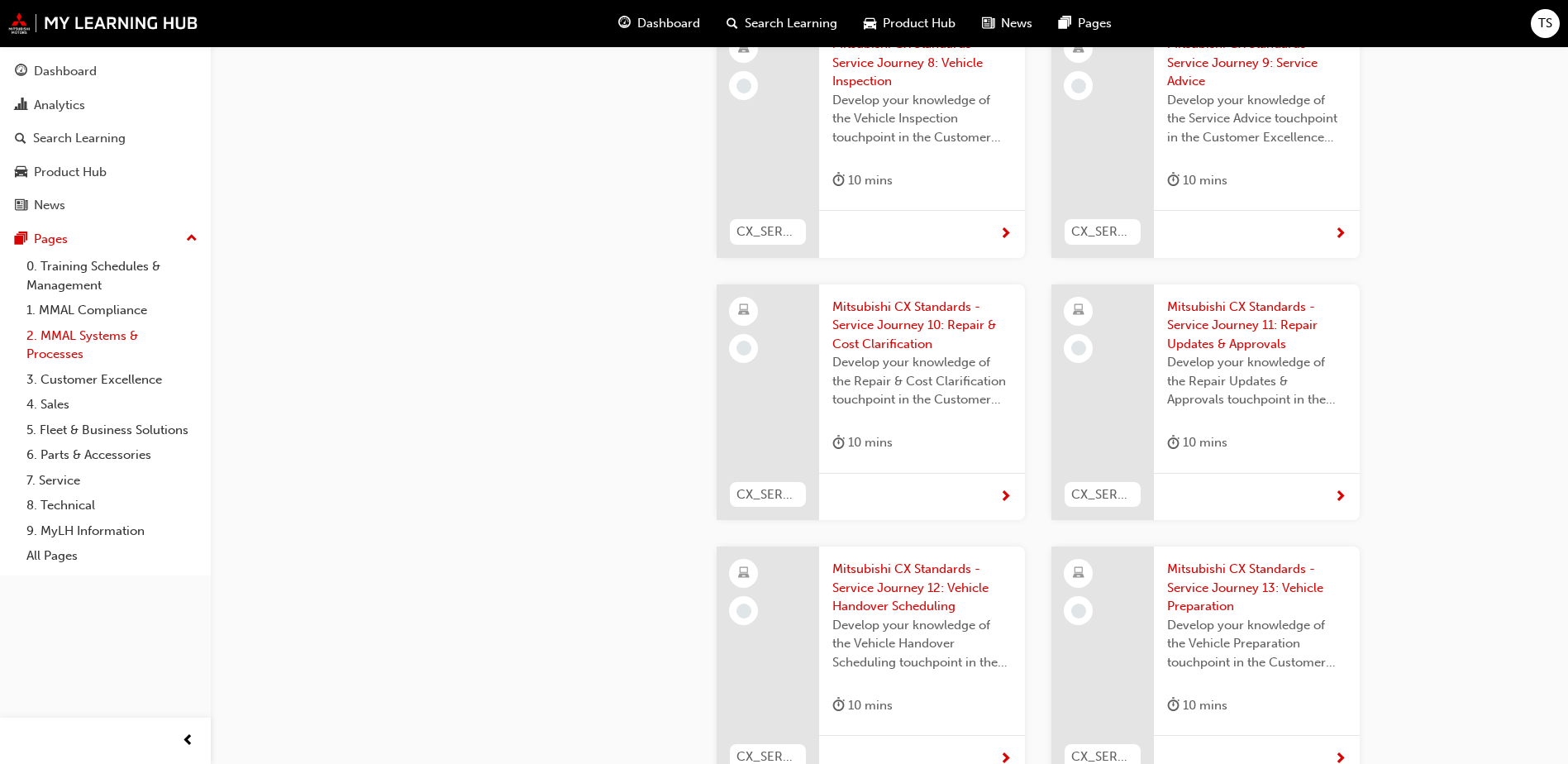
click at [67, 350] on link "2. MMAL Systems & Processes" at bounding box center [112, 345] width 184 height 44
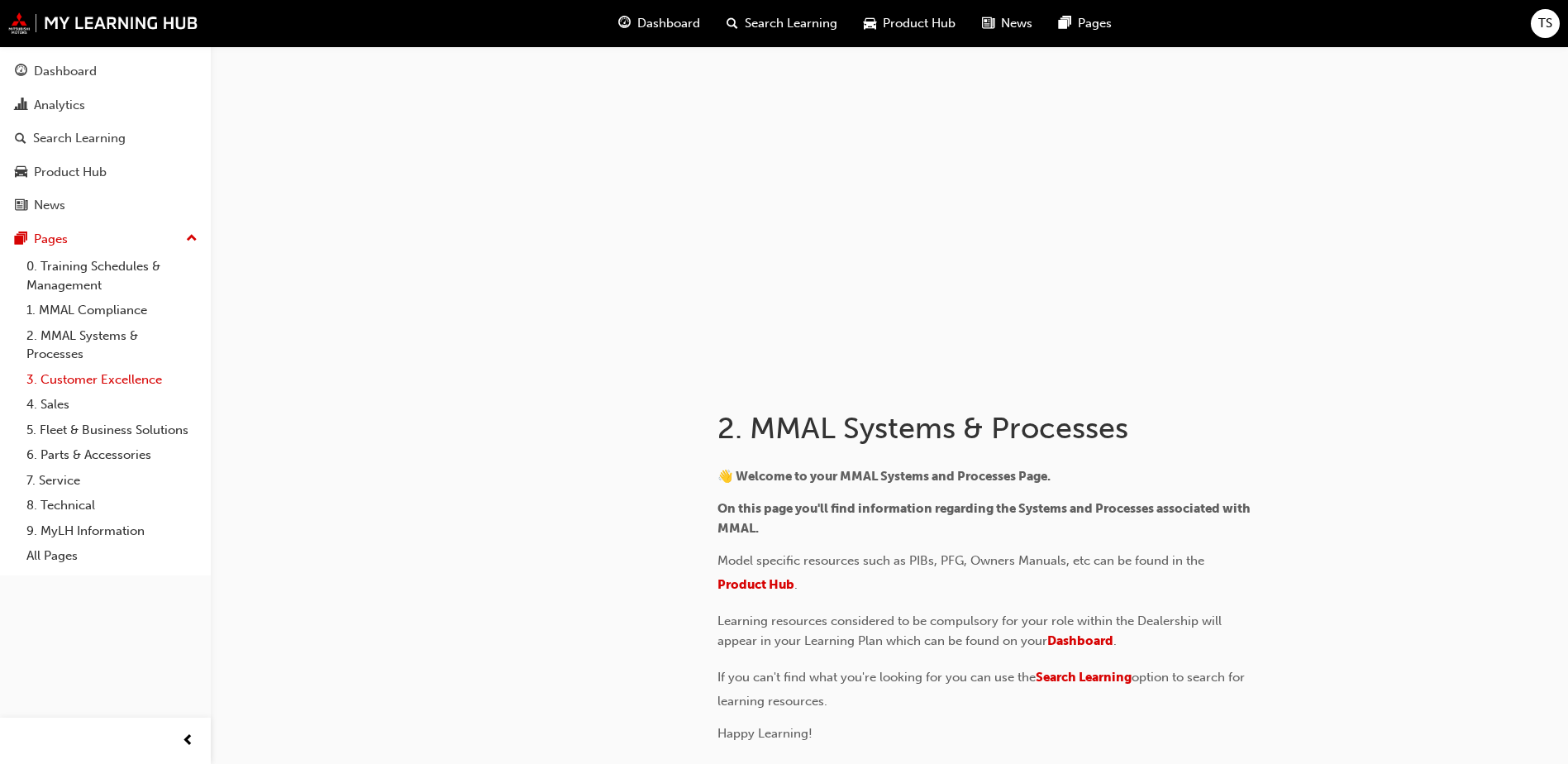
click at [78, 380] on link "3. Customer Excellence" at bounding box center [112, 379] width 184 height 26
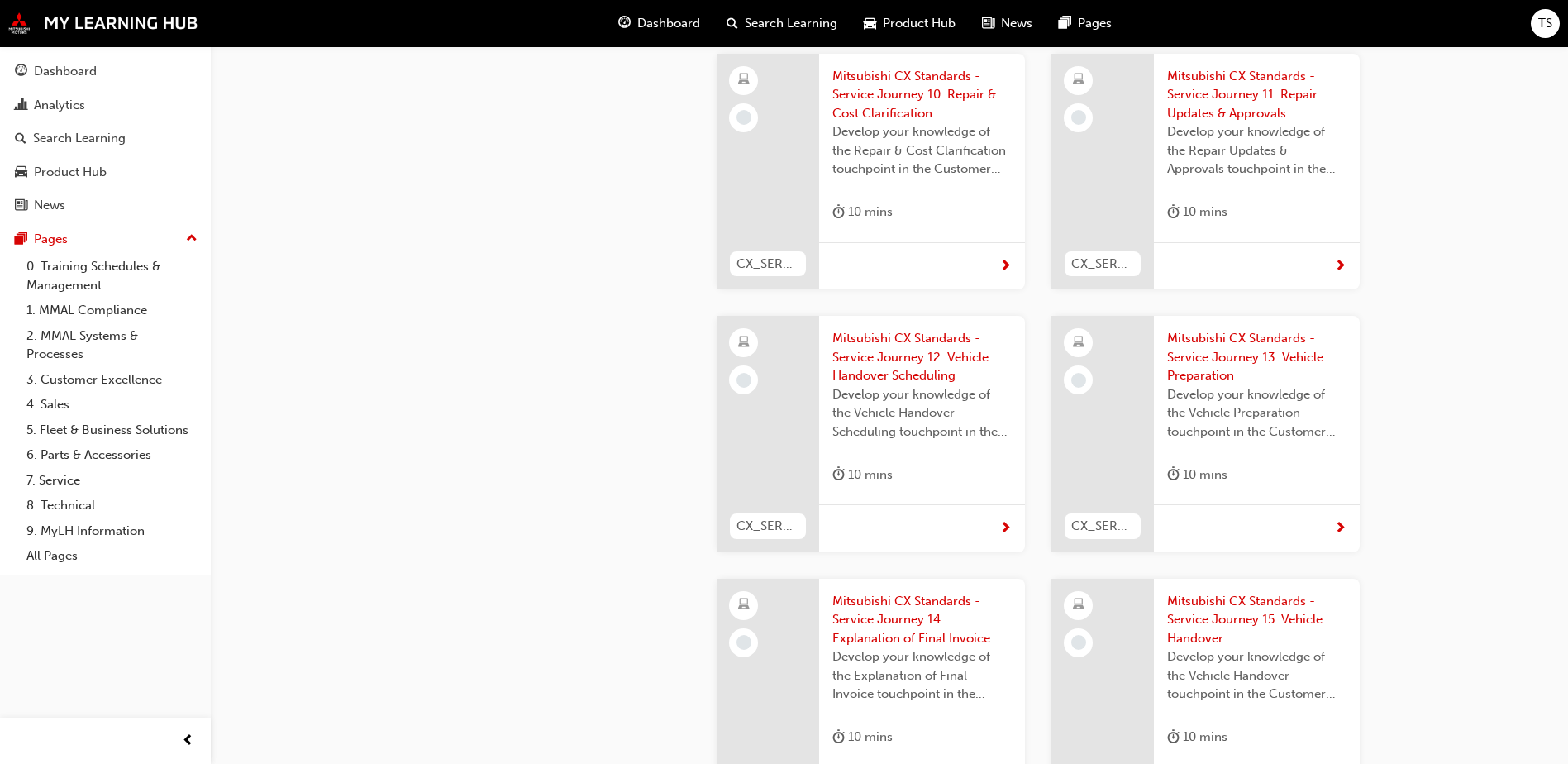
scroll to position [4628, 0]
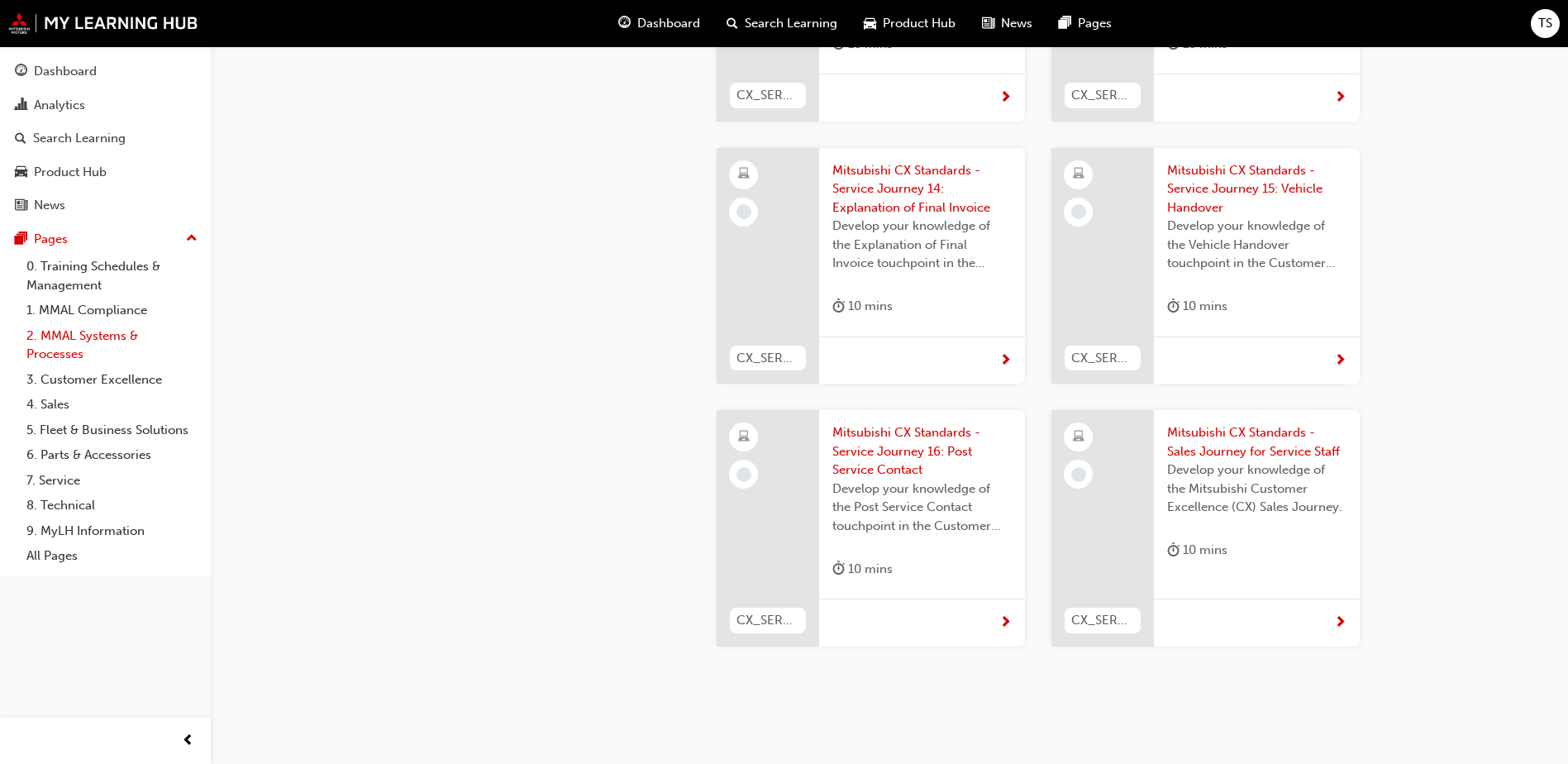
click at [56, 352] on link "2. MMAL Systems & Processes" at bounding box center [112, 345] width 184 height 44
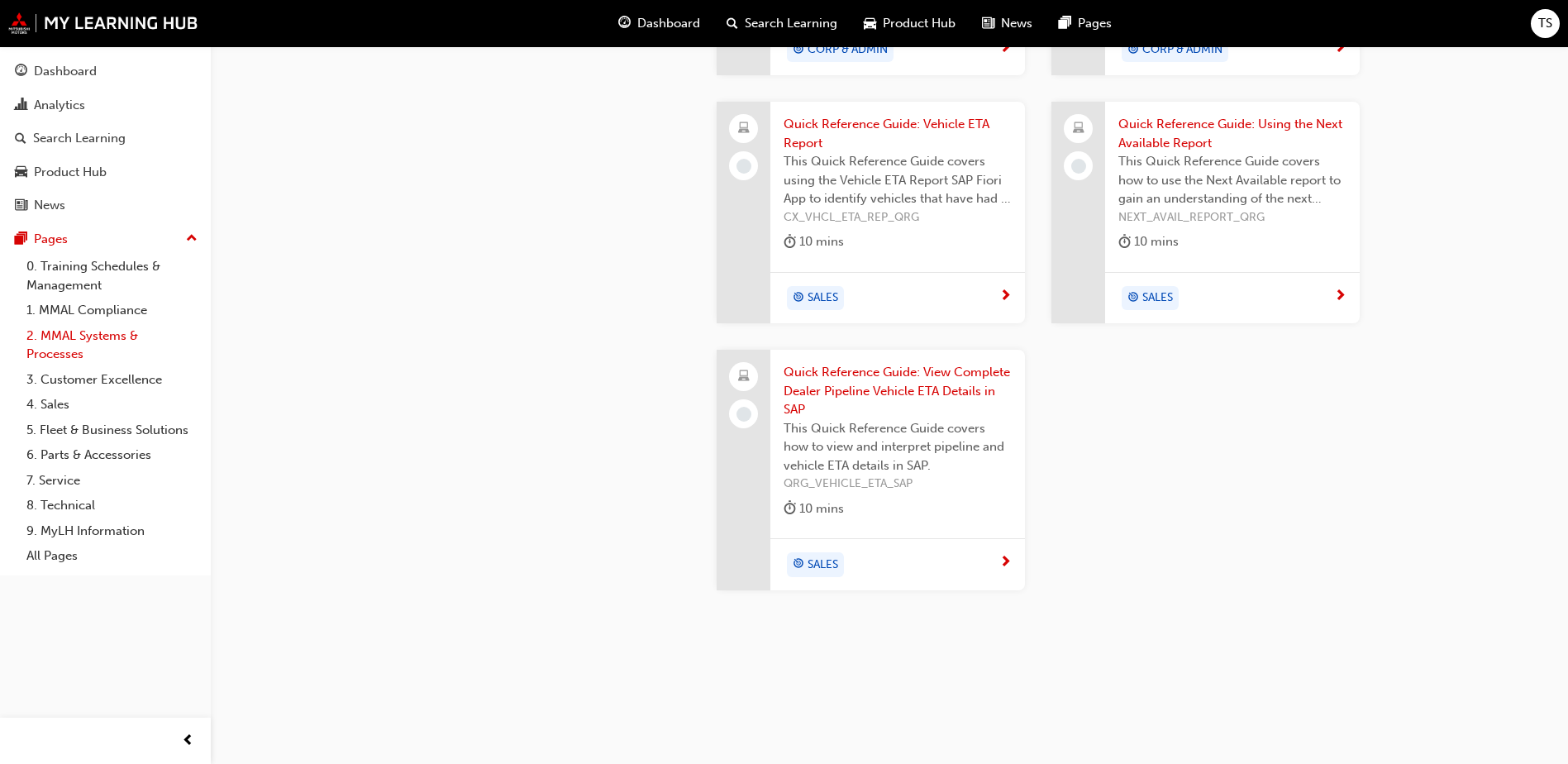
scroll to position [1935, 0]
click at [68, 274] on link "0. Training Schedules & Management" at bounding box center [112, 275] width 184 height 44
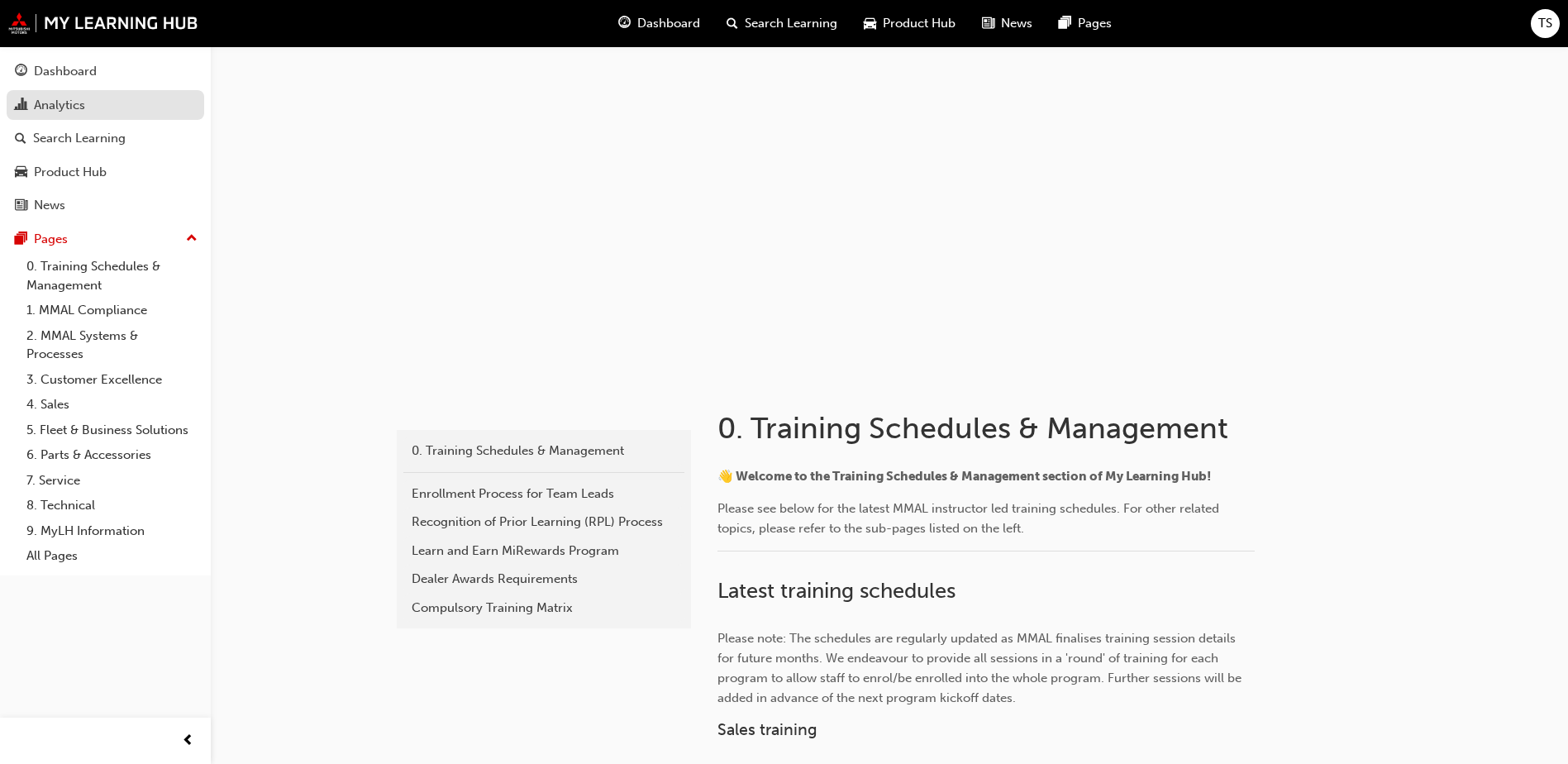
click at [48, 106] on div "Analytics" at bounding box center [59, 106] width 51 height 19
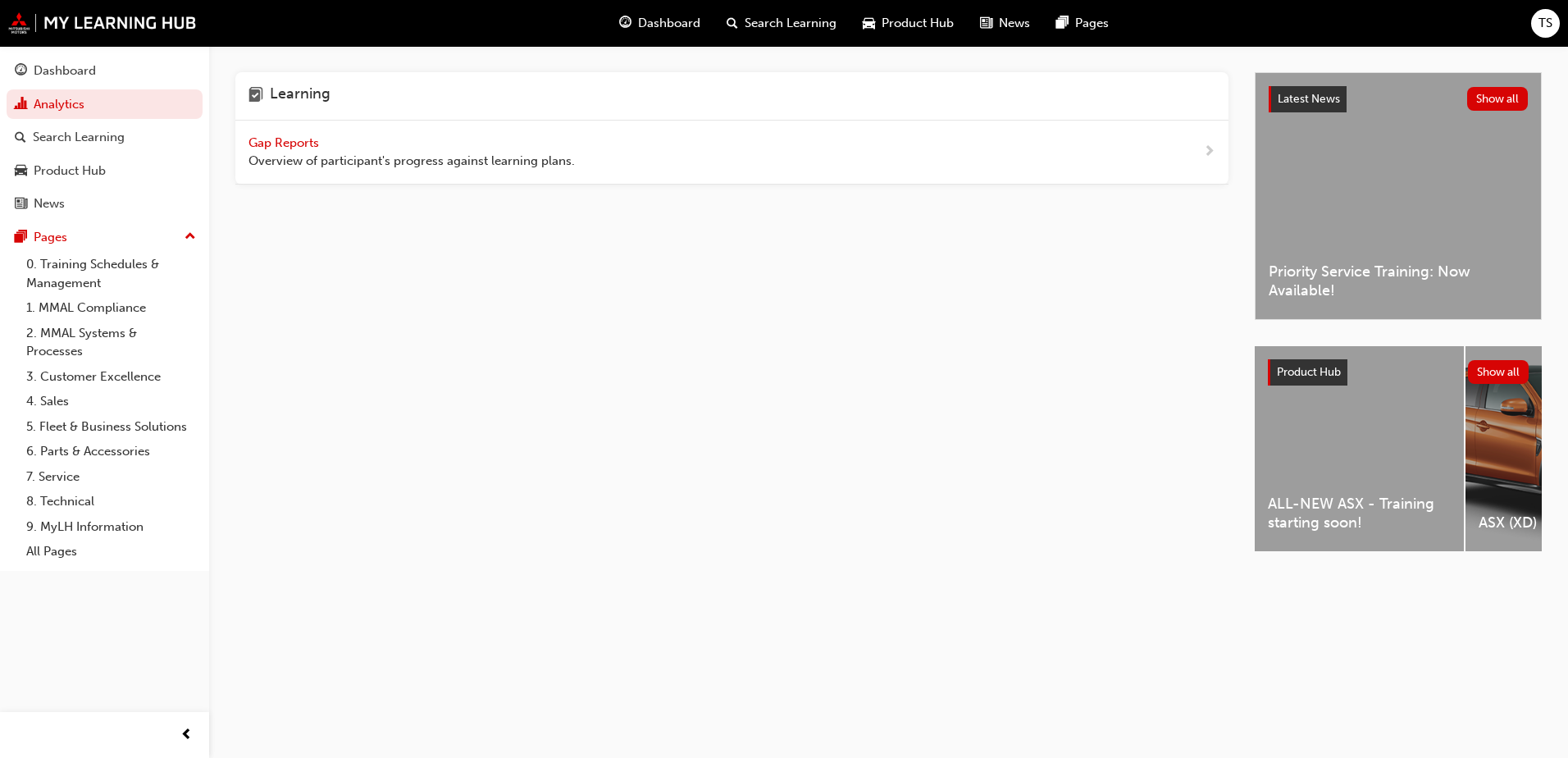
click at [269, 143] on span "Gap Reports" at bounding box center [285, 142] width 73 height 15
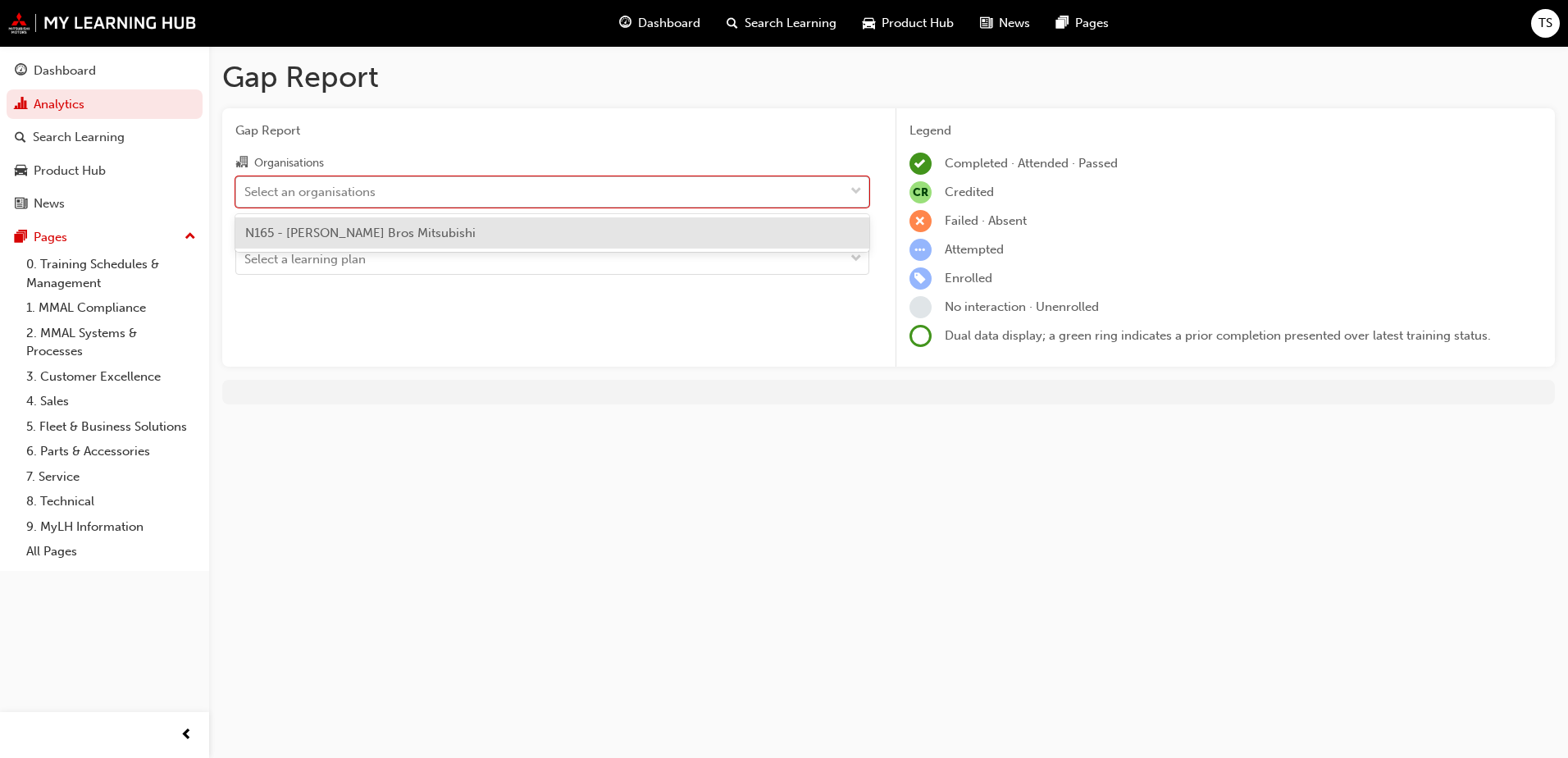
click at [339, 199] on div "Select an organisations" at bounding box center [310, 191] width 131 height 19
click at [246, 197] on input "Organisations option N165 - Thomas Bros Mitsubishi focused, 1 of 1. 1 result av…" at bounding box center [245, 190] width 2 height 14
click at [315, 228] on span "N165 - Thomas Bros Mitsubishi" at bounding box center [361, 232] width 231 height 15
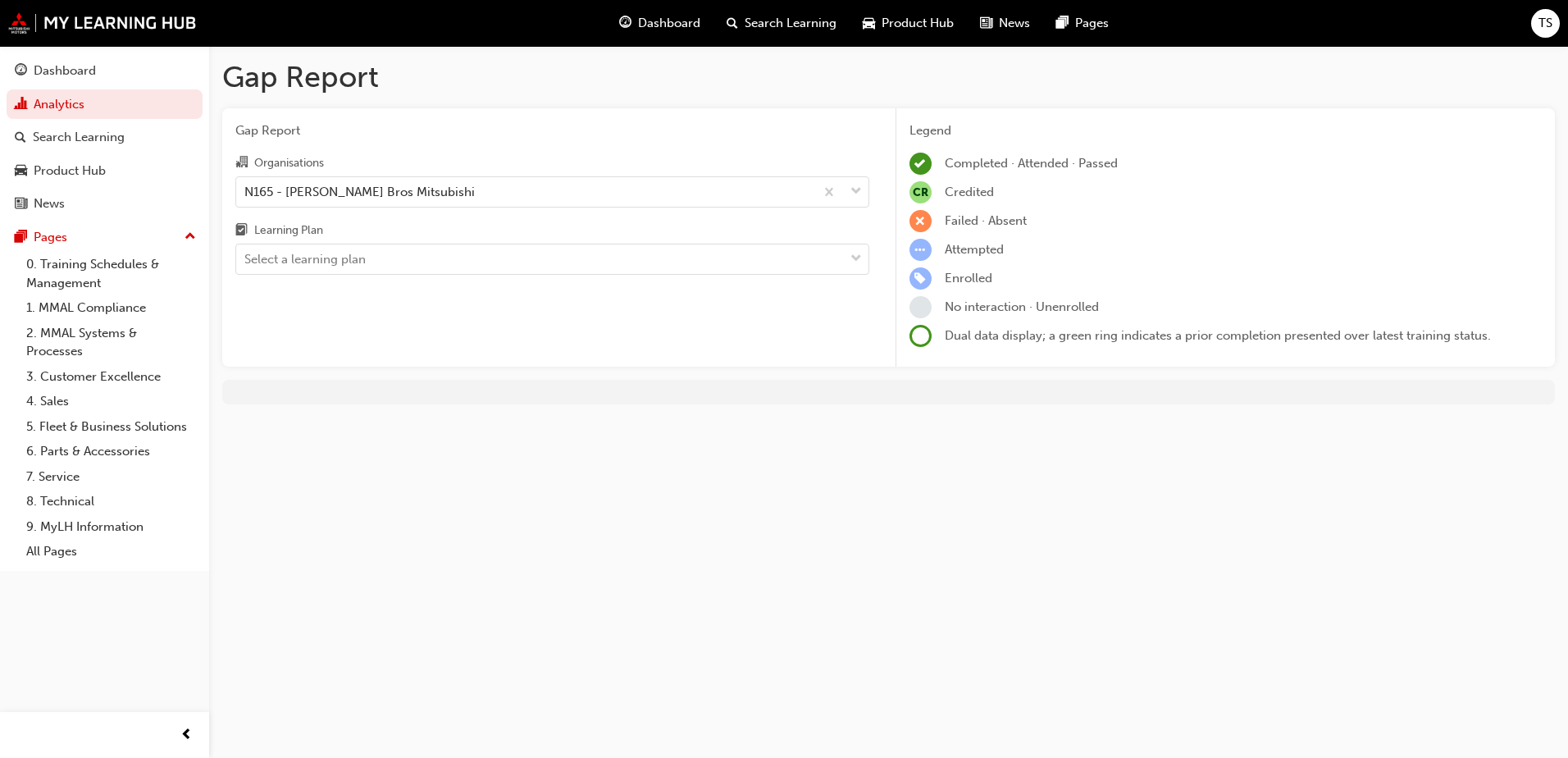
click at [519, 275] on div "Gap Report Organisations N165 - Thomas Bros Mitsubishi Learning Plan Select a l…" at bounding box center [552, 238] width 660 height 259
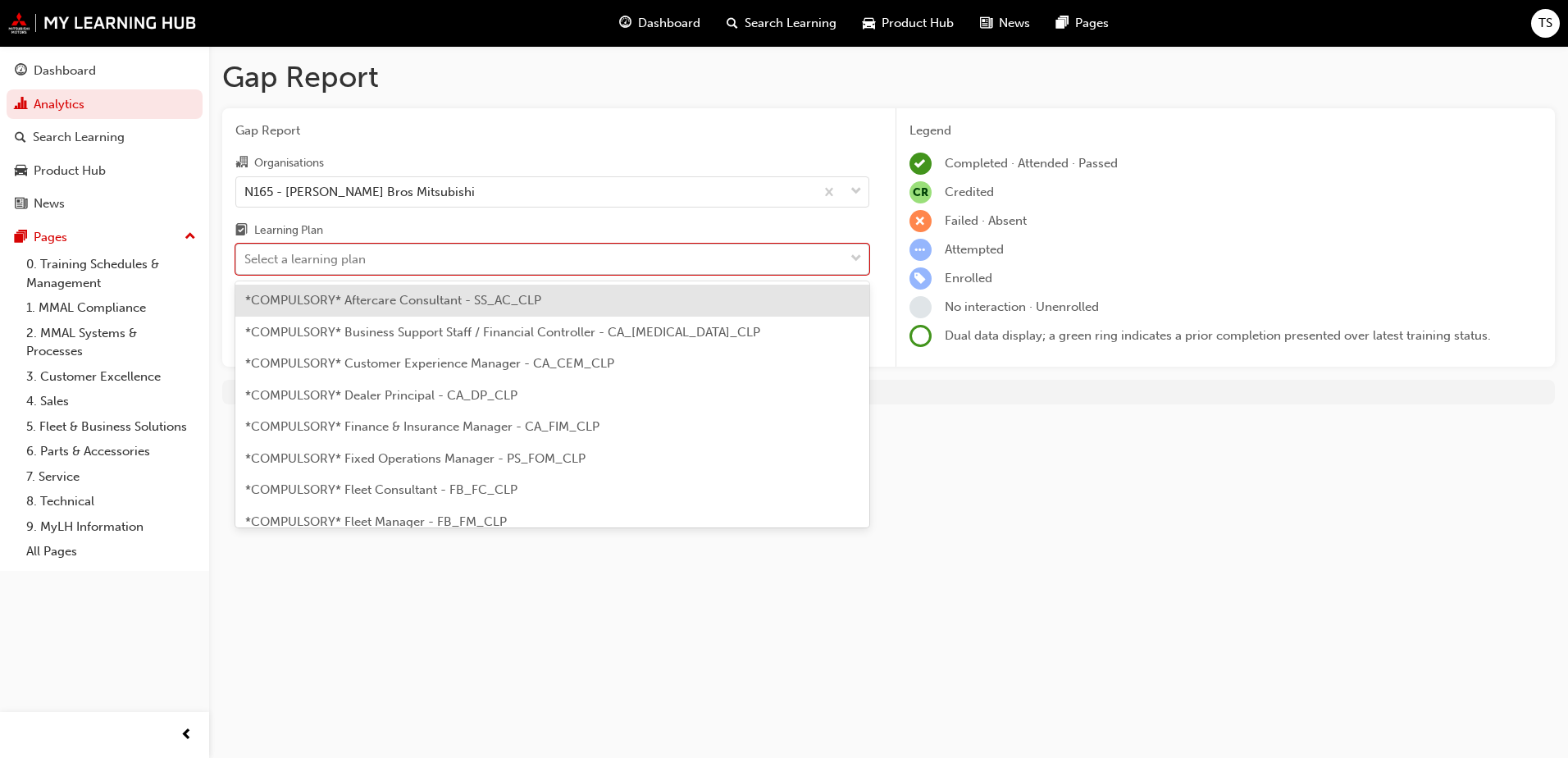
click at [504, 263] on div "Select a learning plan" at bounding box center [540, 259] width 608 height 29
click at [246, 263] on input "Learning Plan option *COMPULSORY* Aftercare Consultant - SS_AC_CLP focused, 1 o…" at bounding box center [245, 258] width 2 height 14
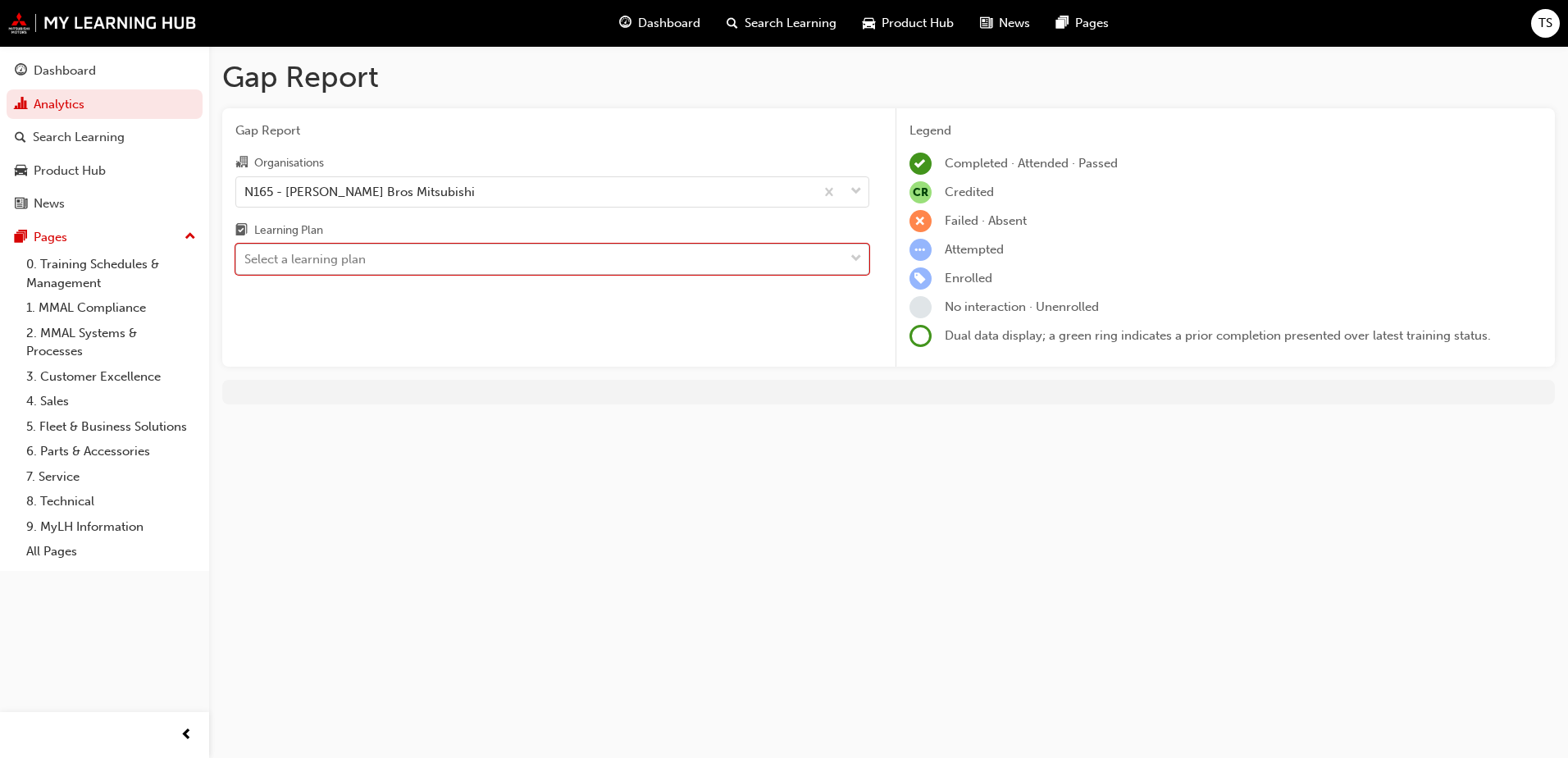
click at [502, 263] on div "Select a learning plan" at bounding box center [540, 259] width 608 height 29
click at [246, 263] on input "Learning Plan 0 results available. Select is focused ,type to refine list, pres…" at bounding box center [245, 258] width 2 height 14
click at [546, 262] on div "Select a learning plan" at bounding box center [540, 259] width 608 height 29
click at [246, 262] on input "Learning Plan 0 results available. Select is focused ,type to refine list, pres…" at bounding box center [245, 258] width 2 height 14
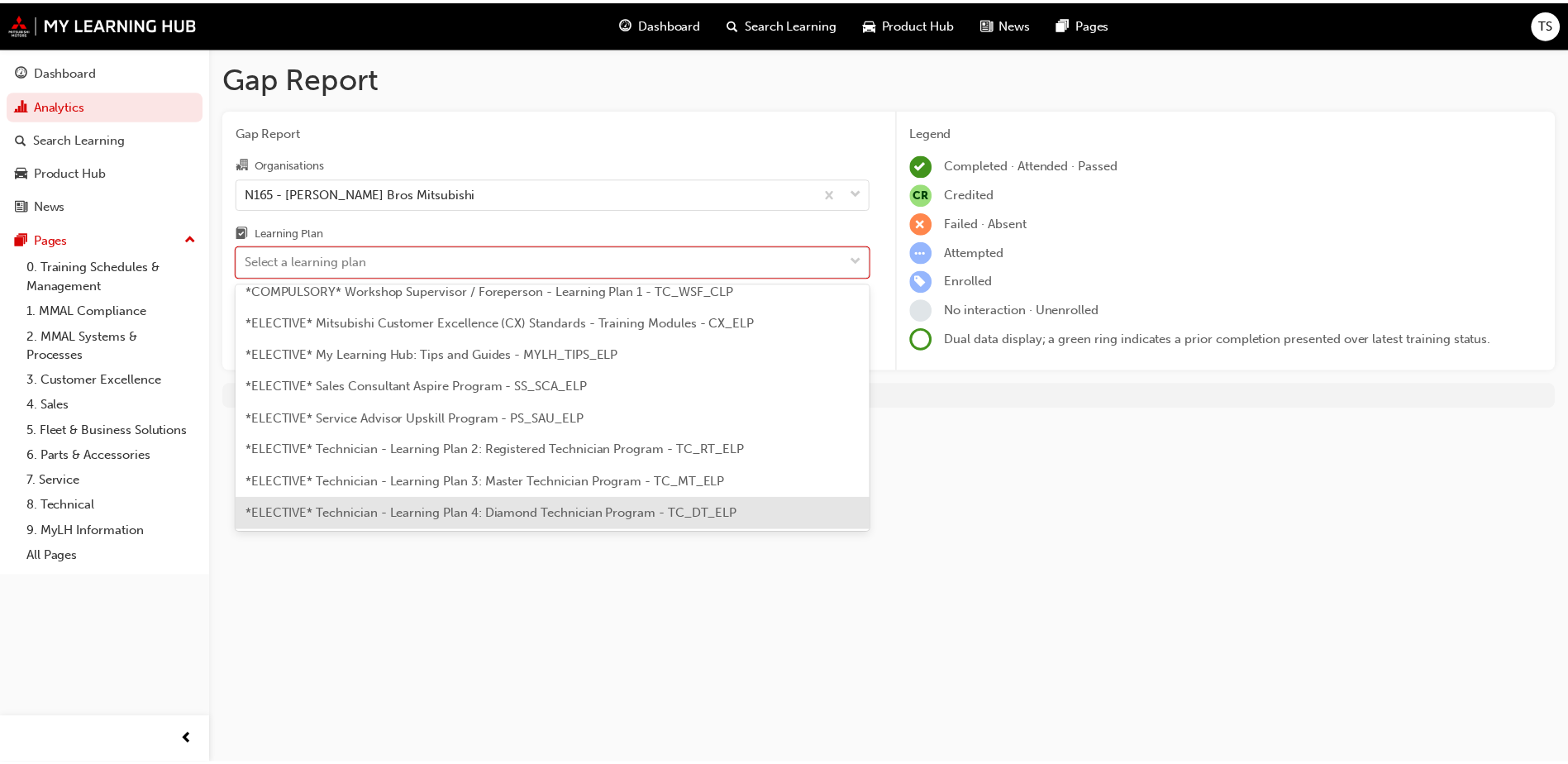
scroll to position [809, 0]
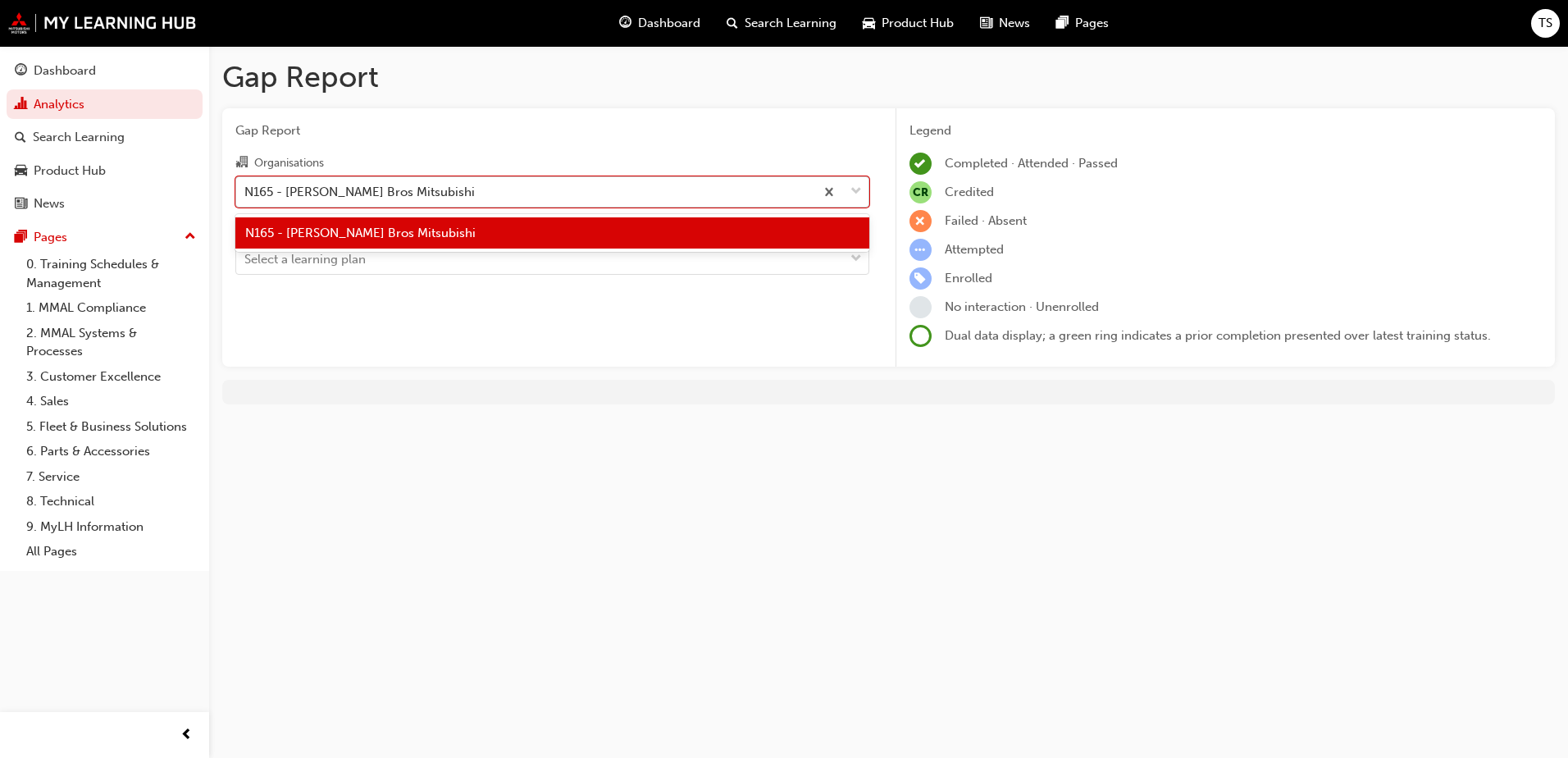
click at [611, 200] on div "N165 - Thomas Bros Mitsubishi" at bounding box center [525, 191] width 578 height 29
click at [246, 197] on input "Organisations option N165 - Thomas Bros Mitsubishi, selected. option N165 - Tho…" at bounding box center [245, 190] width 2 height 14
click at [53, 74] on div "Dashboard" at bounding box center [64, 71] width 62 height 19
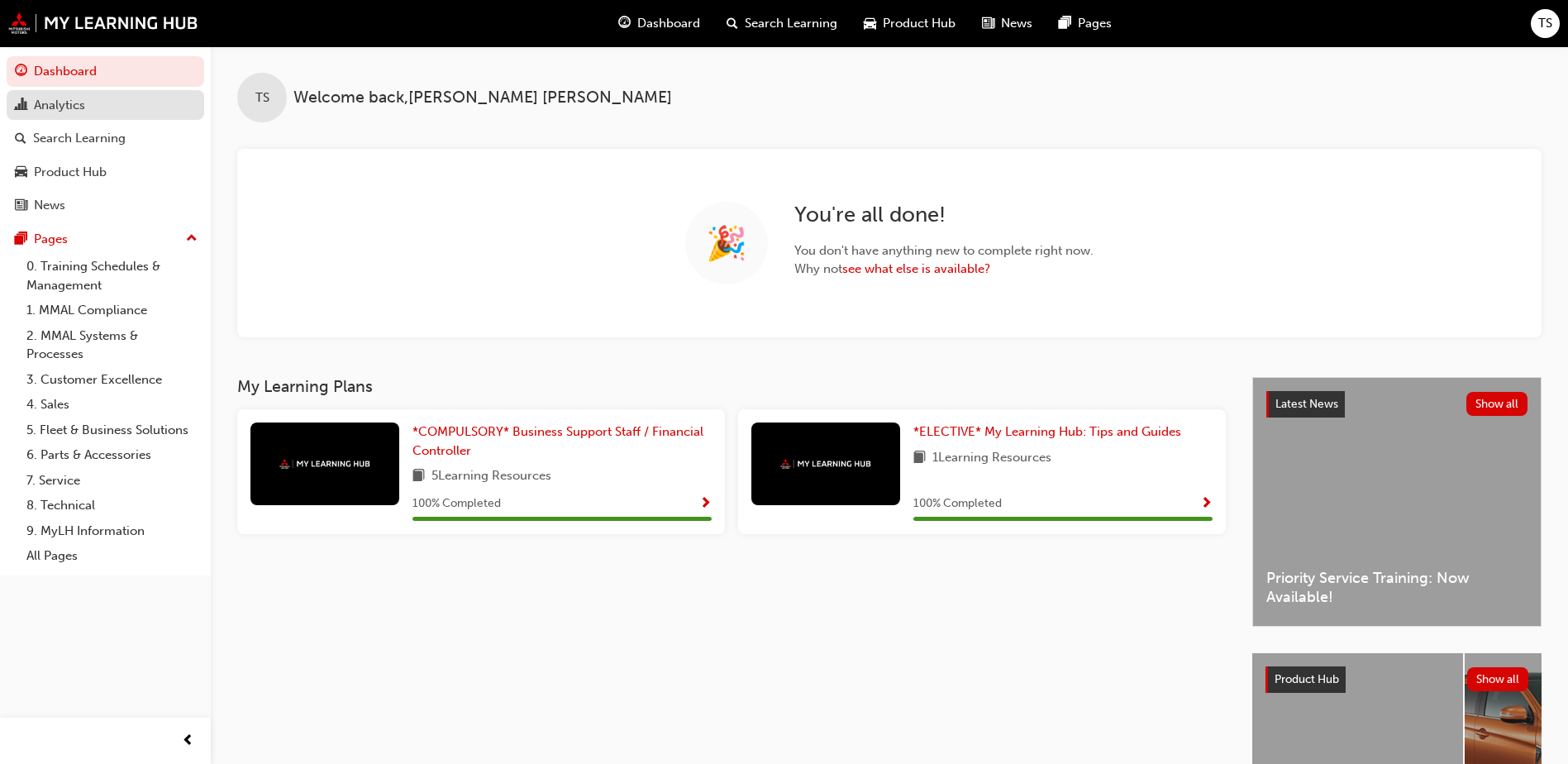
click at [61, 99] on div "Analytics" at bounding box center [59, 106] width 51 height 19
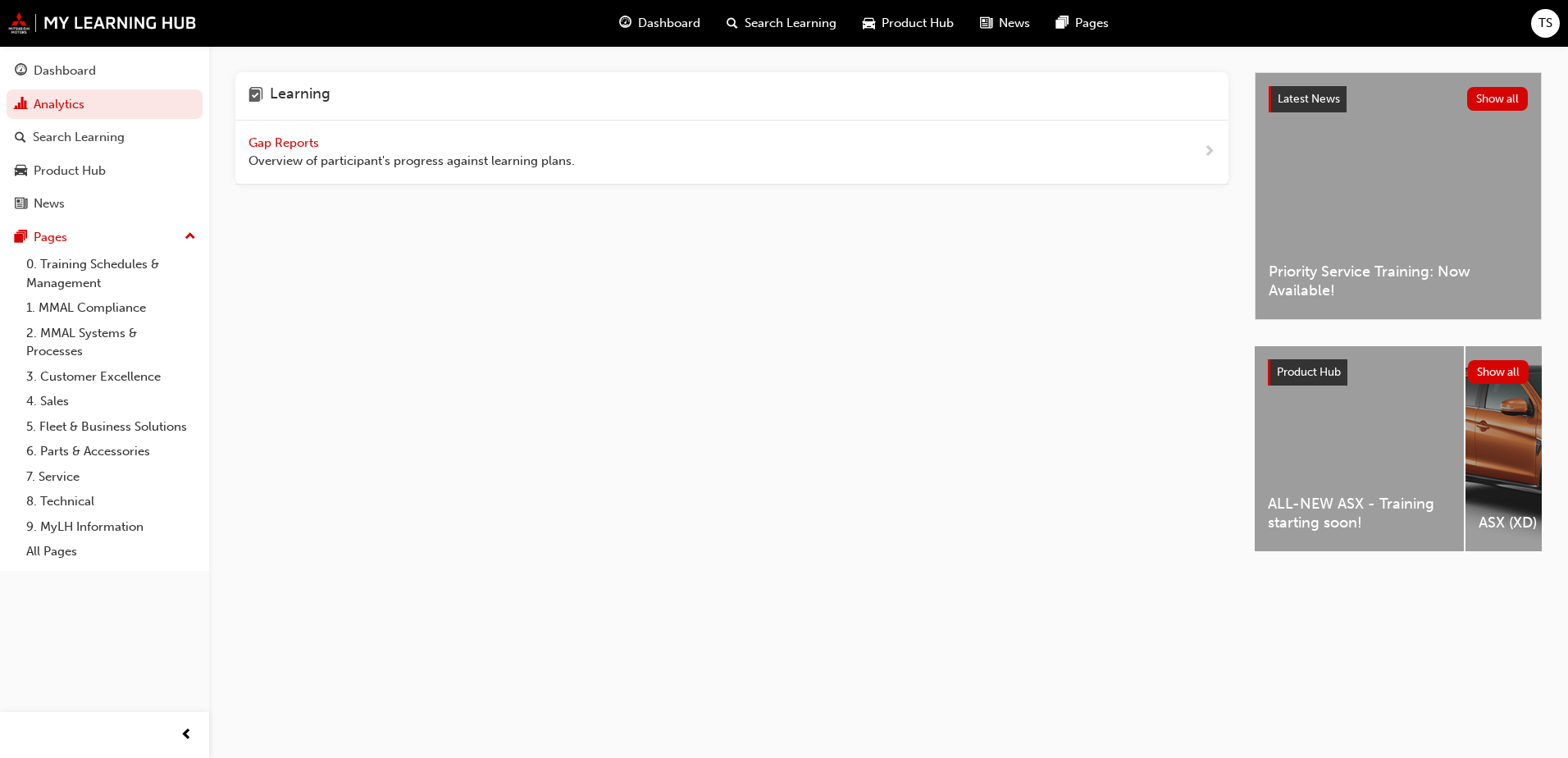
click at [270, 135] on span "Gap Reports" at bounding box center [285, 142] width 73 height 15
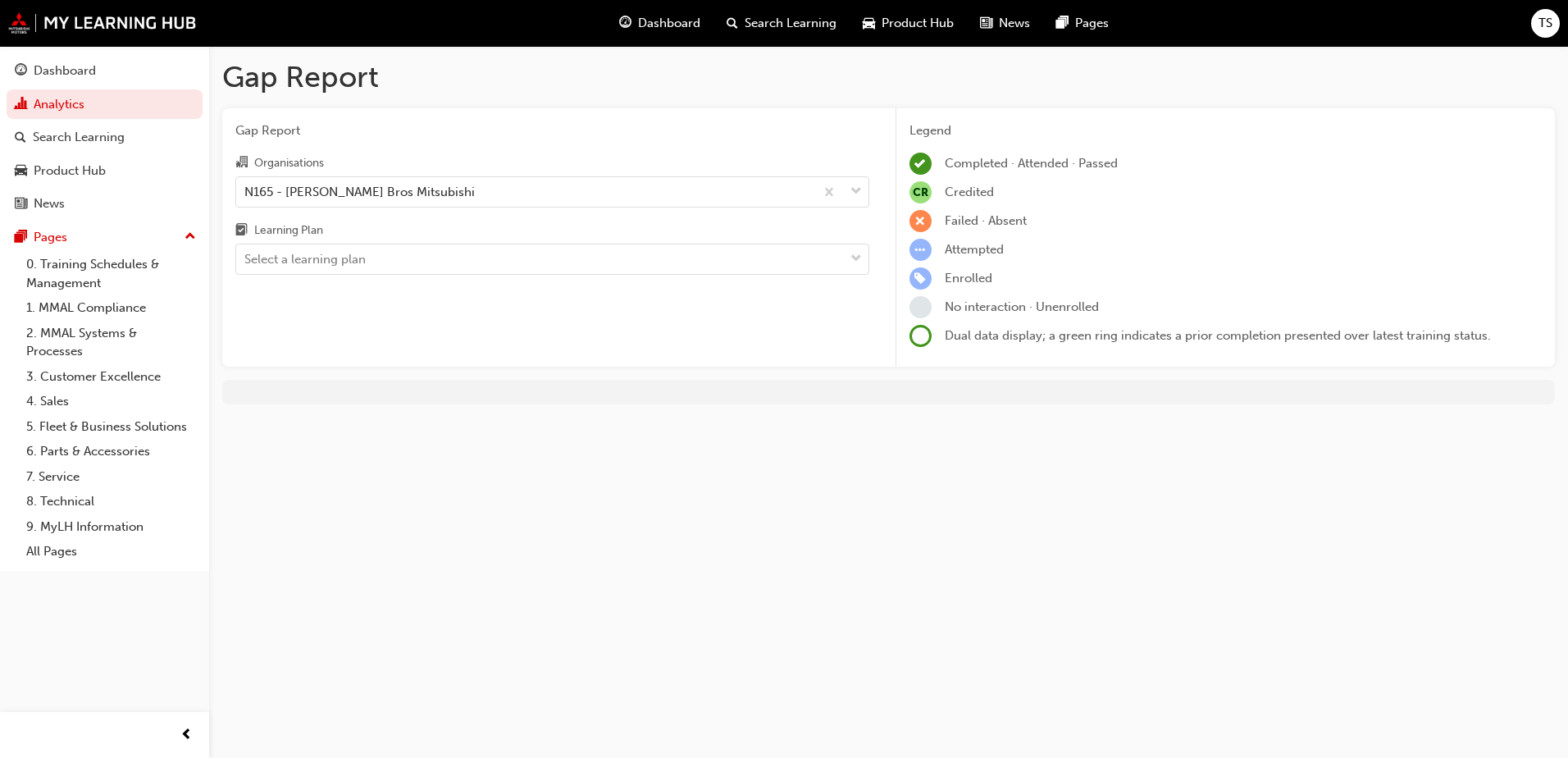
click at [1047, 210] on div "Failed · Absent" at bounding box center [1226, 220] width 633 height 22
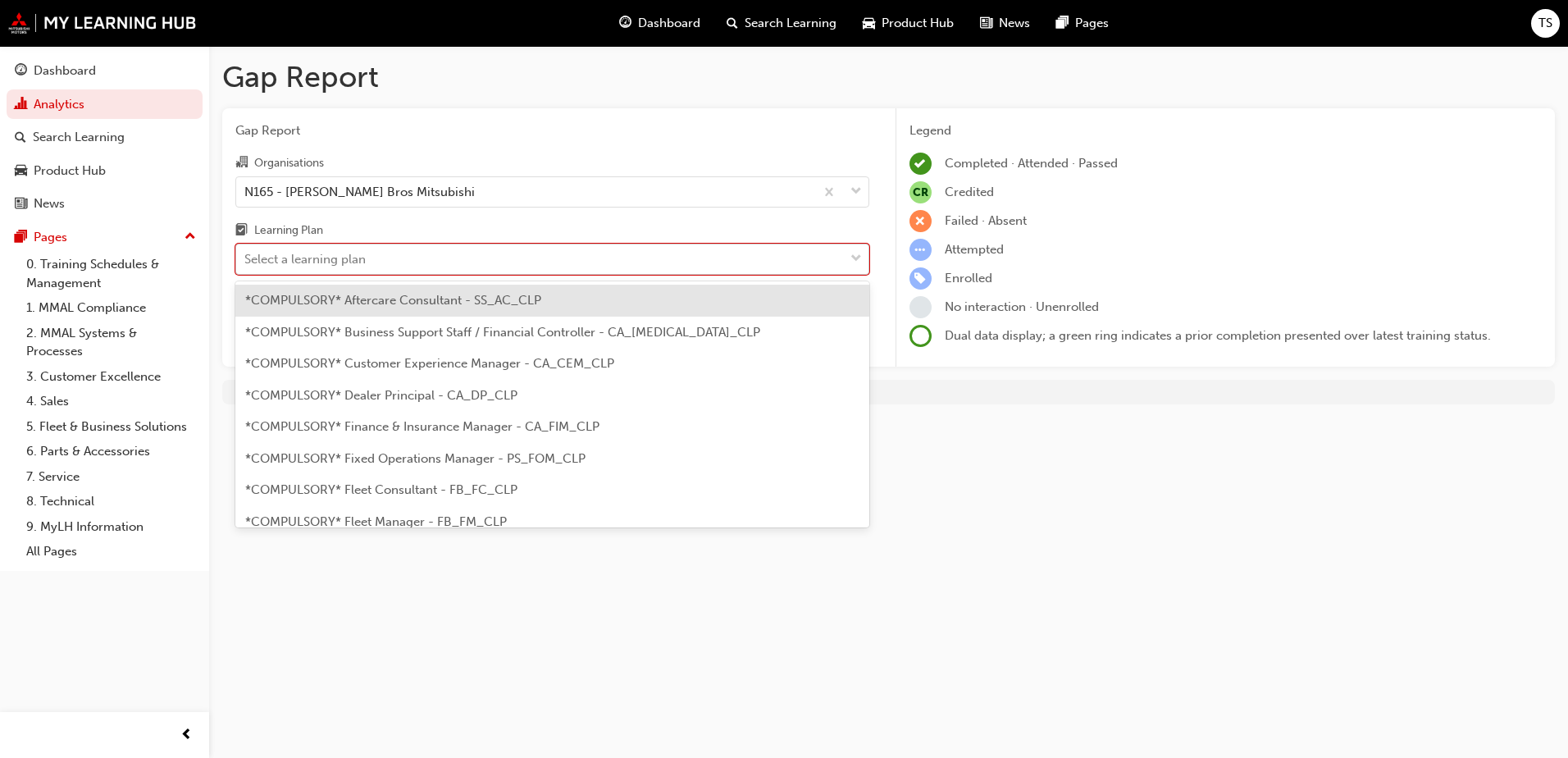
click at [854, 258] on span "down-icon" at bounding box center [856, 258] width 11 height 21
click at [246, 258] on input "Learning Plan option *COMPULSORY* Aftercare Consultant - SS_AC_CLP focused, 1 o…" at bounding box center [245, 258] width 2 height 14
click at [639, 300] on div "*COMPULSORY* Aftercare Consultant - SS_AC_CLP" at bounding box center [552, 300] width 634 height 32
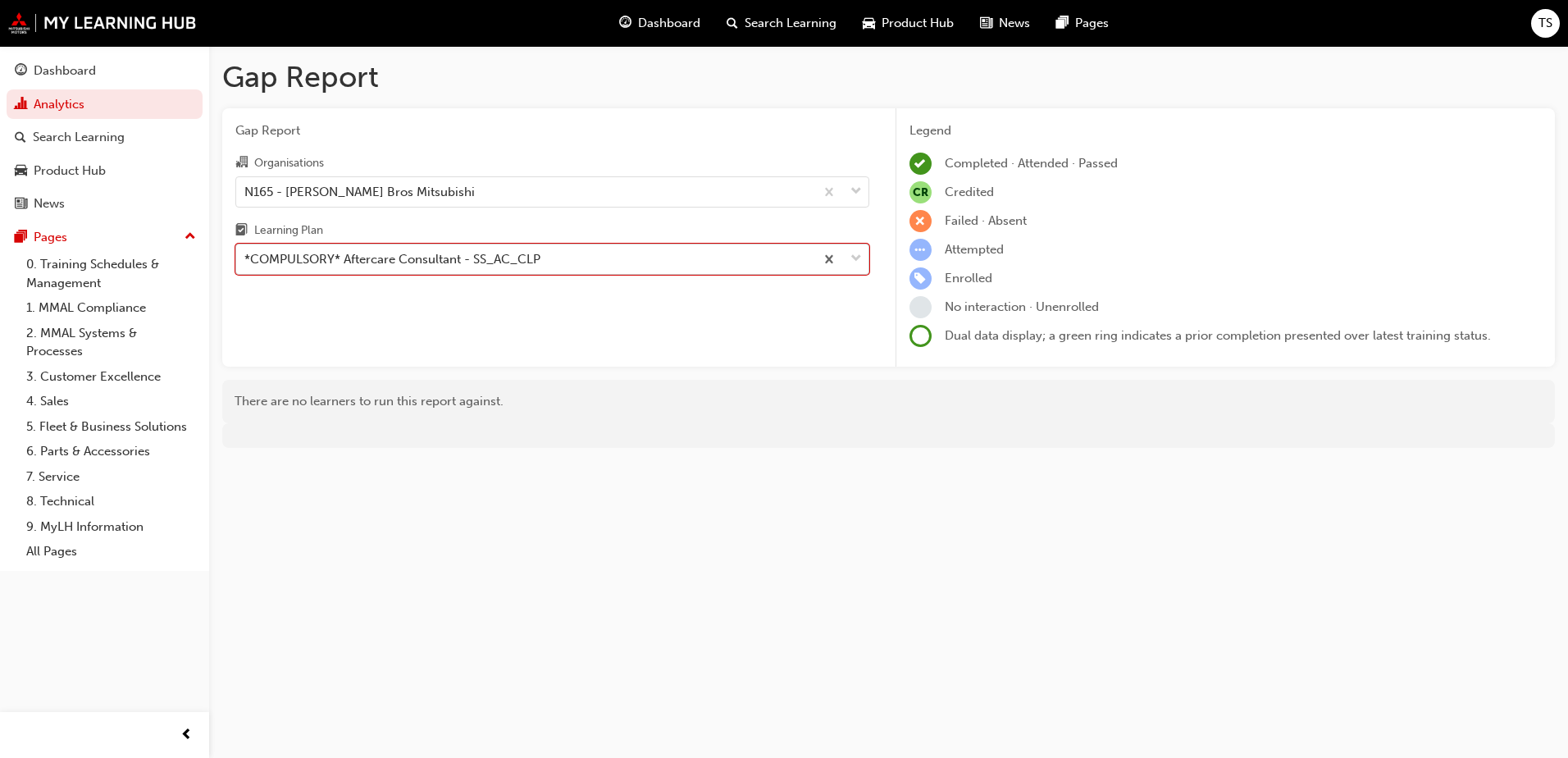
click at [787, 267] on div "*COMPULSORY* Aftercare Consultant - SS_AC_CLP" at bounding box center [525, 259] width 578 height 29
click at [246, 265] on input "Learning Plan option *COMPULSORY* Aftercare Consultant - SS_AC_CLP, selected. 0…" at bounding box center [245, 258] width 2 height 14
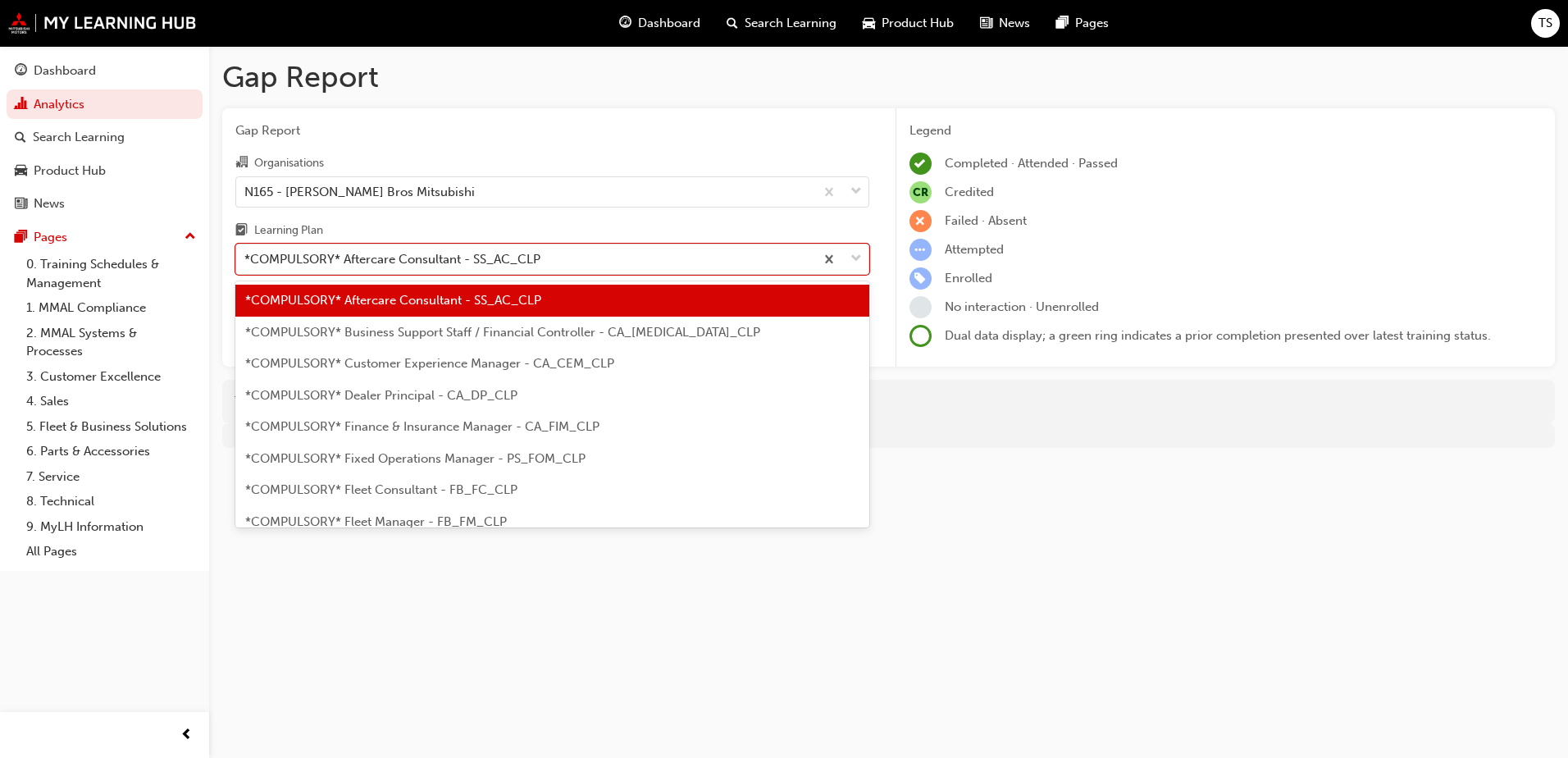
click at [703, 334] on div "*COMPULSORY* Business Support Staff / Financial Controller - CA_BSS_CLP" at bounding box center [552, 332] width 634 height 32
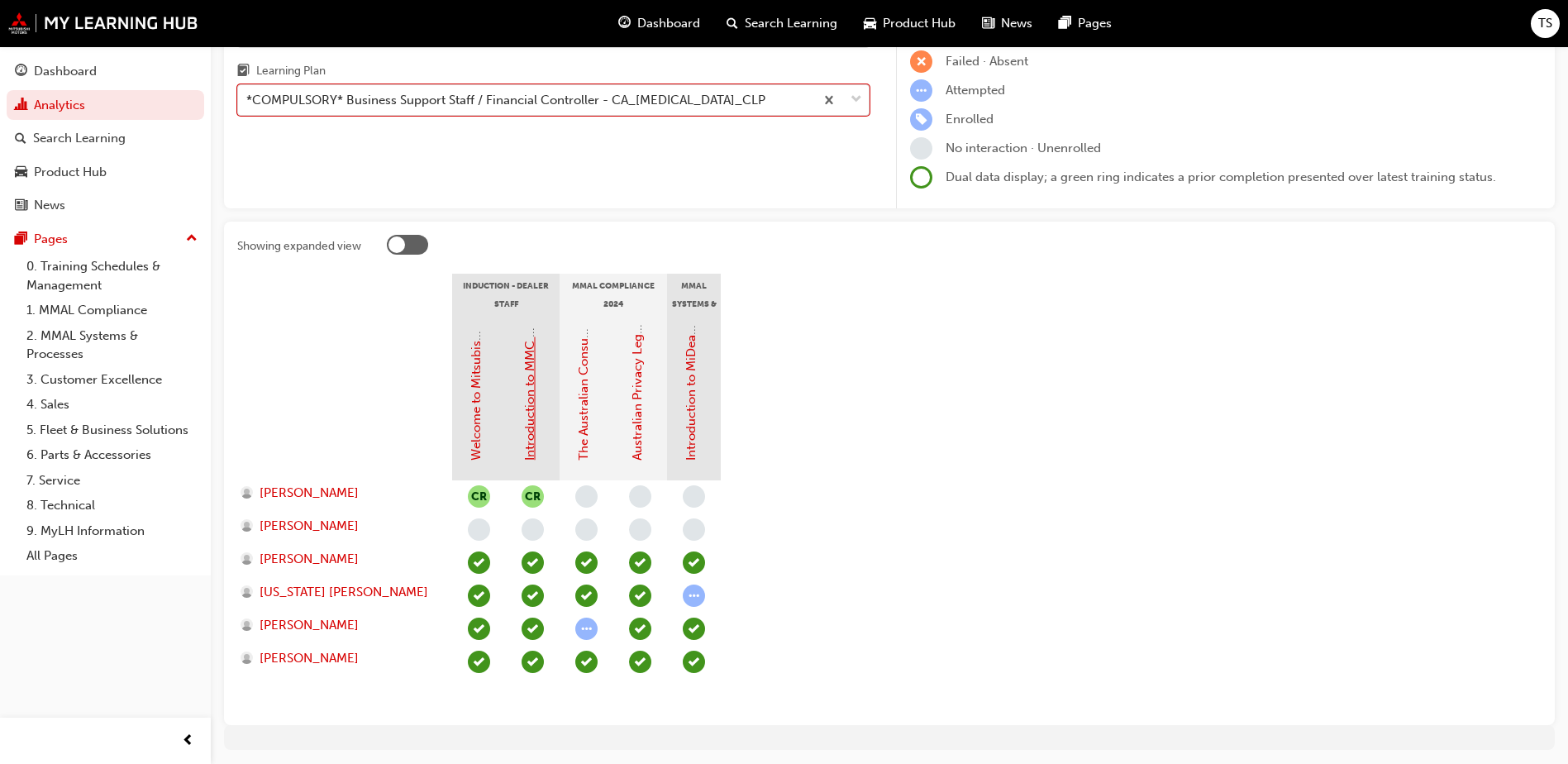
scroll to position [132, 0]
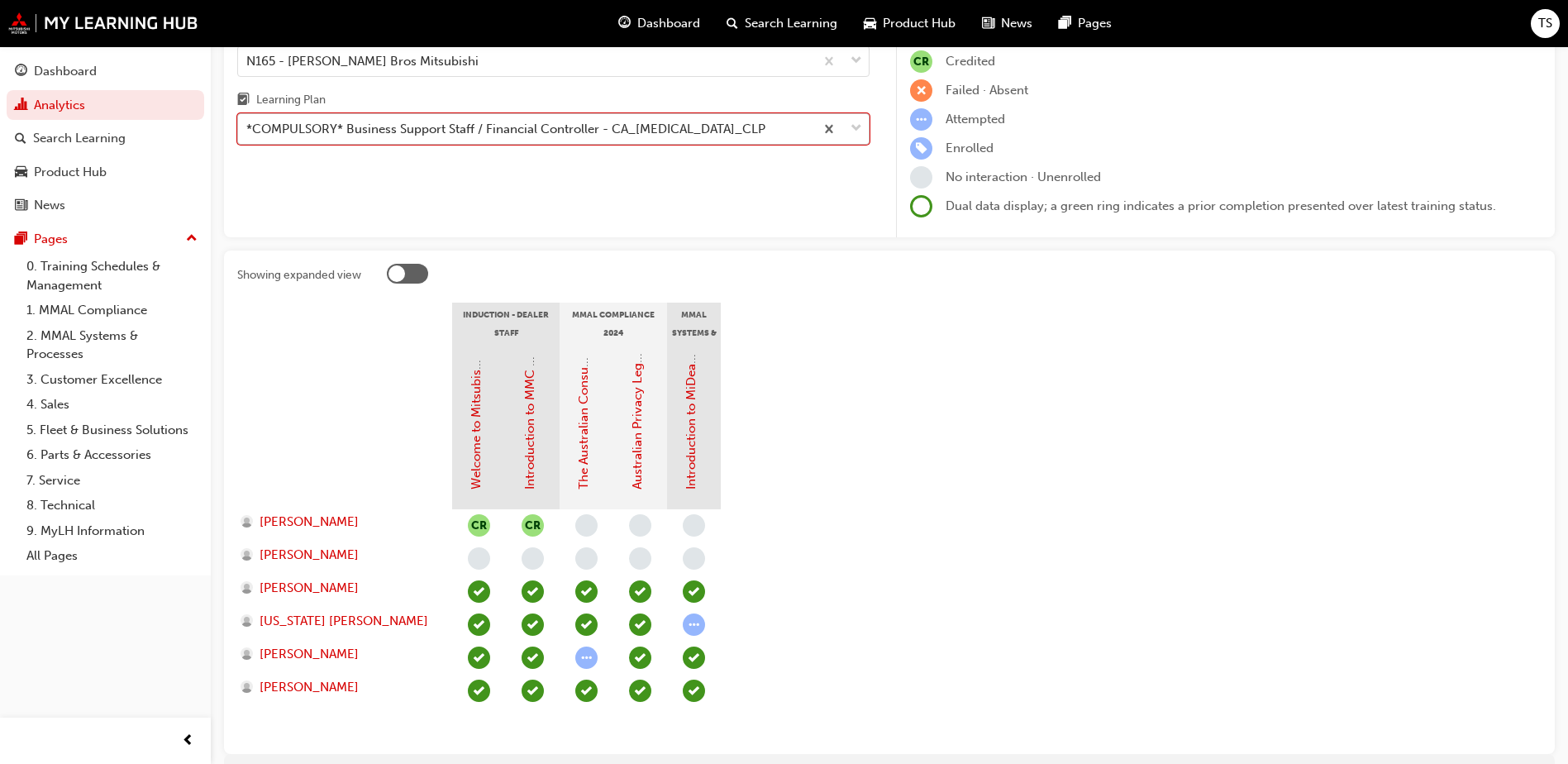
click at [854, 125] on span "down-icon" at bounding box center [856, 129] width 11 height 21
click at [248, 125] on input "Learning Plan option *COMPULSORY* Business Support Staff / Financial Controller…" at bounding box center [247, 129] width 2 height 14
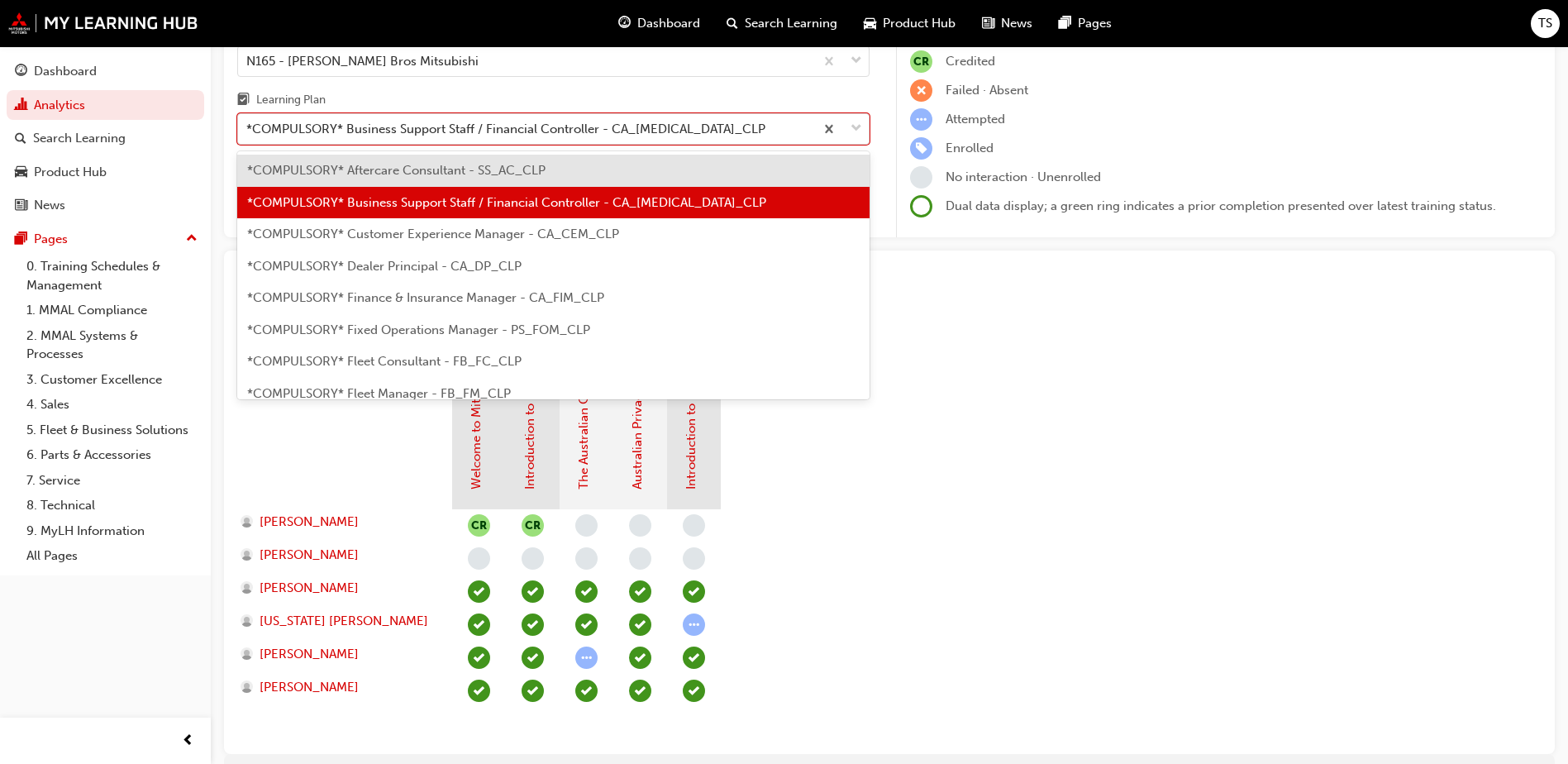
click at [635, 234] on div "*COMPULSORY* Customer Experience Manager - CA_CEM_CLP" at bounding box center [553, 234] width 632 height 33
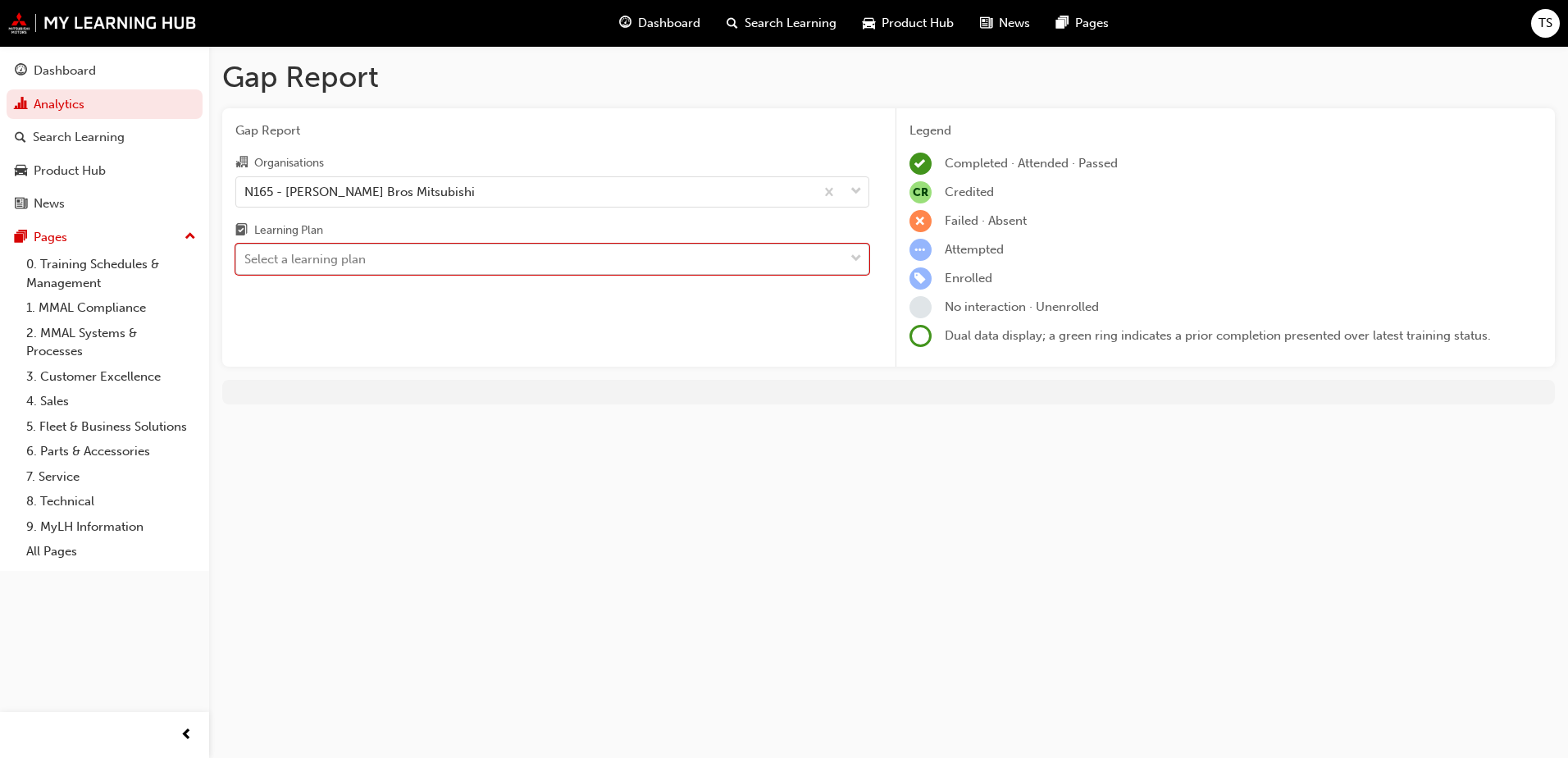
click at [841, 258] on div "Select a learning plan" at bounding box center [540, 259] width 608 height 29
click at [246, 258] on input "Learning Plan option *COMPULSORY* Customer Experience Manager - CA_CEM_CLP, sel…" at bounding box center [245, 258] width 2 height 14
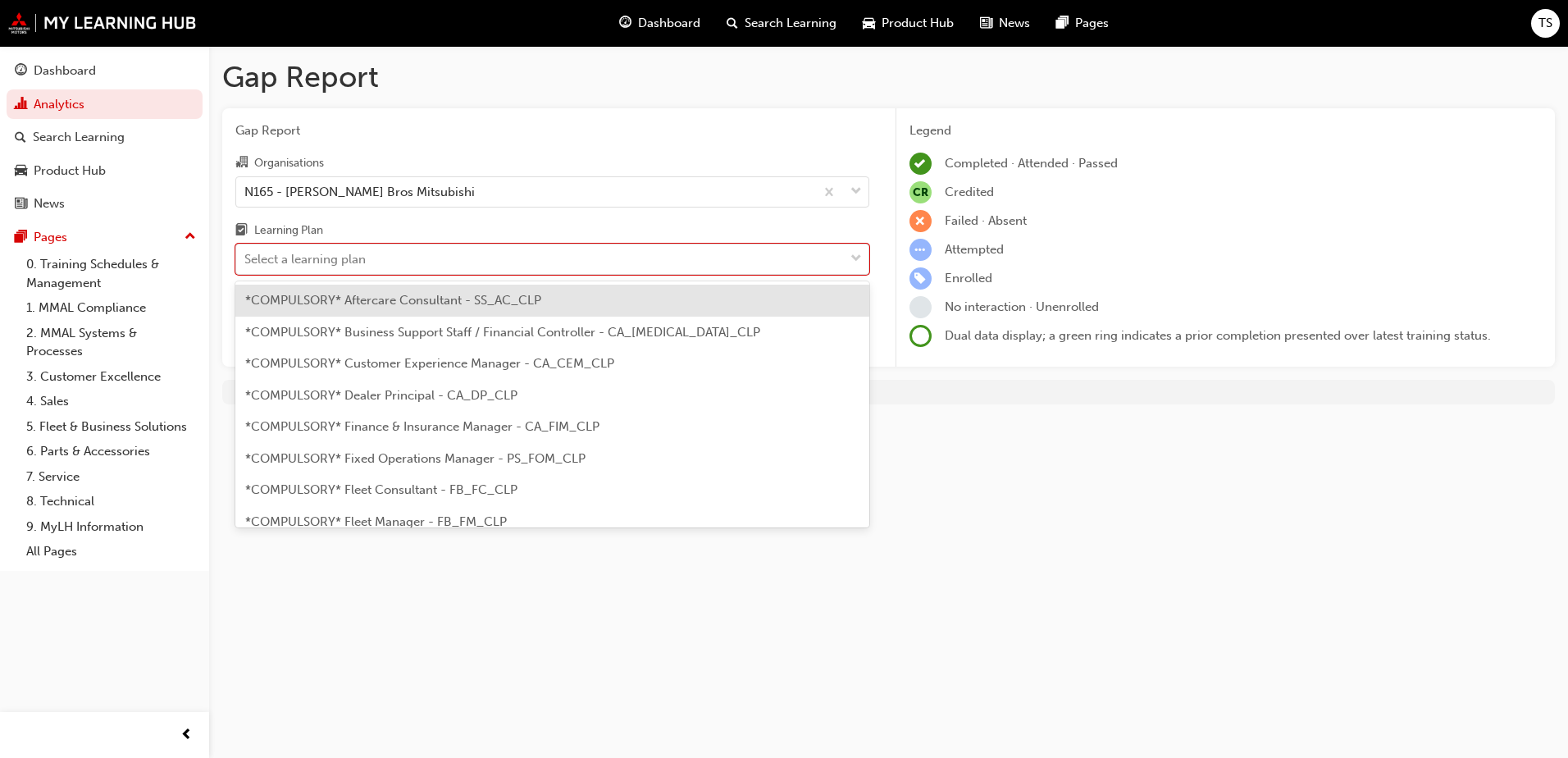
click at [676, 400] on div "*COMPULSORY* Dealer Principal - CA_DP_CLP" at bounding box center [552, 396] width 634 height 32
click at [852, 259] on span "down-icon" at bounding box center [856, 258] width 11 height 21
click at [246, 259] on input "Learning Plan option *COMPULSORY* Dealer Principal - CA_DP_CLP, selected. optio…" at bounding box center [245, 258] width 2 height 14
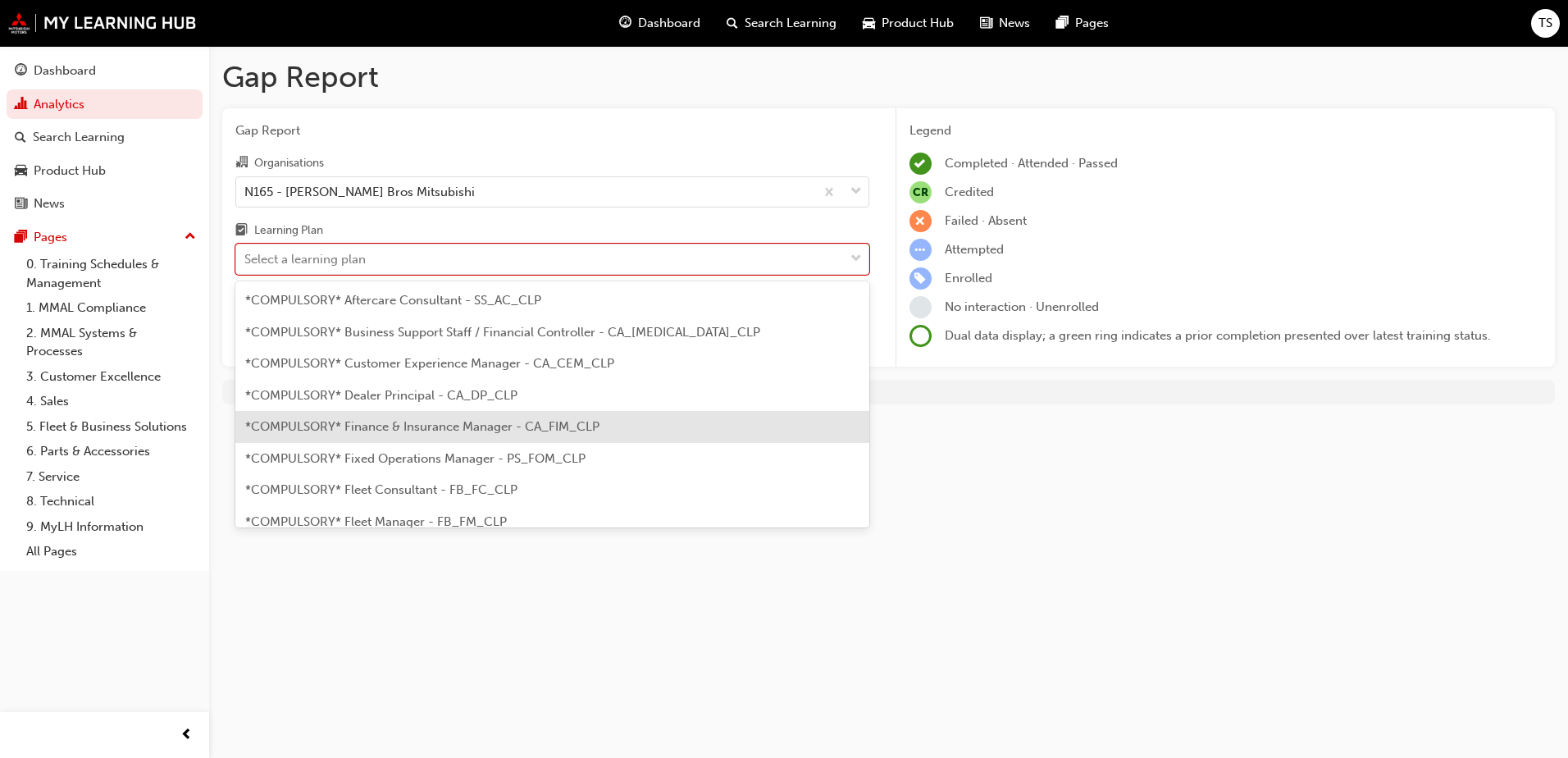
click at [696, 424] on div "*COMPULSORY* Finance & Insurance Manager - CA_FIM_CLP" at bounding box center [552, 426] width 634 height 32
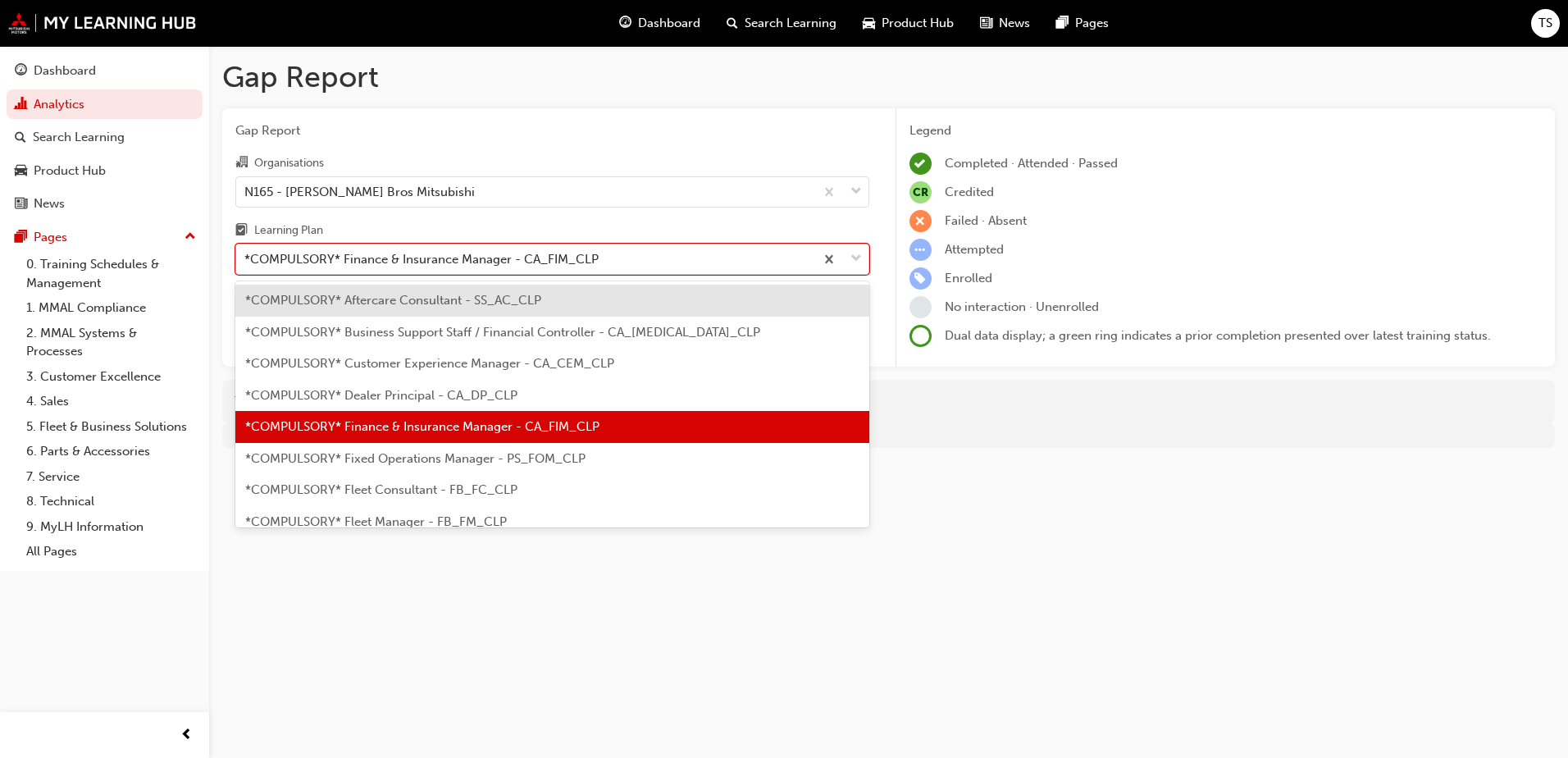
click at [852, 258] on span "down-icon" at bounding box center [856, 258] width 11 height 21
click at [246, 258] on input "Learning Plan option *COMPULSORY* Finance & Insurance Manager - CA_FIM_CLP, sel…" at bounding box center [245, 258] width 2 height 14
click at [503, 460] on span "*COMPULSORY* Fixed Operations Manager - PS_FOM_CLP" at bounding box center [416, 458] width 341 height 15
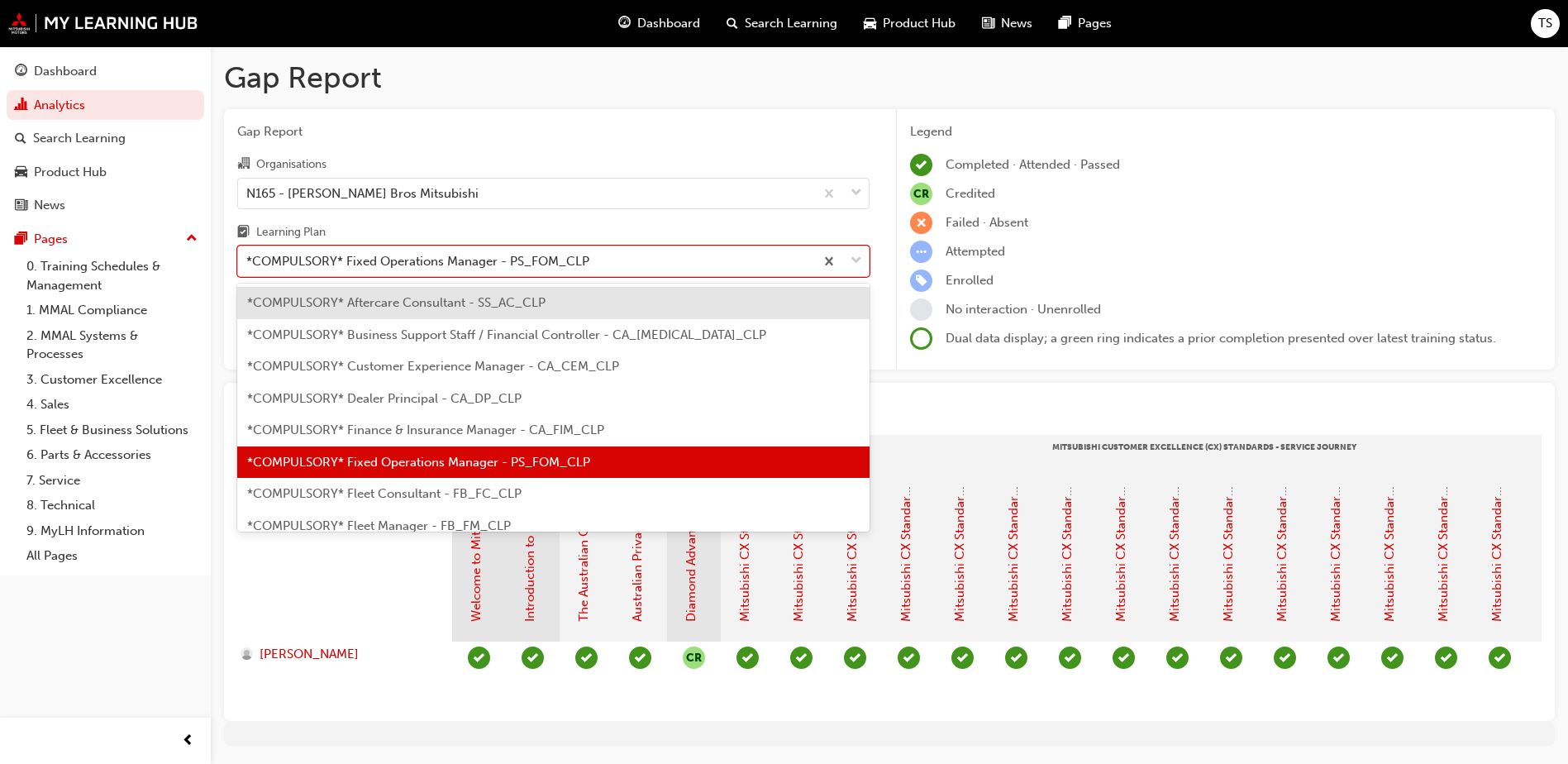
click at [857, 259] on span "down-icon" at bounding box center [856, 261] width 11 height 21
click at [248, 259] on input "Learning Plan option *COMPULSORY* Fixed Operations Manager - PS_FOM_CLP, select…" at bounding box center [247, 261] width 2 height 14
click at [495, 495] on span "*COMPULSORY* Fleet Consultant - FB_FC_CLP" at bounding box center [385, 493] width 275 height 15
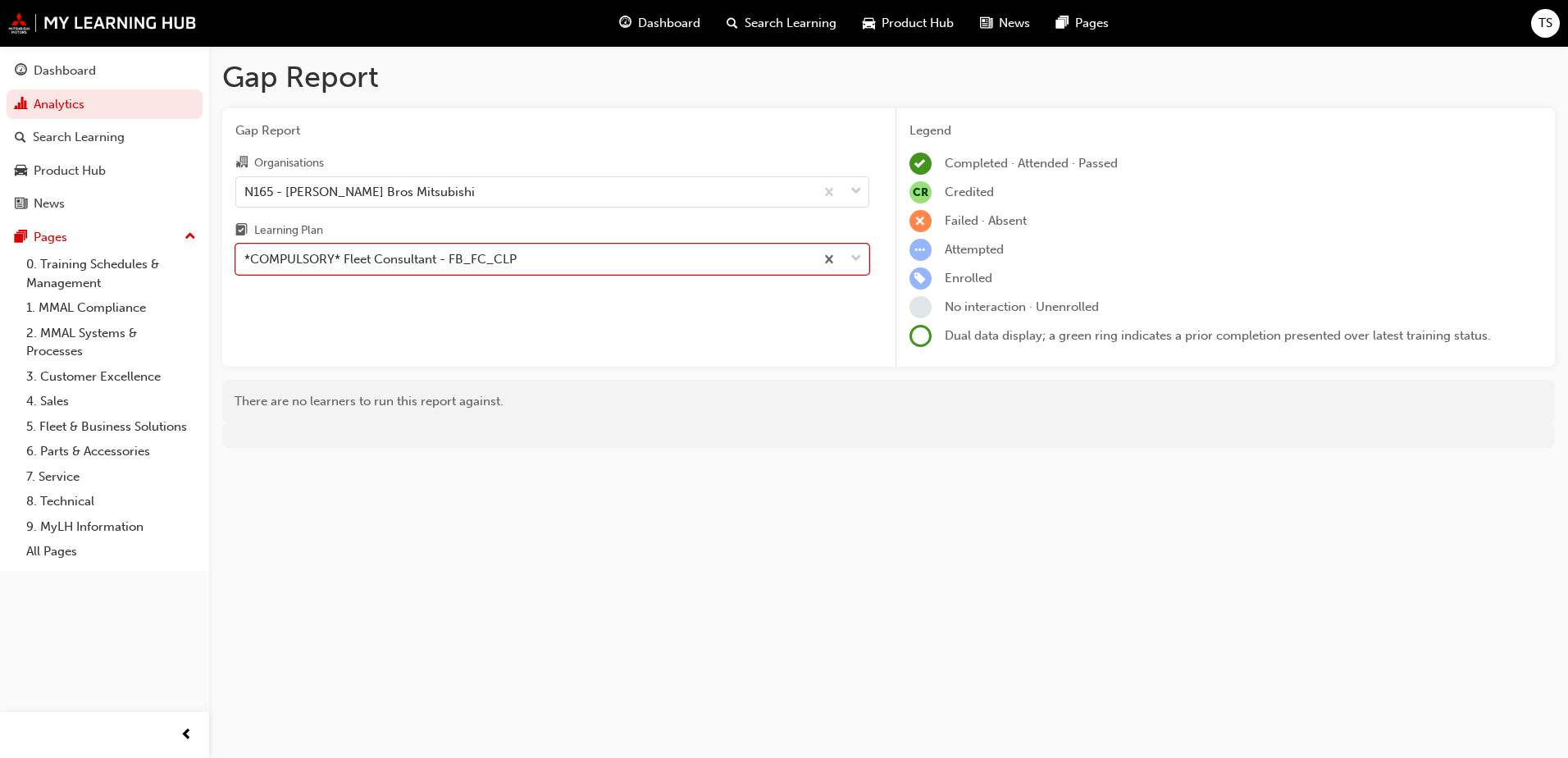
click at [849, 260] on div at bounding box center [841, 259] width 54 height 30
click at [246, 260] on input "Learning Plan option *COMPULSORY* Fleet Consultant - FB_FC_CLP, selected. 0 res…" at bounding box center [245, 258] width 2 height 14
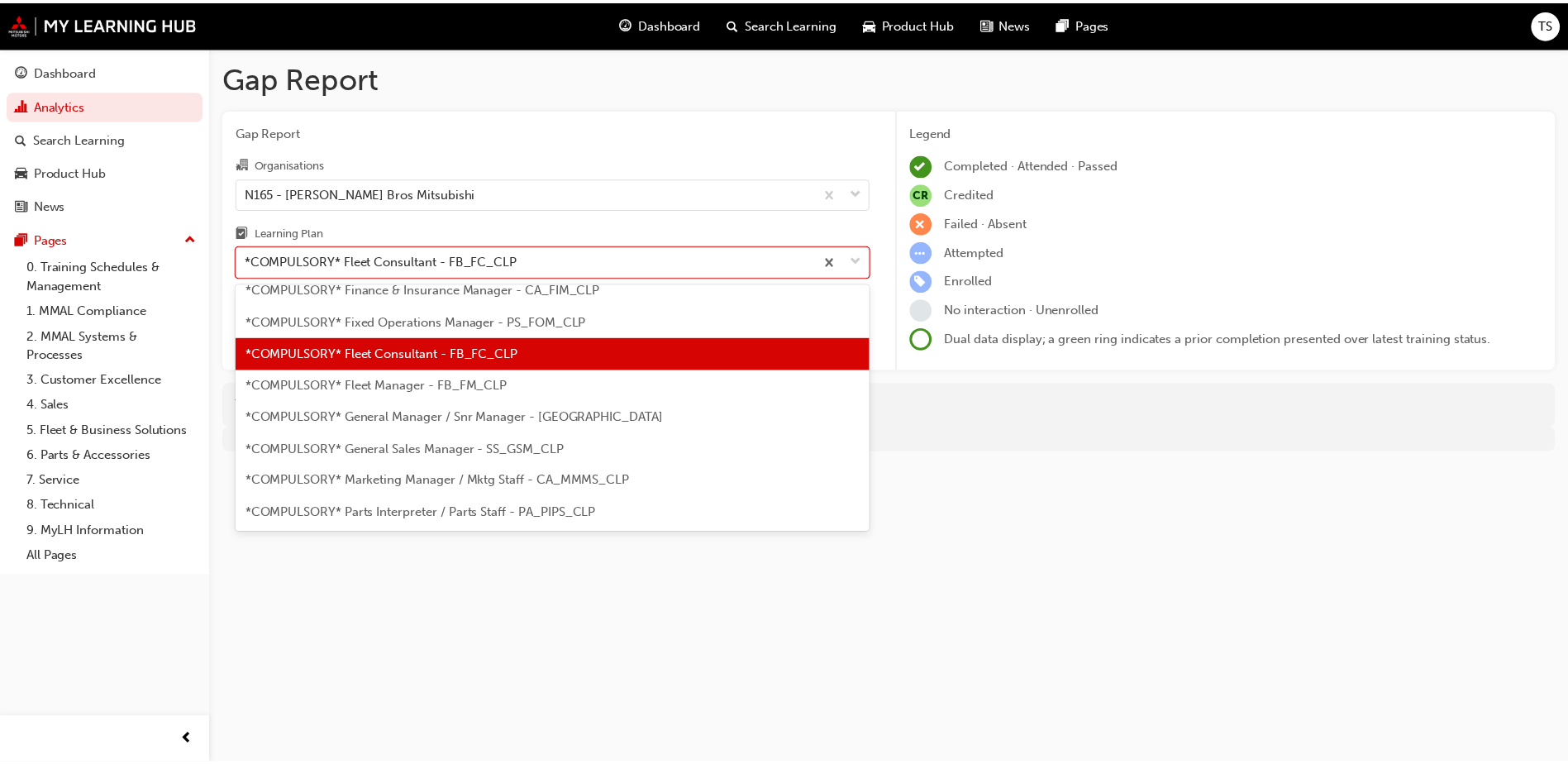
scroll to position [165, 0]
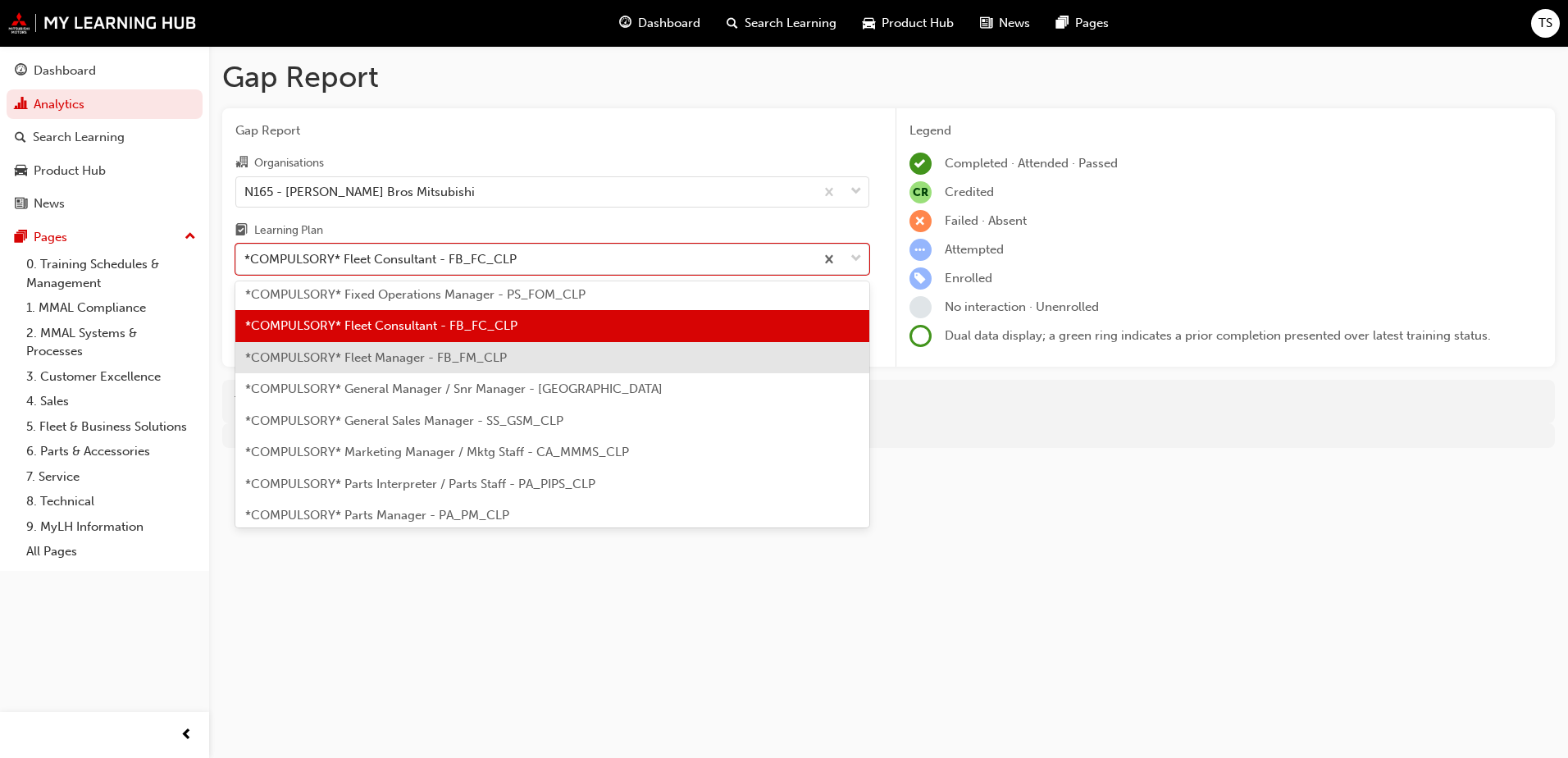
click at [487, 362] on span "*COMPULSORY* Fleet Manager - FB_FM_CLP" at bounding box center [376, 357] width 262 height 15
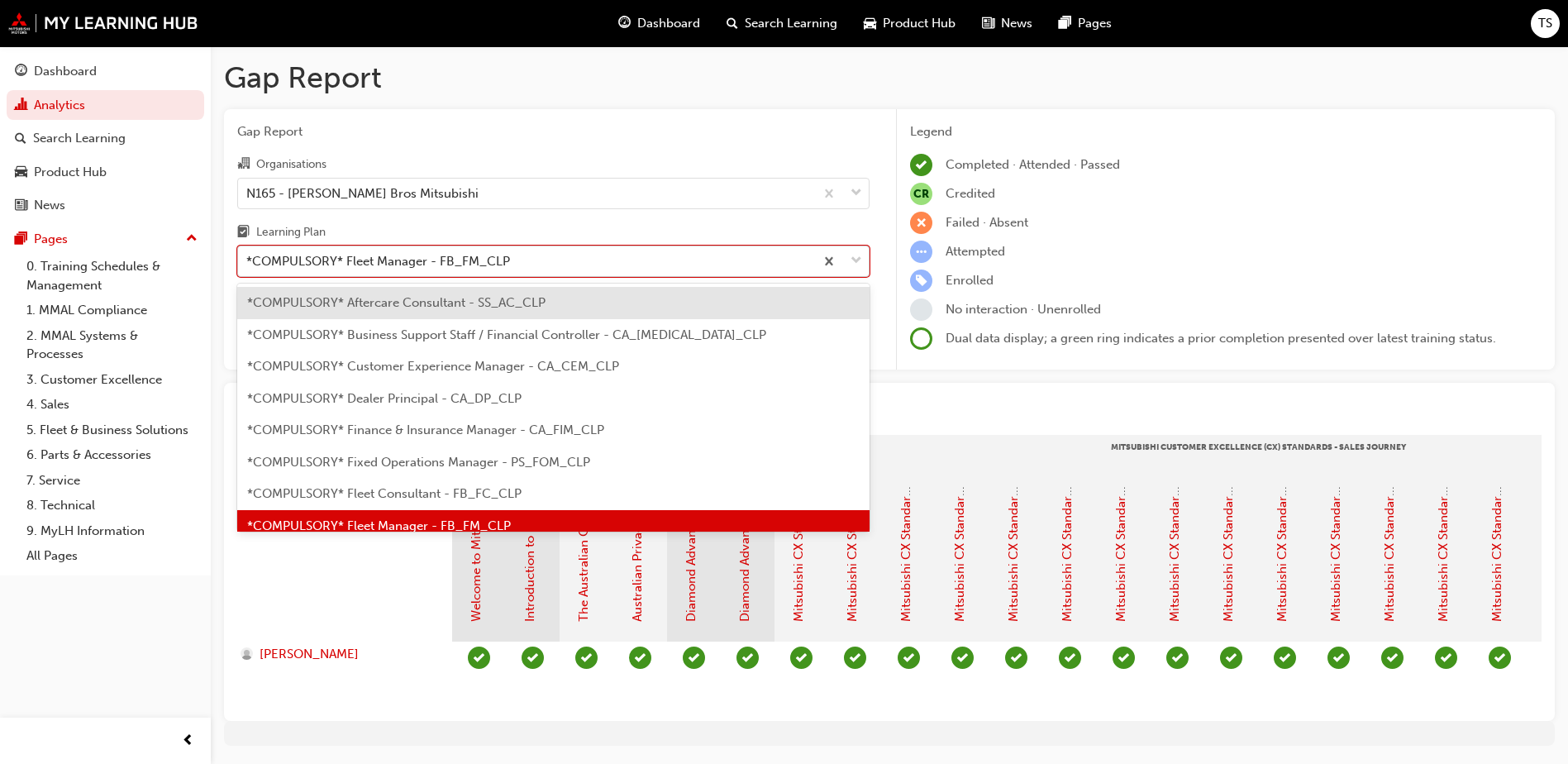
click at [854, 255] on span "down-icon" at bounding box center [856, 261] width 11 height 21
click at [248, 255] on input "Learning Plan option *COMPULSORY* Fleet Manager - FB_FM_CLP, selected. option *…" at bounding box center [247, 261] width 2 height 14
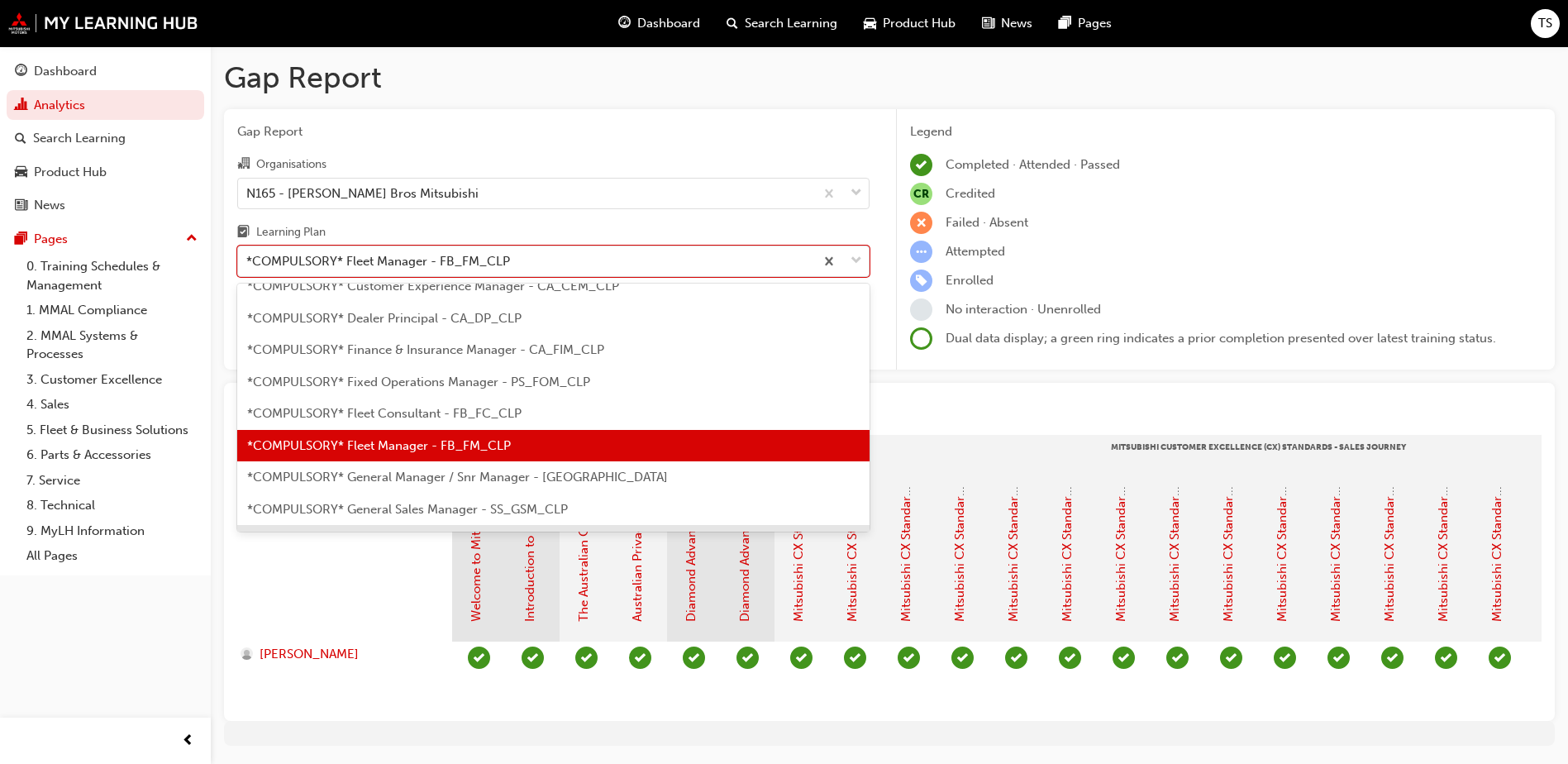
scroll to position [187, 0]
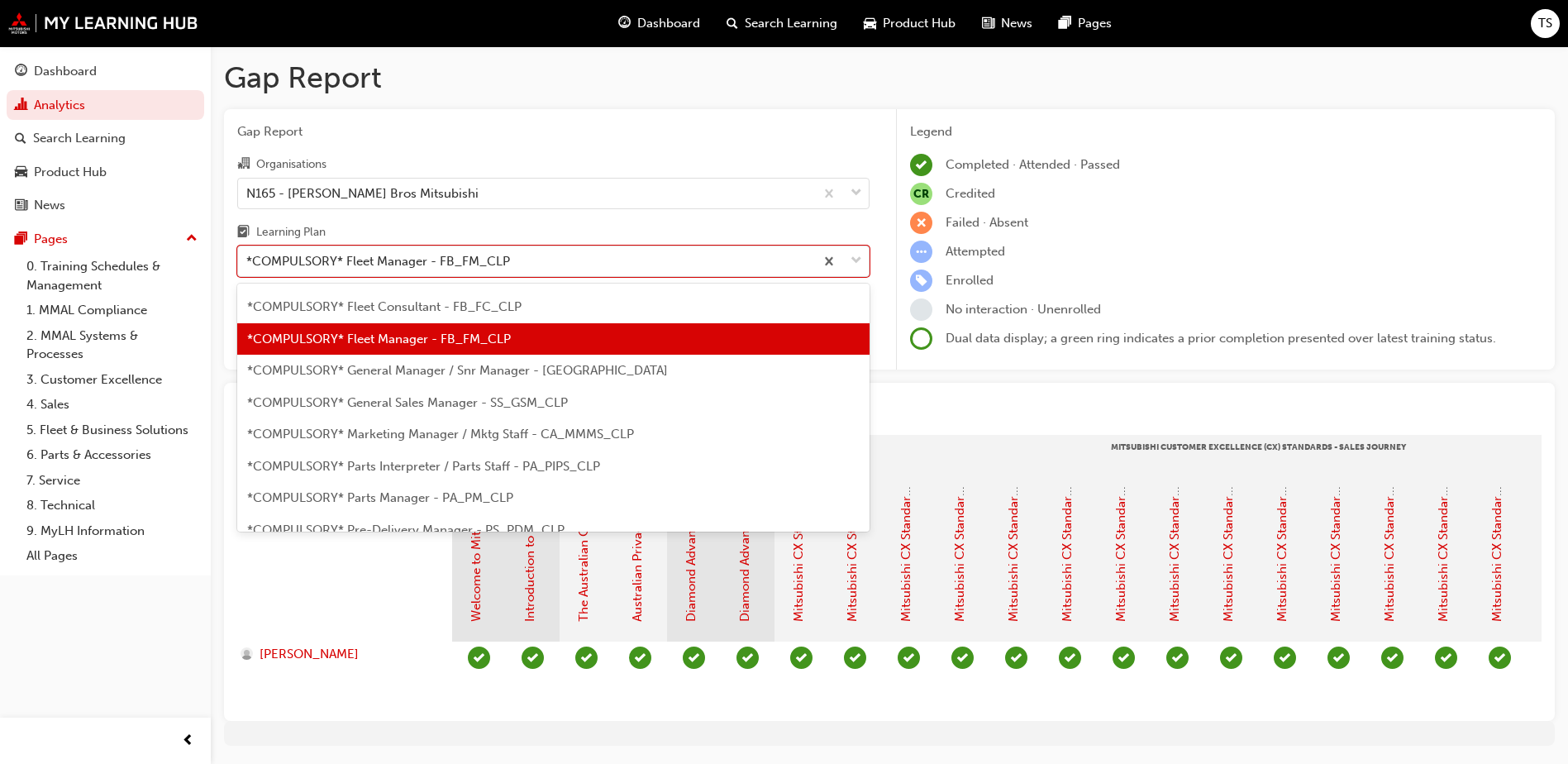
click at [563, 377] on div "*COMPULSORY* General Manager / Snr Manager - CA_GM_CLP" at bounding box center [553, 371] width 632 height 33
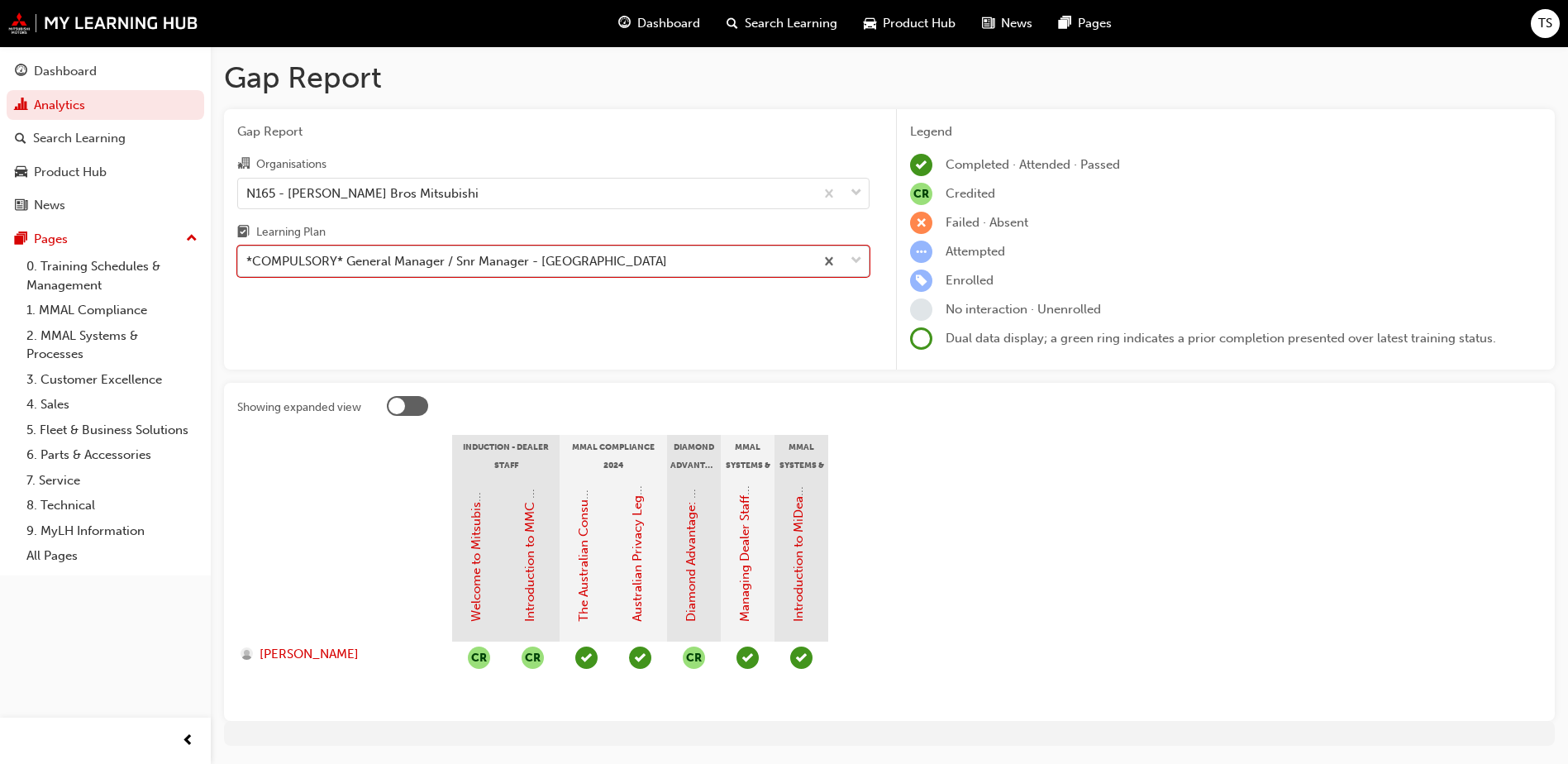
click at [853, 264] on span "down-icon" at bounding box center [856, 261] width 11 height 21
click at [248, 264] on input "Learning Plan option *COMPULSORY* General Manager / Snr Manager - CA_GM_CLP, se…" at bounding box center [247, 261] width 2 height 14
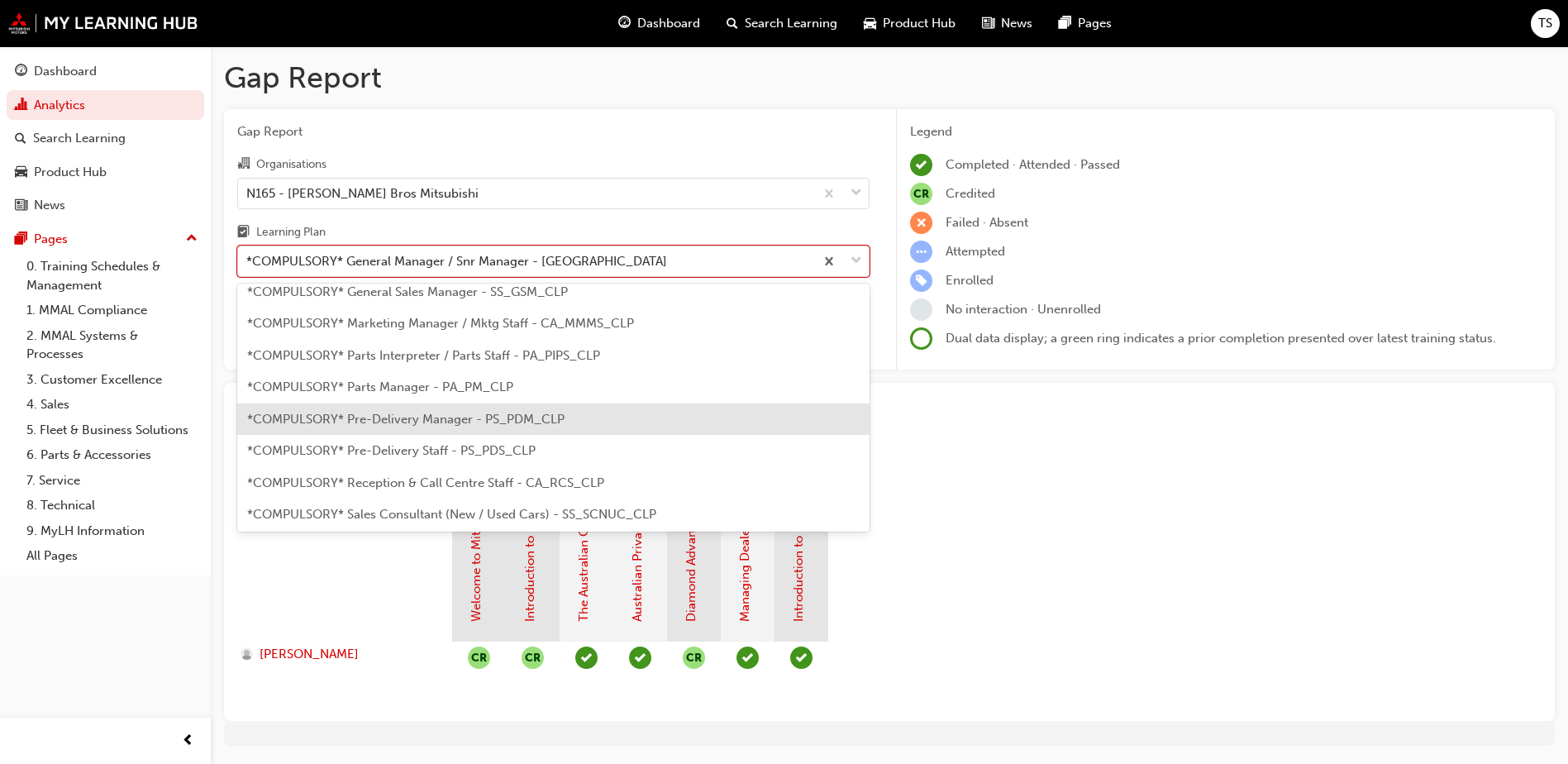
scroll to position [301, 0]
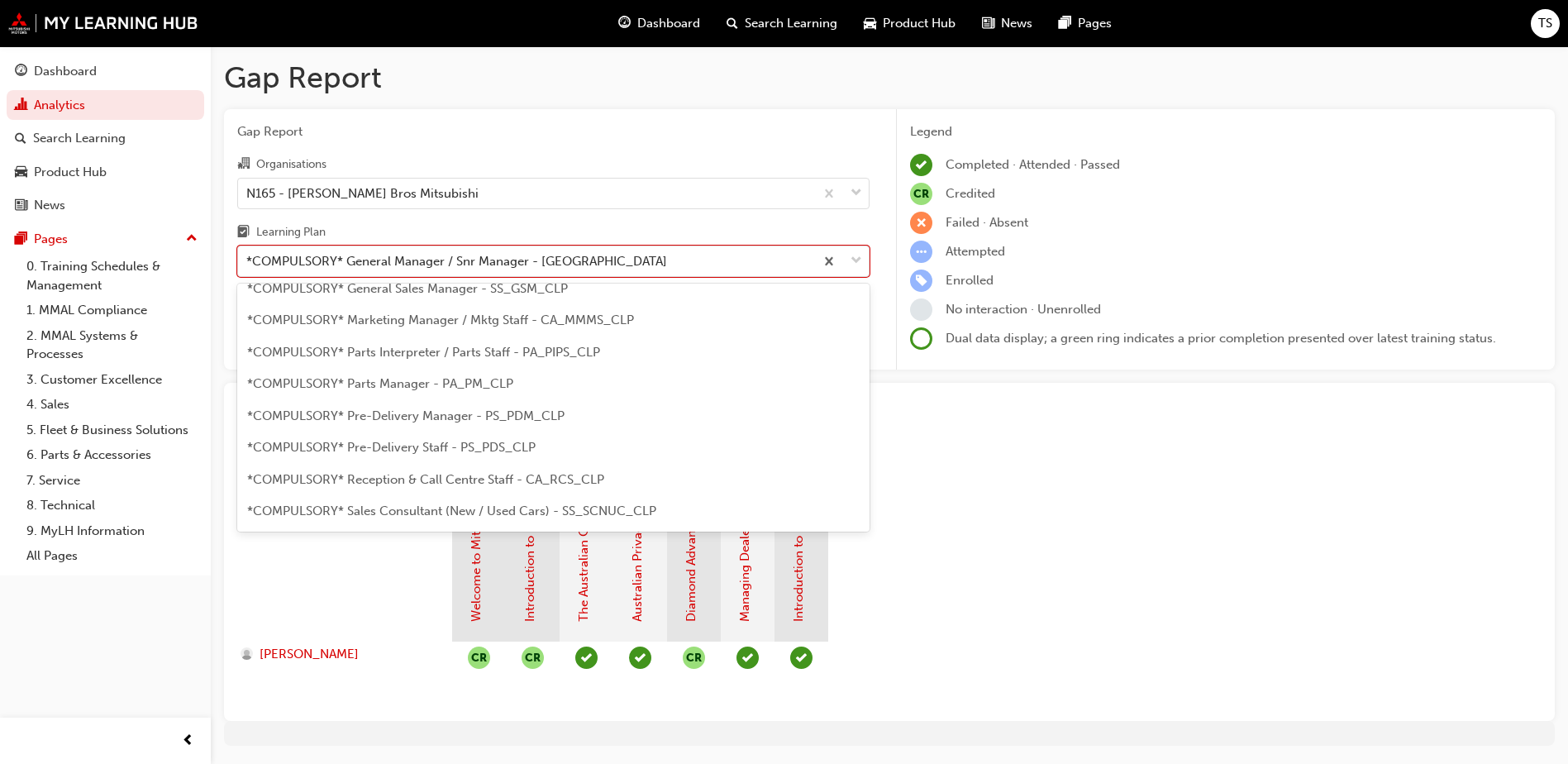
click at [558, 293] on span "*COMPULSORY* General Sales Manager - SS_GSM_CLP" at bounding box center [408, 288] width 320 height 15
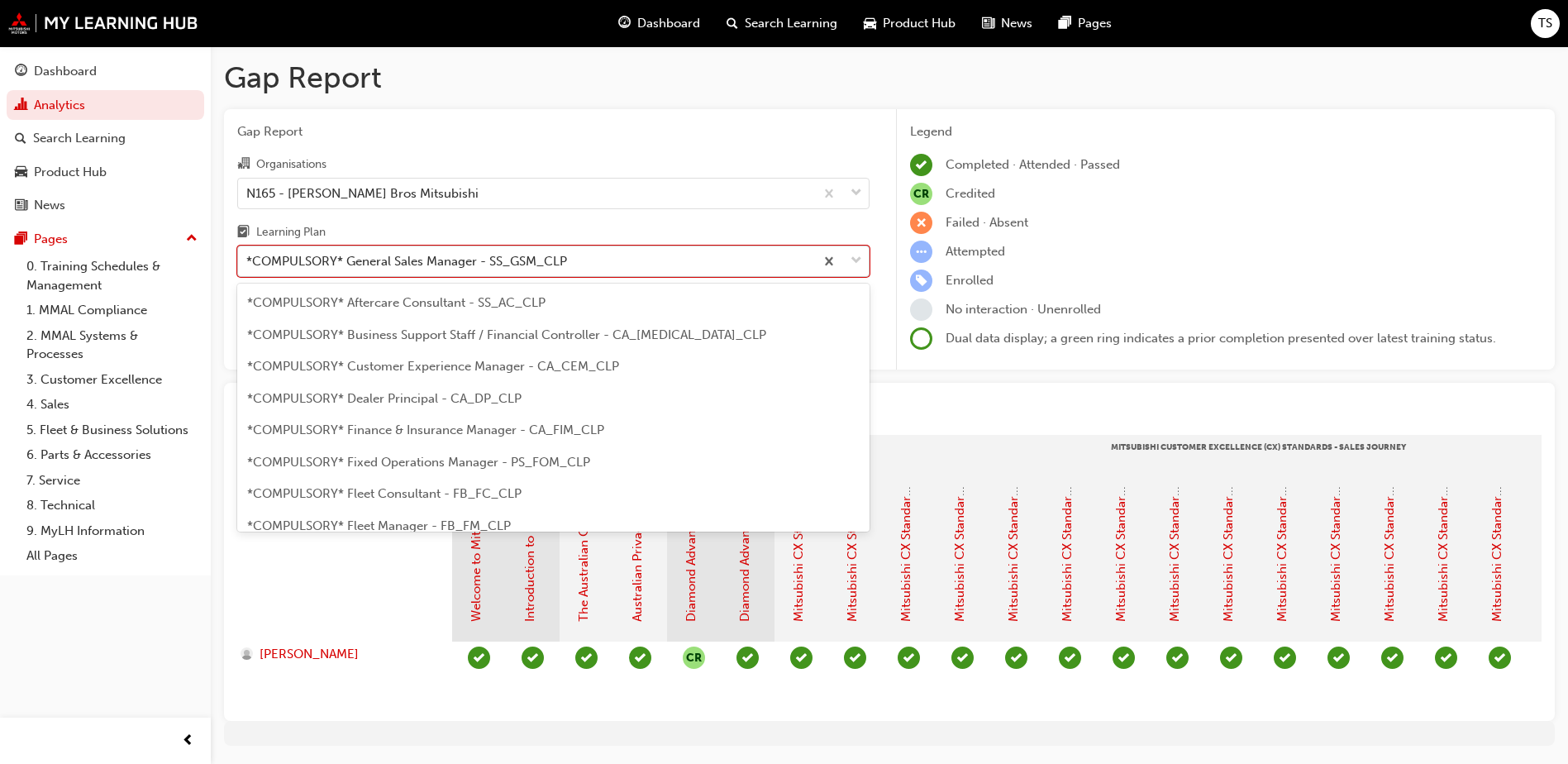
click at [858, 262] on span "down-icon" at bounding box center [856, 261] width 11 height 21
click at [248, 262] on input "Learning Plan option *COMPULSORY* General Sales Manager - SS_GSM_CLP, selected.…" at bounding box center [247, 261] width 2 height 14
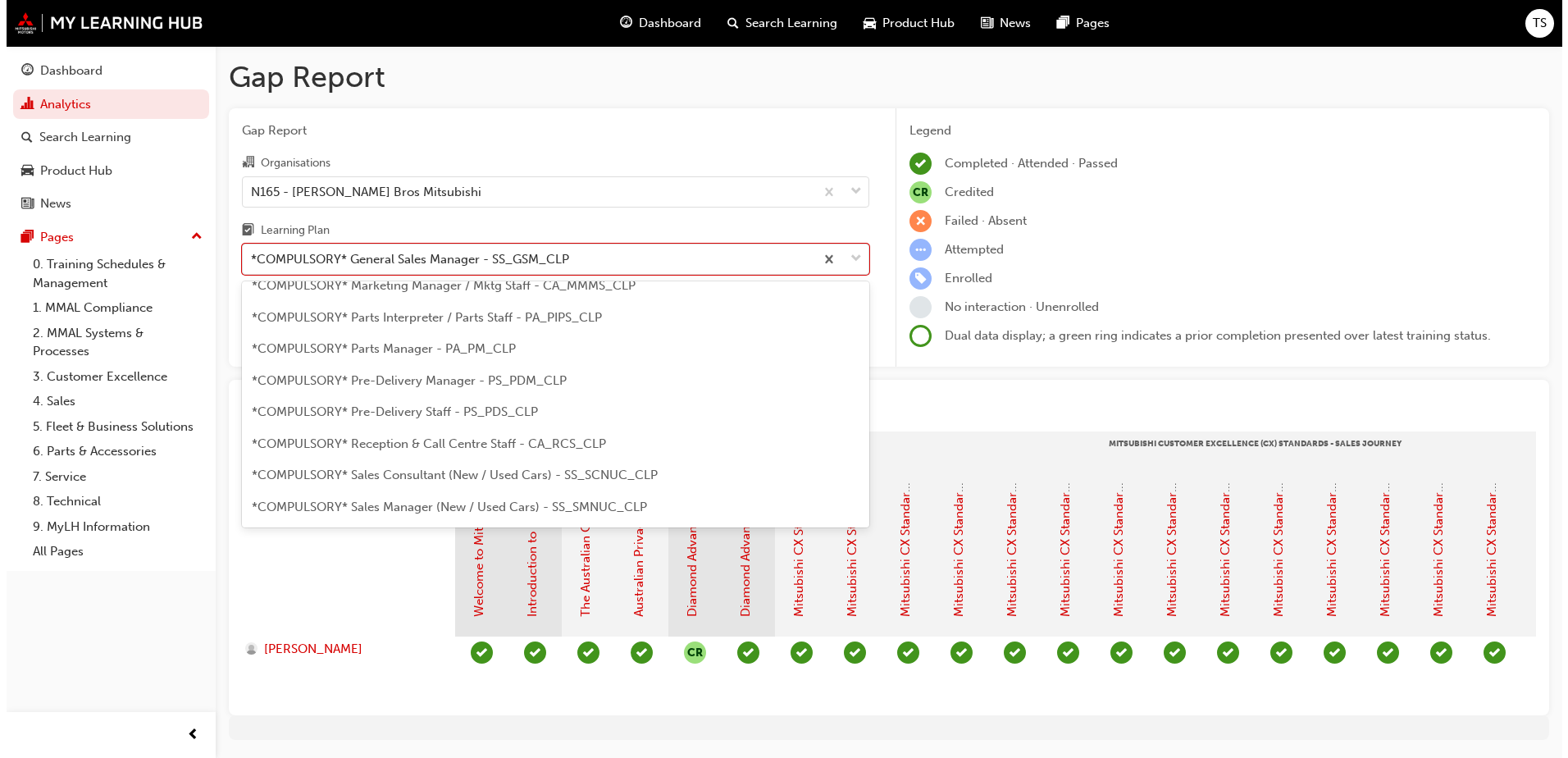
scroll to position [248, 0]
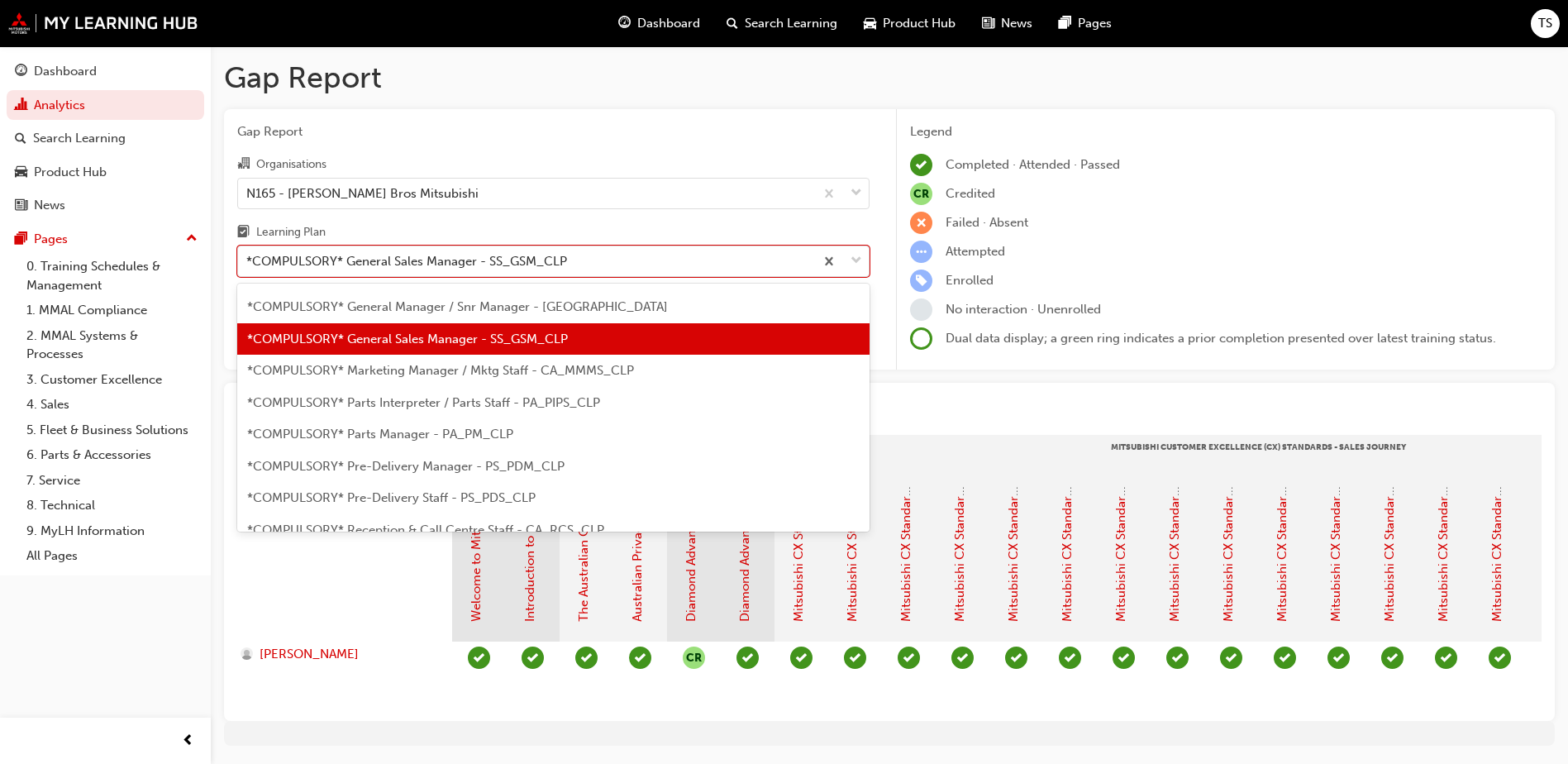
click at [603, 375] on span "*COMPULSORY* Marketing Manager / Mktg Staff - CA_MMMS_CLP" at bounding box center [440, 370] width 386 height 15
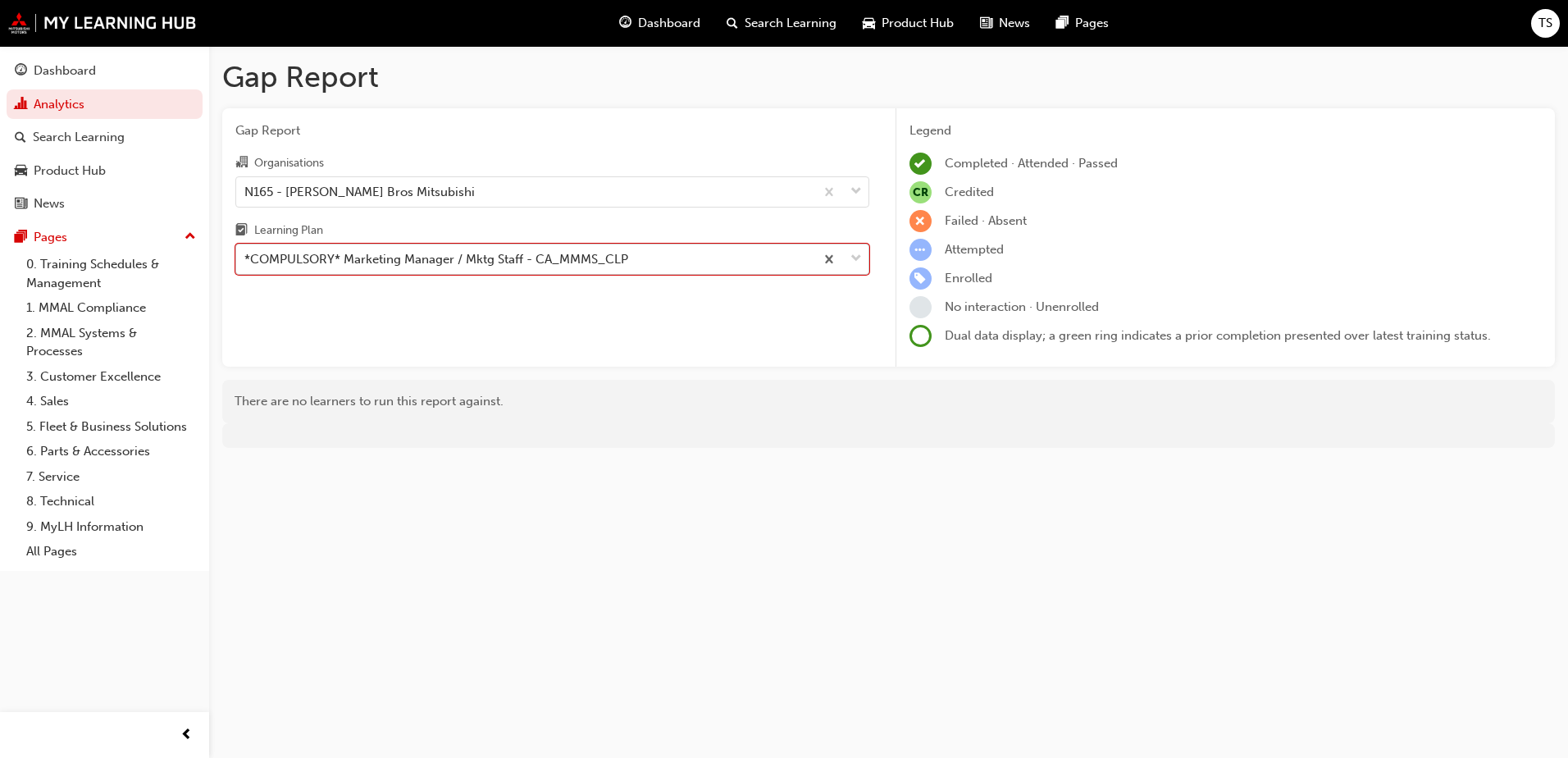
click at [848, 265] on div at bounding box center [841, 259] width 54 height 30
click at [246, 265] on input "Learning Plan option *COMPULSORY* Marketing Manager / Mktg Staff - CA_MMMS_CLP,…" at bounding box center [245, 258] width 2 height 14
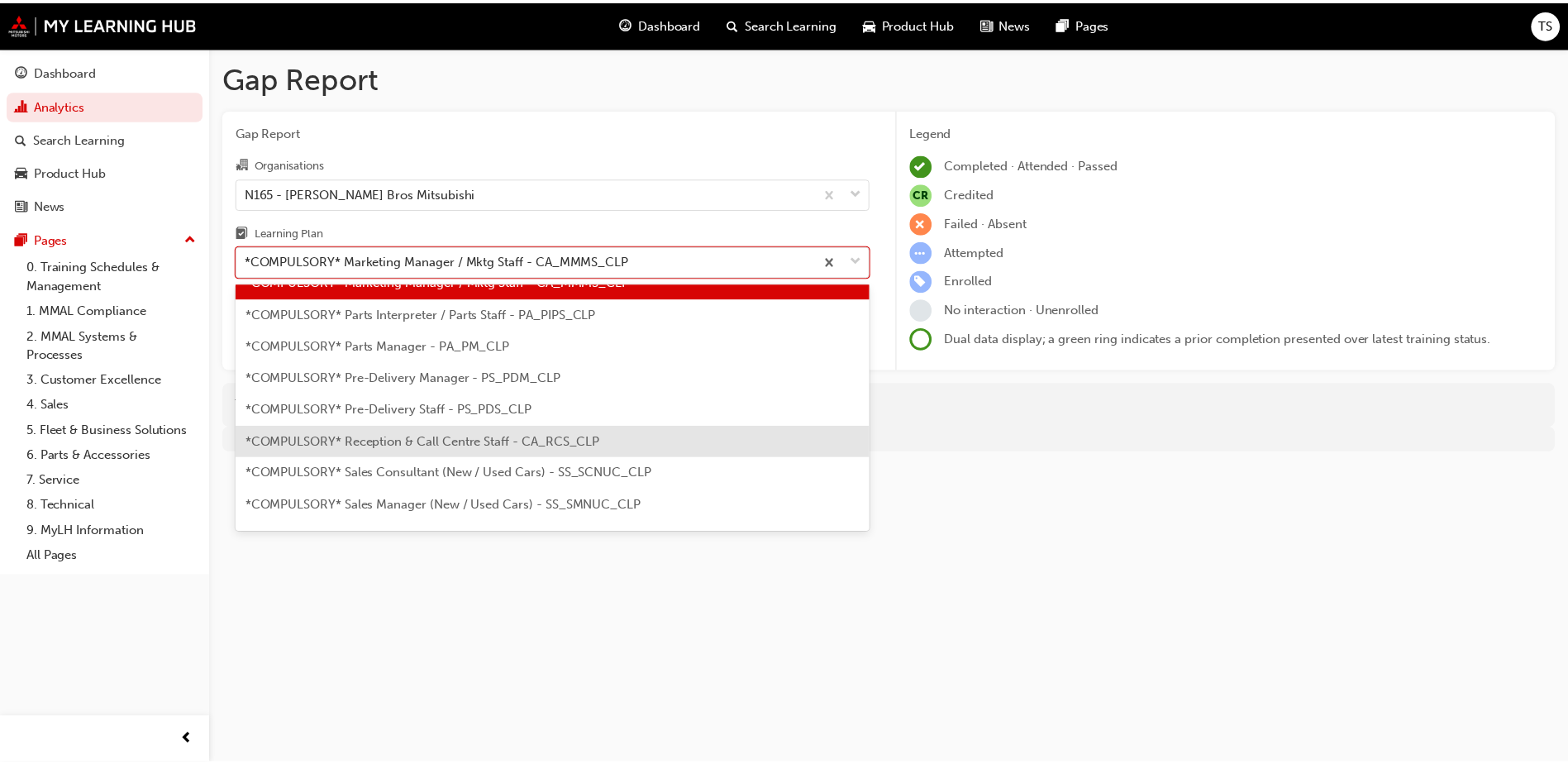
scroll to position [282, 0]
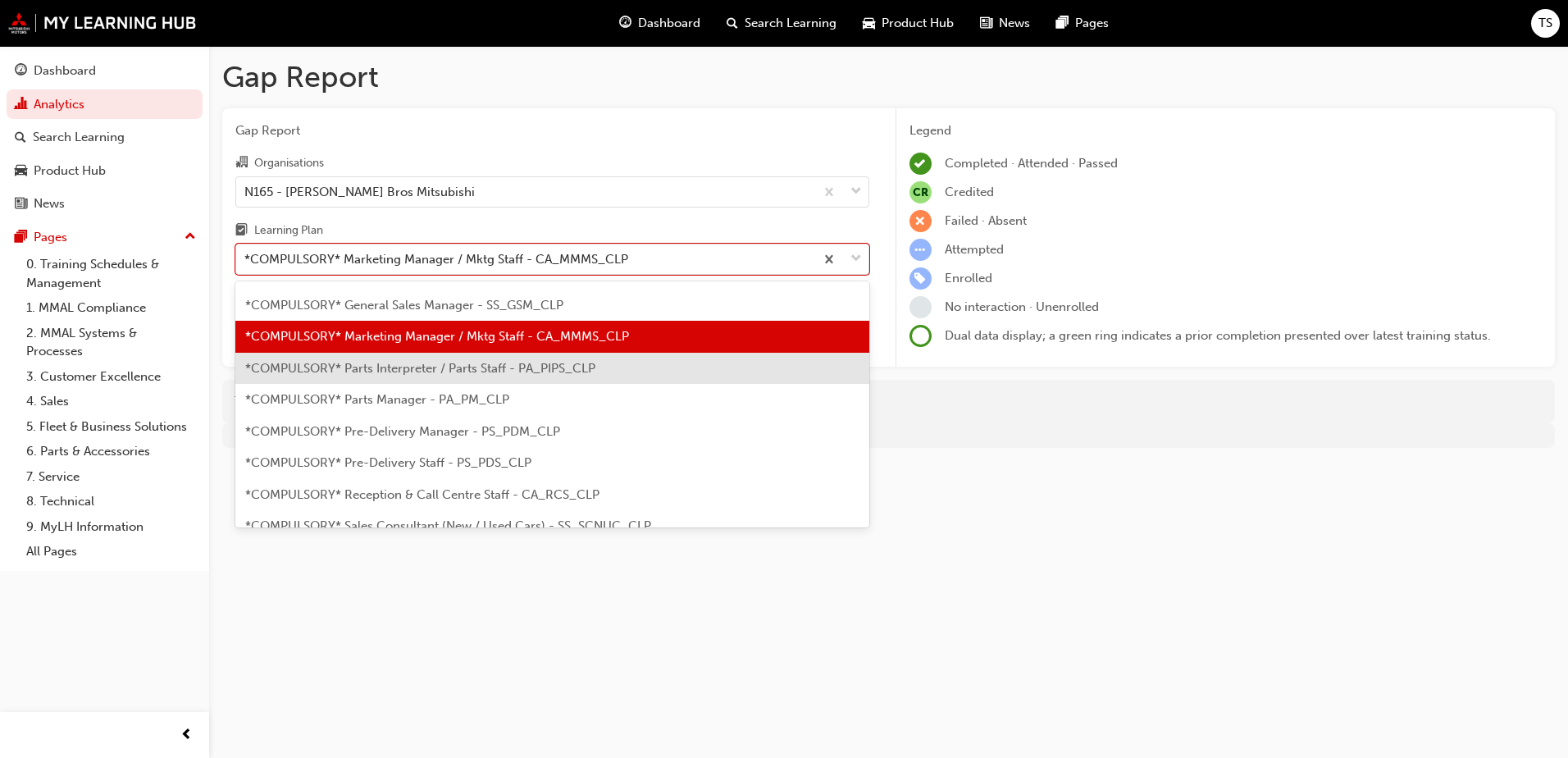
click at [584, 369] on span "*COMPULSORY* Parts Interpreter / Parts Staff - PA_PIPS_CLP" at bounding box center [420, 368] width 350 height 15
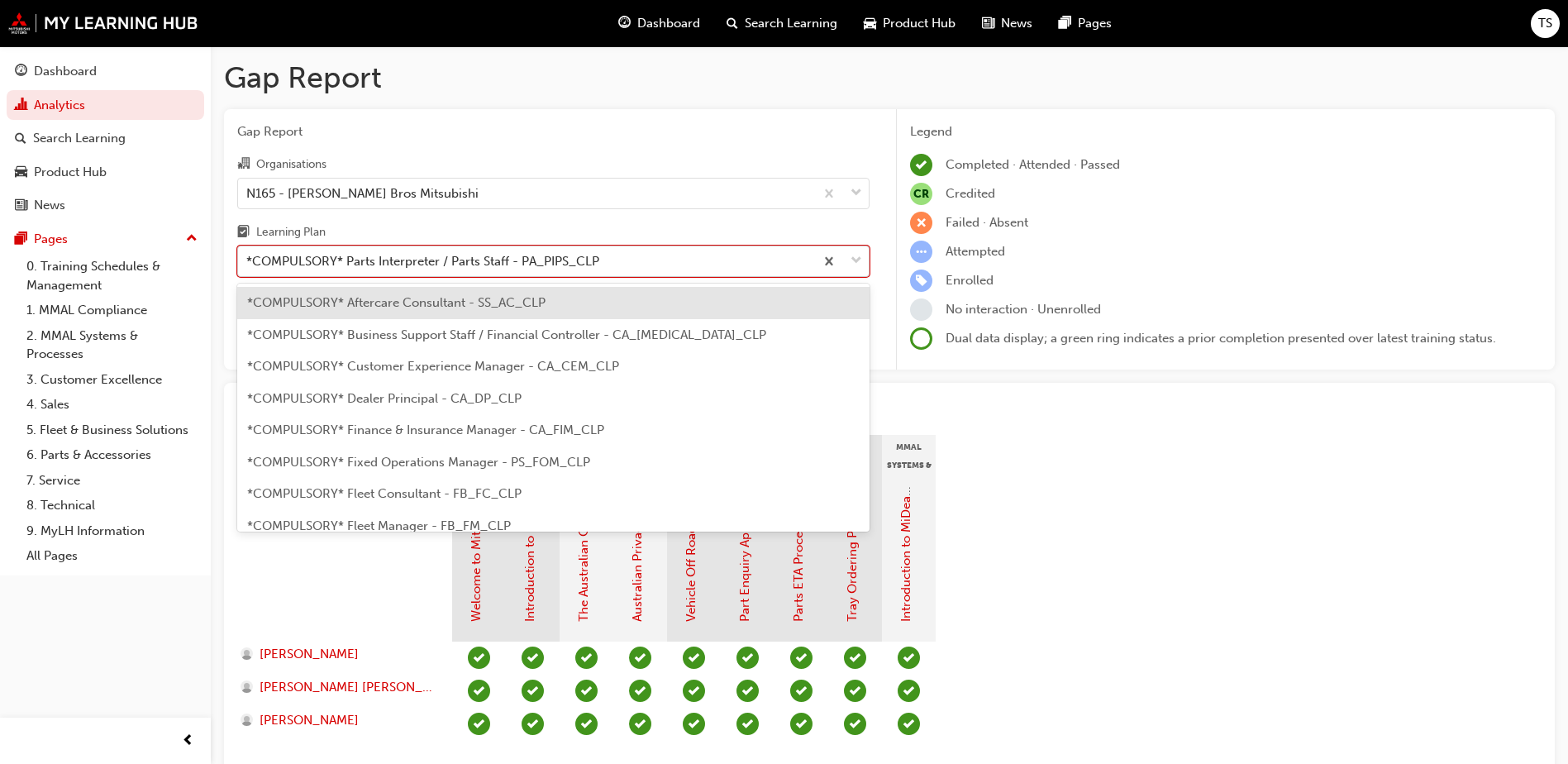
click at [854, 264] on span "down-icon" at bounding box center [856, 261] width 11 height 21
click at [248, 264] on input "Learning Plan option *COMPULSORY* Parts Interpreter / Parts Staff - PA_PIPS_CLP…" at bounding box center [247, 261] width 2 height 14
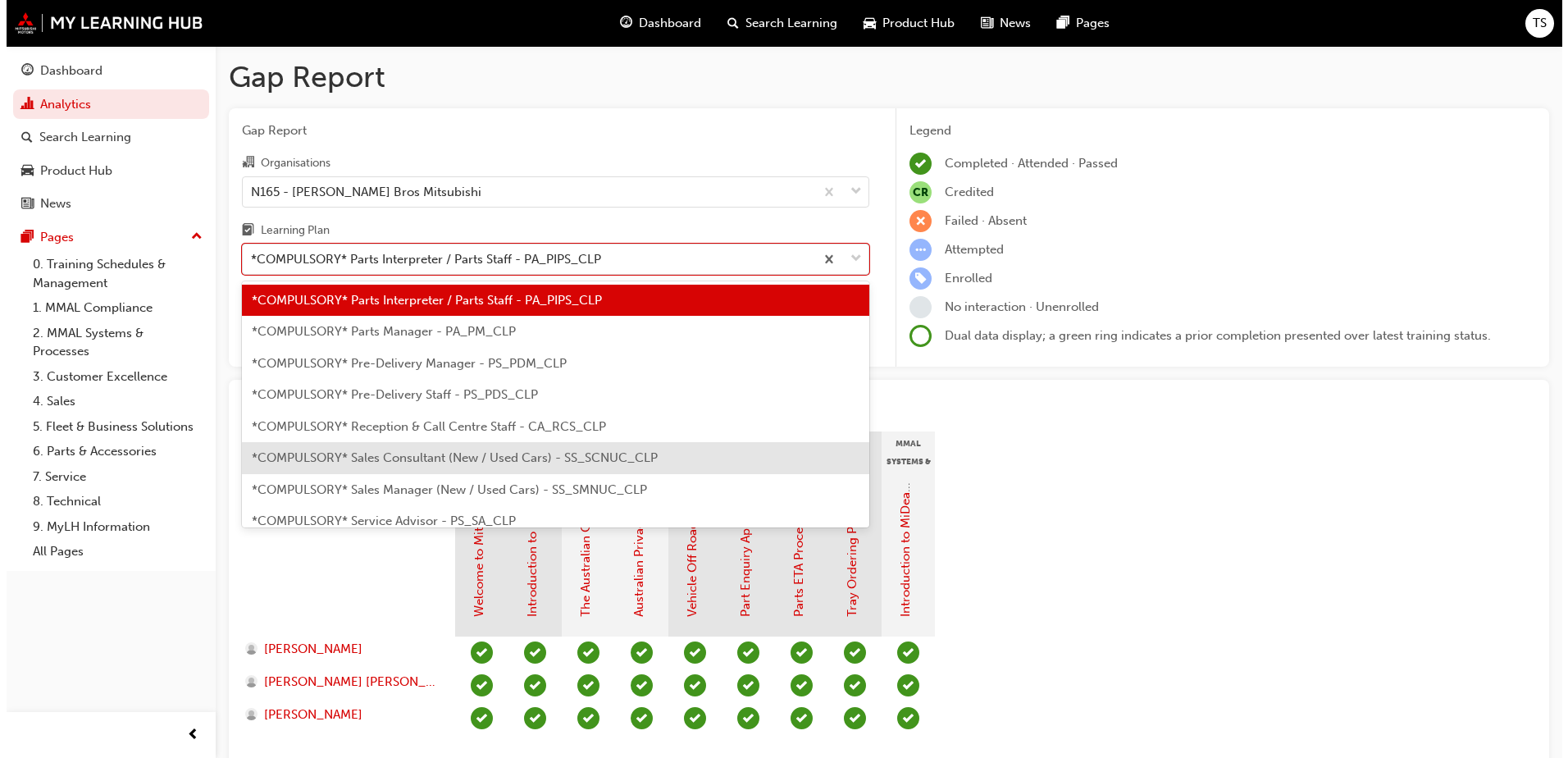
scroll to position [394, 0]
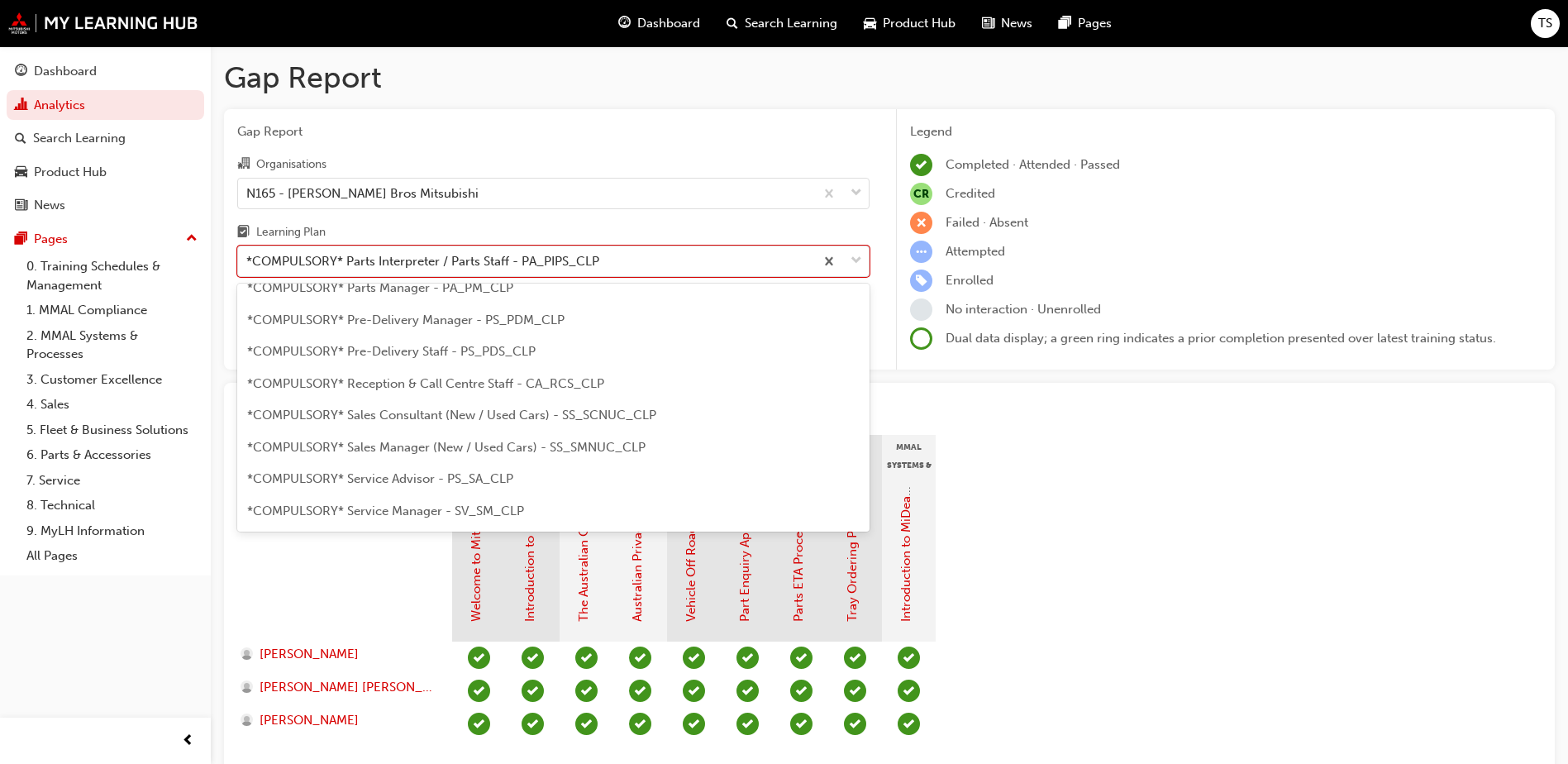
click at [505, 290] on span "*COMPULSORY* Parts Manager - PA_PM_CLP" at bounding box center [380, 287] width 266 height 15
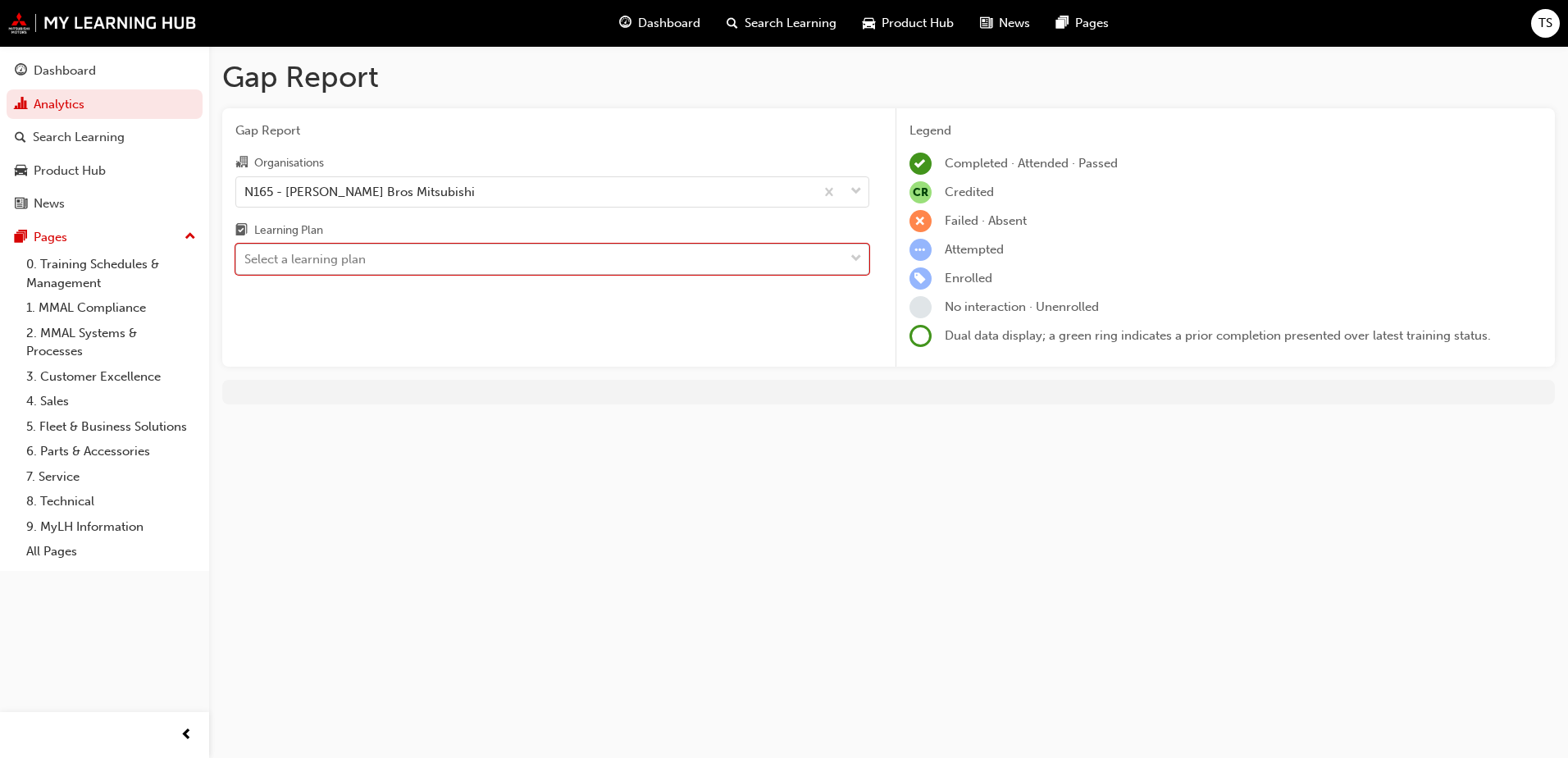
click at [844, 260] on div at bounding box center [856, 259] width 24 height 30
click at [246, 260] on input "Learning Plan option *COMPULSORY* Parts Manager - PA_PM_CLP, selected. 0 result…" at bounding box center [245, 258] width 2 height 14
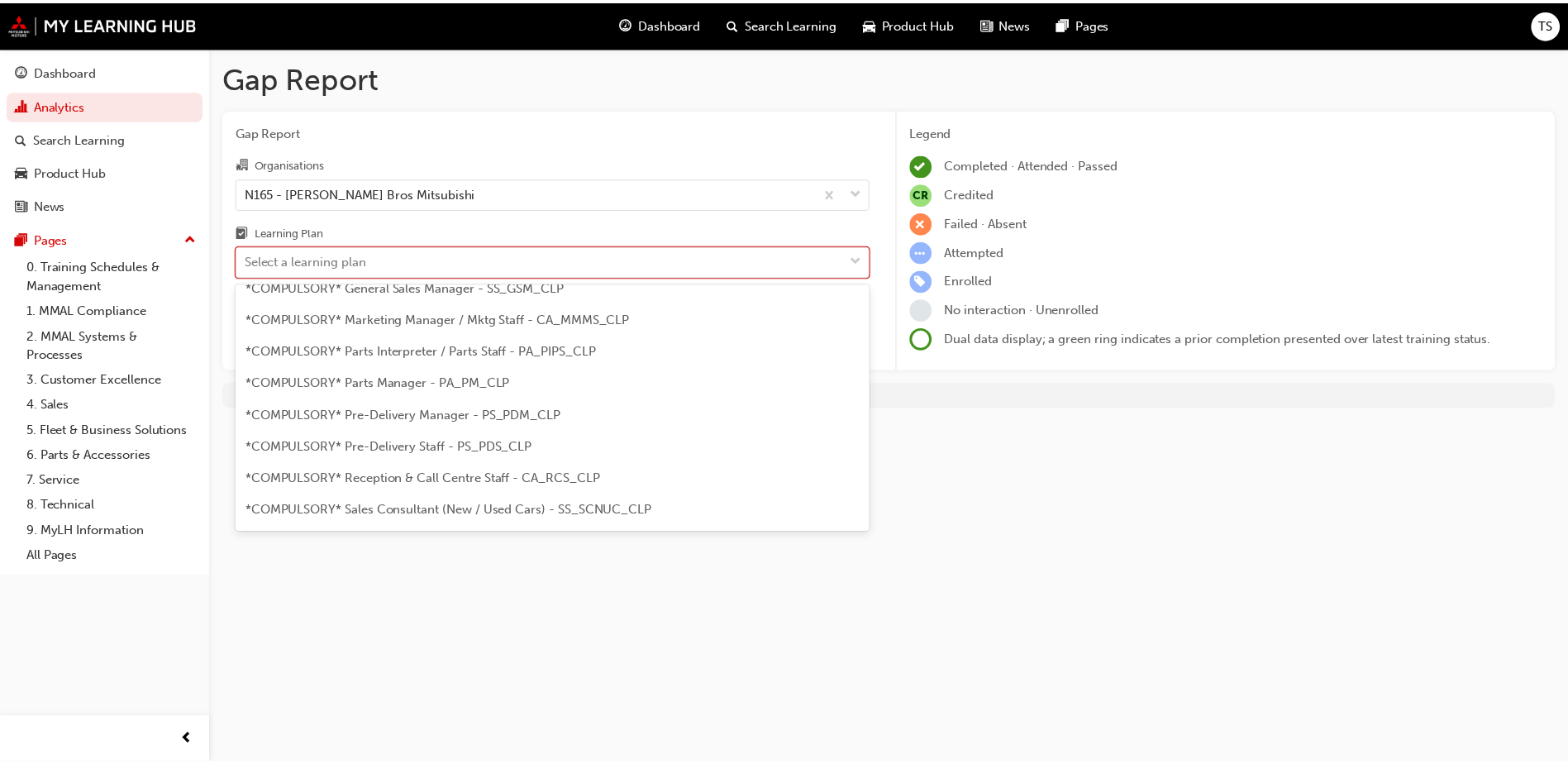
scroll to position [331, 0]
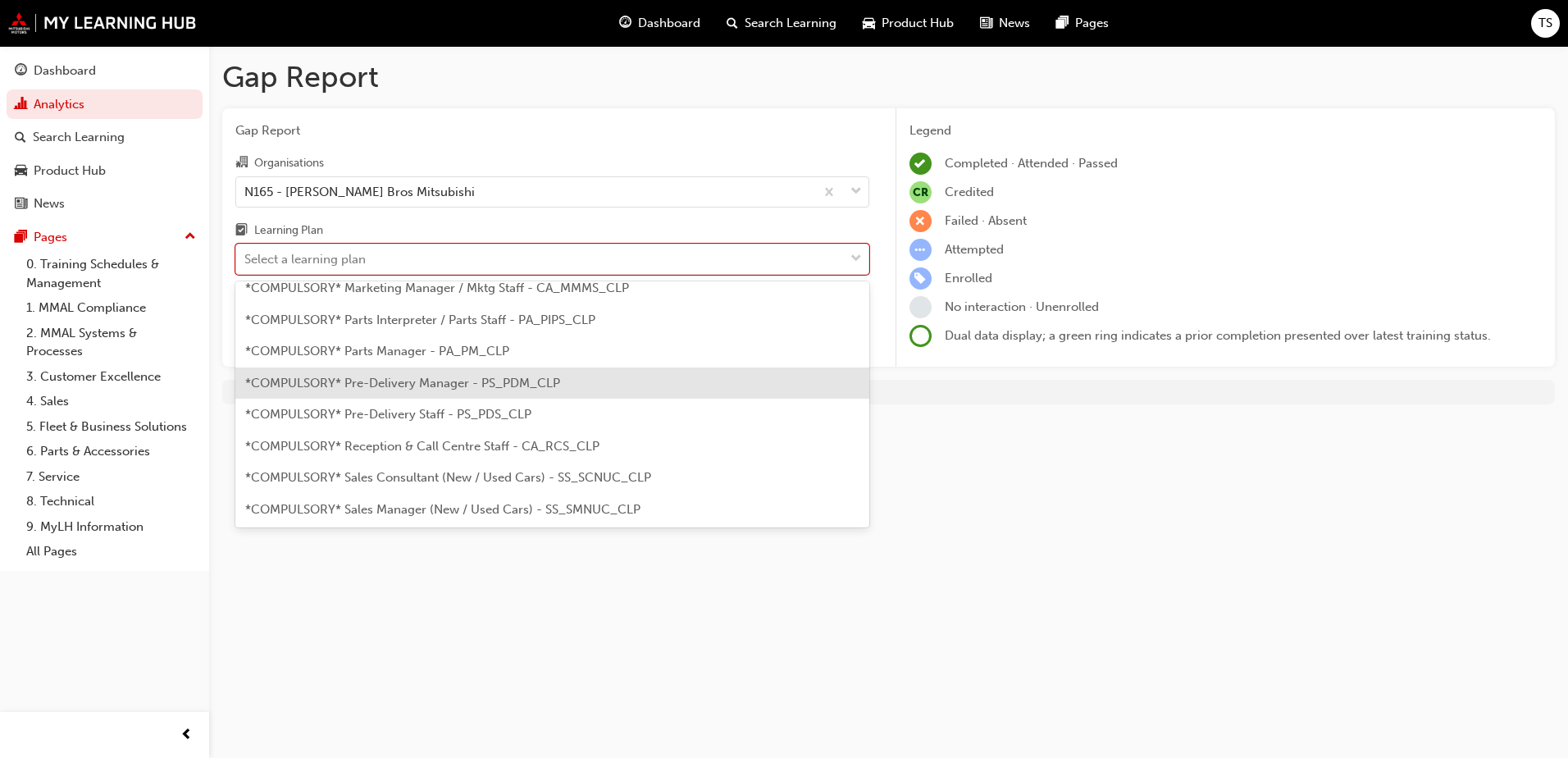
click at [550, 382] on span "*COMPULSORY* Pre-Delivery Manager - PS_PDM_CLP" at bounding box center [403, 382] width 315 height 15
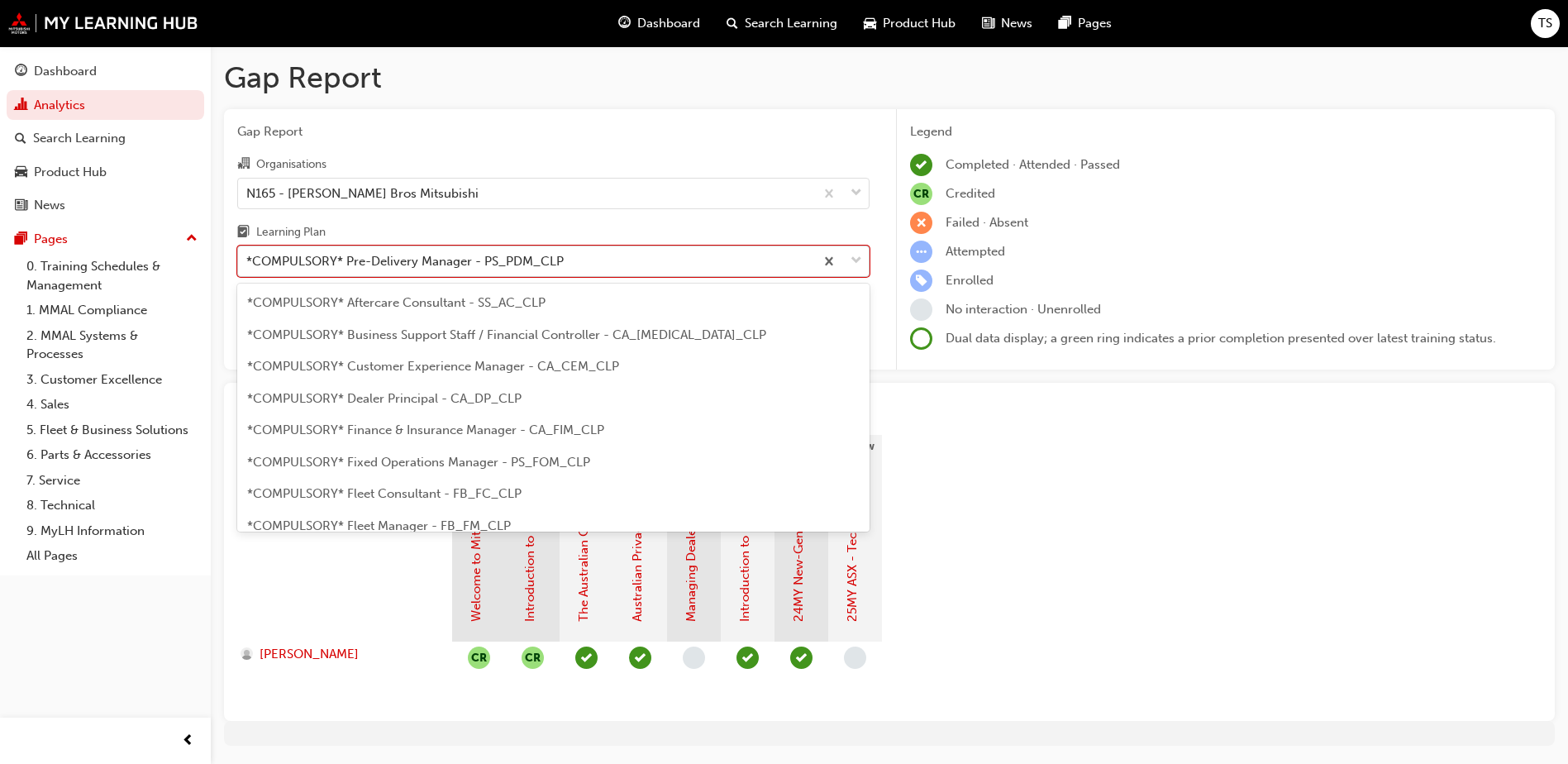
click at [855, 261] on span "down-icon" at bounding box center [856, 261] width 11 height 21
click at [248, 261] on input "Learning Plan option *COMPULSORY* Pre-Delivery Manager - PS_PDM_CLP, selected. …" at bounding box center [247, 261] width 2 height 14
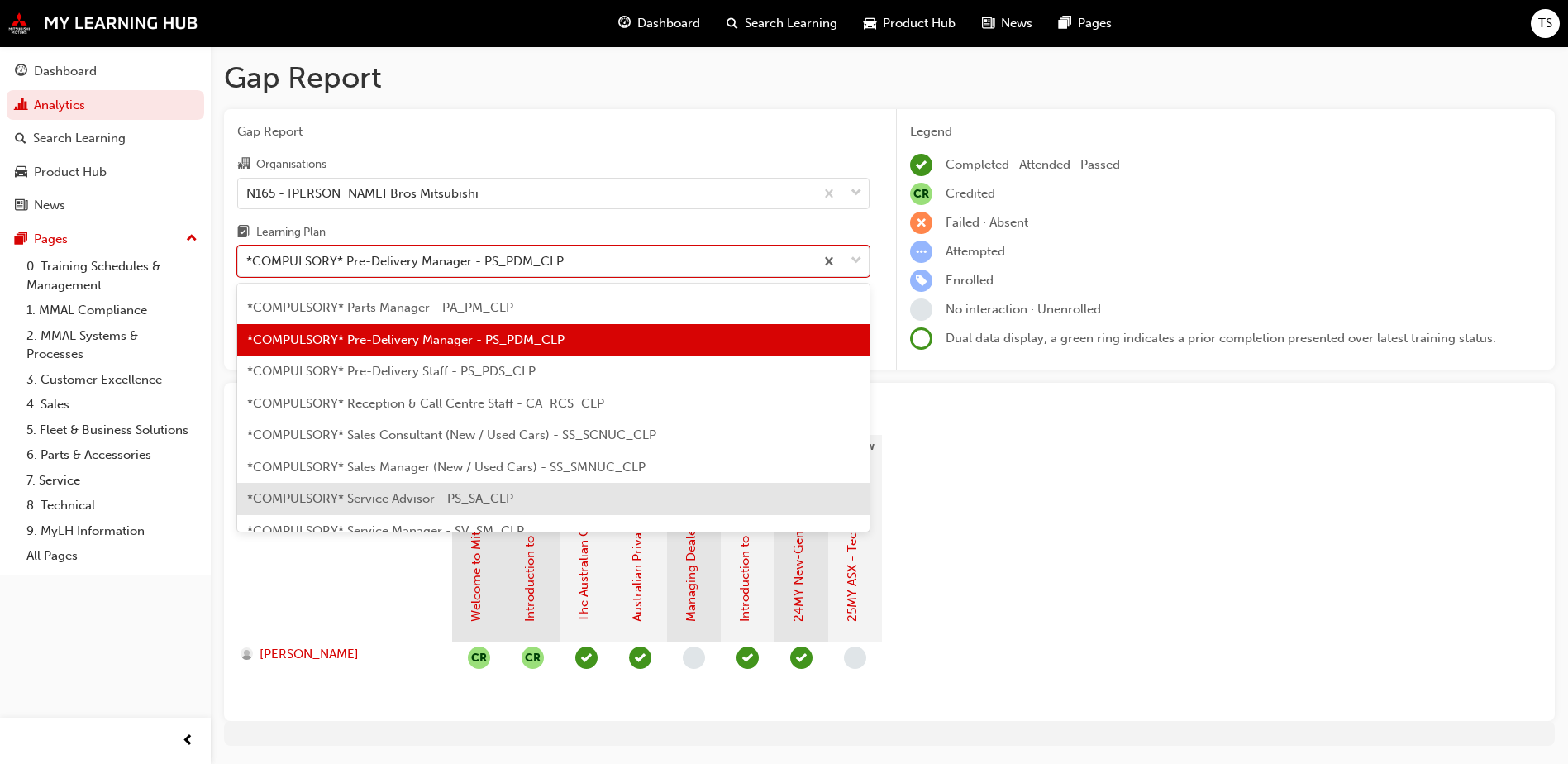
scroll to position [378, 0]
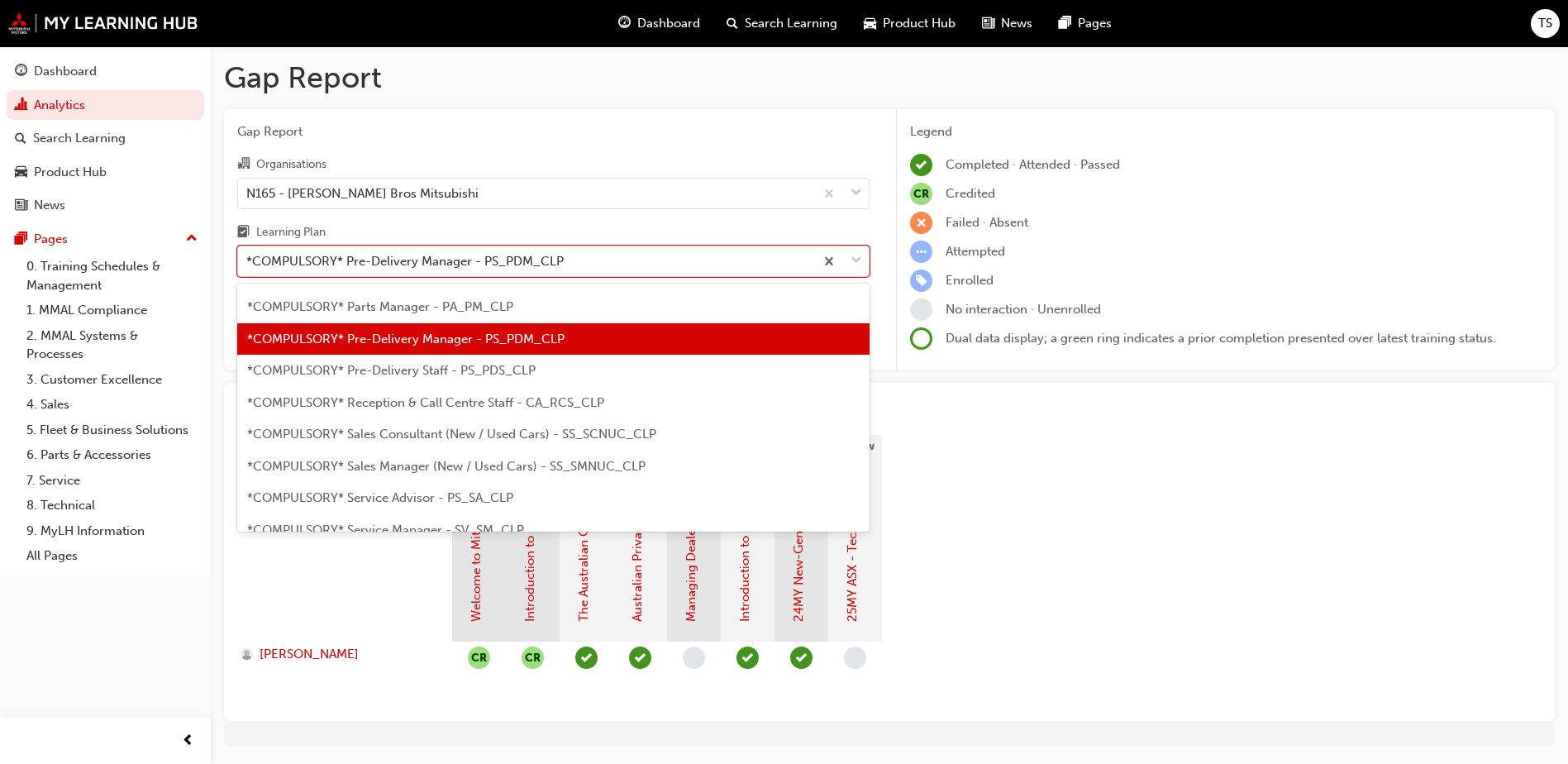
click at [578, 378] on div "*COMPULSORY* Pre-Delivery Staff - PS_PDS_CLP" at bounding box center [553, 371] width 632 height 33
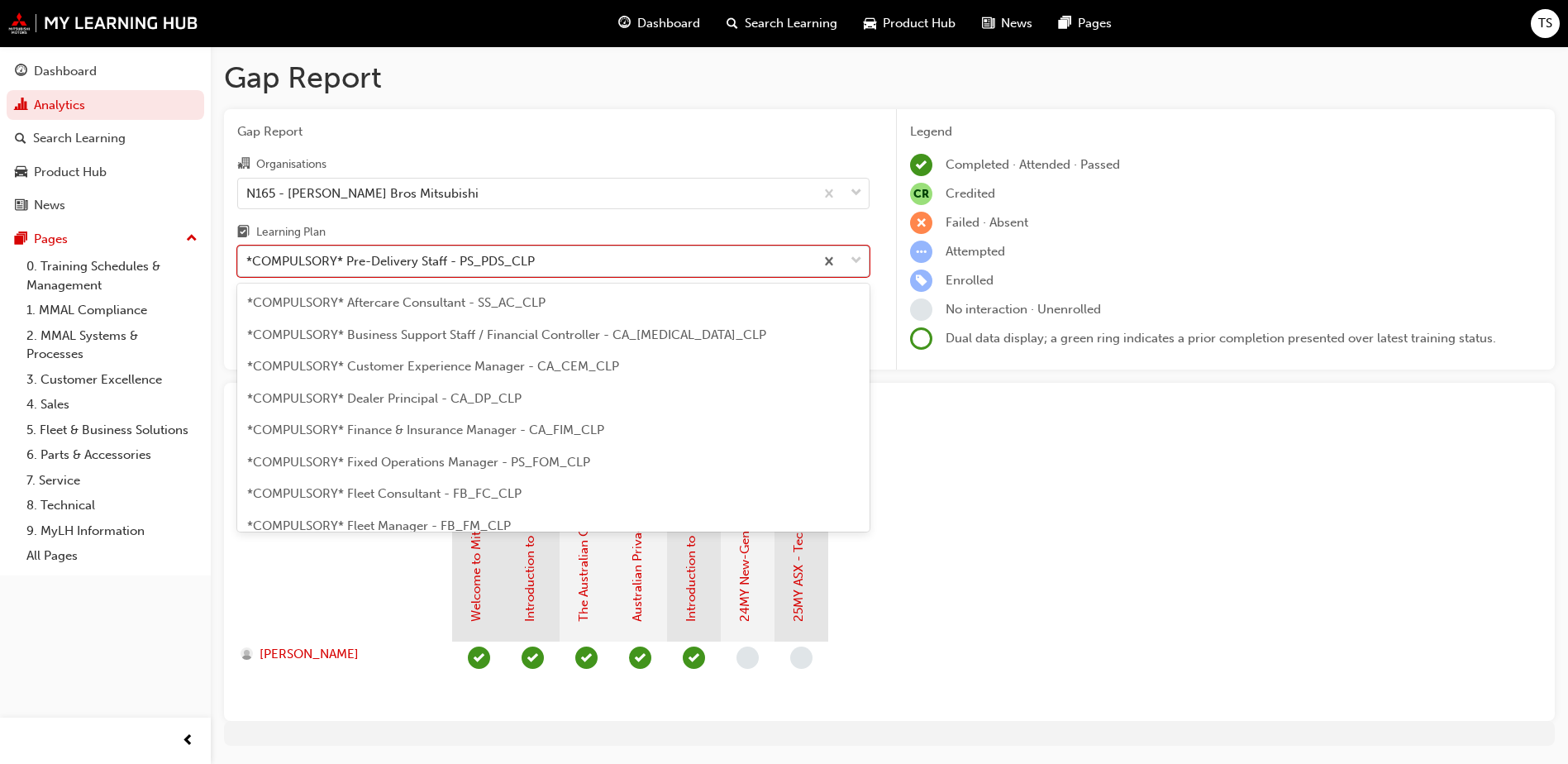
click at [852, 262] on span "down-icon" at bounding box center [856, 261] width 11 height 21
click at [248, 262] on input "Learning Plan option *COMPULSORY* Pre-Delivery Staff - PS_PDS_CLP, selected. op…" at bounding box center [247, 261] width 2 height 14
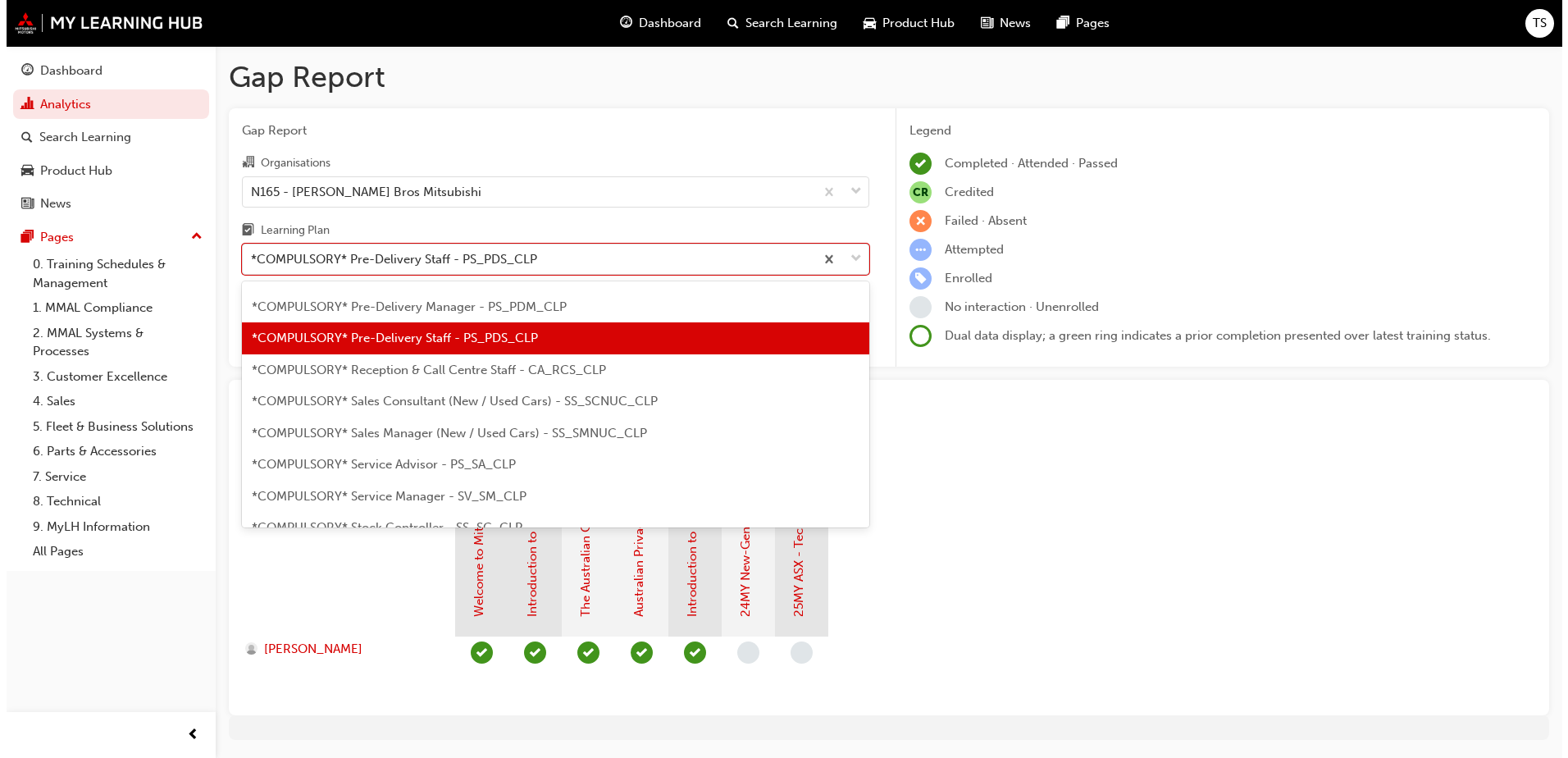
scroll to position [406, 0]
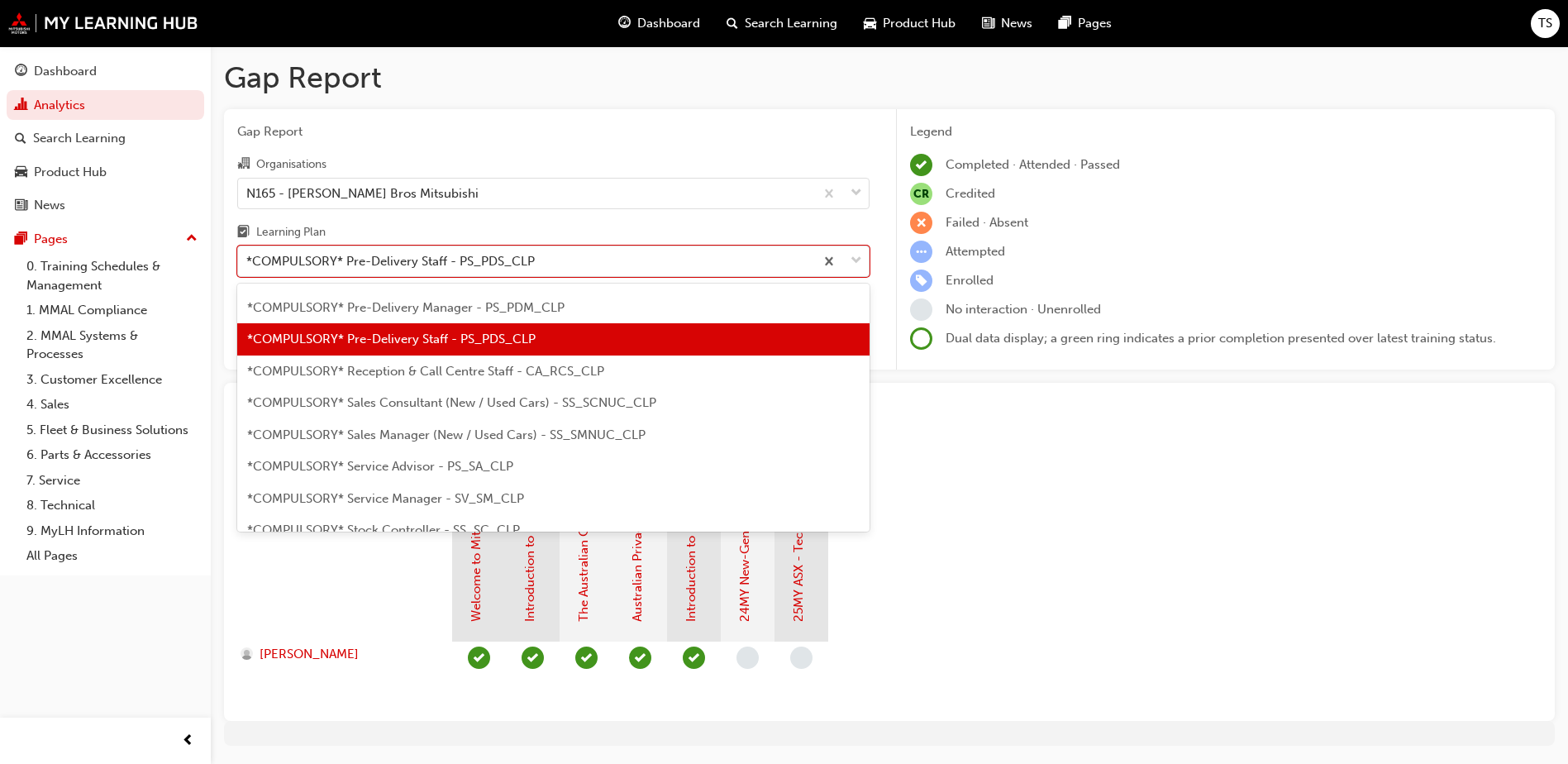
click at [547, 375] on span "*COMPULSORY* Reception & Call Centre Staff - CA_RCS_CLP" at bounding box center [426, 371] width 357 height 15
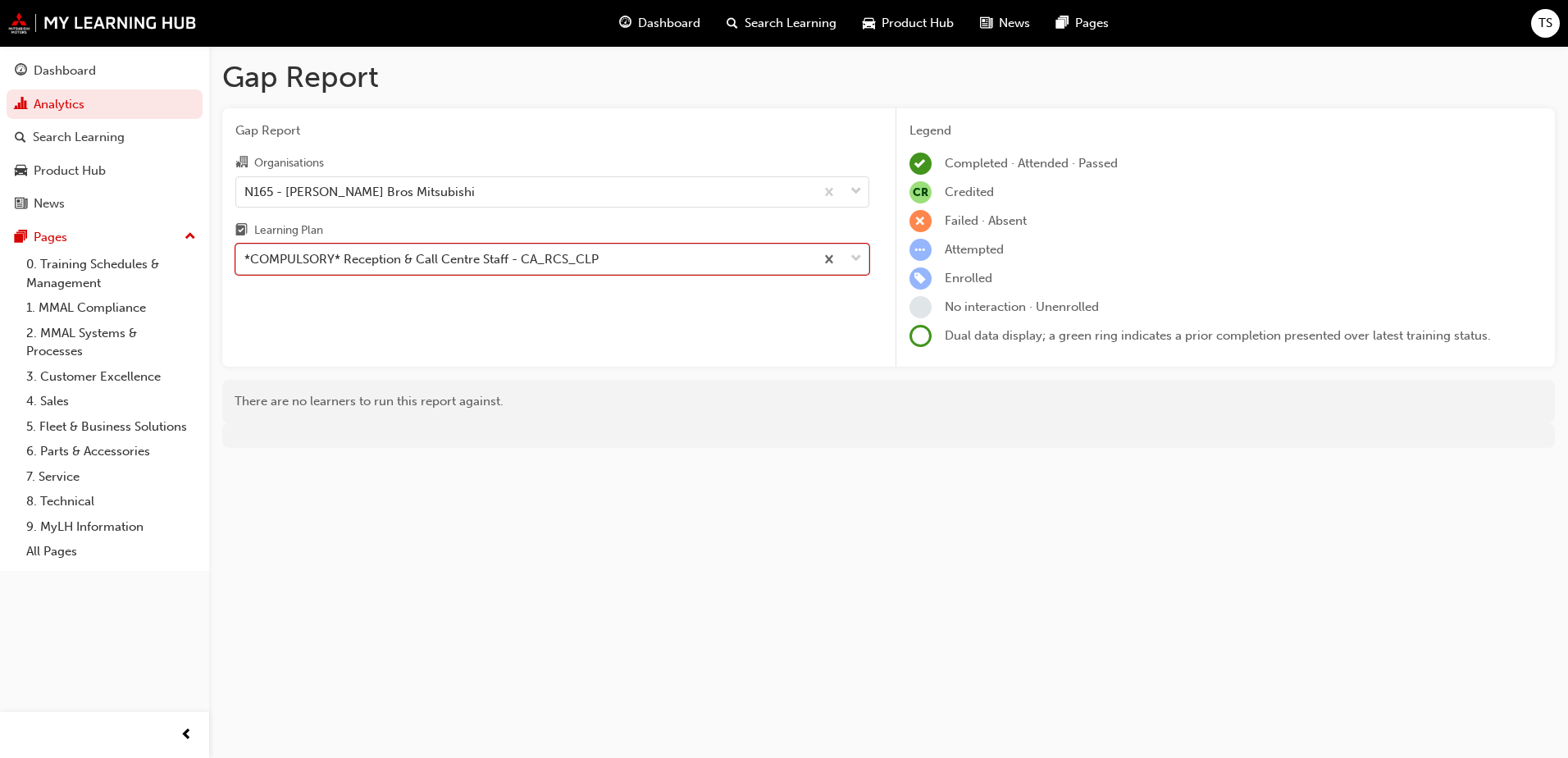
click at [849, 258] on div at bounding box center [841, 259] width 54 height 30
click at [246, 258] on input "Learning Plan option *COMPULSORY* Reception & Call Centre Staff - CA_RCS_CLP, s…" at bounding box center [245, 258] width 2 height 14
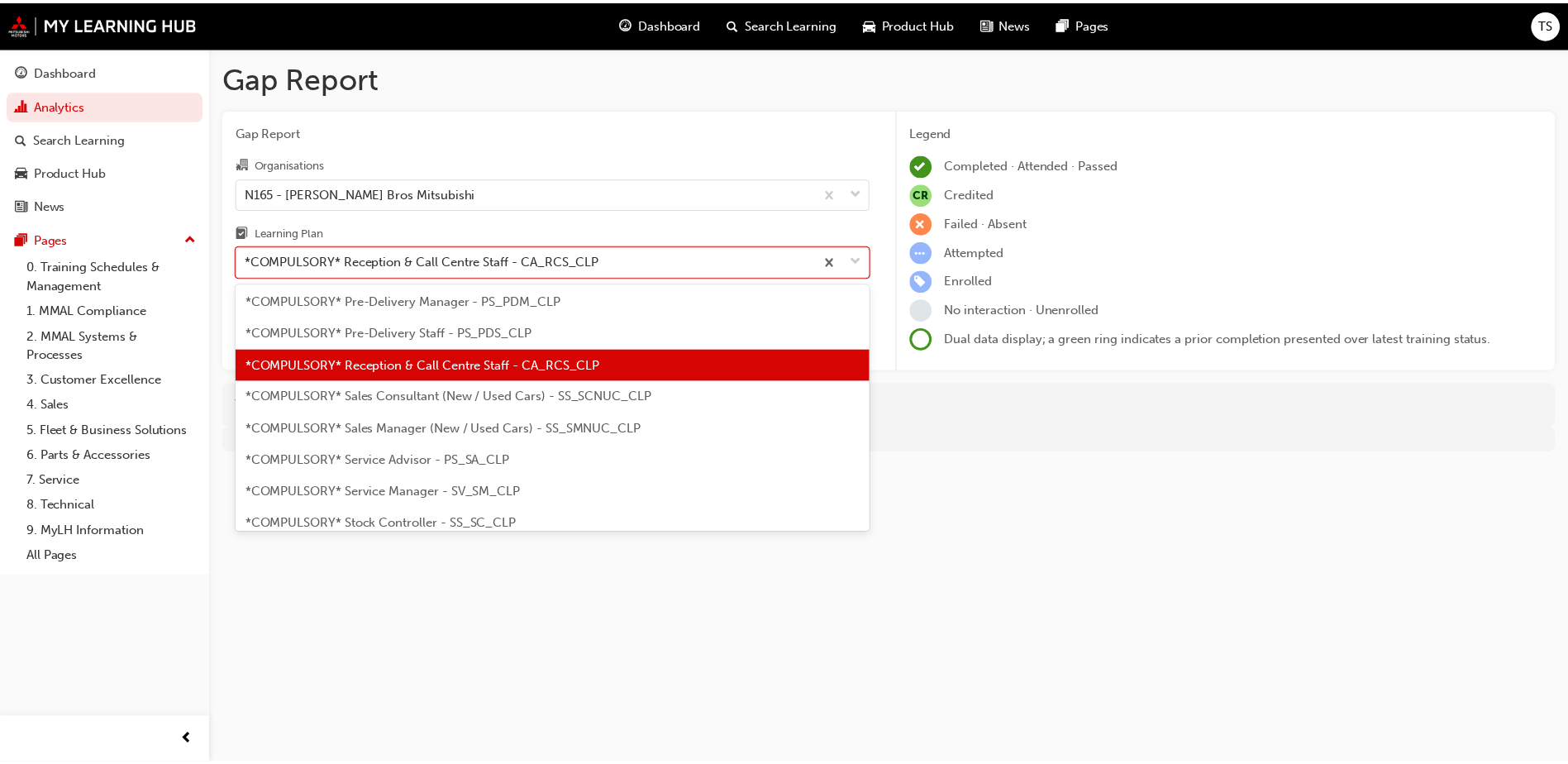
scroll to position [441, 0]
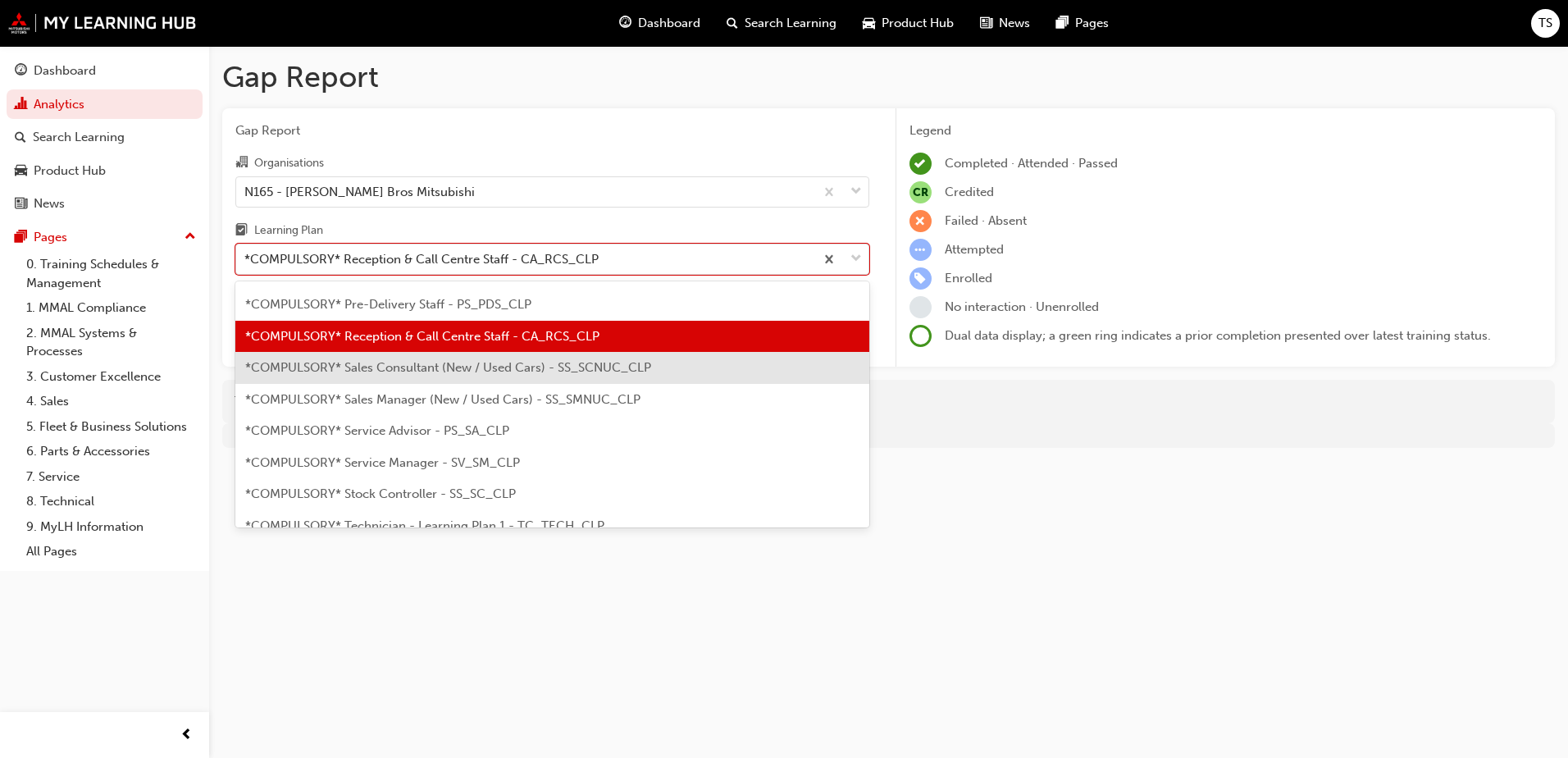
click at [609, 370] on span "*COMPULSORY* Sales Consultant (New / Used Cars) - SS_SCNUC_CLP" at bounding box center [448, 367] width 406 height 15
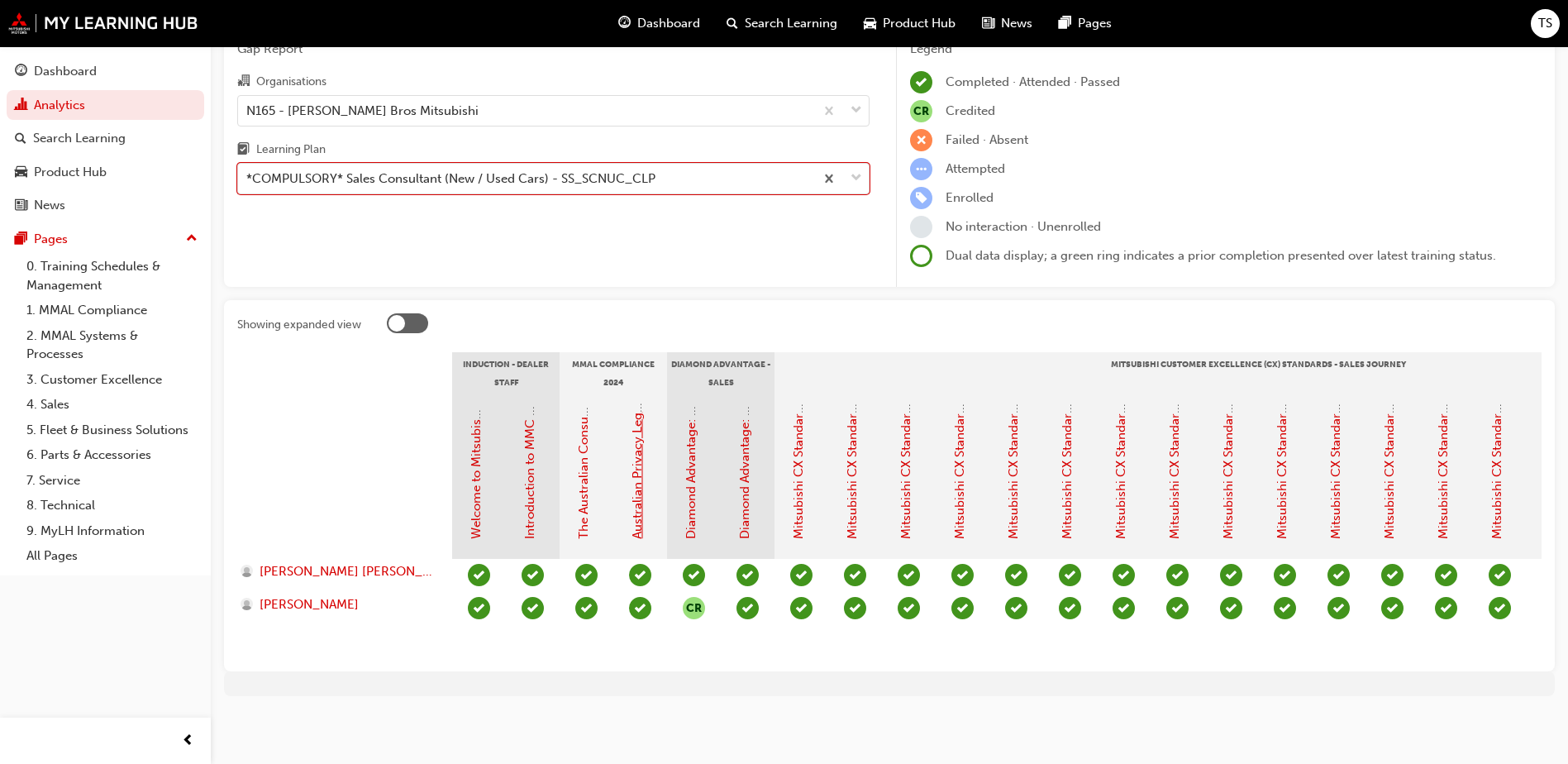
scroll to position [95, 0]
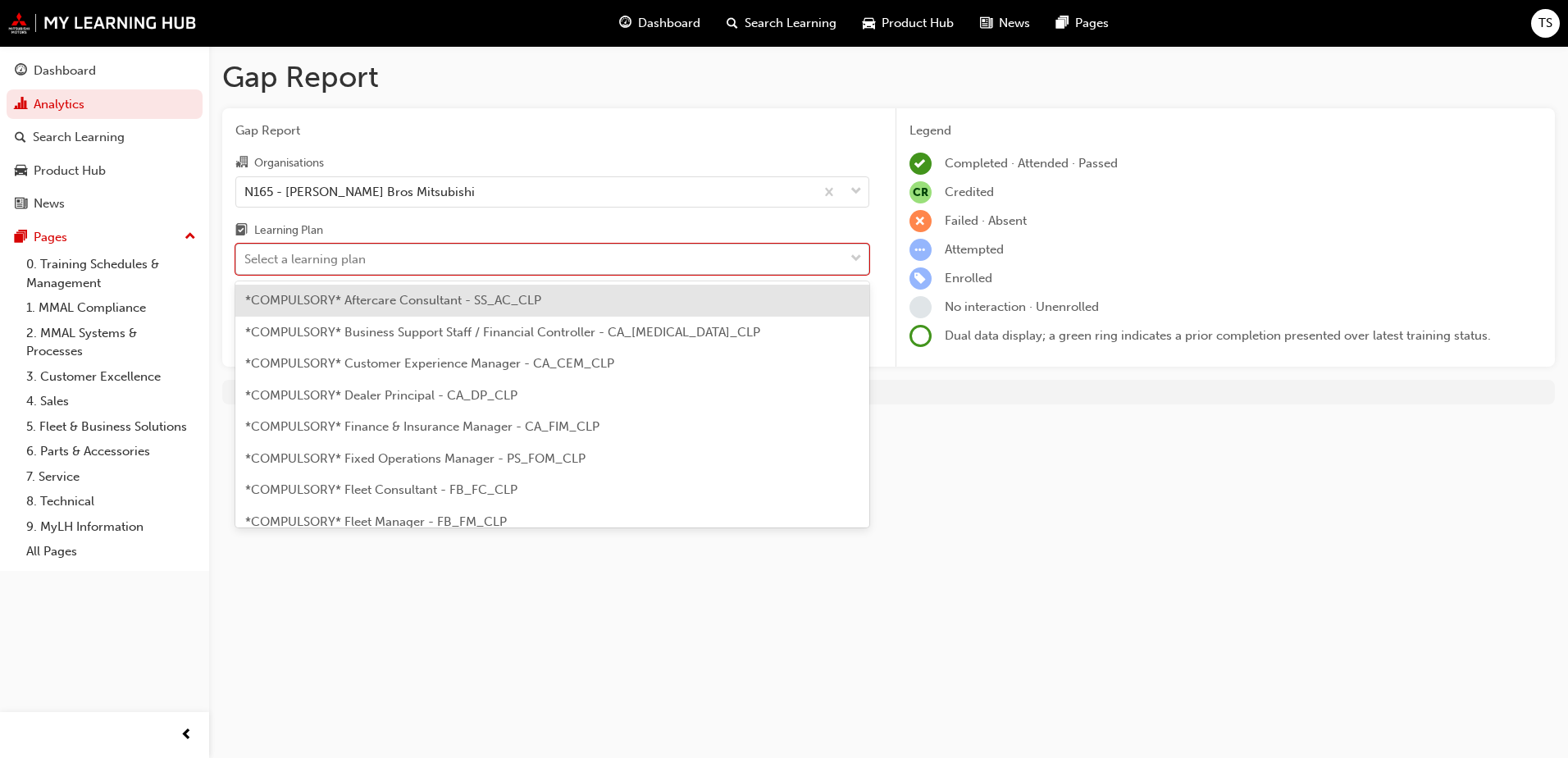
click at [848, 258] on div at bounding box center [856, 259] width 24 height 30
click at [246, 258] on input "Learning Plan option *COMPULSORY* Sales Consultant (New / Used Cars) - SS_SCNUC…" at bounding box center [245, 258] width 2 height 14
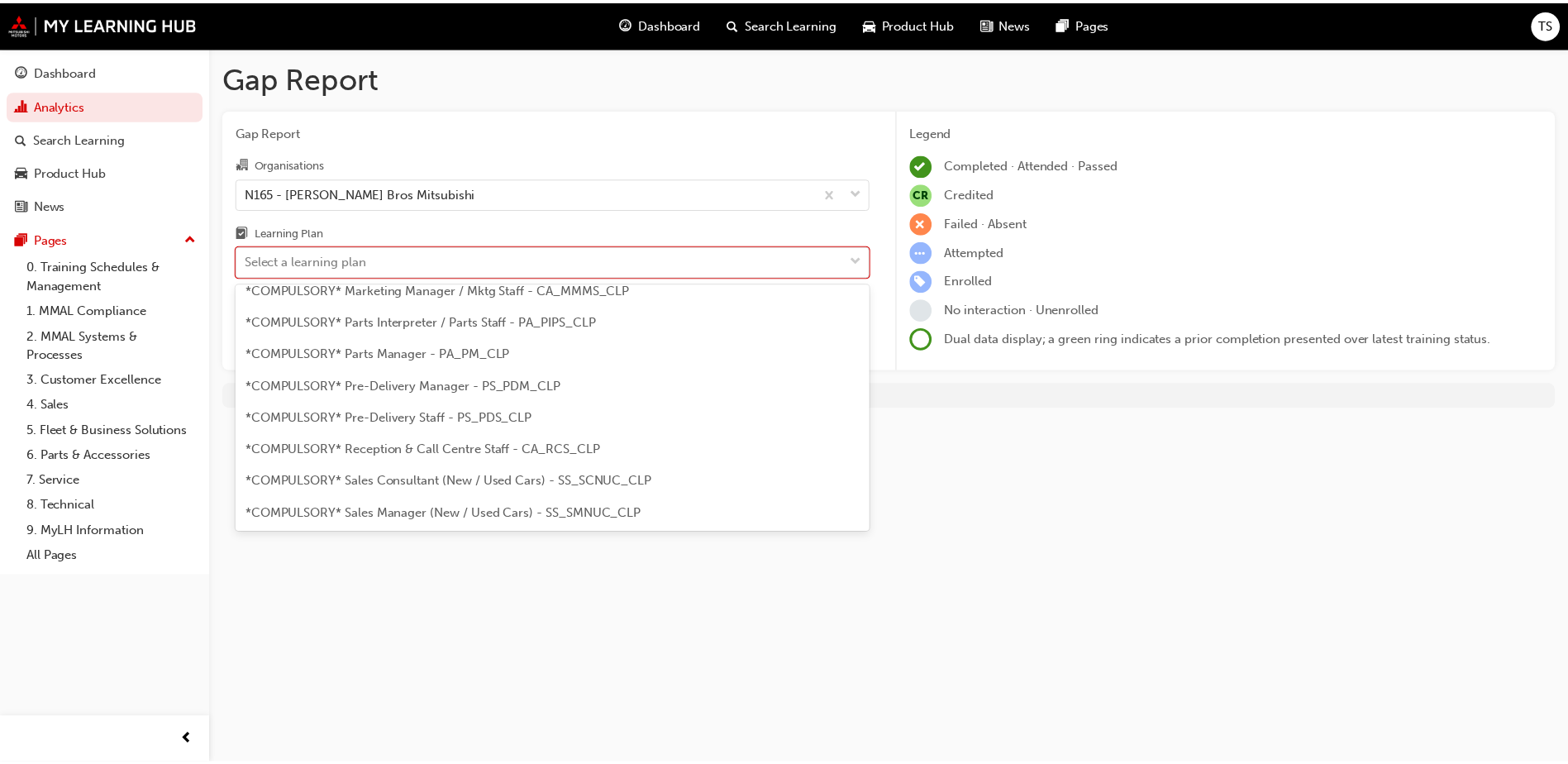
scroll to position [413, 0]
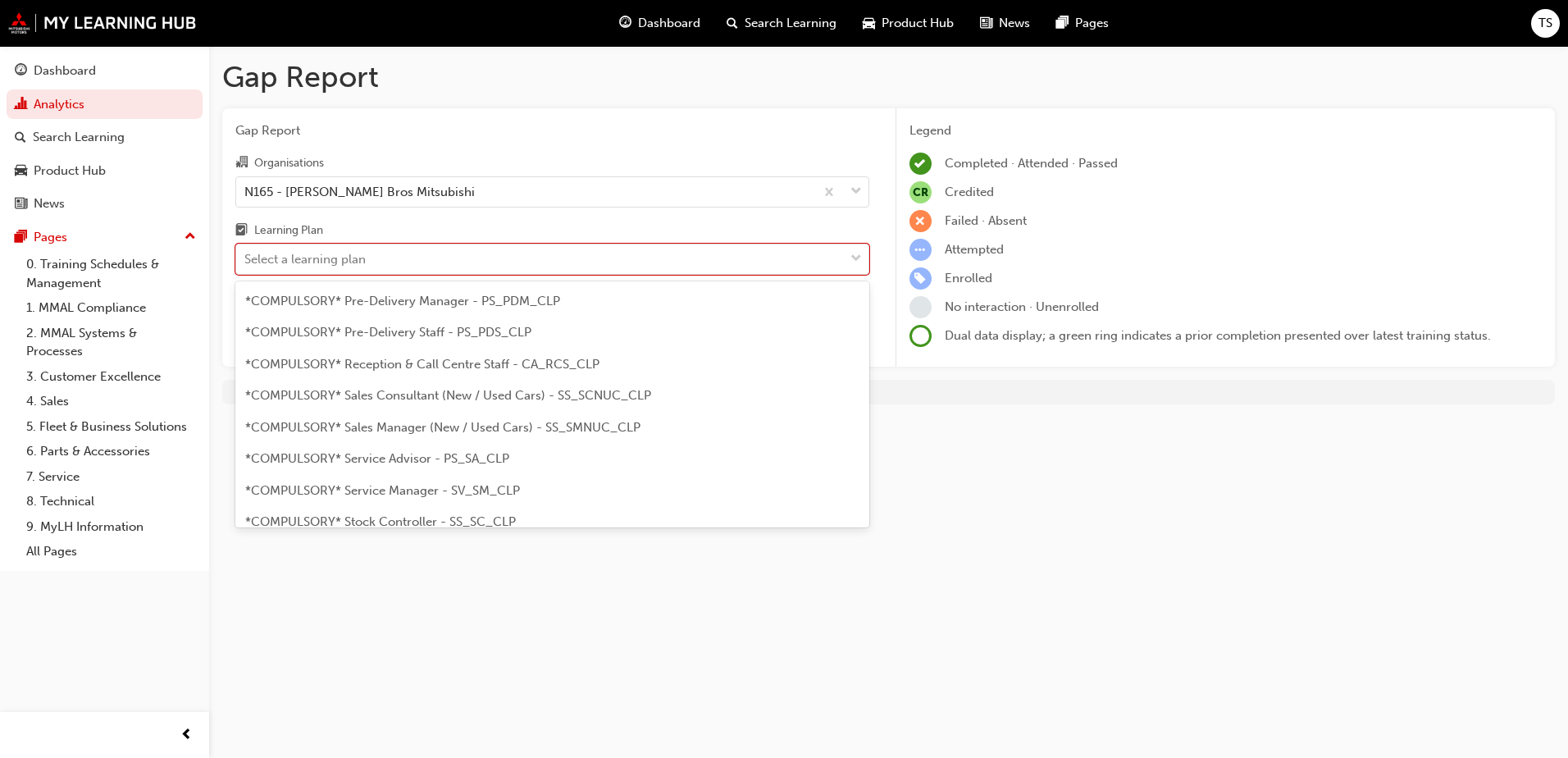
click at [605, 427] on span "*COMPULSORY* Sales Manager (New / Used Cars) - SS_SMNUC_CLP" at bounding box center [443, 427] width 396 height 15
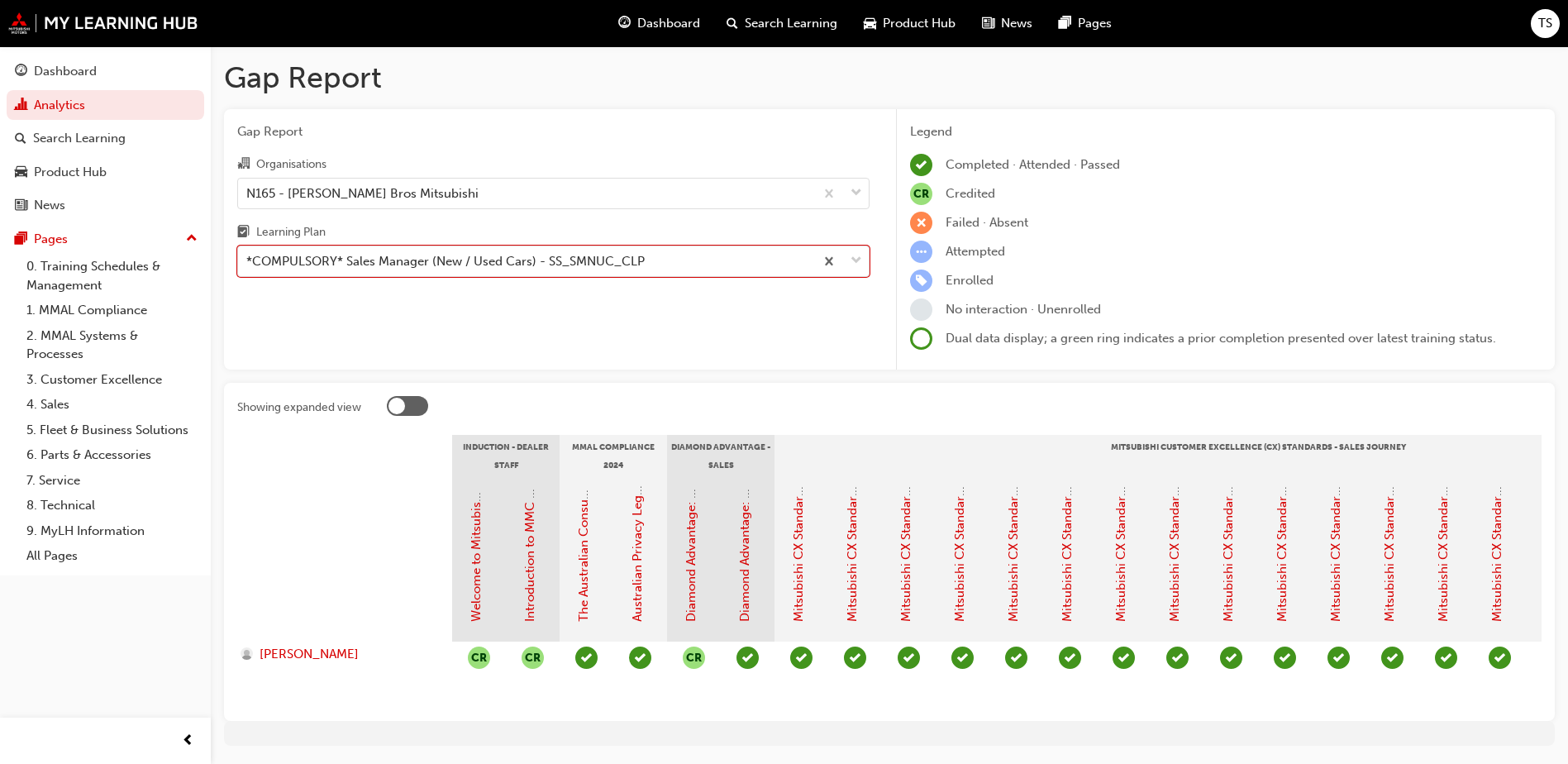
scroll to position [62, 0]
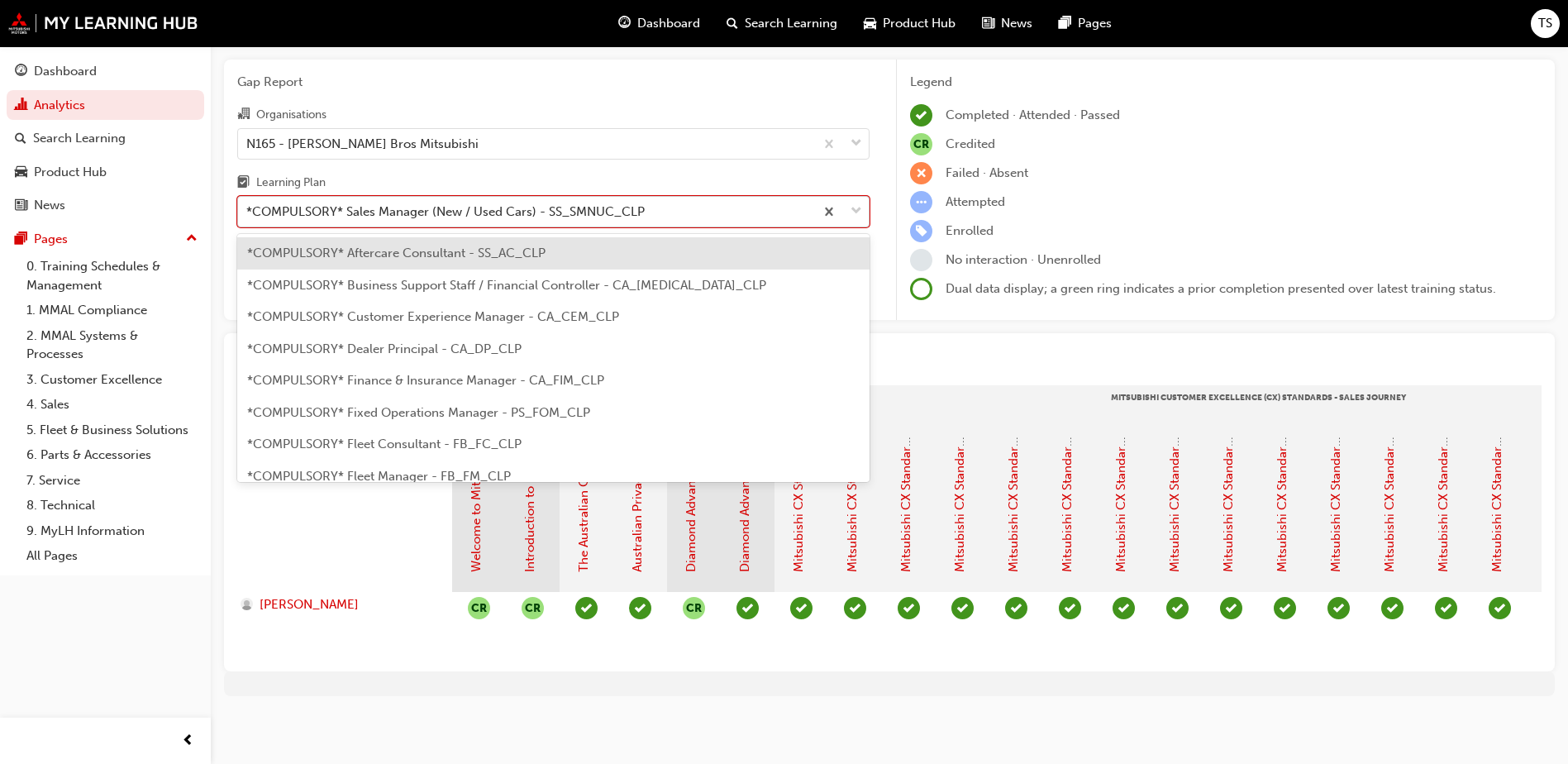
click at [850, 202] on div at bounding box center [842, 211] width 55 height 30
click at [248, 204] on input "Learning Plan option *COMPULSORY* Sales Manager (New / Used Cars) - SS_SMNUC_CL…" at bounding box center [247, 211] width 2 height 14
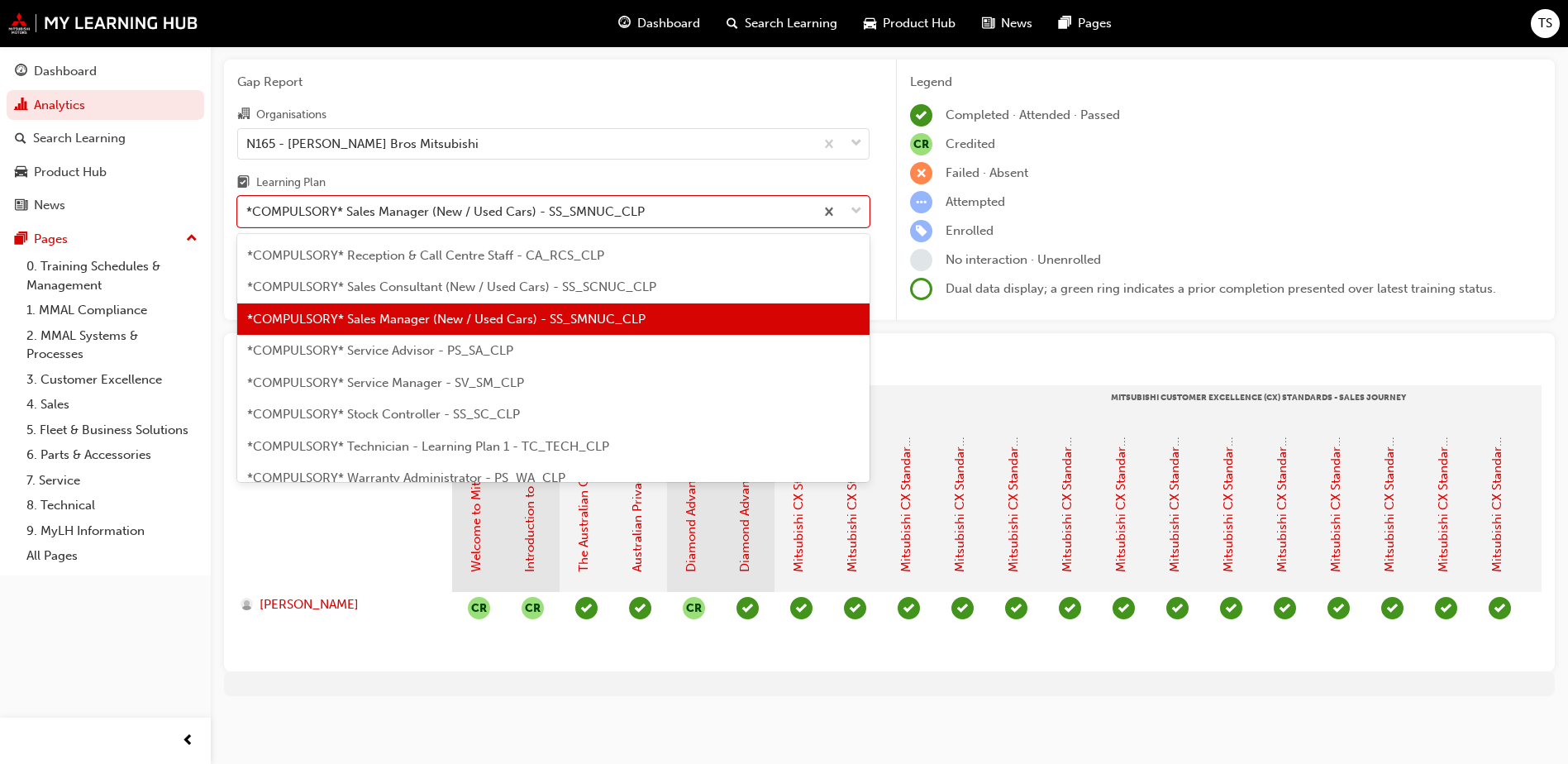
scroll to position [505, 0]
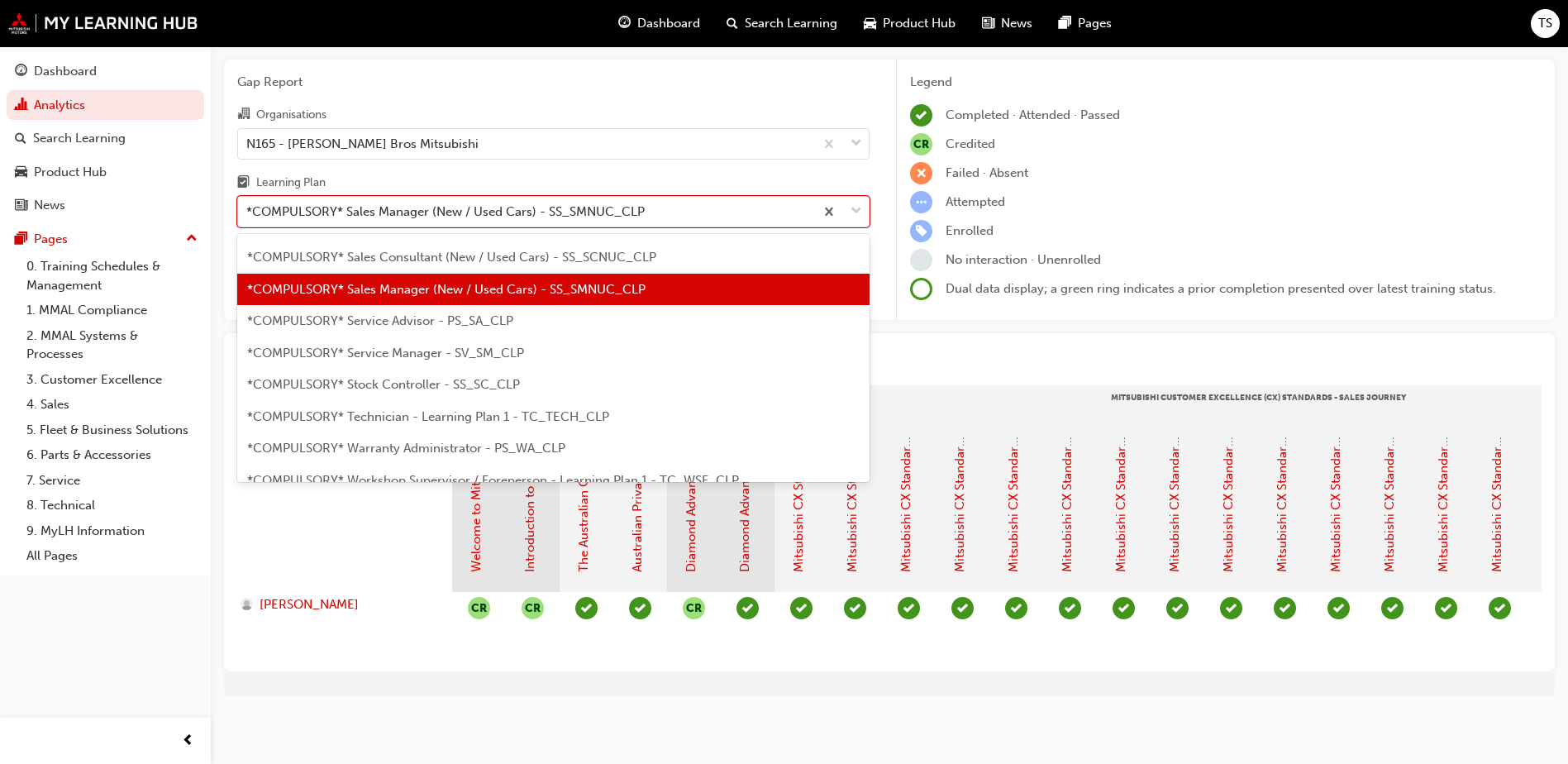
drag, startPoint x: 646, startPoint y: 316, endPoint x: 637, endPoint y: 320, distance: 9.8
click at [642, 319] on div "*COMPULSORY* Service Advisor - PS_SA_CLP" at bounding box center [553, 320] width 632 height 33
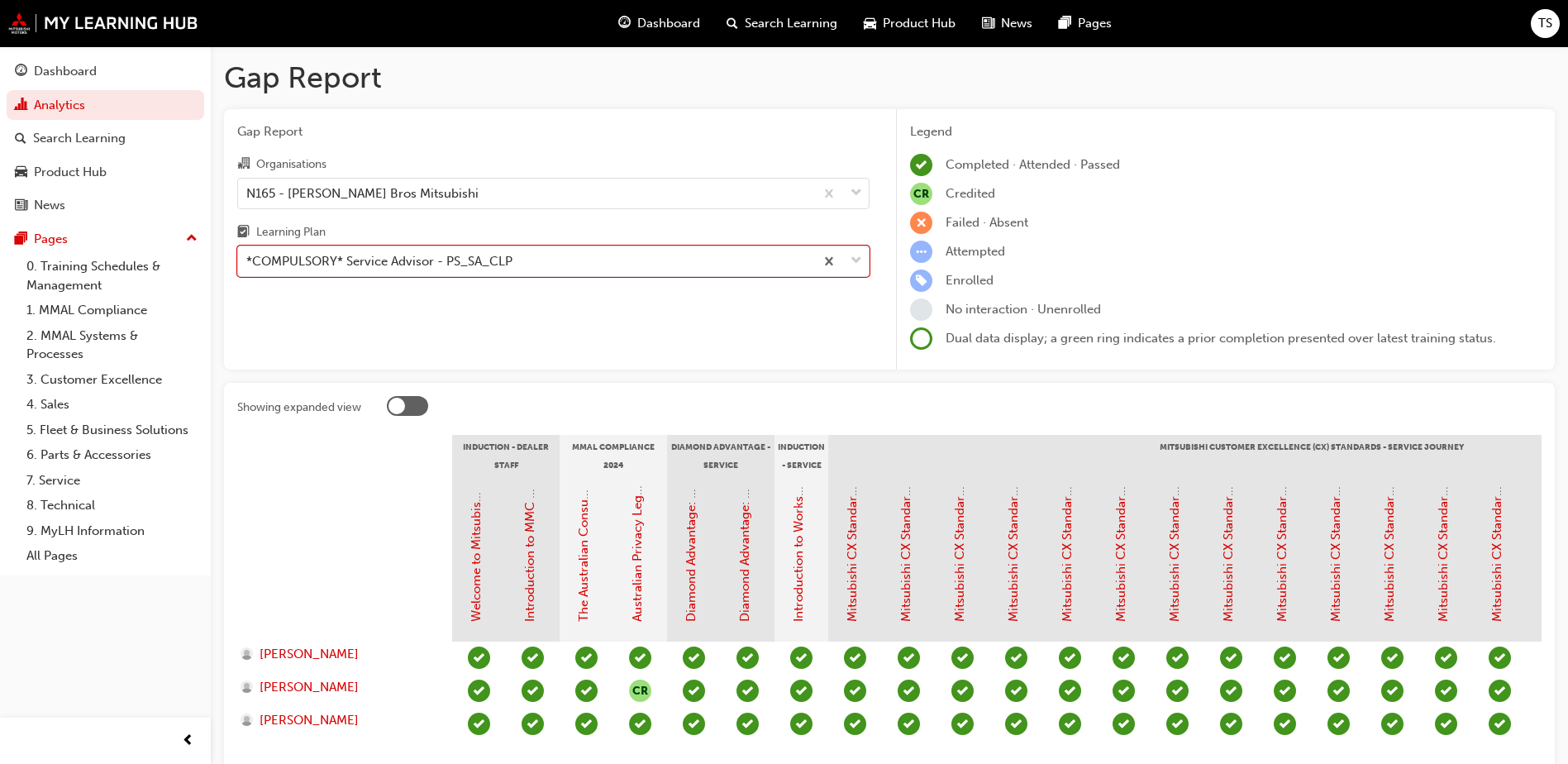
scroll to position [83, 0]
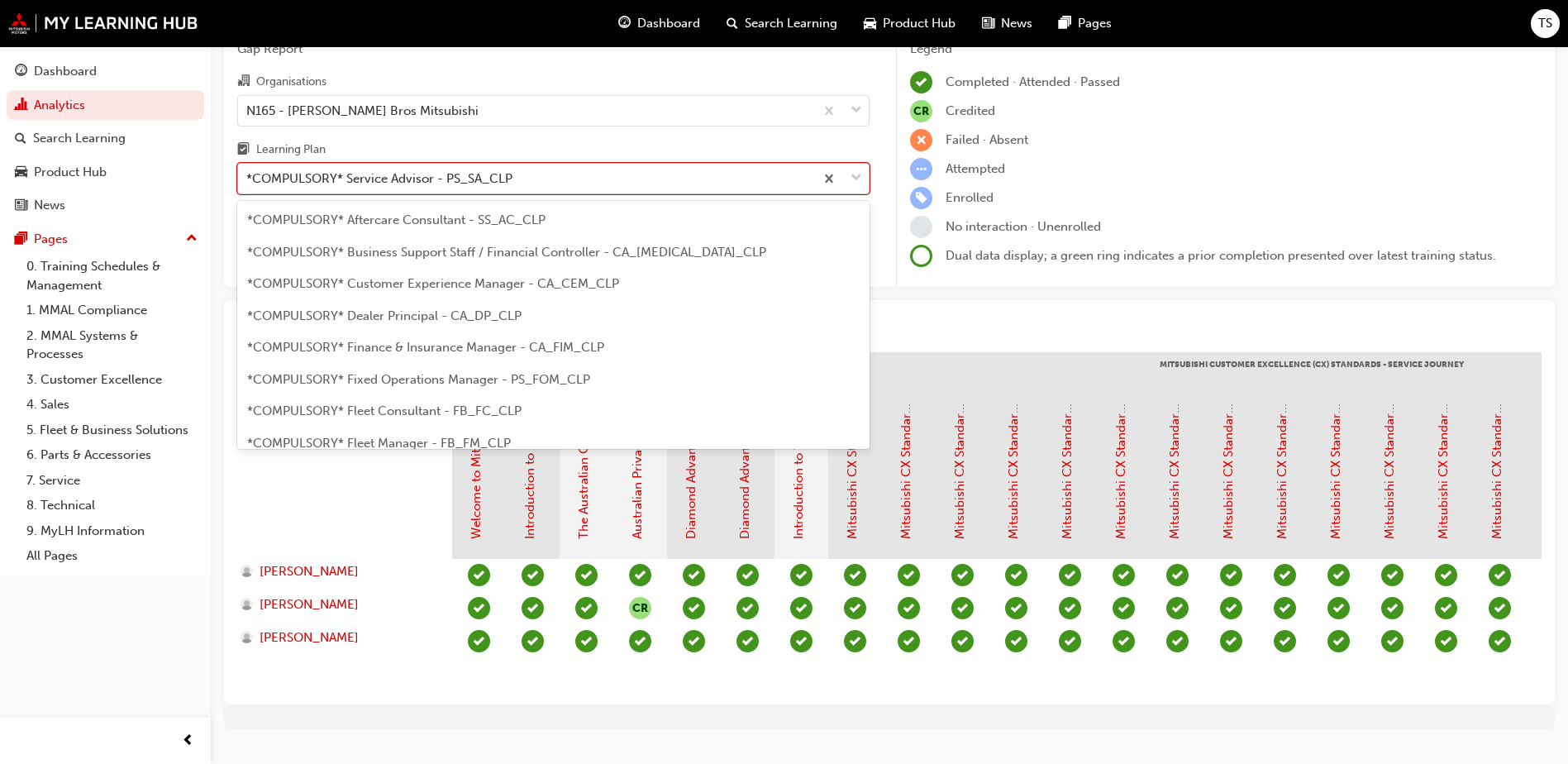
click at [861, 182] on span "down-icon" at bounding box center [856, 179] width 11 height 21
click at [248, 182] on input "Learning Plan option *COMPULSORY* Service Advisor - PS_SA_CLP, selected. option…" at bounding box center [247, 178] width 2 height 14
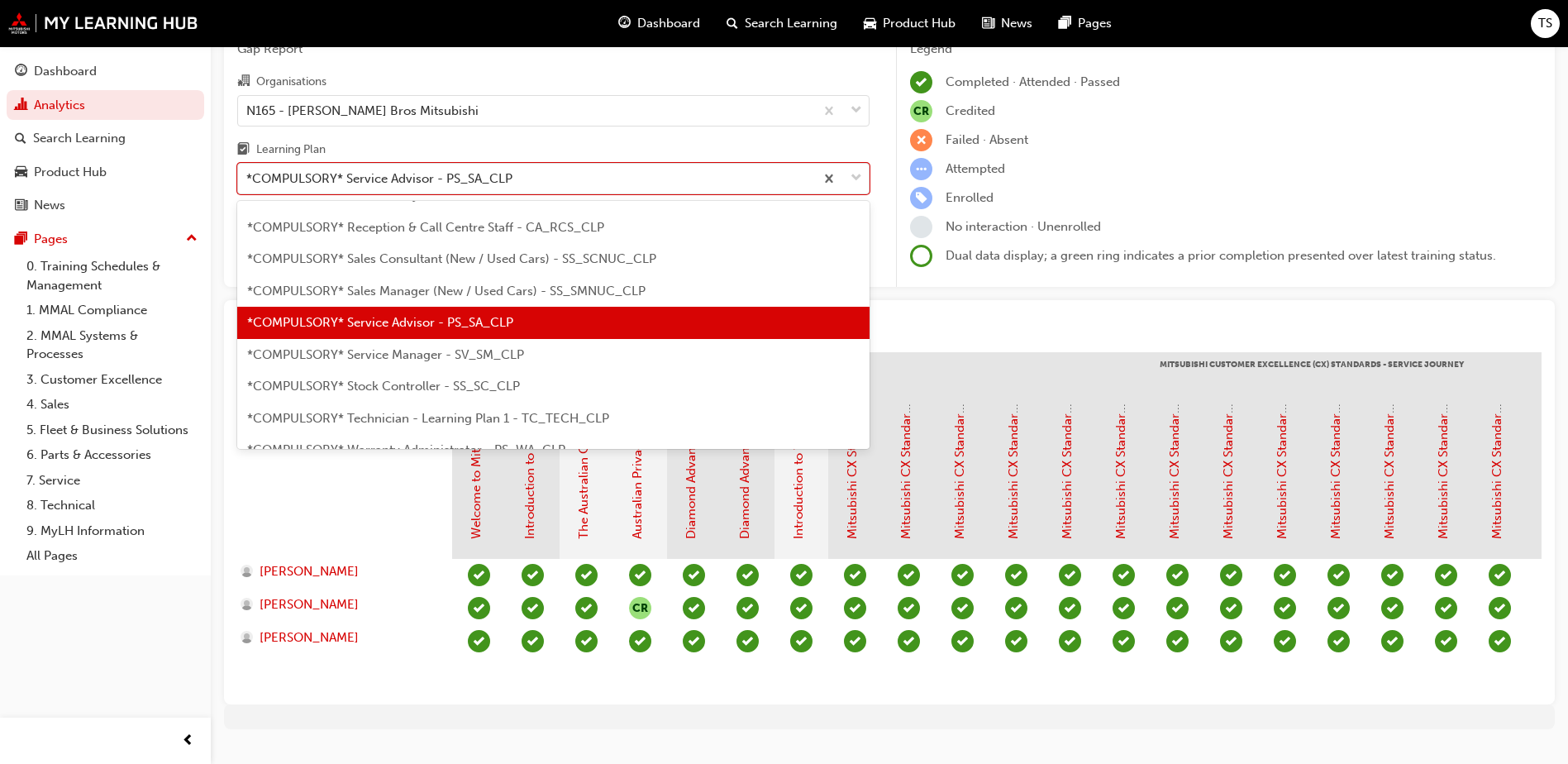
scroll to position [536, 0]
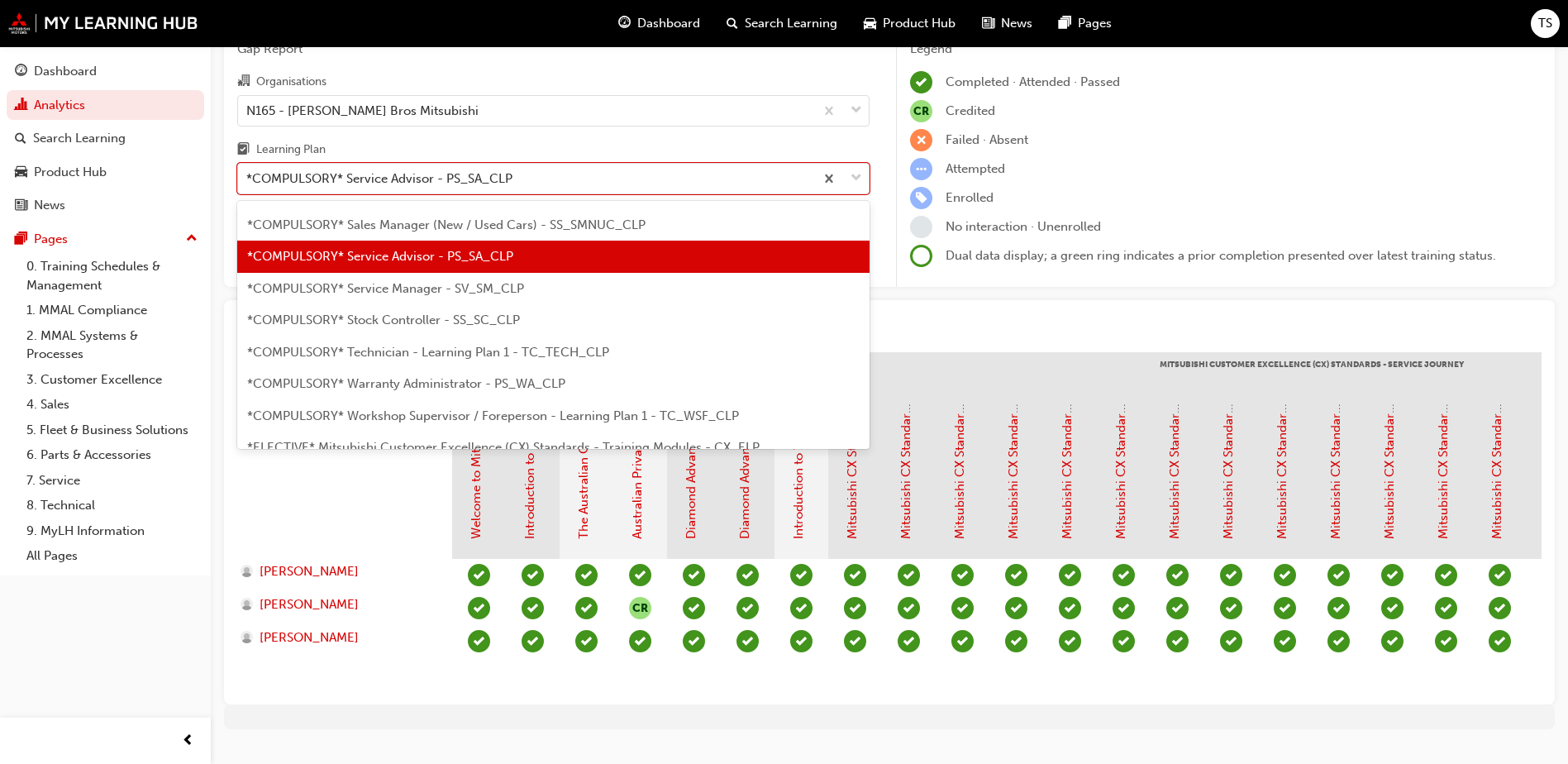
click at [488, 290] on span "*COMPULSORY* Service Manager - SV_SM_CLP" at bounding box center [386, 288] width 277 height 15
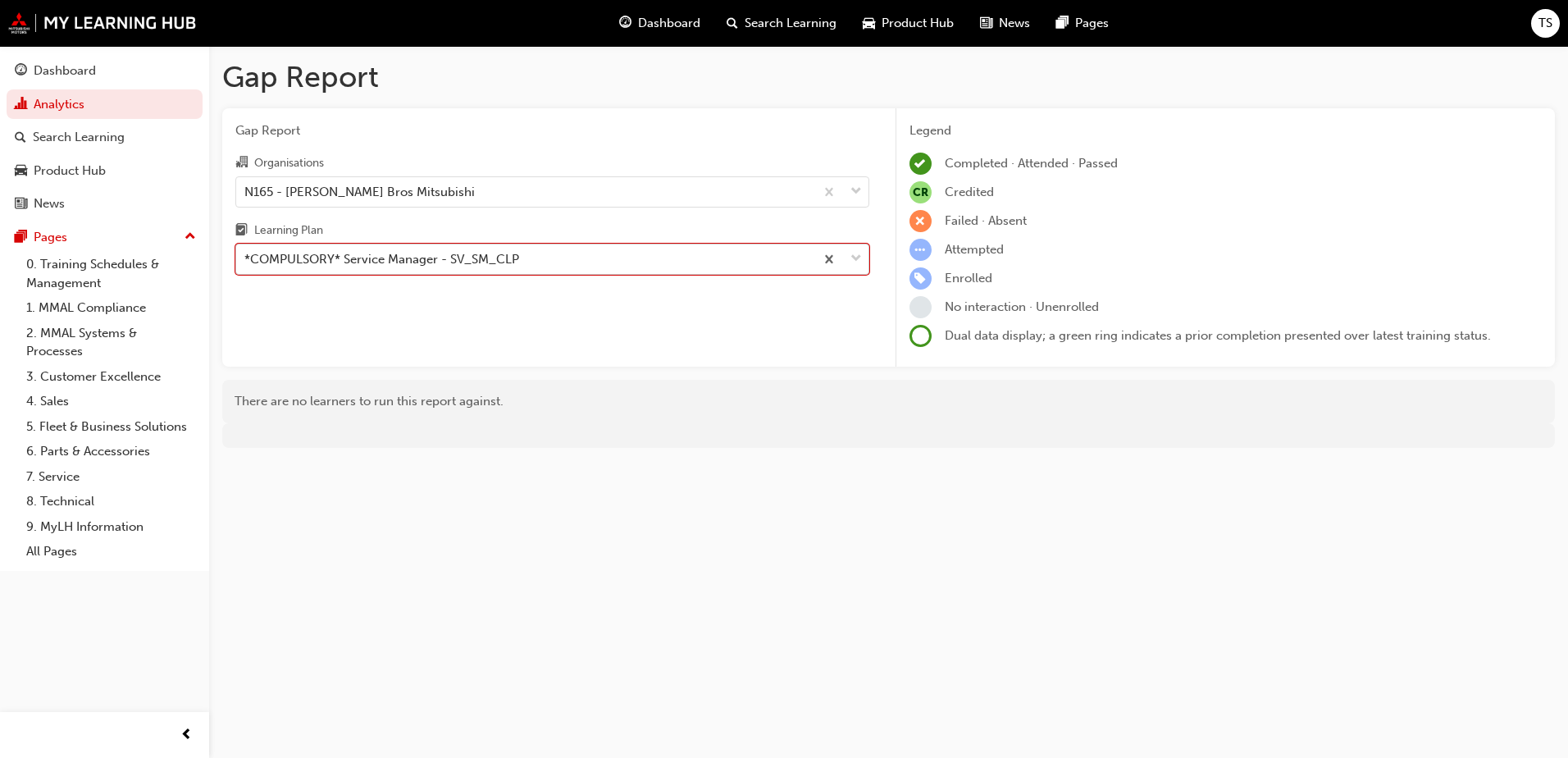
click at [845, 257] on div at bounding box center [841, 259] width 54 height 30
click at [246, 257] on input "Learning Plan option *COMPULSORY* Service Manager - SV_SM_CLP, selected. 0 resu…" at bounding box center [245, 258] width 2 height 14
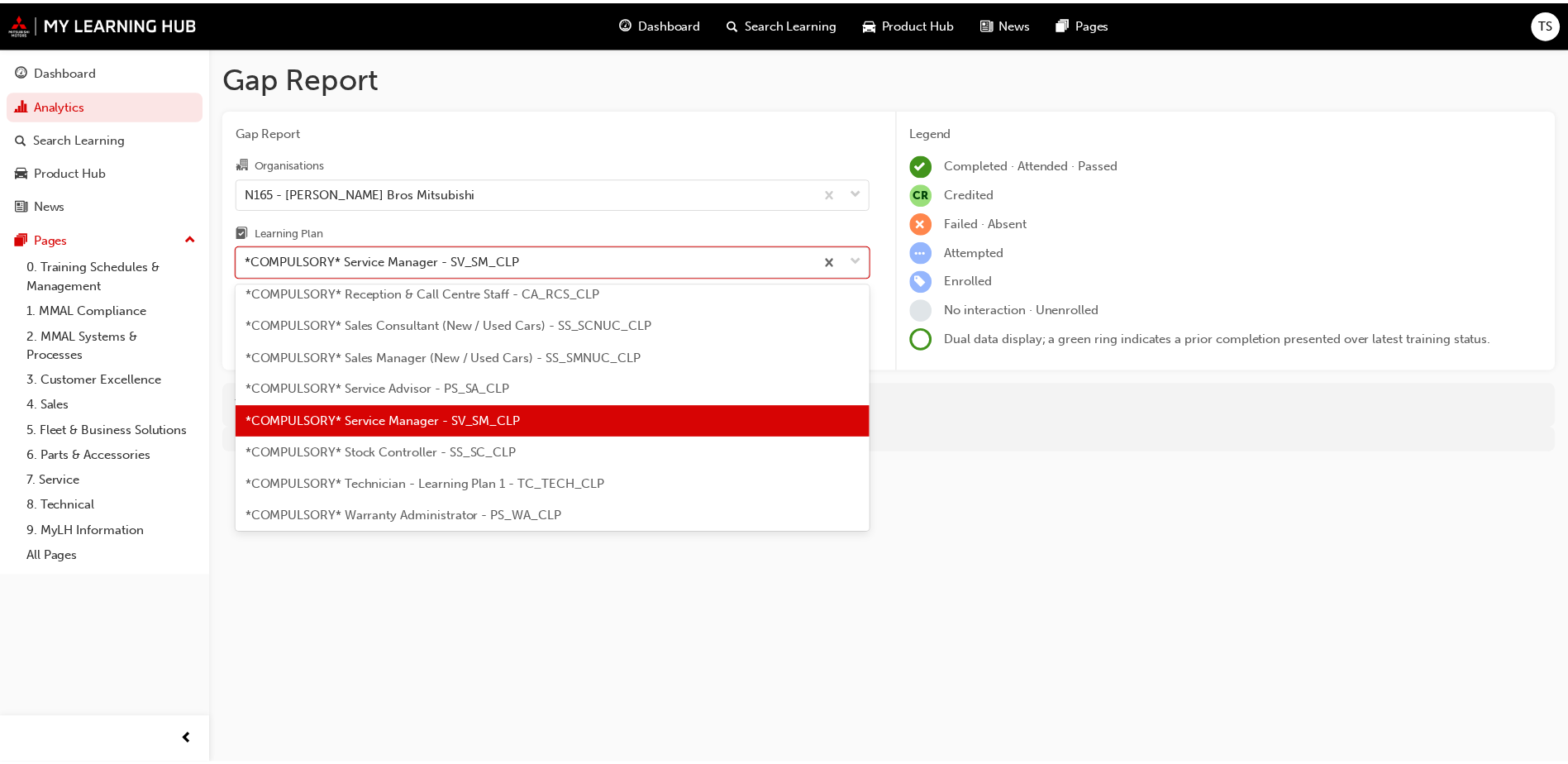
scroll to position [569, 0]
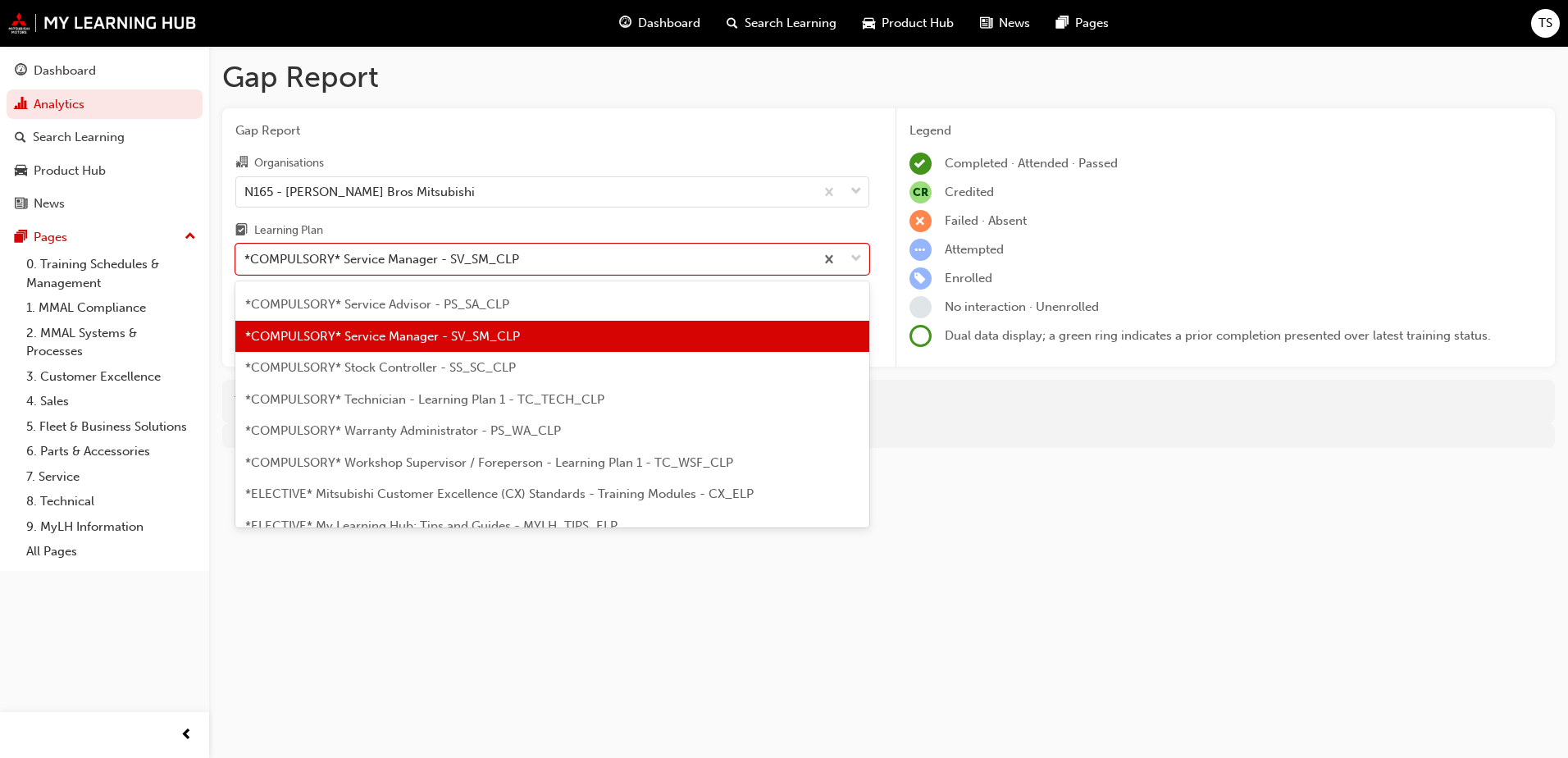
click at [529, 377] on div "*COMPULSORY* Stock Controller - SS_SC_CLP" at bounding box center [552, 368] width 634 height 32
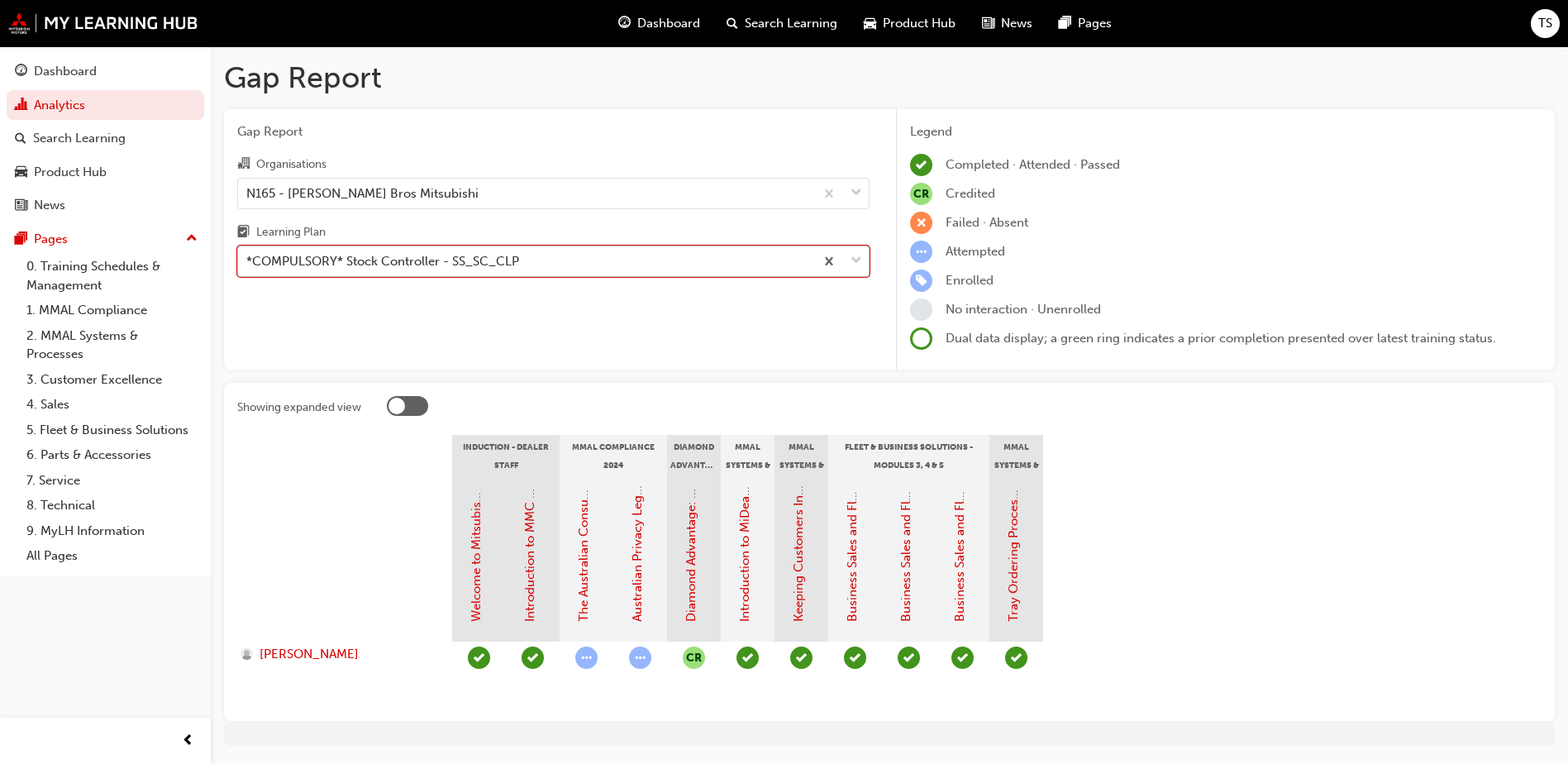
click at [853, 265] on span "down-icon" at bounding box center [856, 261] width 11 height 21
click at [248, 265] on input "Learning Plan option *COMPULSORY* Stock Controller - SS_SC_CLP, selected. 0 res…" at bounding box center [247, 261] width 2 height 14
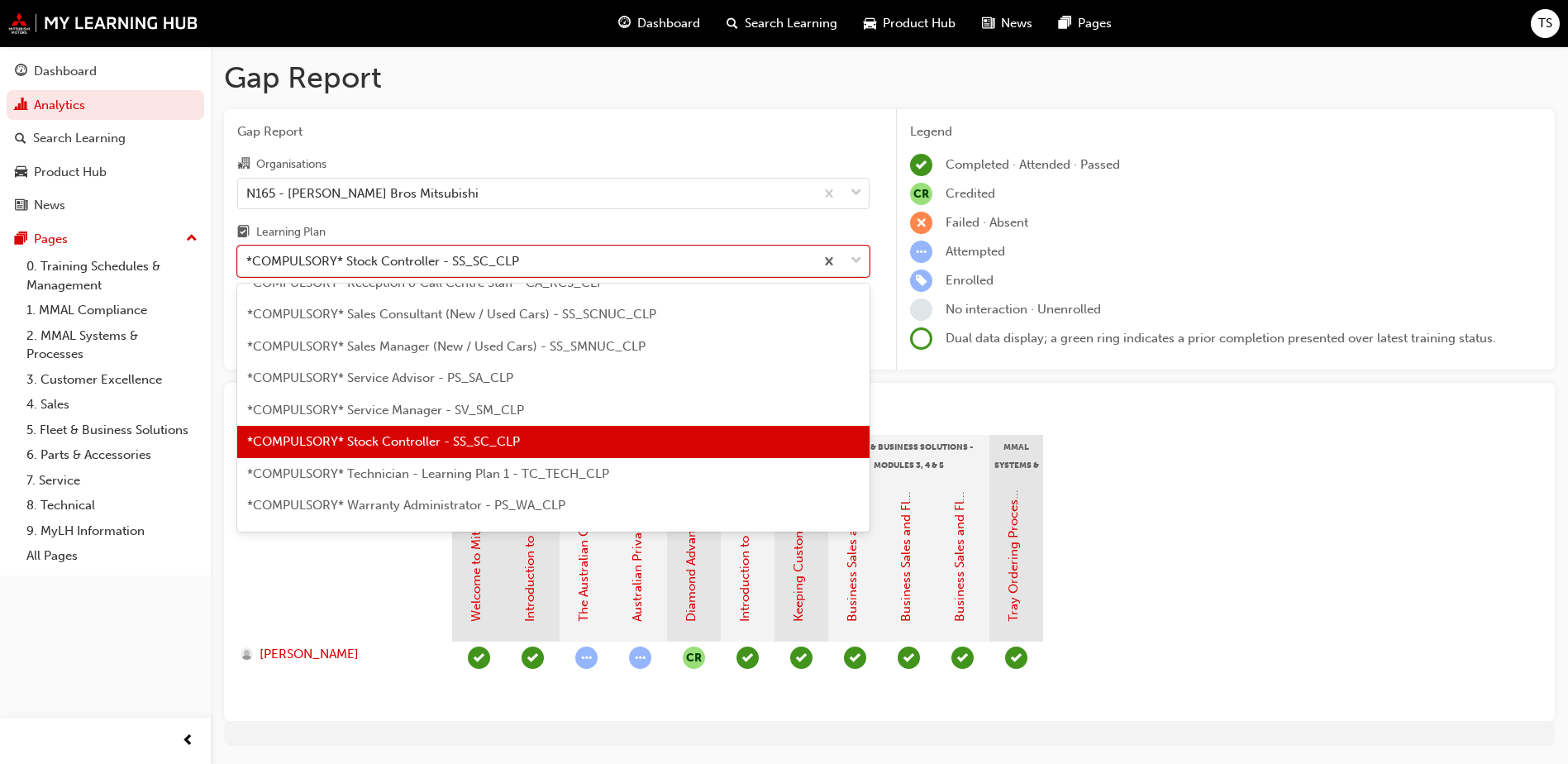
scroll to position [600, 0]
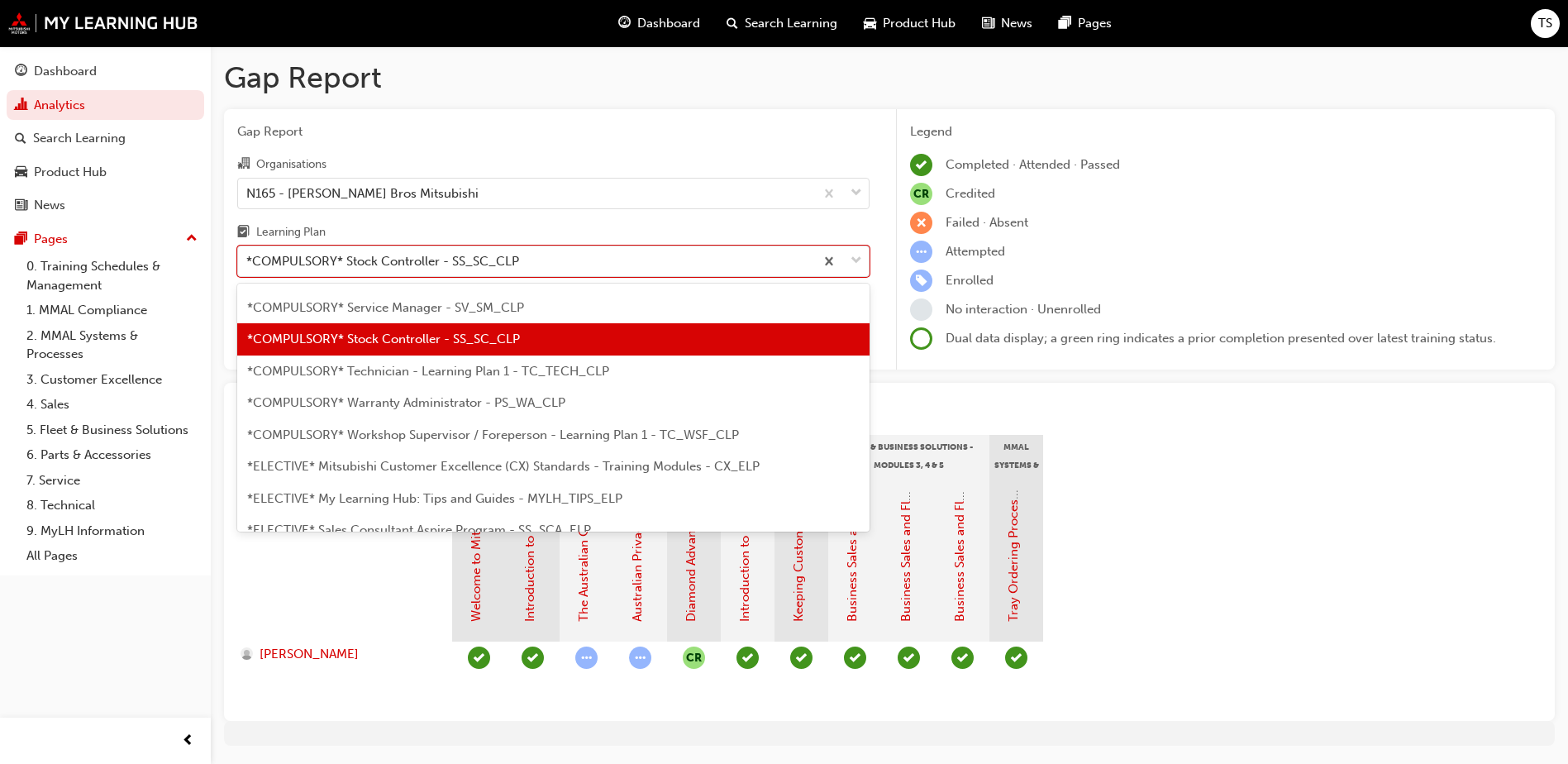
click at [524, 408] on span "*COMPULSORY* Warranty Administrator - PS_WA_CLP" at bounding box center [406, 402] width 318 height 15
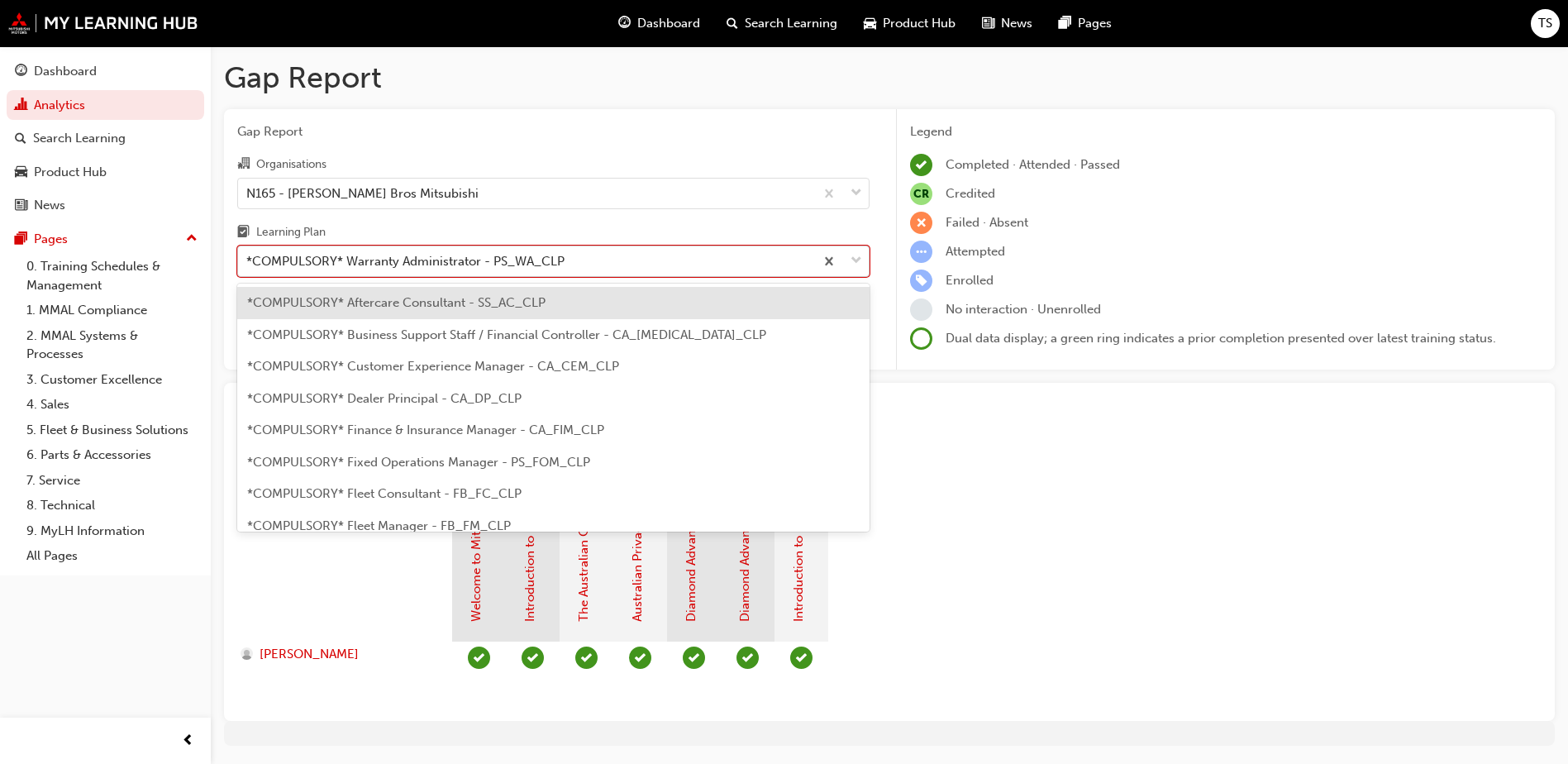
click at [856, 261] on span "down-icon" at bounding box center [856, 261] width 11 height 21
click at [248, 261] on input "Learning Plan option *COMPULSORY* Warranty Administrator - PS_WA_CLP, selected.…" at bounding box center [247, 261] width 2 height 14
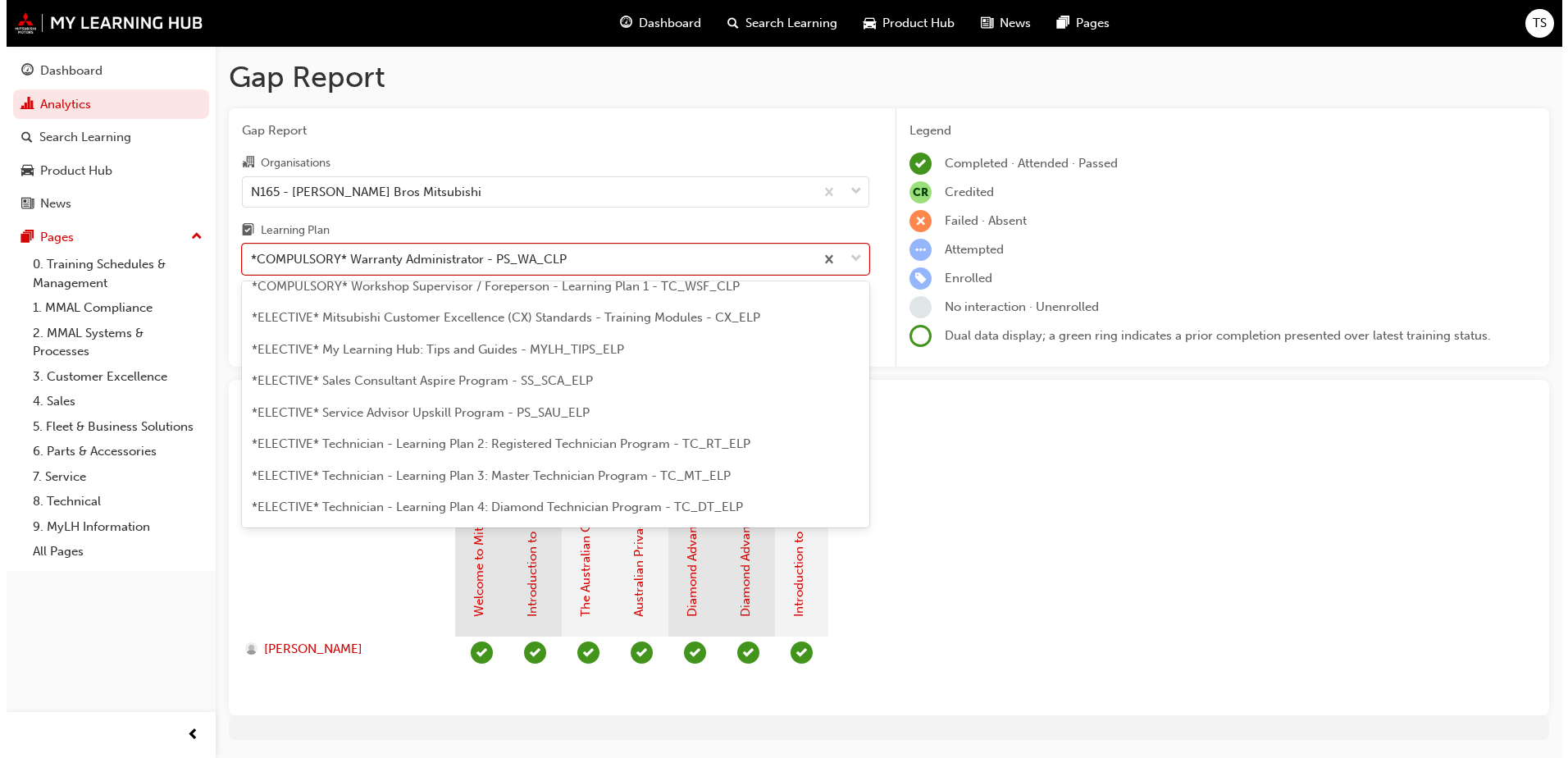
scroll to position [803, 0]
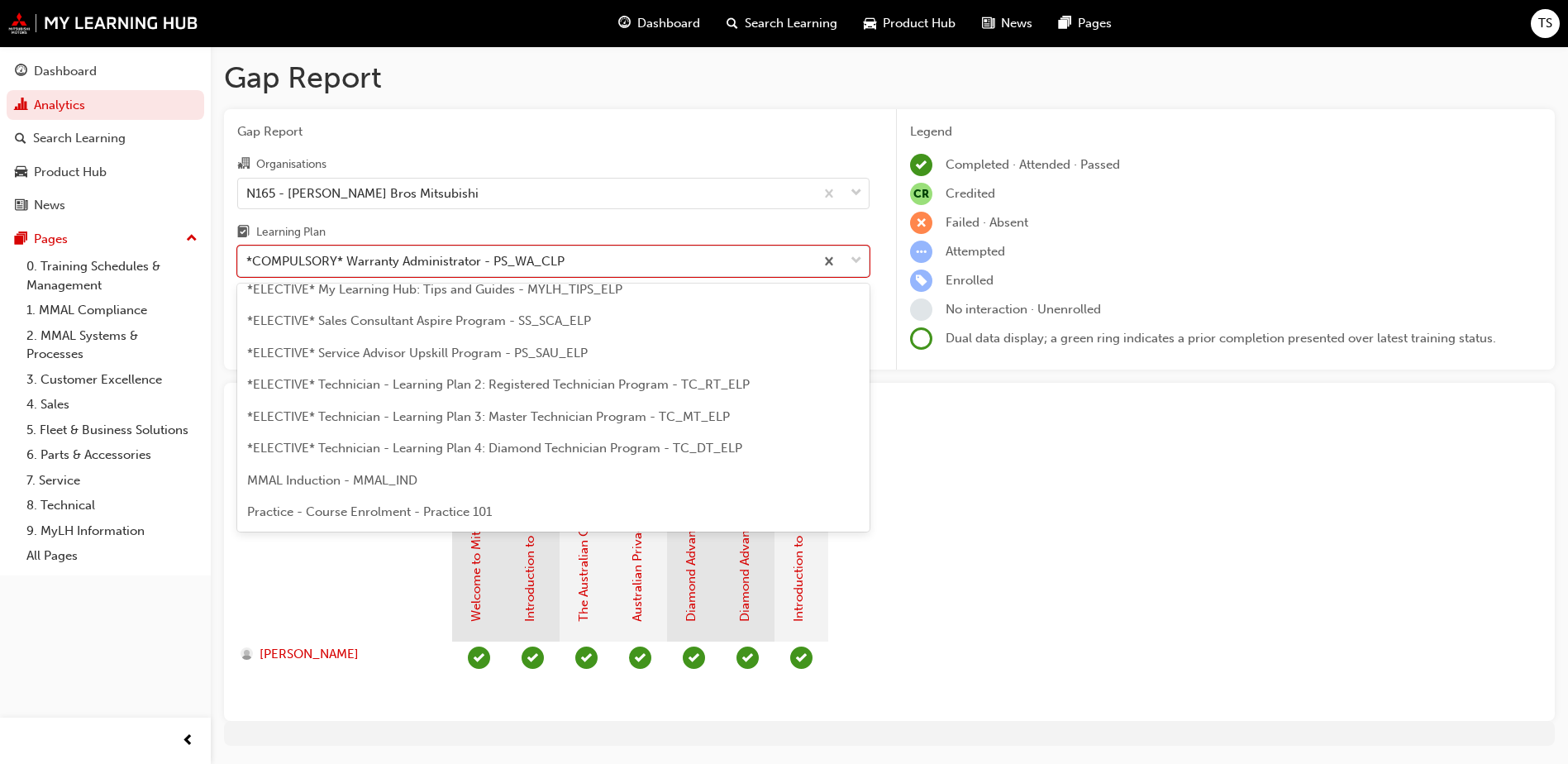
click at [432, 475] on div "MMAL Induction - MMAL_IND" at bounding box center [553, 481] width 632 height 33
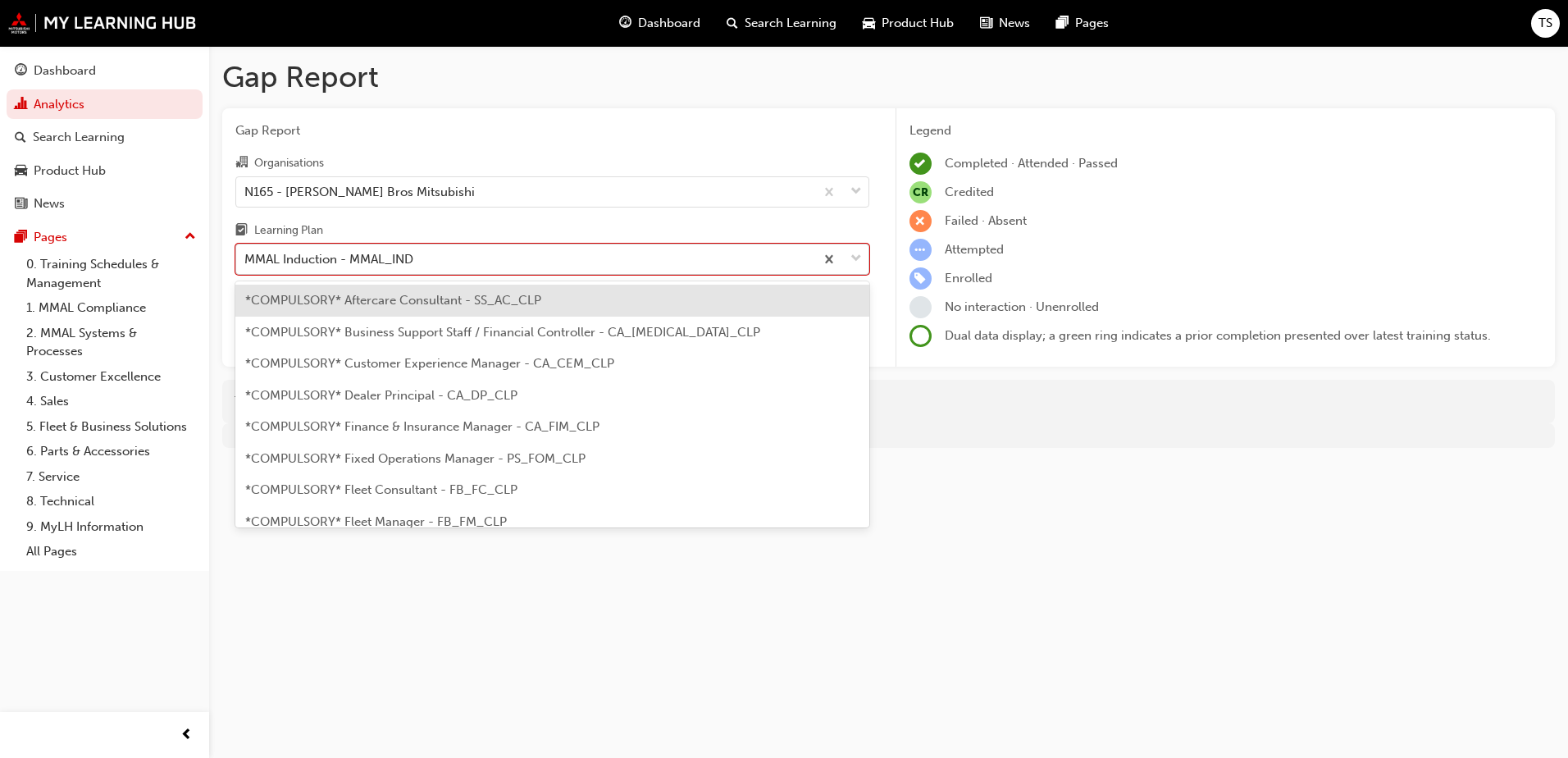
click at [848, 264] on div at bounding box center [841, 259] width 54 height 30
click at [246, 264] on input "Learning Plan option MMAL Induction - MMAL_IND, selected. option *COMPULSORY* A…" at bounding box center [245, 258] width 2 height 14
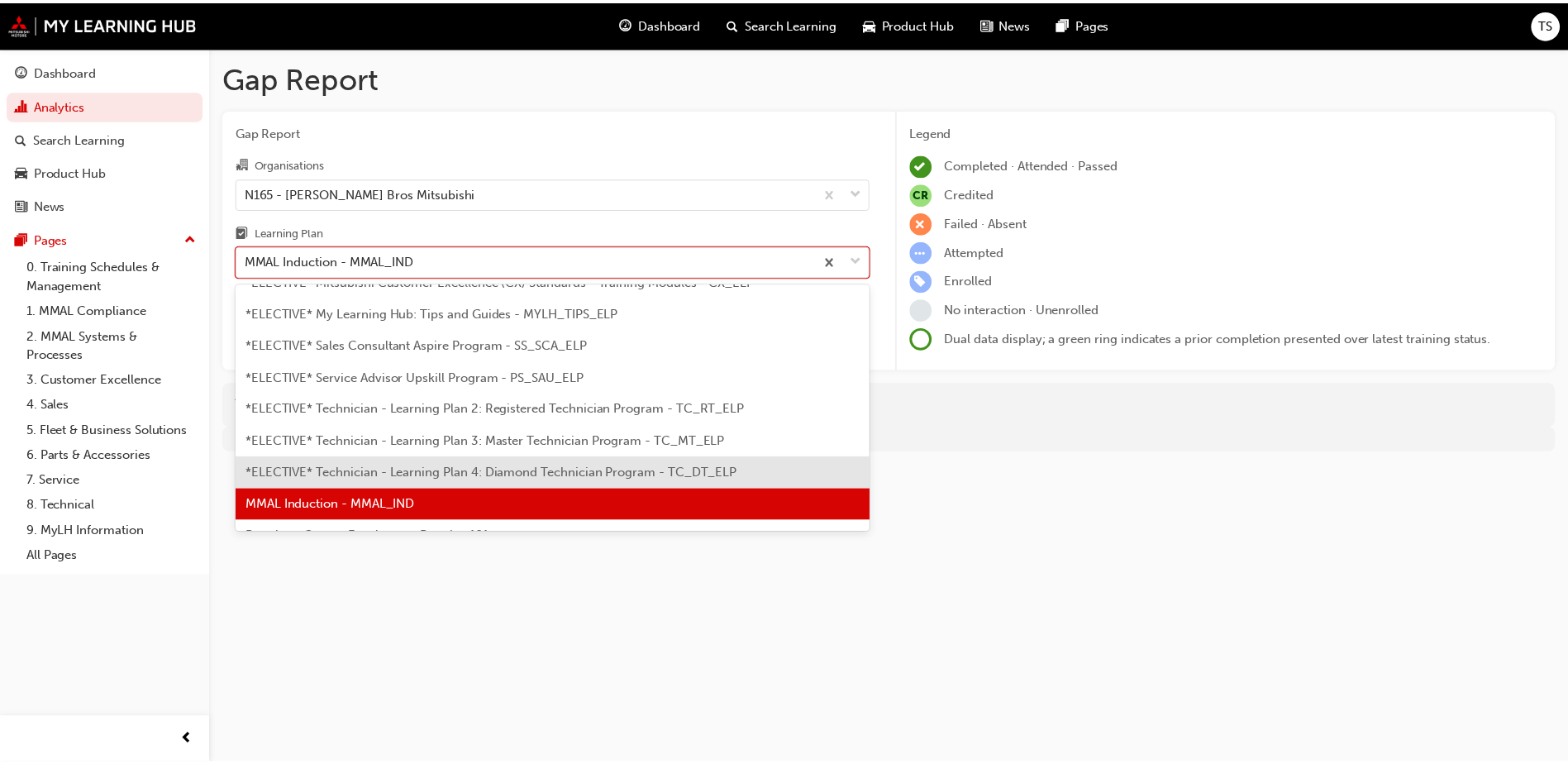
scroll to position [809, 0]
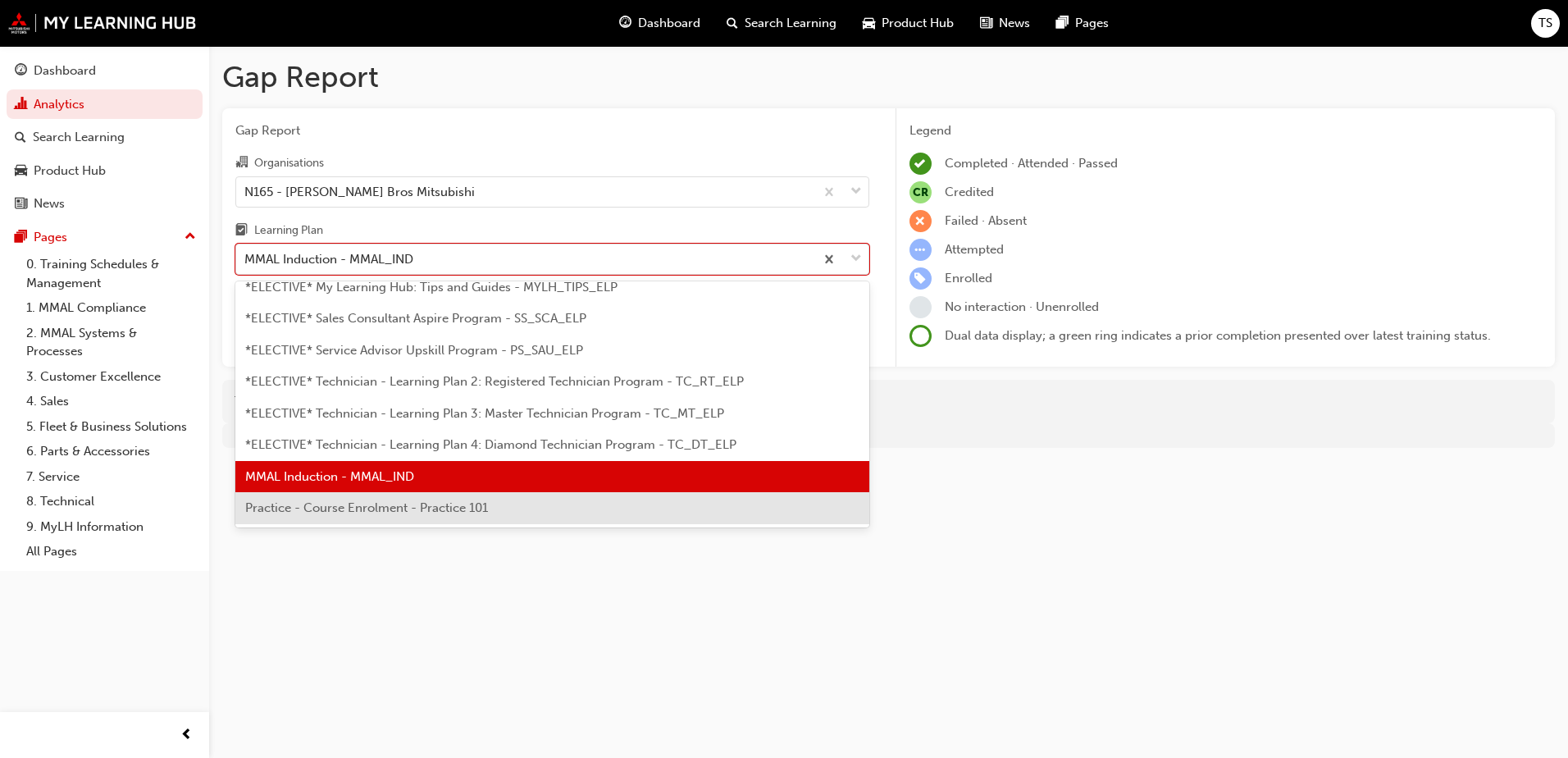
click at [405, 511] on span "Practice - Course Enrolment - Practice 101" at bounding box center [367, 507] width 243 height 15
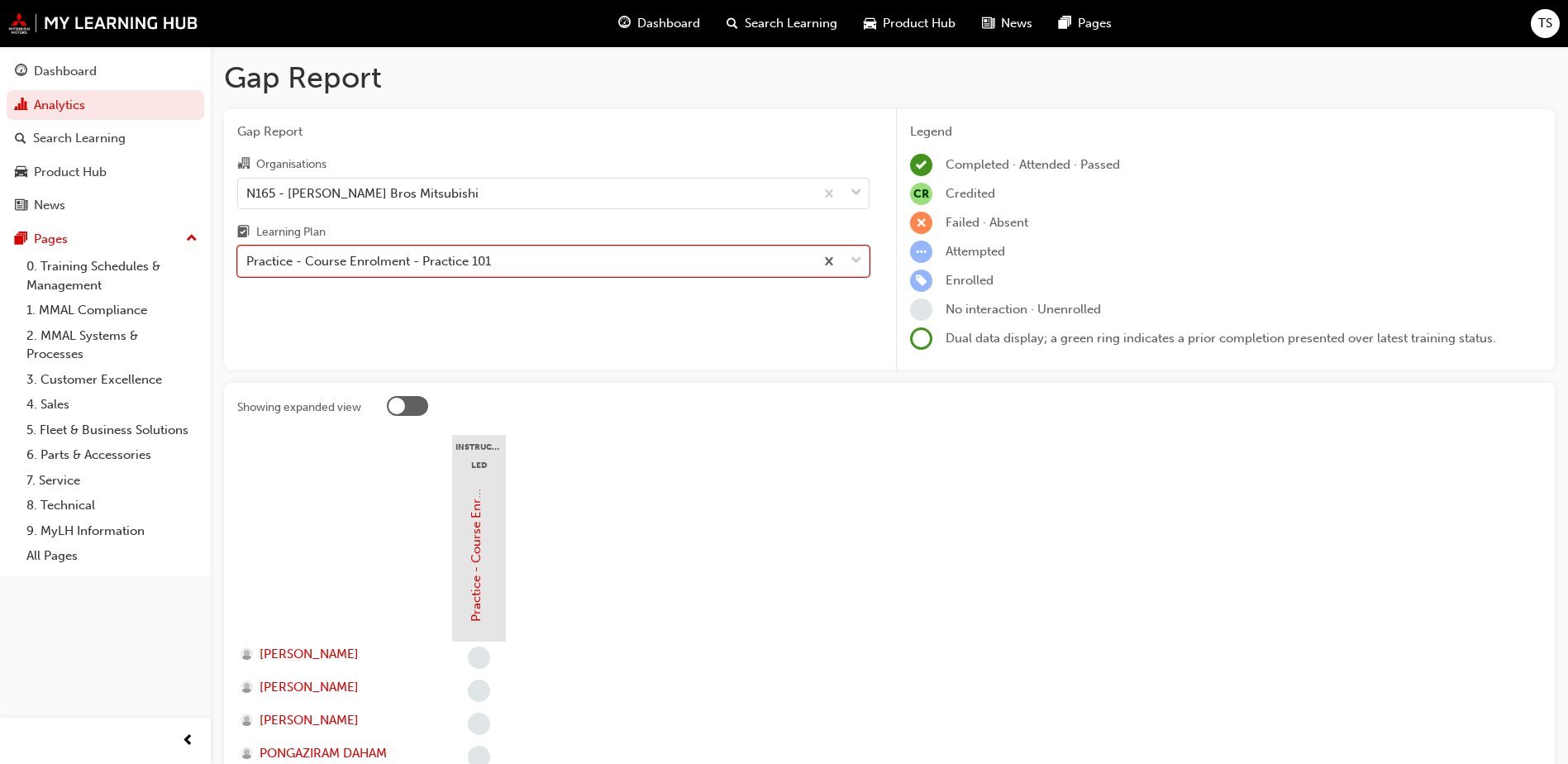
click at [855, 269] on span "down-icon" at bounding box center [856, 261] width 11 height 21
click at [248, 268] on input "Learning Plan option Practice - Course Enrolment - Practice 101, selected. 0 re…" at bounding box center [247, 261] width 2 height 14
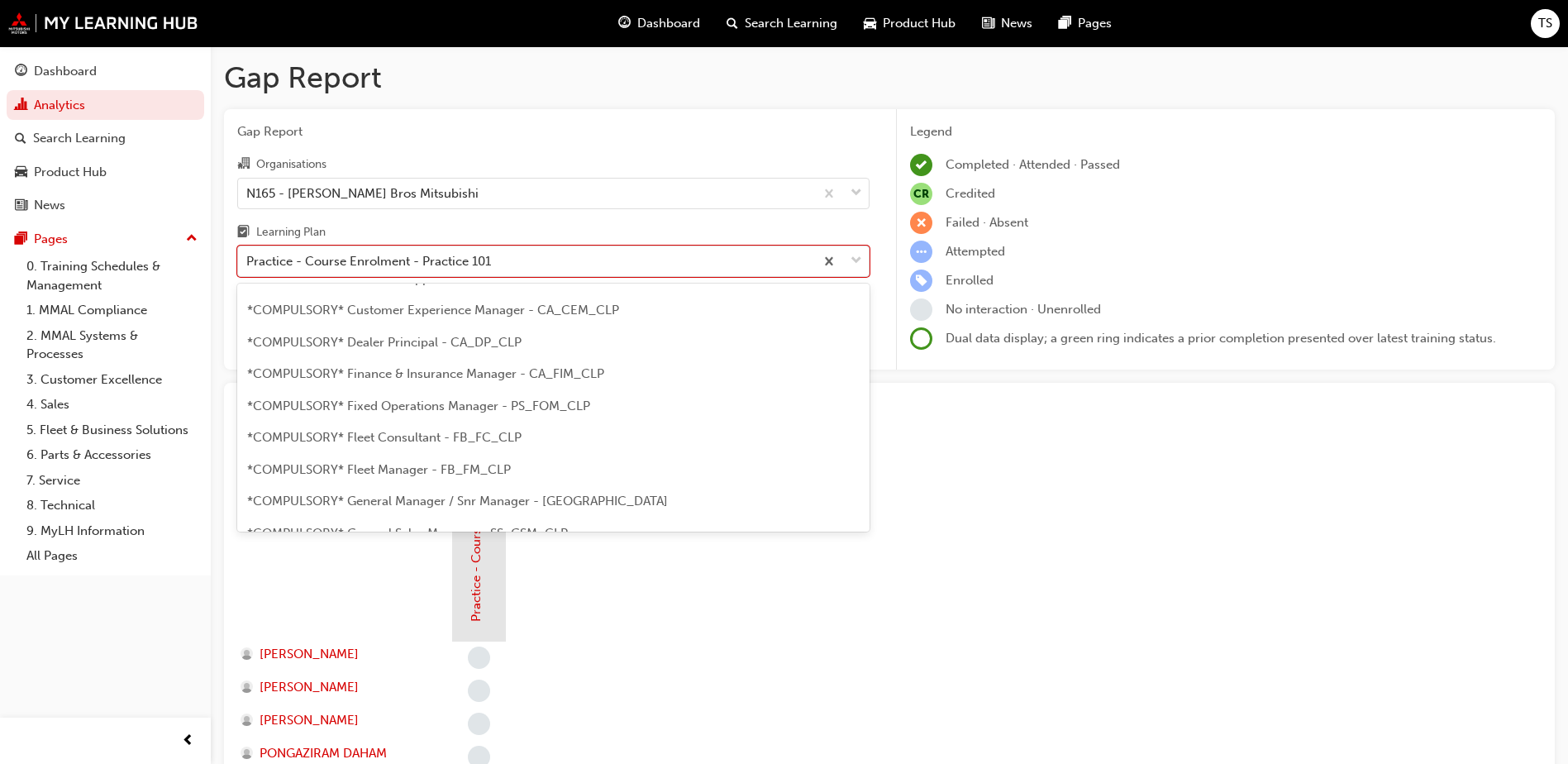
scroll to position [83, 0]
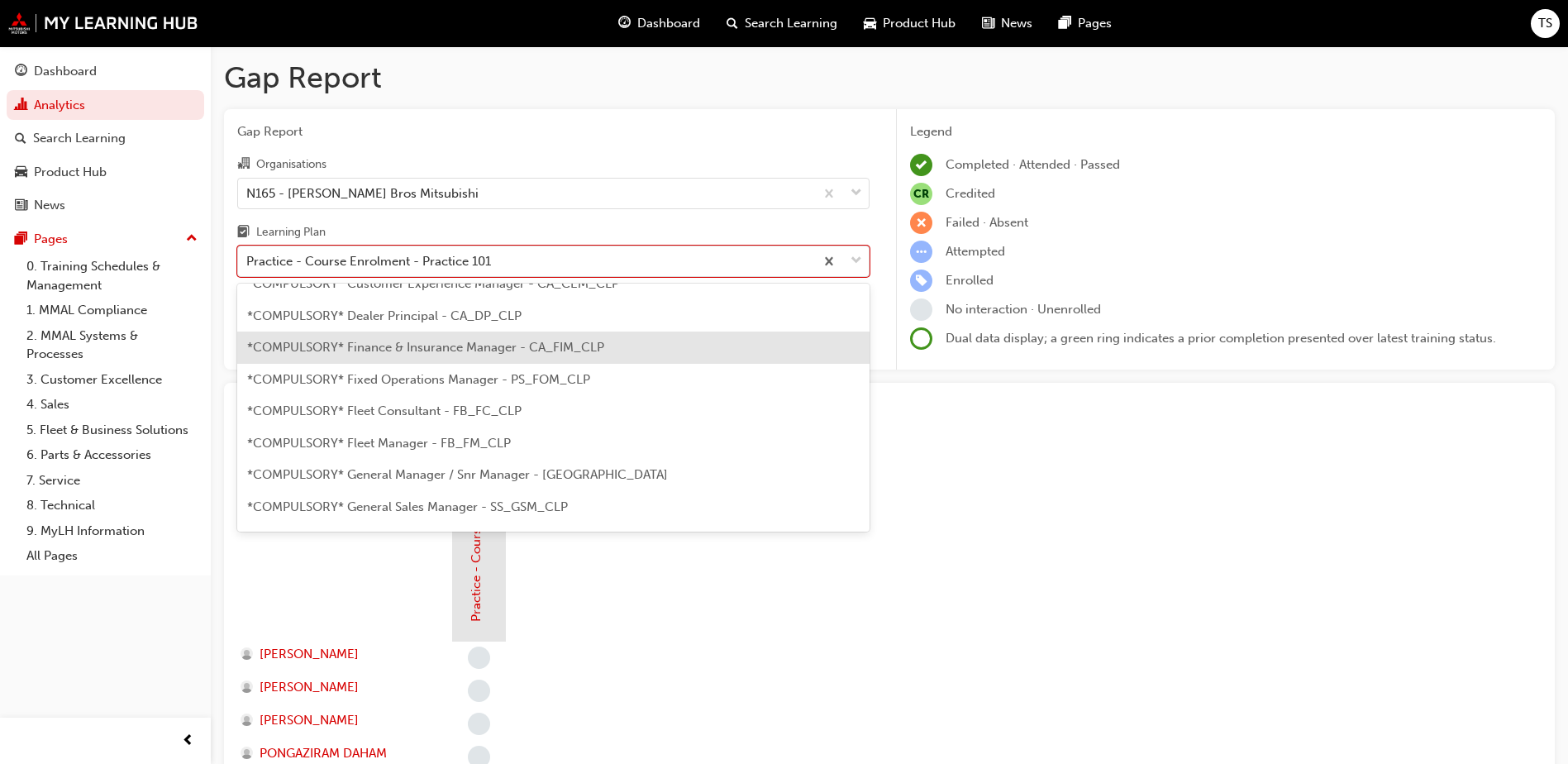
click at [465, 346] on span "*COMPULSORY* Finance & Insurance Manager - CA_FIM_CLP" at bounding box center [426, 347] width 357 height 15
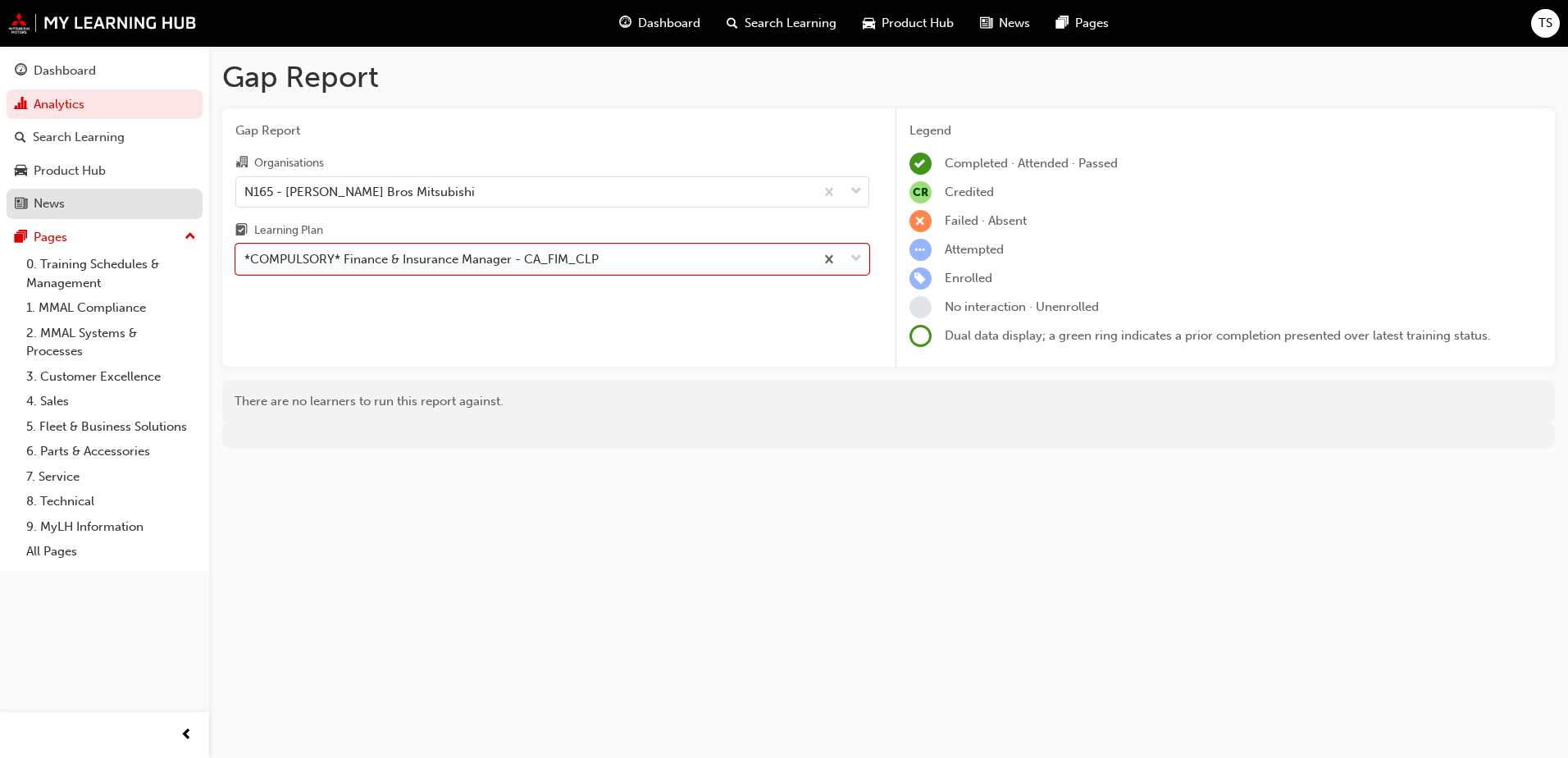
click at [48, 211] on div "News" at bounding box center [49, 204] width 31 height 19
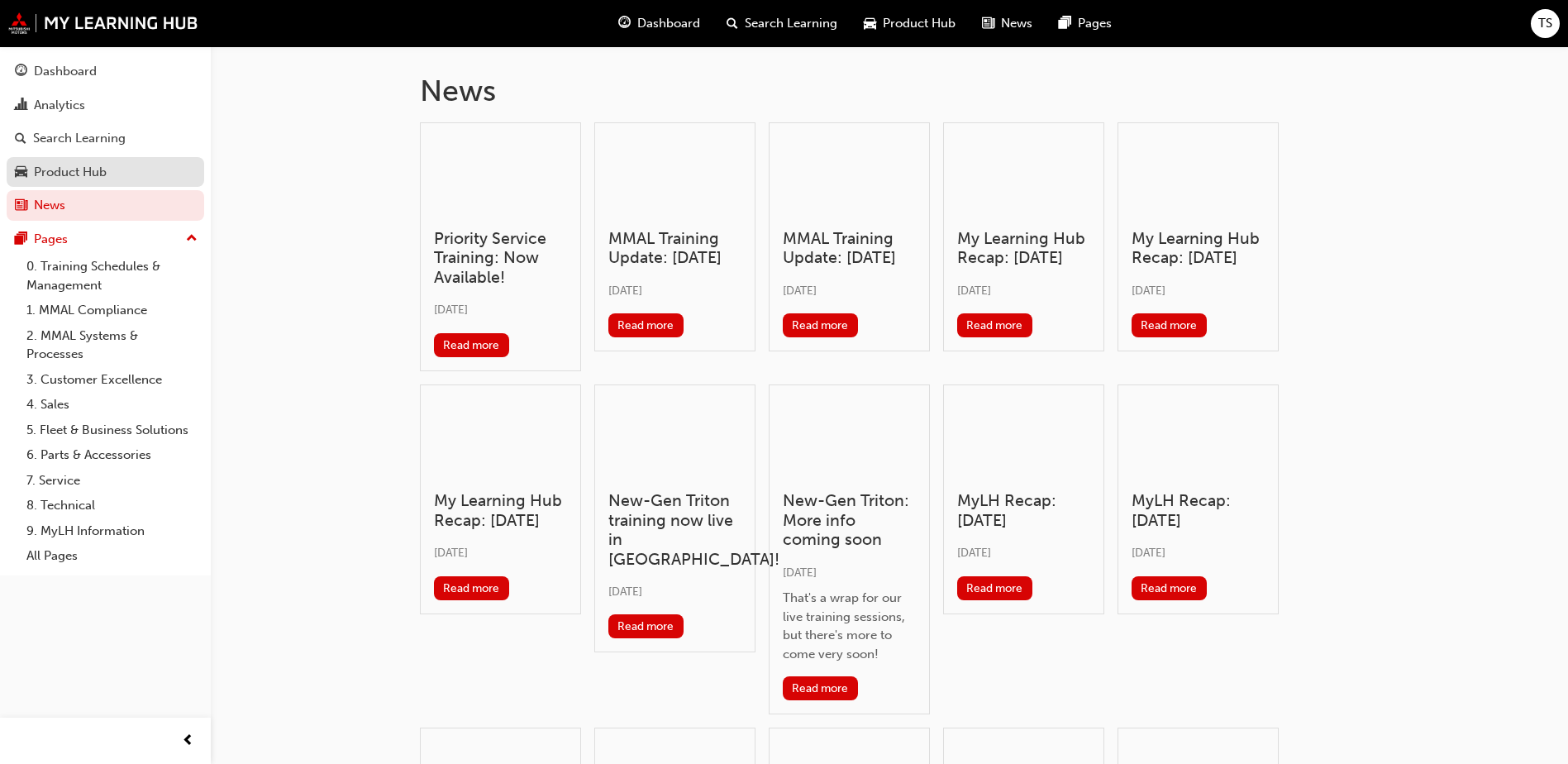
click at [60, 174] on div "Product Hub" at bounding box center [70, 173] width 73 height 19
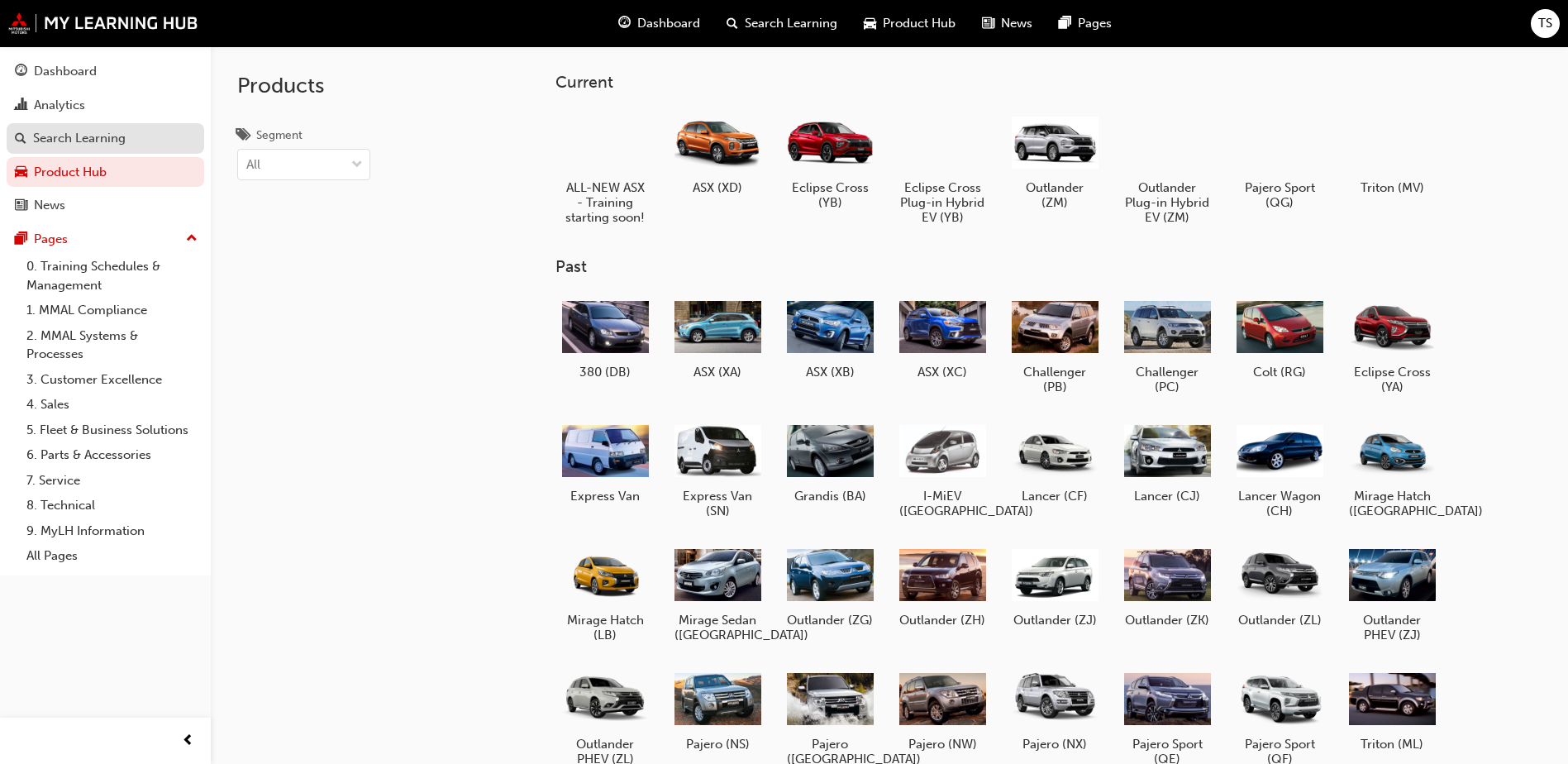
click at [70, 142] on div "Search Learning" at bounding box center [79, 138] width 92 height 19
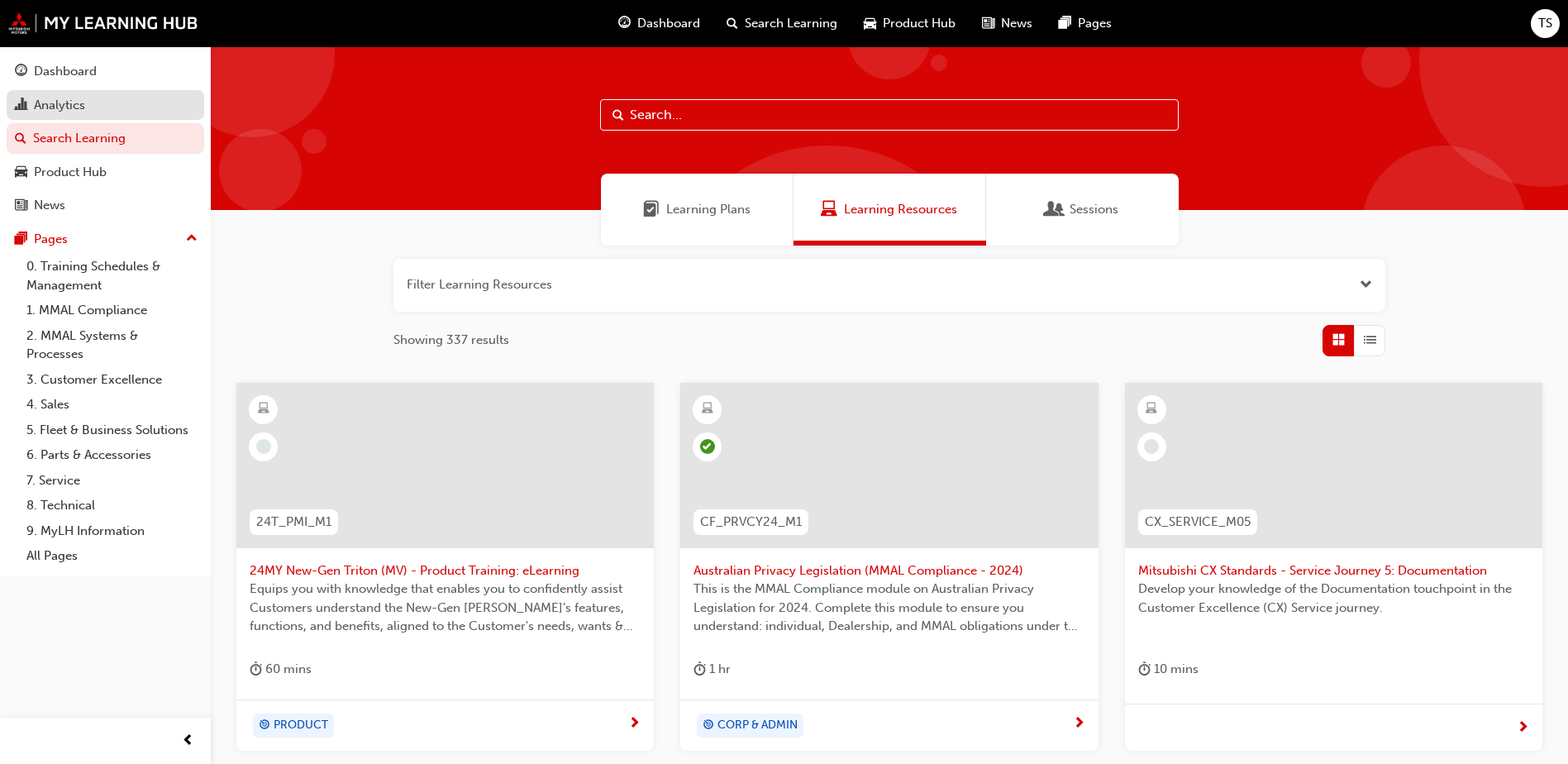
click at [66, 113] on div "Analytics" at bounding box center [59, 106] width 51 height 19
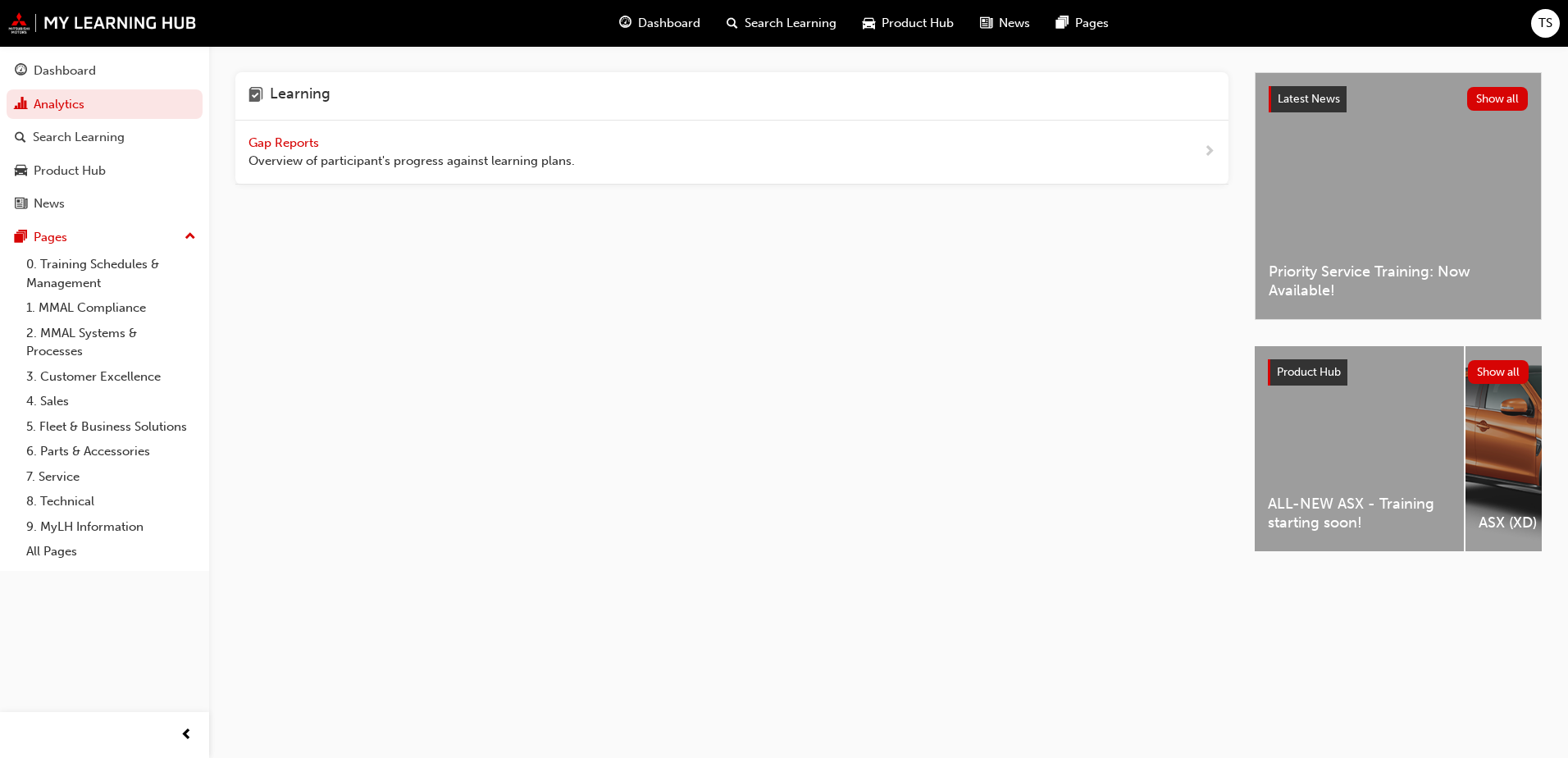
click at [275, 141] on span "Gap Reports" at bounding box center [285, 142] width 73 height 15
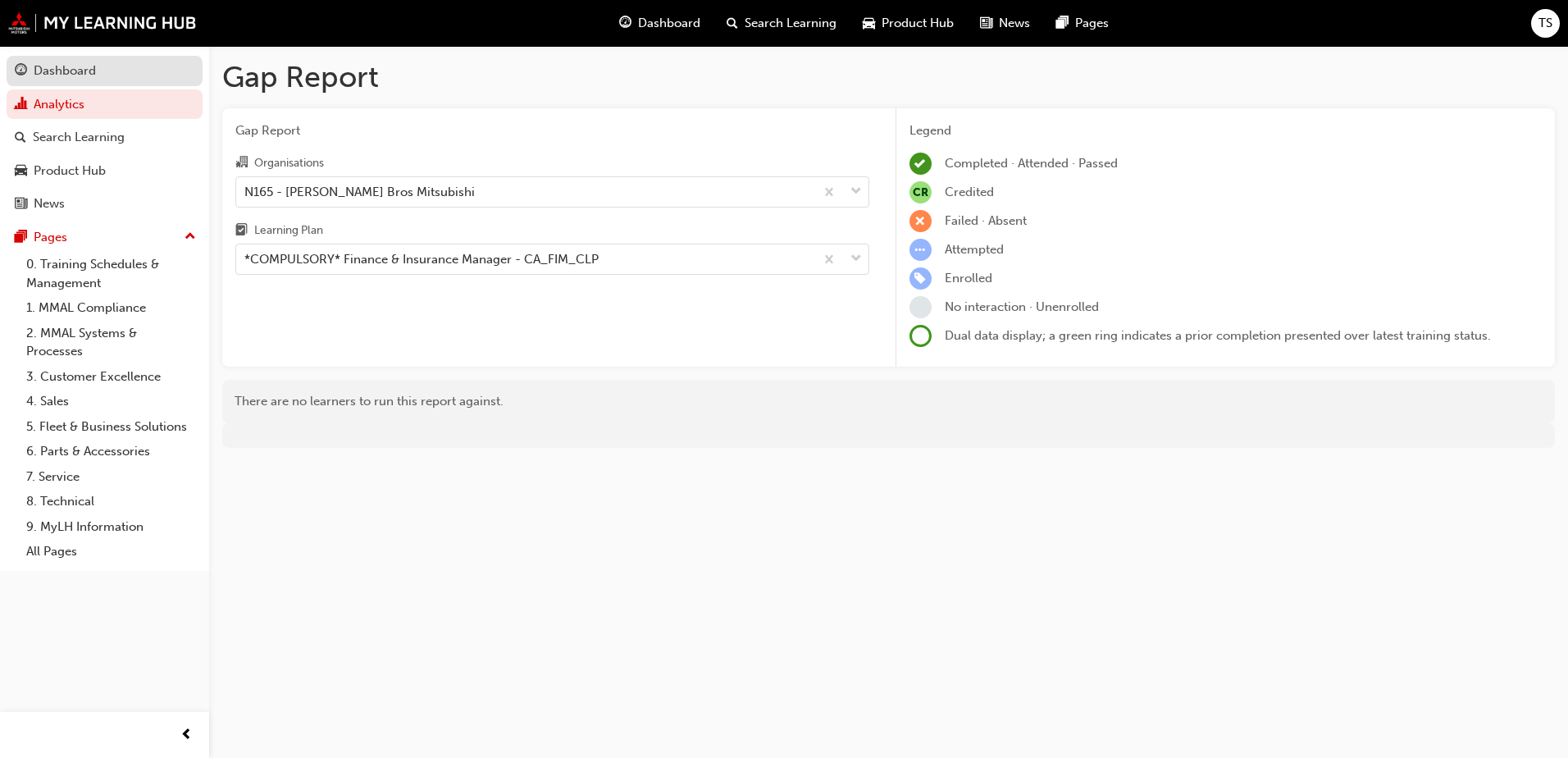
click at [67, 79] on div "Dashboard" at bounding box center [64, 71] width 62 height 19
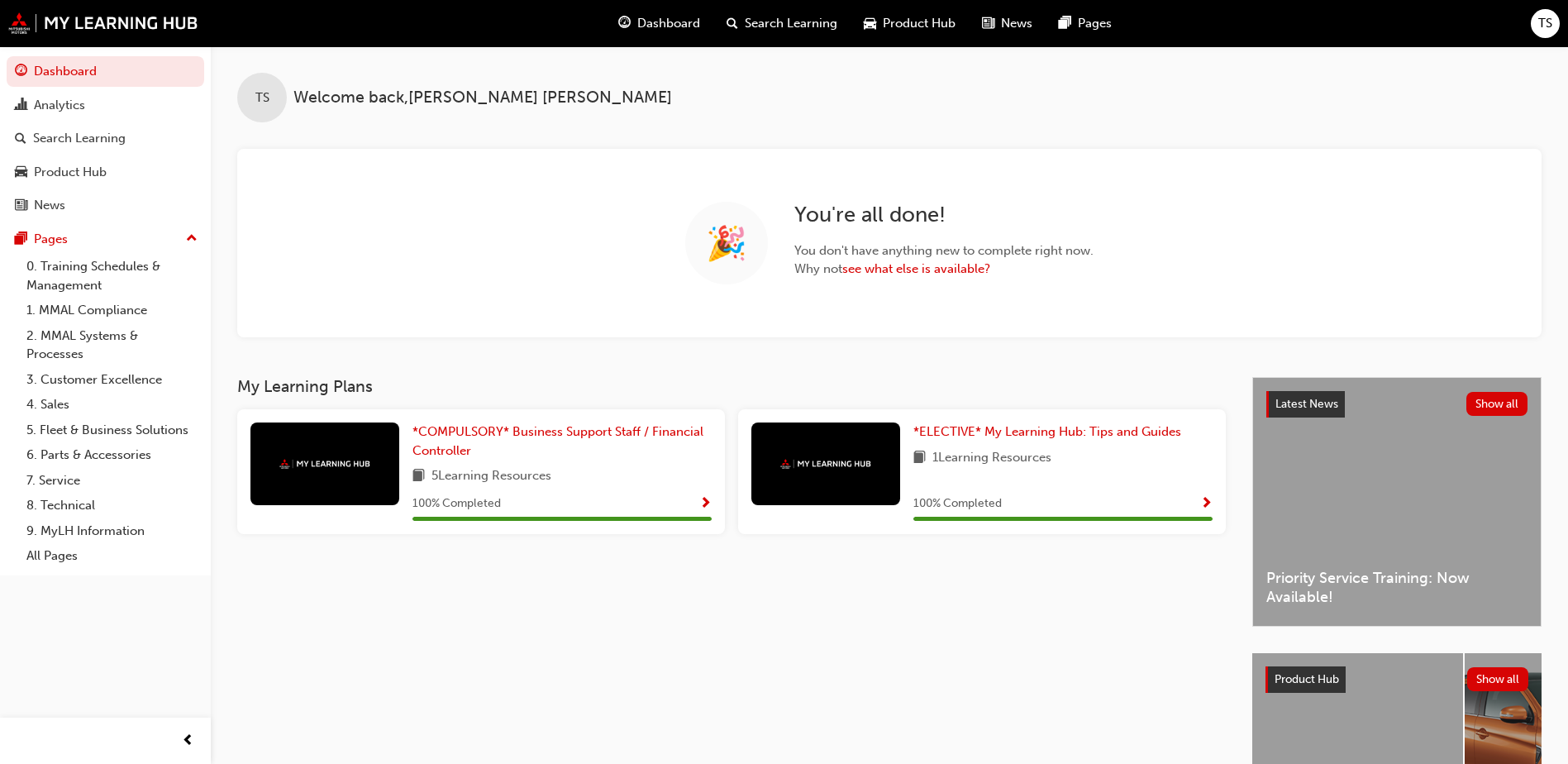
click at [1538, 18] on span "TS" at bounding box center [1545, 24] width 14 height 19
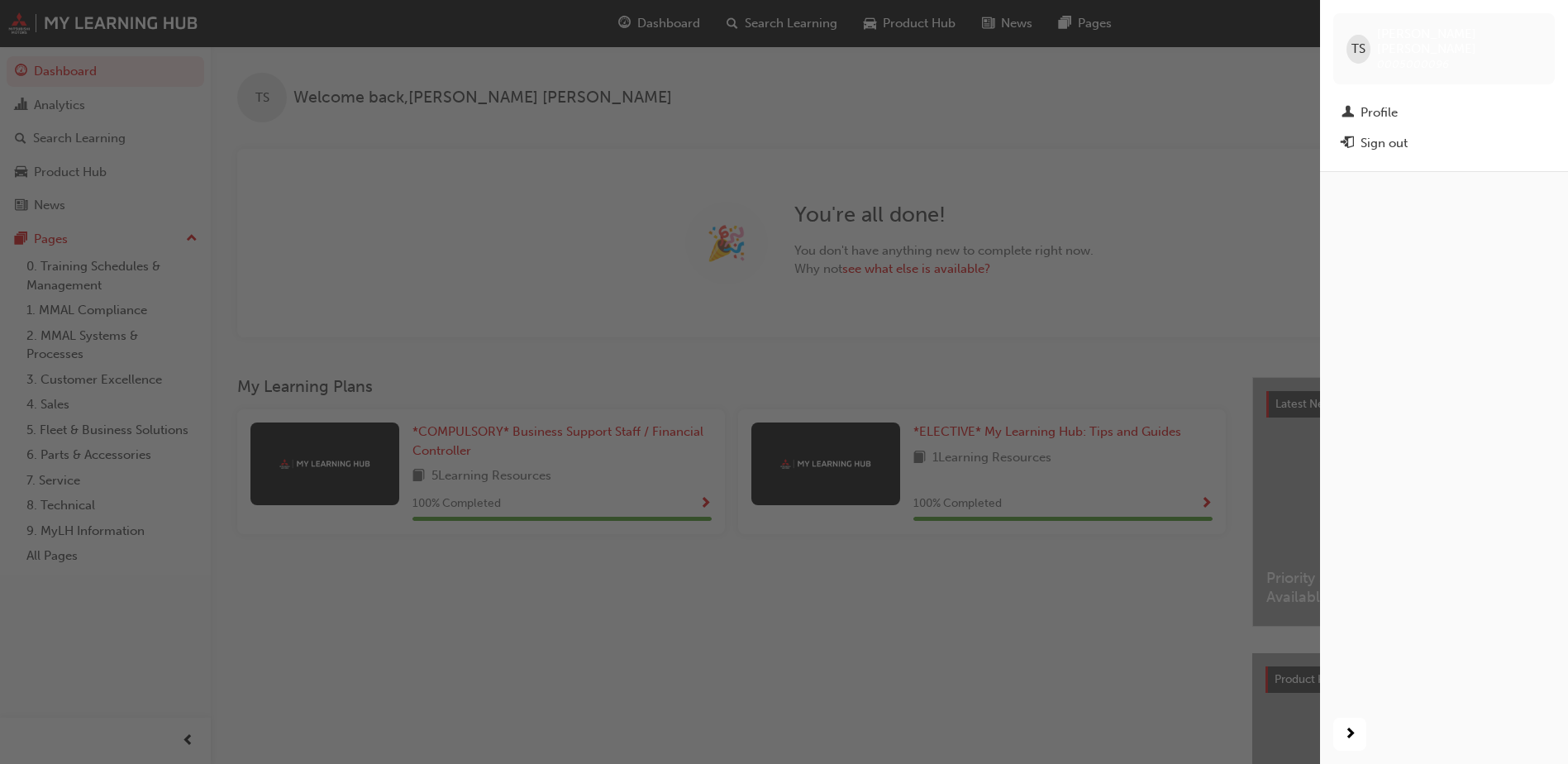
click at [1371, 134] on div "Sign out" at bounding box center [1384, 143] width 48 height 19
